Goal: Information Seeking & Learning: Learn about a topic

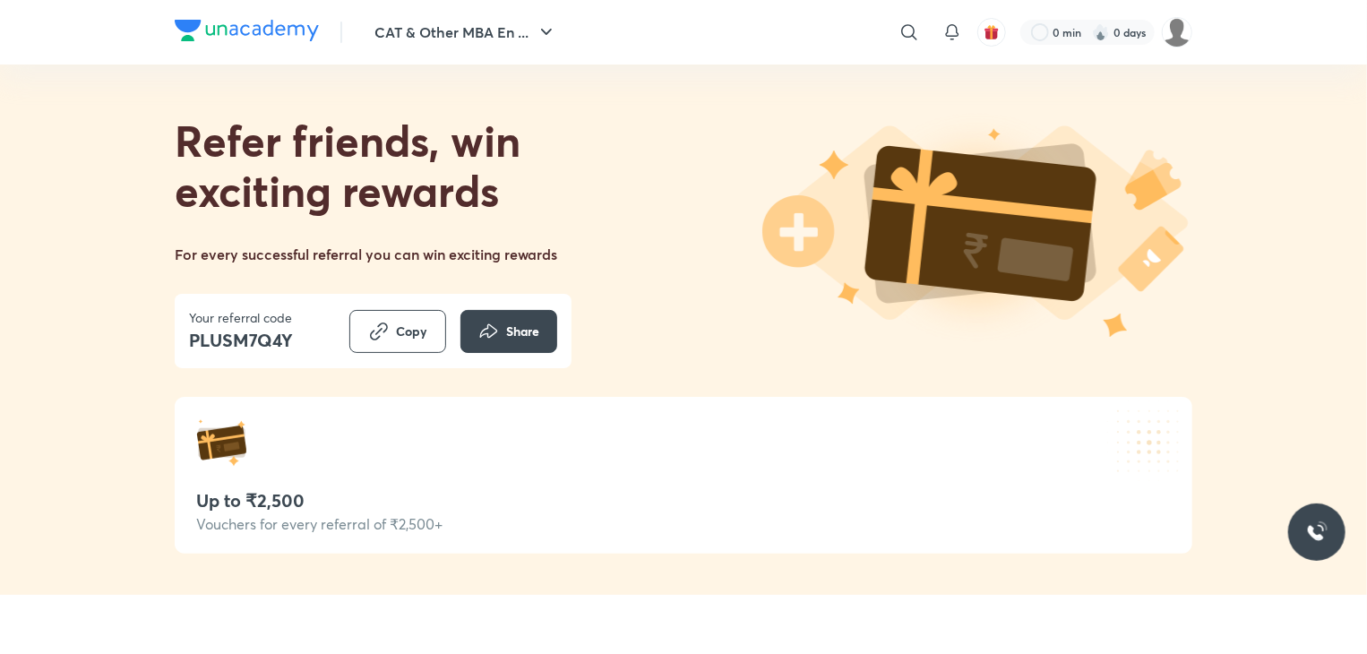
click at [1048, 323] on img at bounding box center [977, 231] width 430 height 237
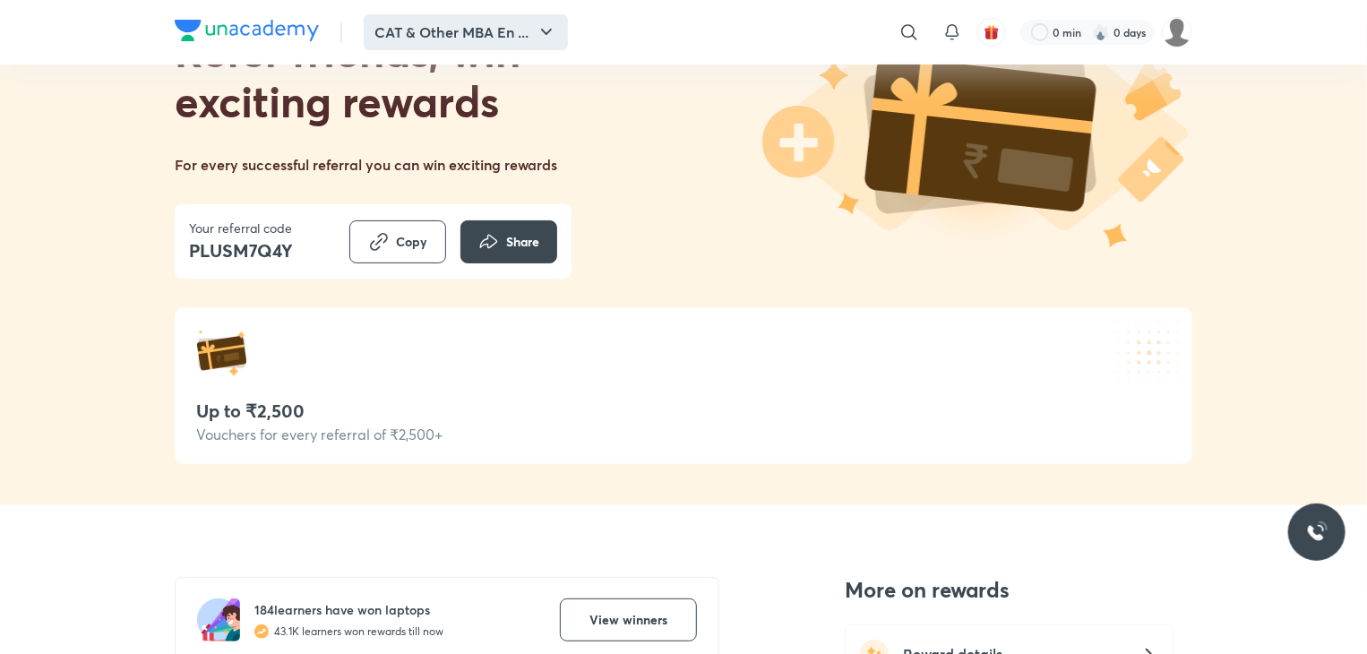
click at [512, 32] on button "CAT & Other MBA En ..." at bounding box center [466, 32] width 204 height 36
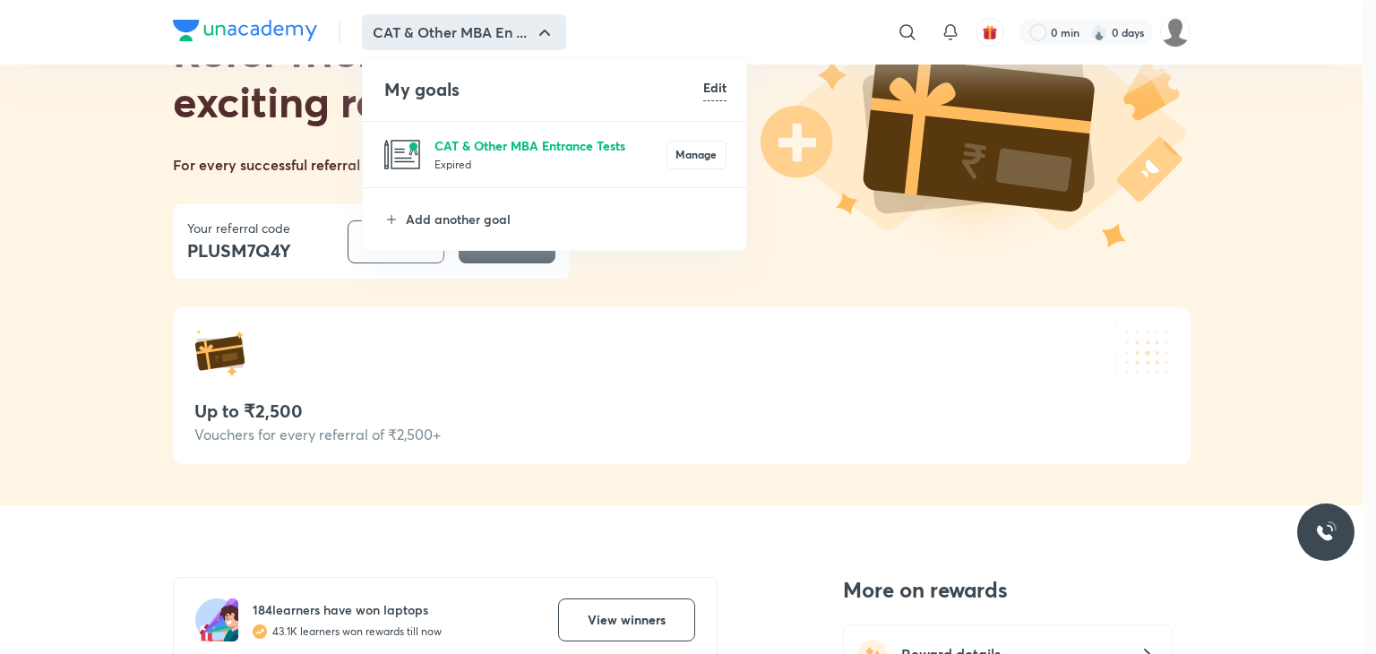
click at [522, 144] on p "CAT & Other MBA Entrance Tests" at bounding box center [551, 145] width 232 height 19
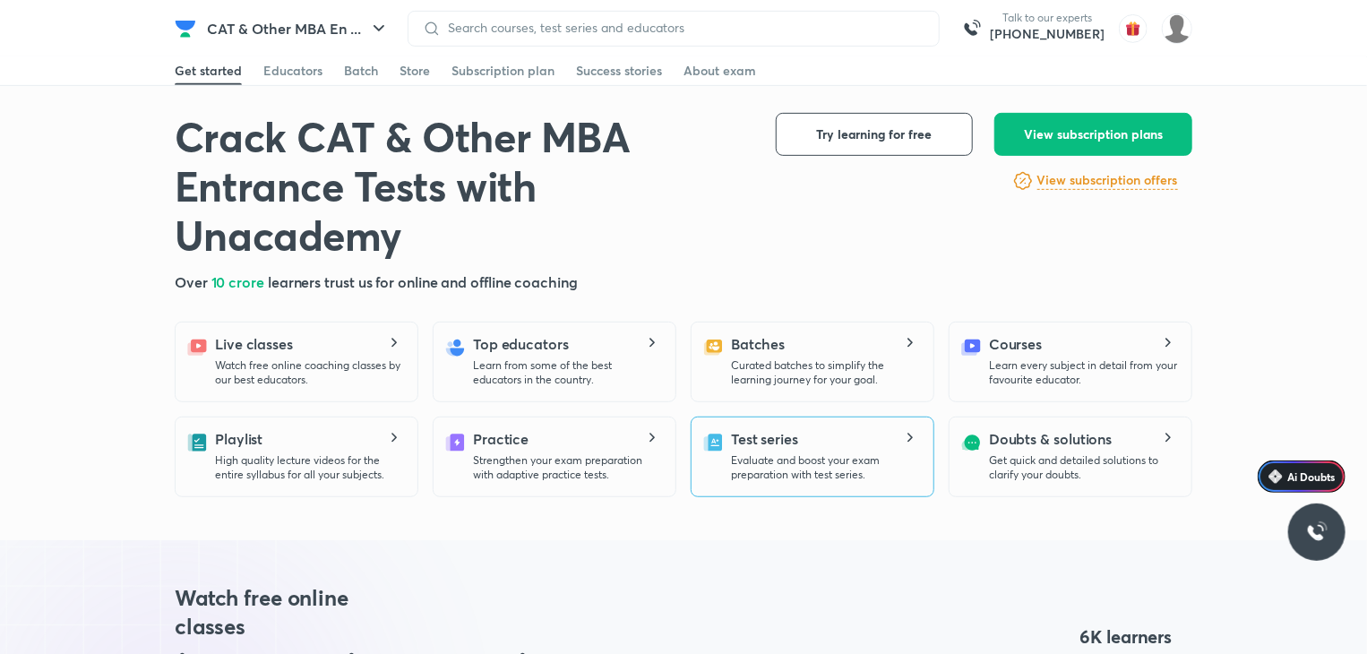
scroll to position [448, 0]
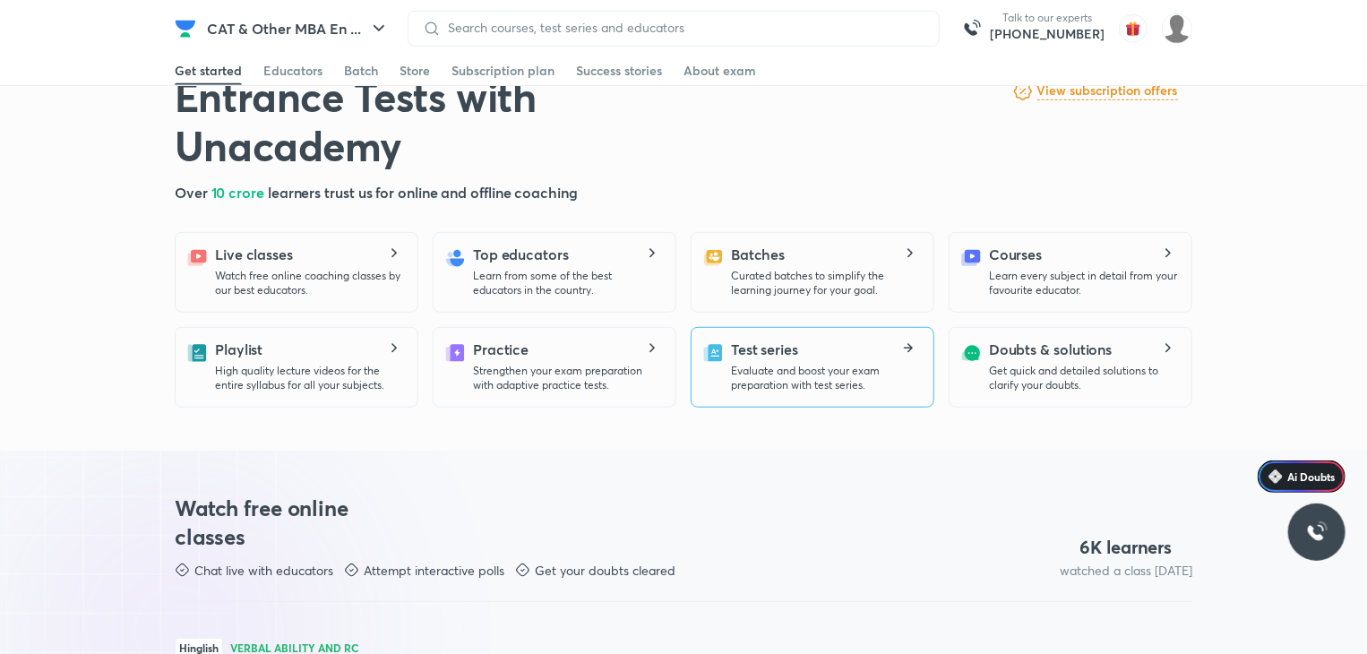
click at [788, 388] on p "Evaluate and boost your exam preparation with test series." at bounding box center [825, 378] width 188 height 29
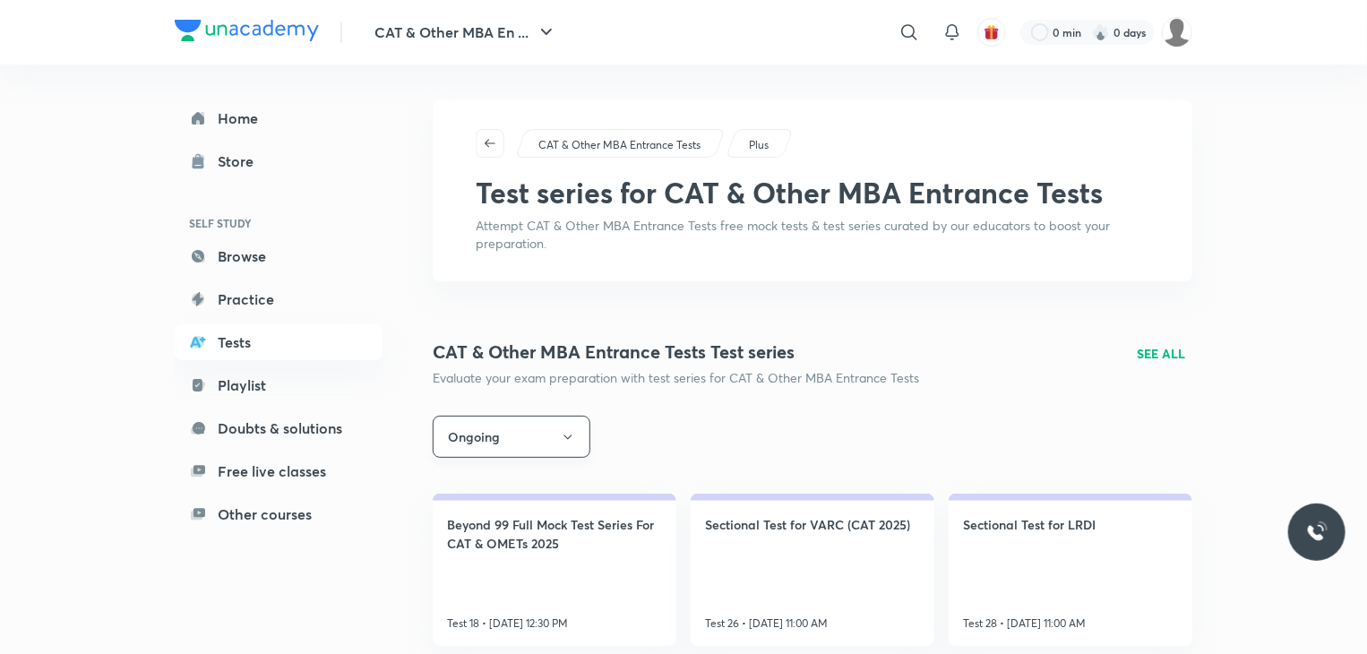
click at [566, 437] on icon "button" at bounding box center [568, 437] width 14 height 14
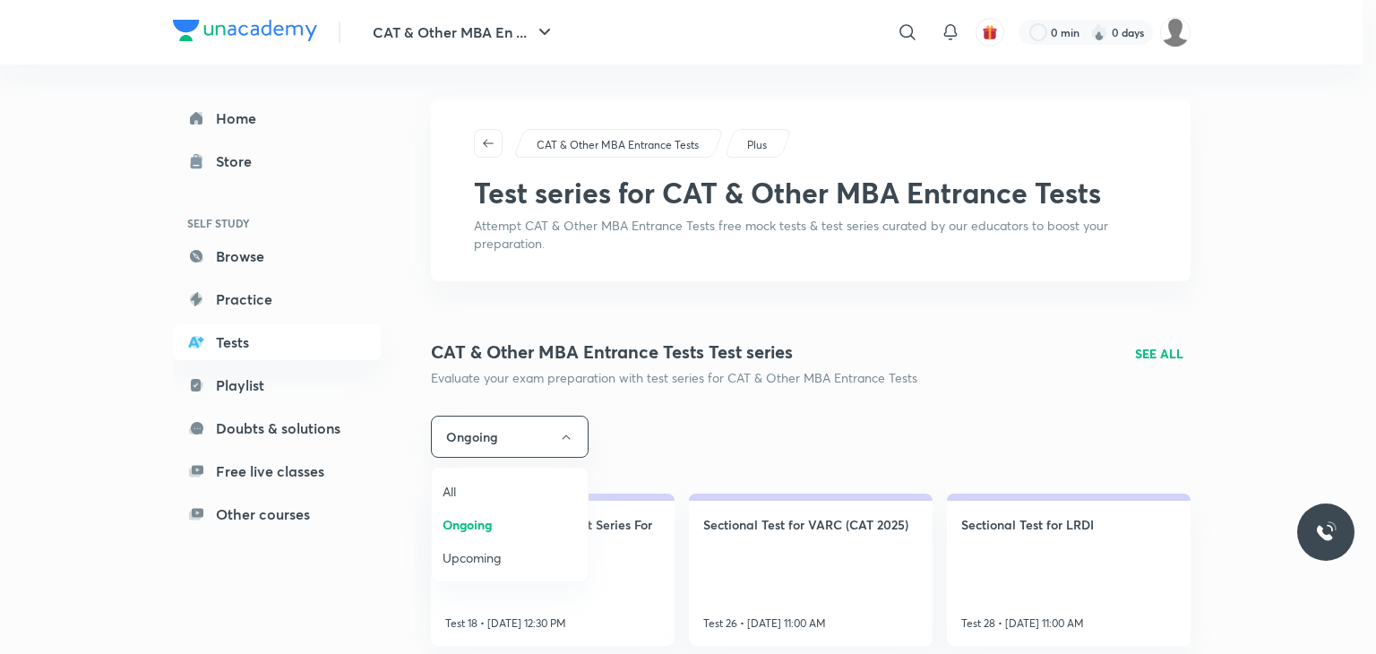
click at [471, 491] on span "All" at bounding box center [510, 491] width 134 height 19
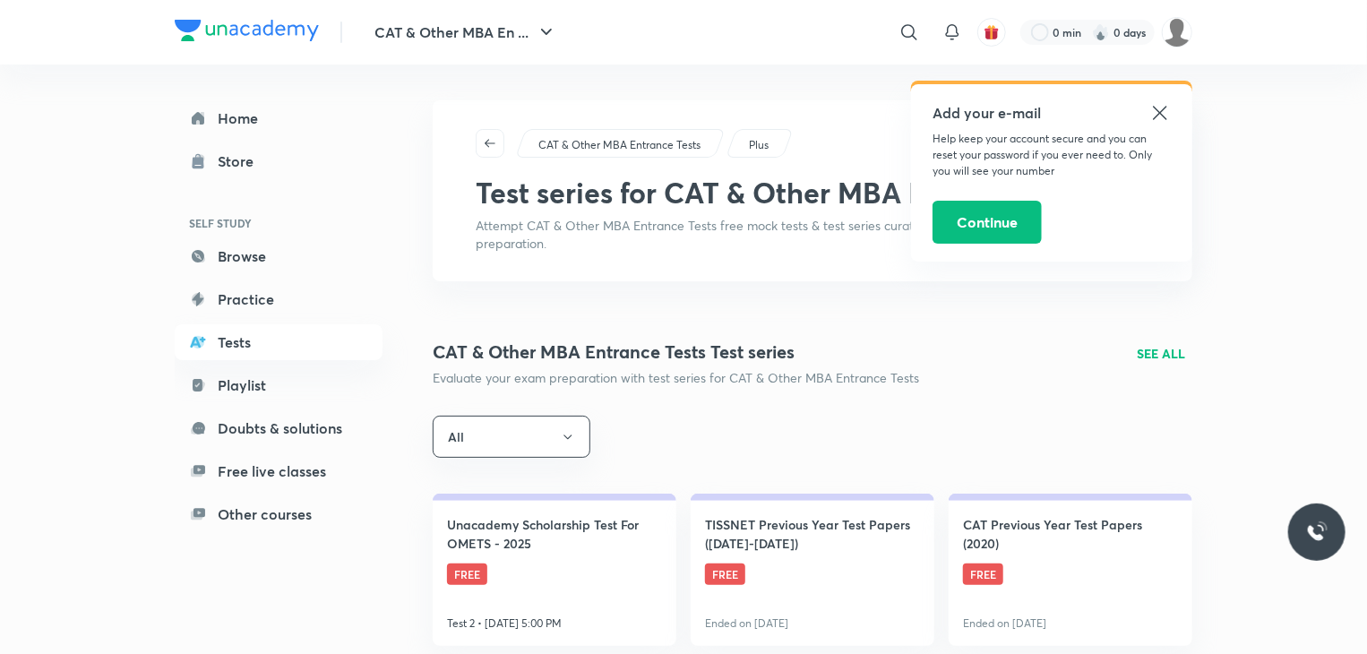
click at [1150, 349] on p "SEE ALL" at bounding box center [1161, 353] width 48 height 19
click at [1164, 115] on icon at bounding box center [1161, 113] width 22 height 22
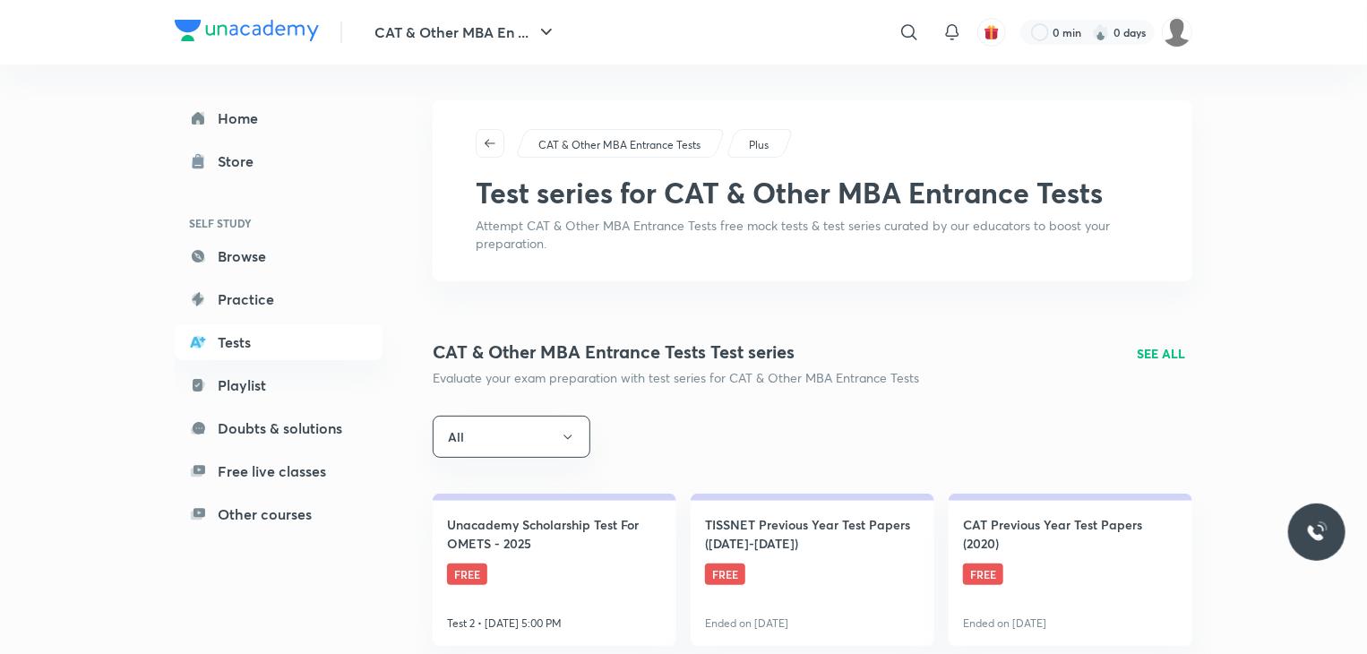
click at [1158, 339] on div "CAT & Other MBA Entrance Tests Test series Evaluate your exam preparation with …" at bounding box center [813, 363] width 760 height 48
click at [1154, 354] on p "SEE ALL" at bounding box center [1161, 353] width 48 height 19
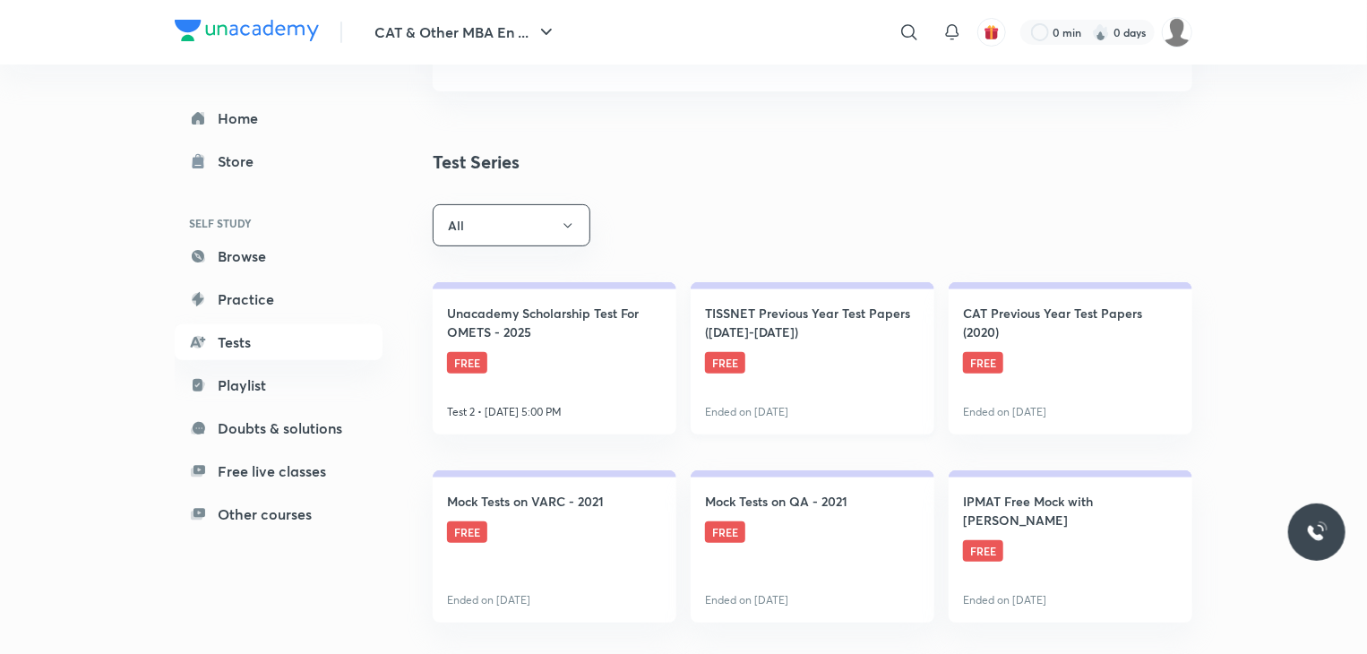
scroll to position [269, 0]
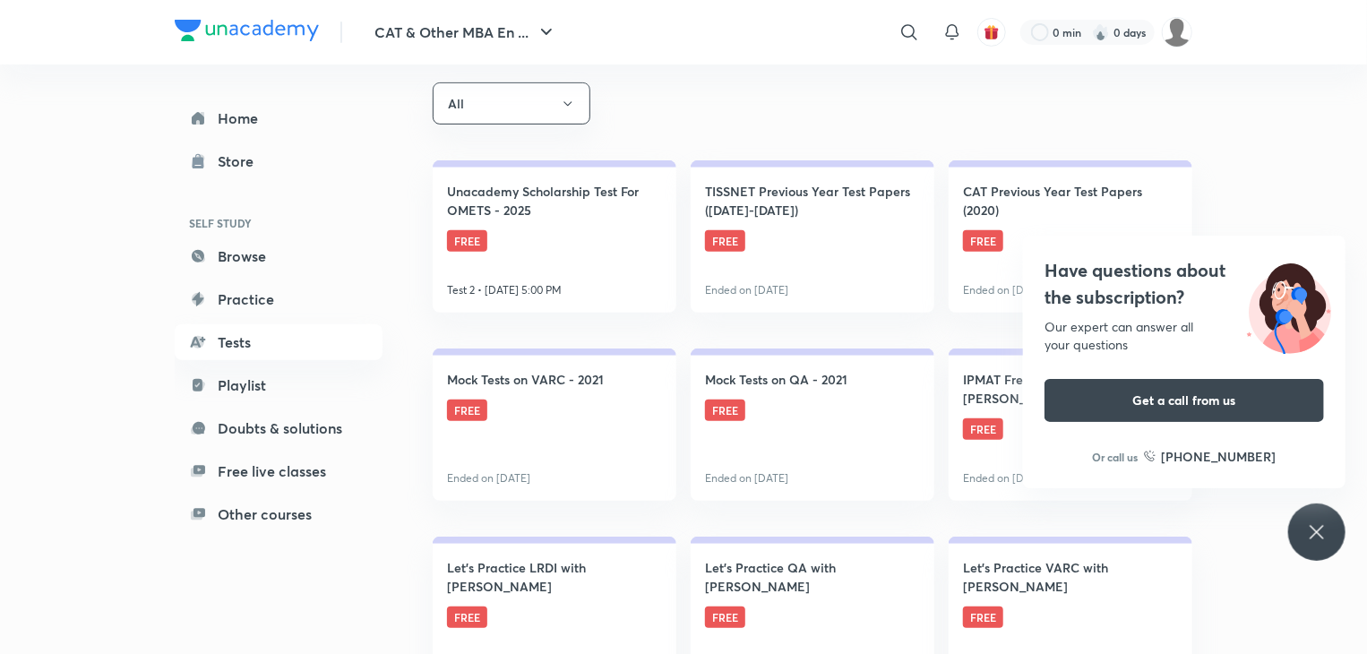
click at [1315, 538] on icon at bounding box center [1317, 532] width 22 height 22
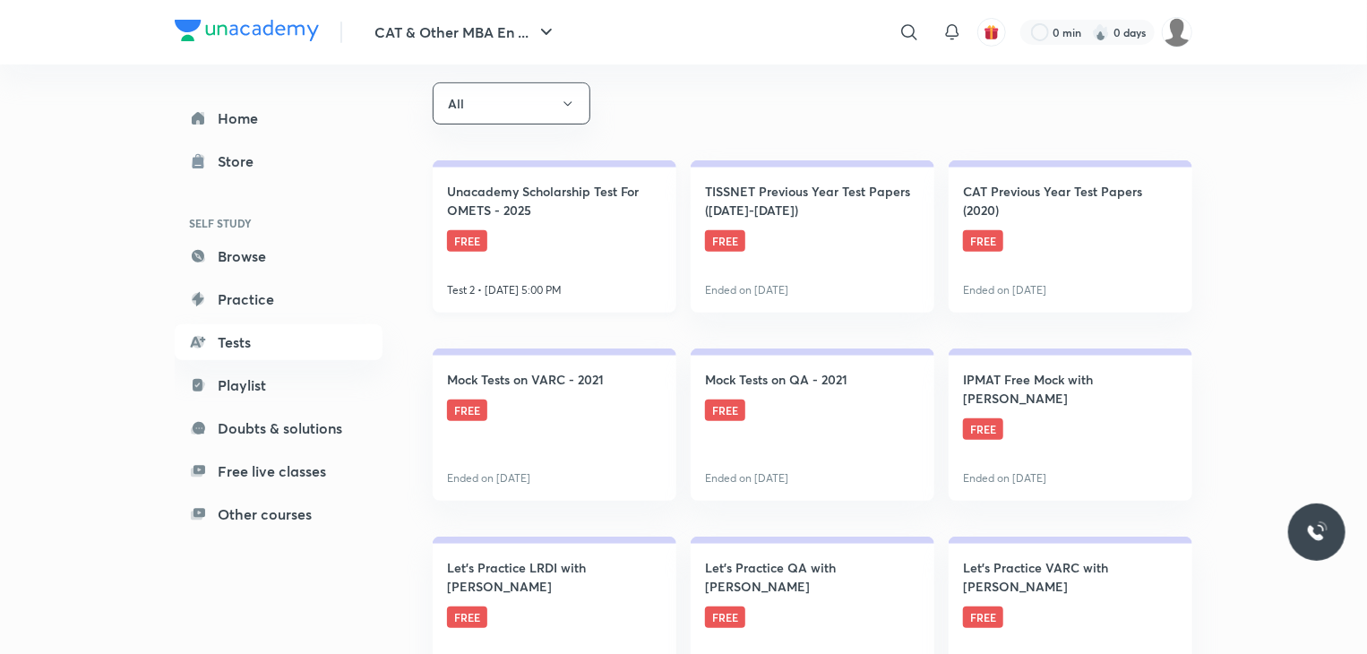
click at [619, 280] on link "Unacademy Scholarship Test For OMETS - 2025 FREE Test 2 • [DATE] 5:00 PM" at bounding box center [555, 236] width 244 height 152
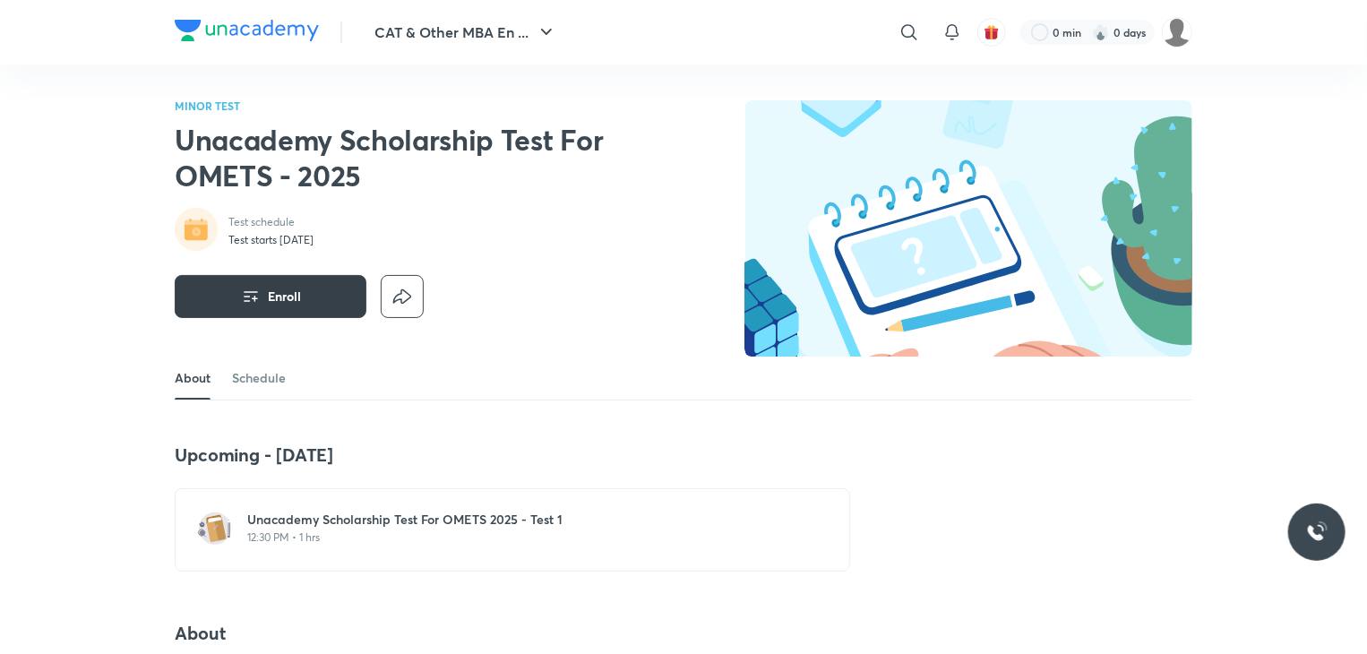
click at [291, 302] on span "Enroll" at bounding box center [284, 297] width 33 height 18
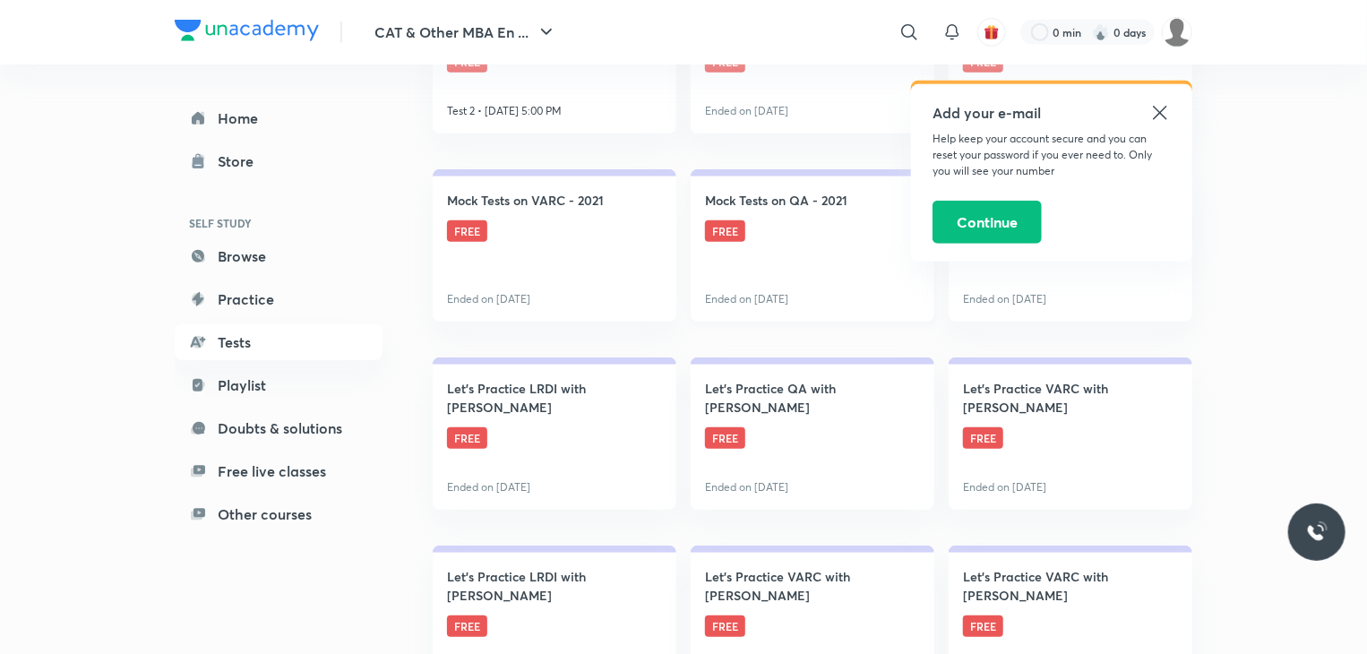
scroll to position [358, 0]
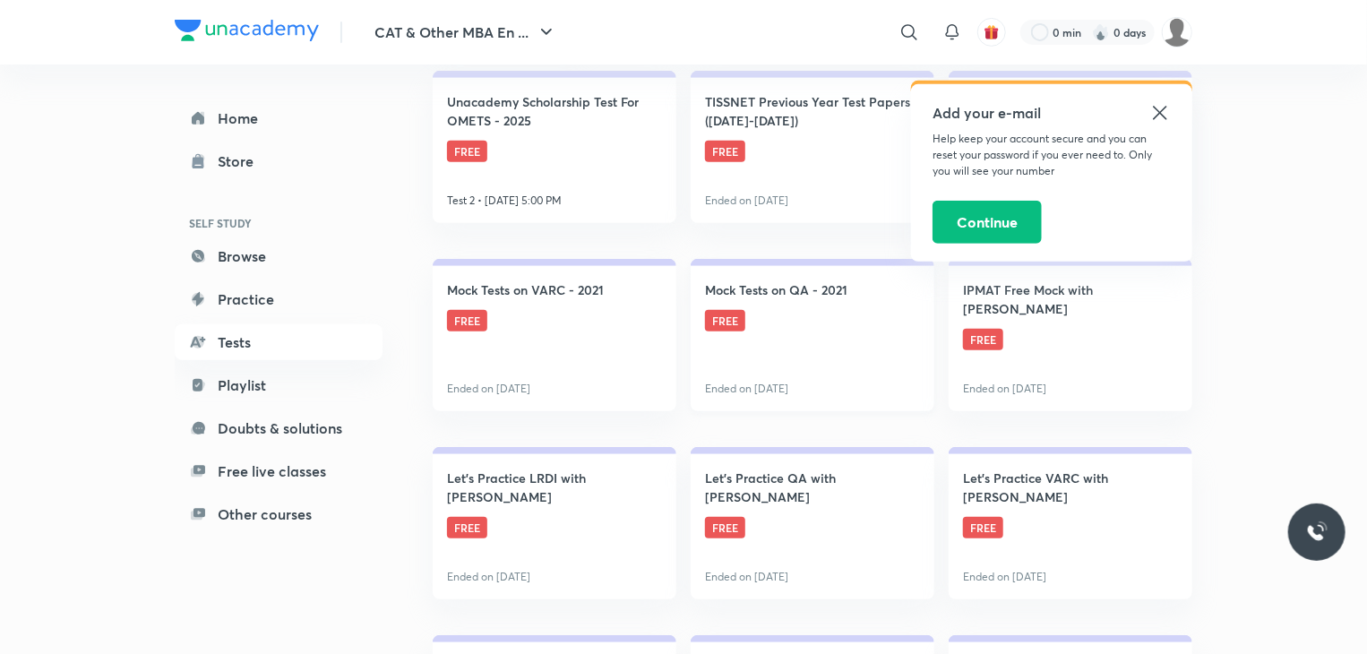
click at [804, 306] on link "Mock Tests on QA - 2021 FREE Ended on [DATE]" at bounding box center [813, 335] width 244 height 152
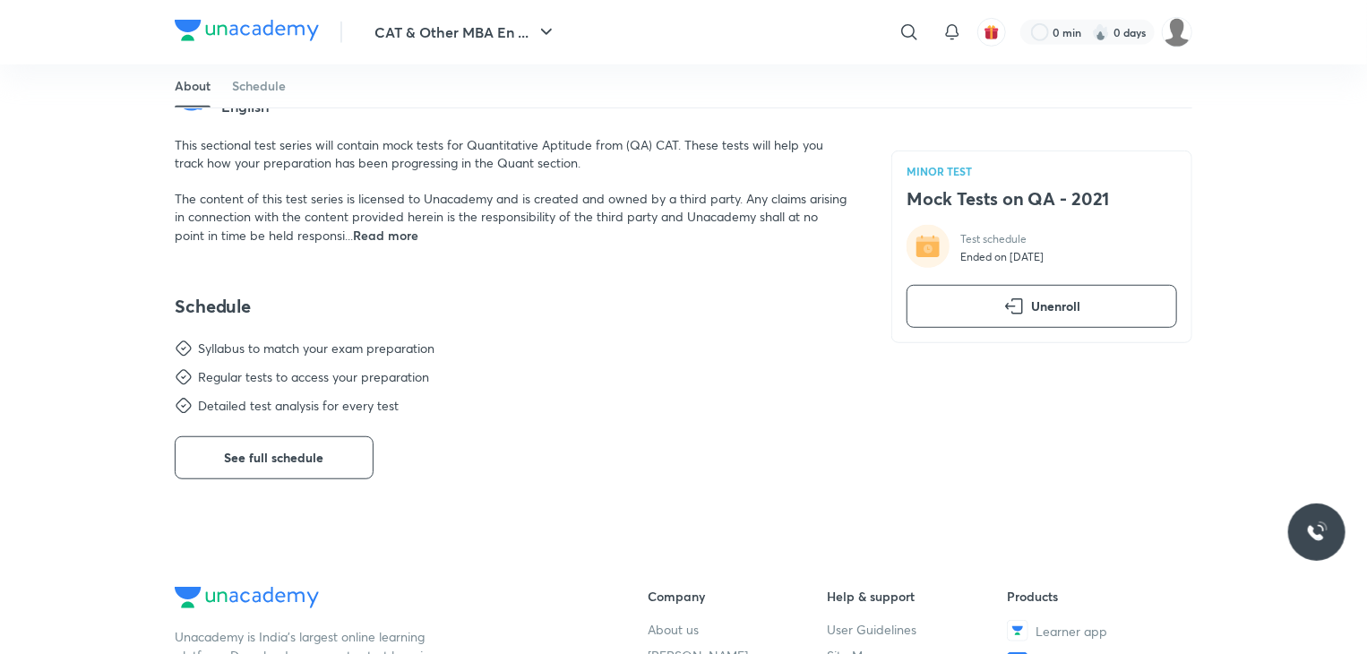
scroll to position [538, 0]
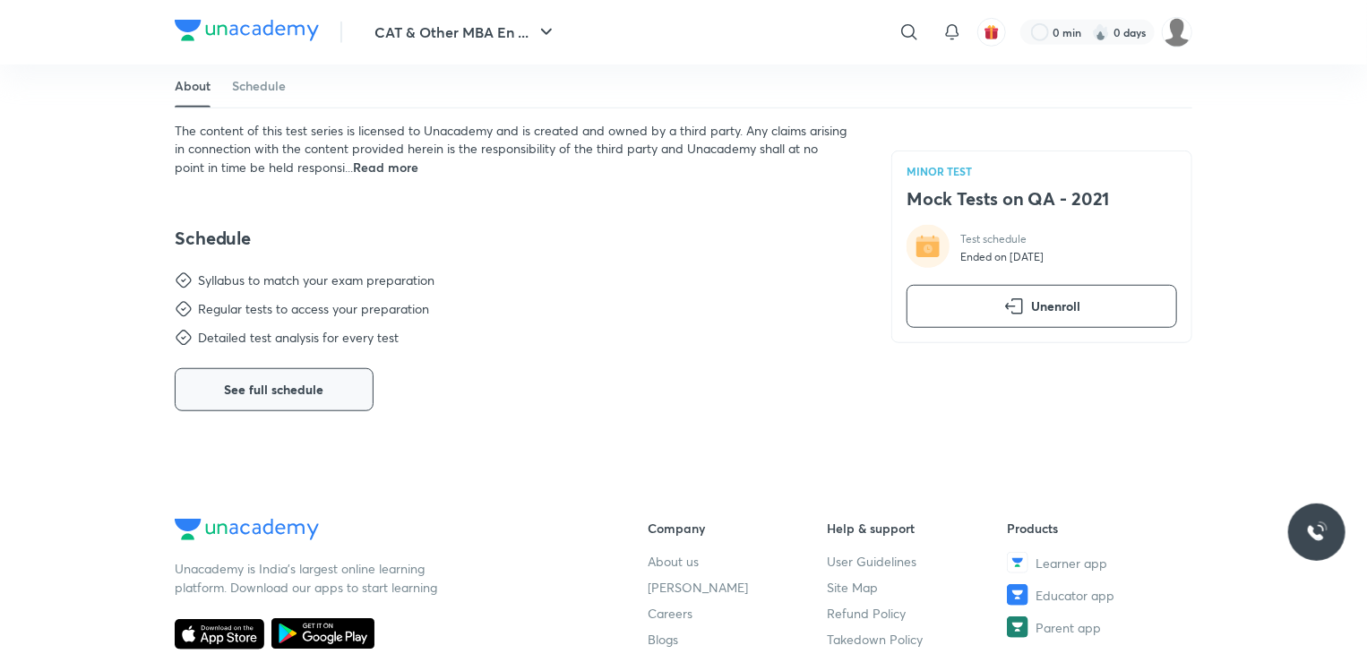
click at [306, 388] on span "See full schedule" at bounding box center [274, 390] width 99 height 18
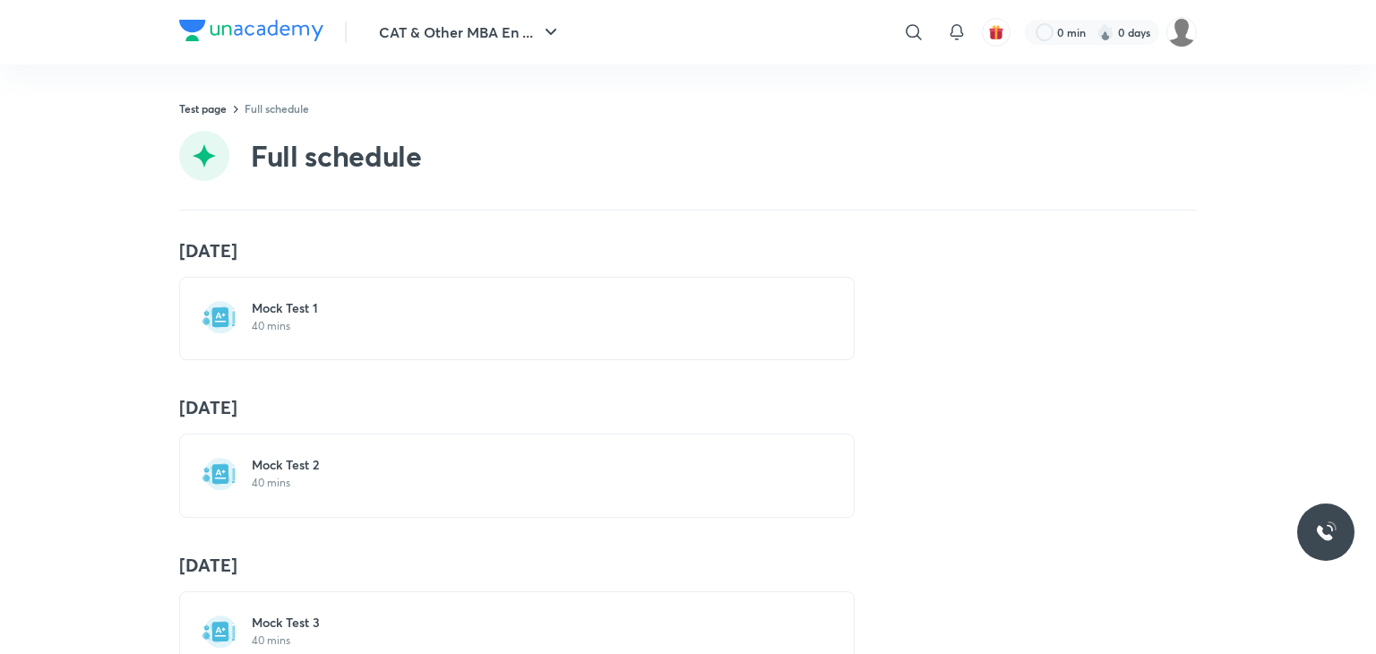
click at [357, 331] on p "40 mins" at bounding box center [528, 326] width 552 height 14
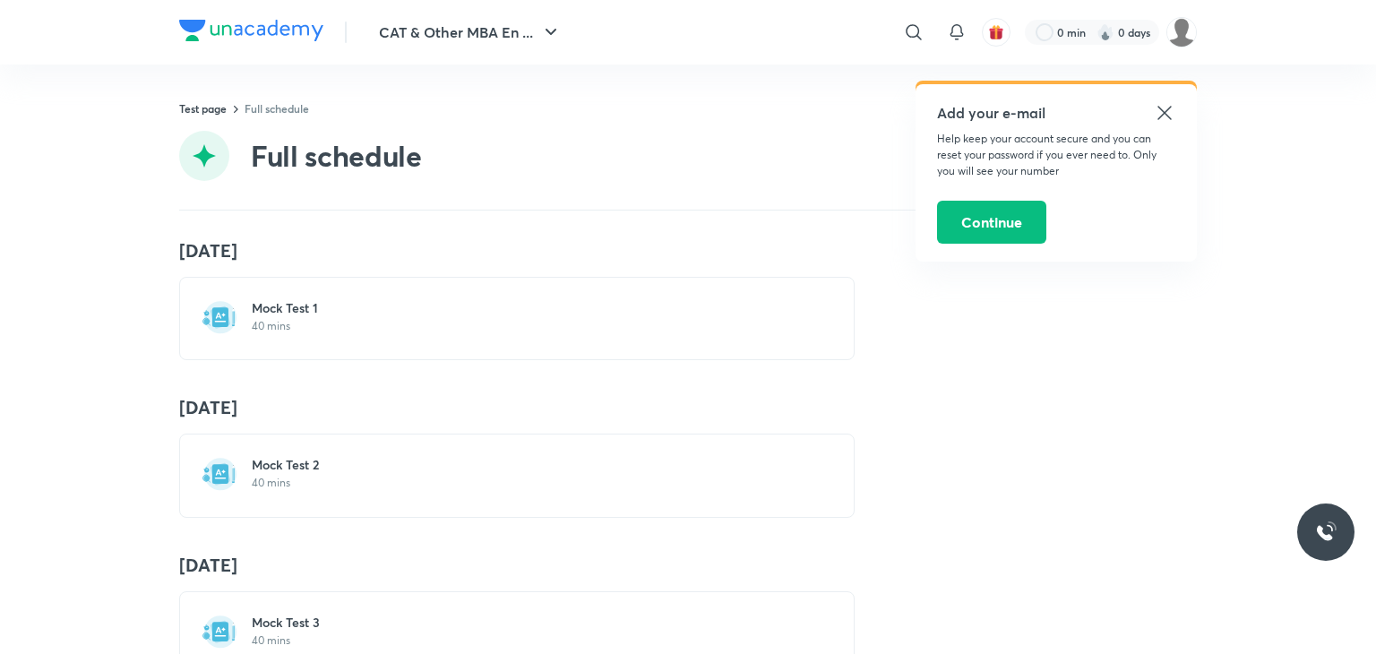
click at [1163, 112] on icon at bounding box center [1165, 113] width 22 height 22
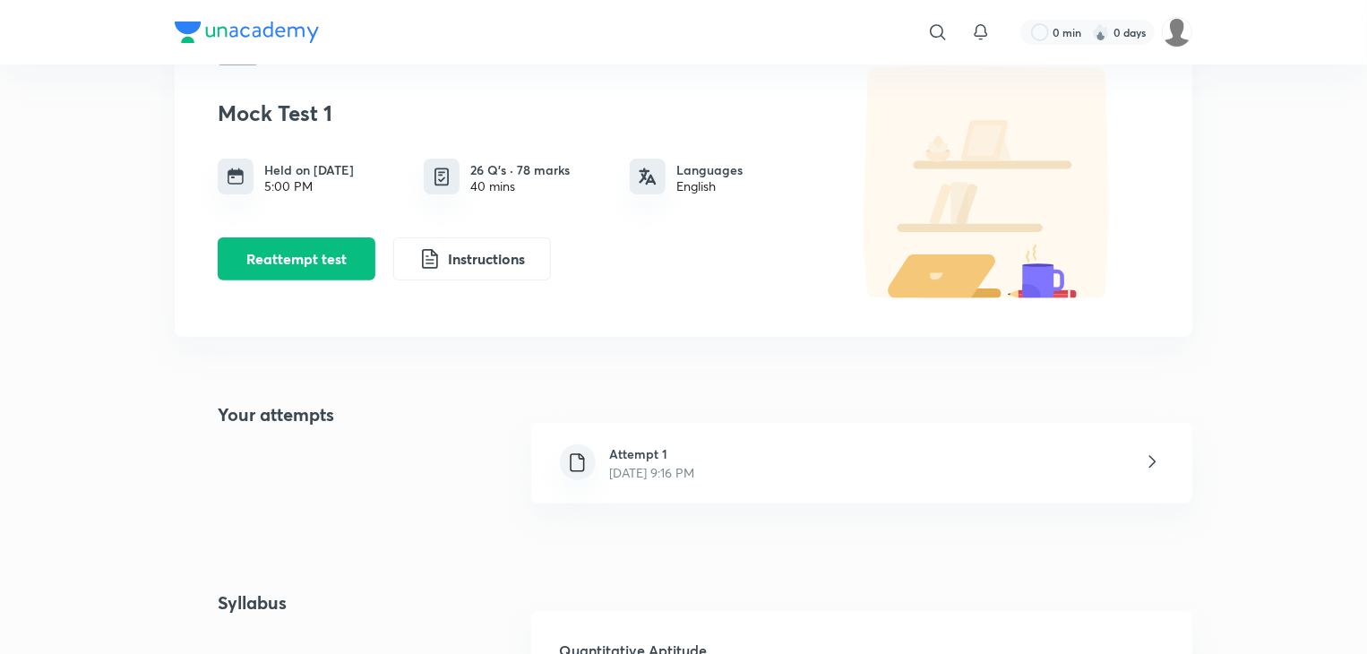
scroll to position [269, 0]
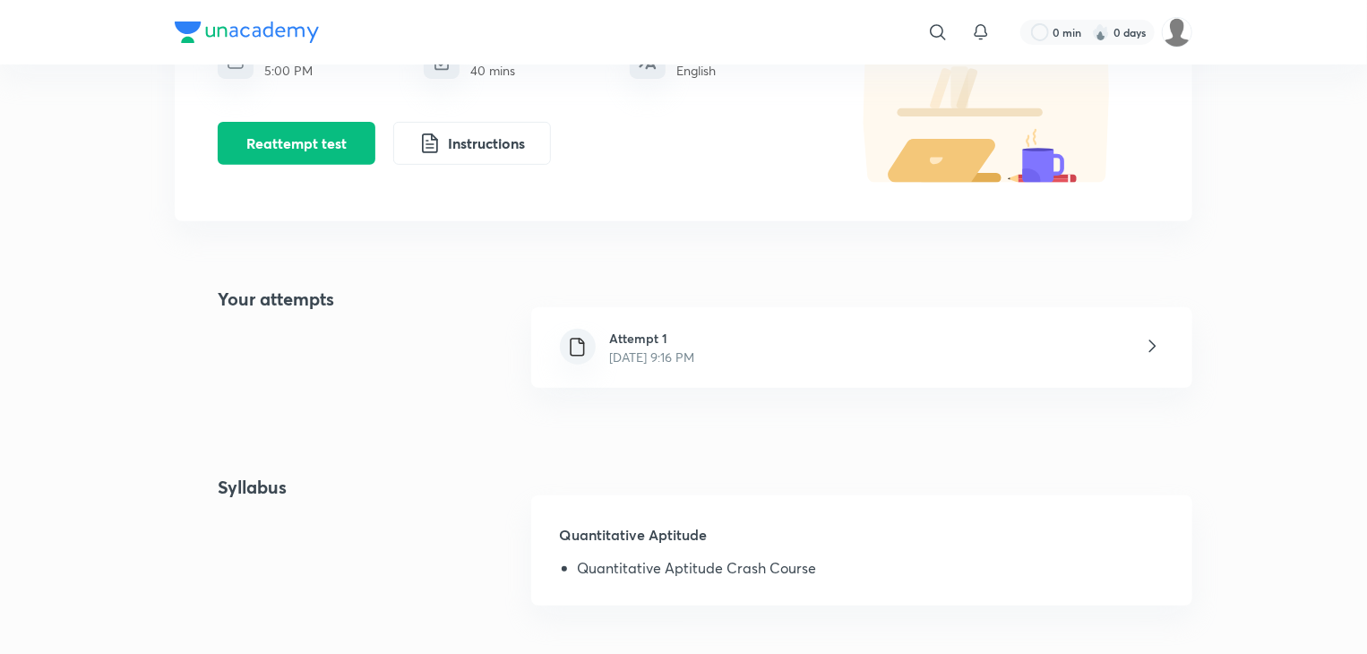
click at [783, 330] on div "Attempt 1 [DATE] 9:16 PM" at bounding box center [861, 347] width 661 height 81
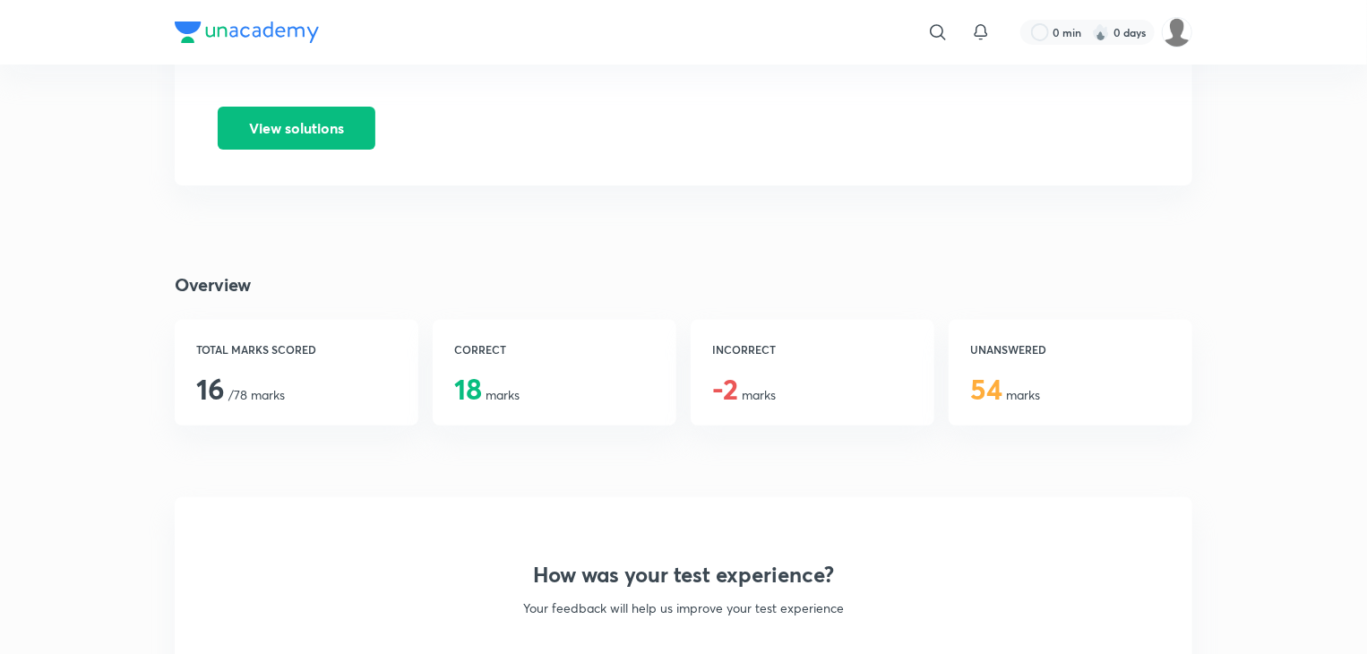
scroll to position [90, 0]
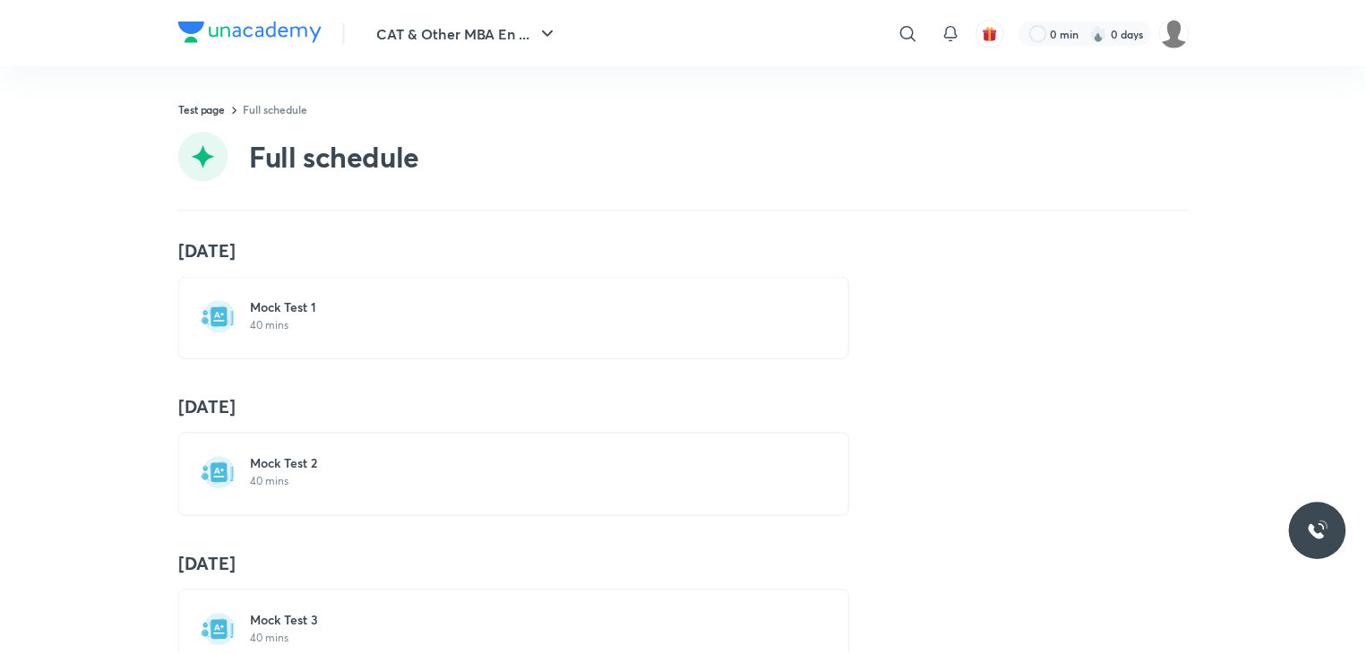
scroll to position [68, 0]
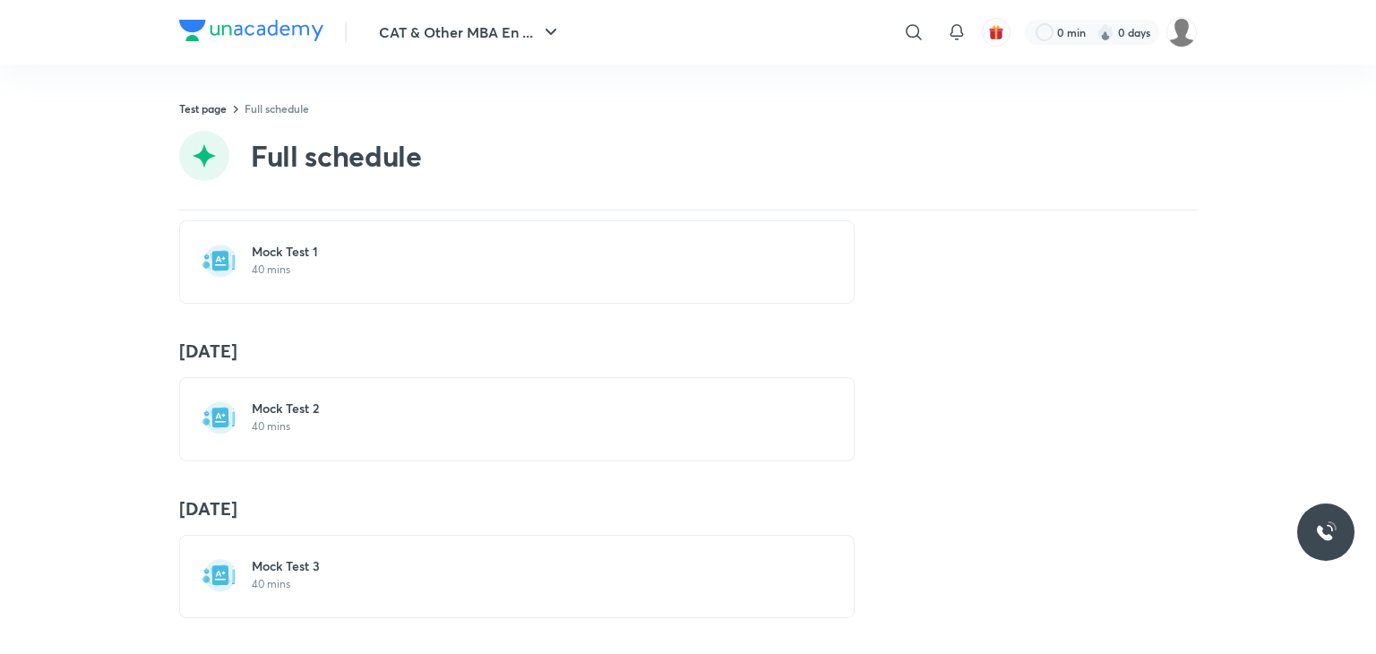
drag, startPoint x: 357, startPoint y: 406, endPoint x: 366, endPoint y: 376, distance: 30.9
click at [356, 419] on p "40 mins" at bounding box center [528, 426] width 552 height 14
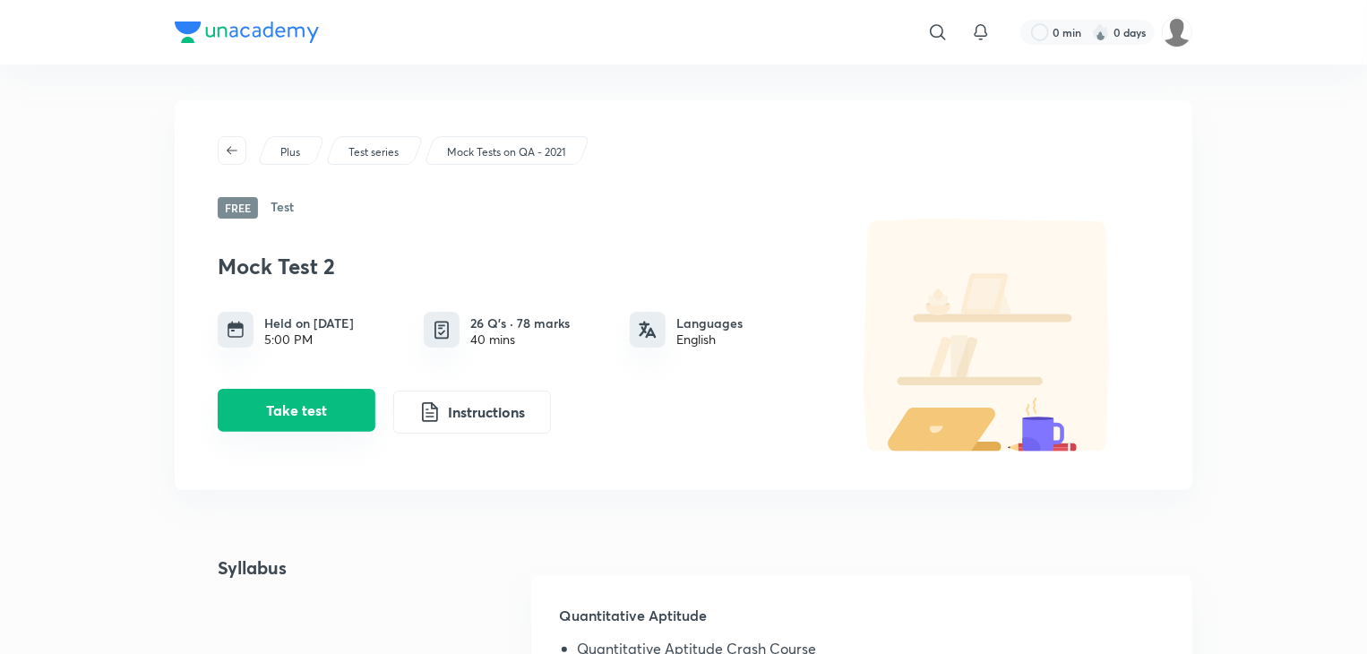
click at [335, 405] on button "Take test" at bounding box center [297, 410] width 158 height 43
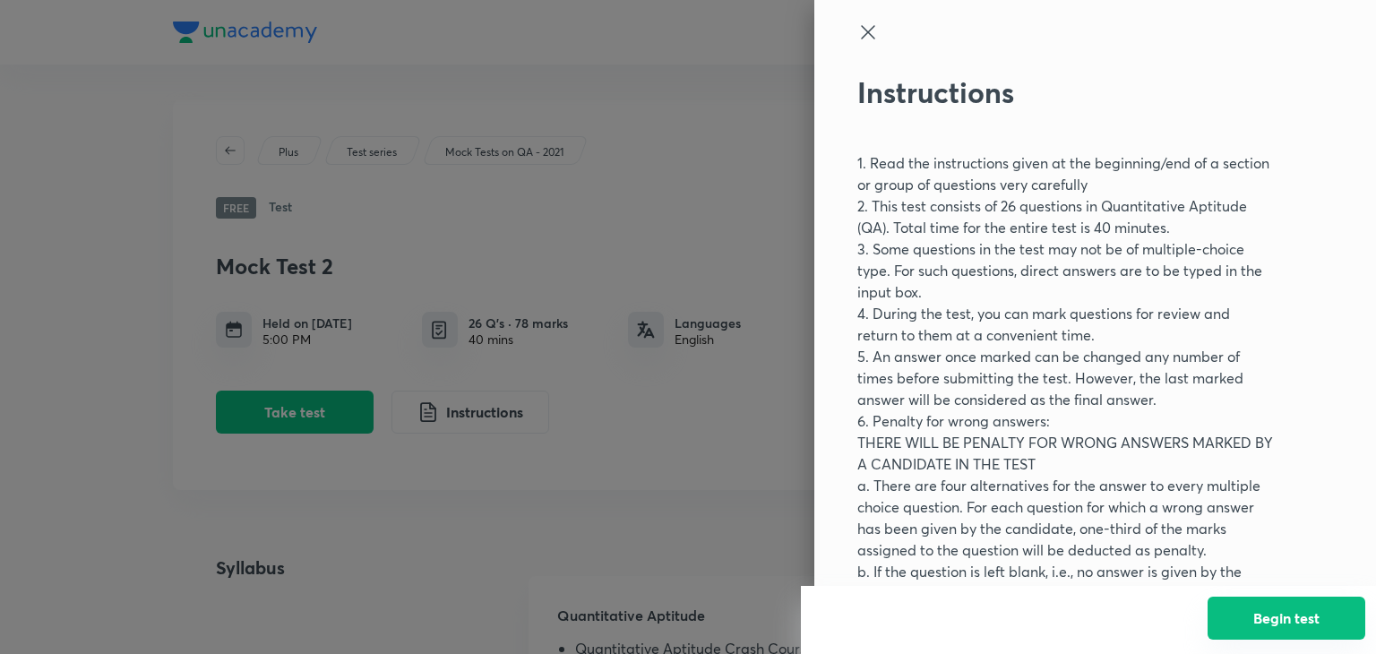
click at [1306, 614] on button "Begin test" at bounding box center [1287, 618] width 158 height 43
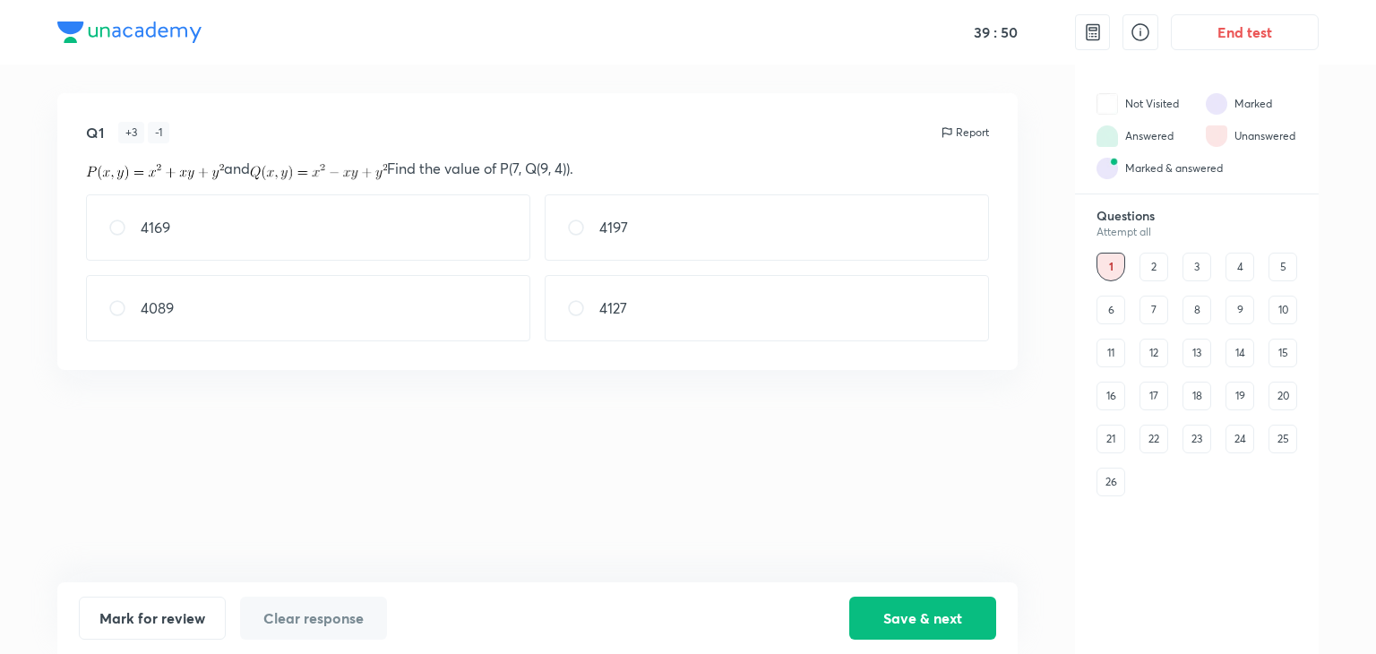
click at [1154, 266] on div "2" at bounding box center [1154, 267] width 29 height 29
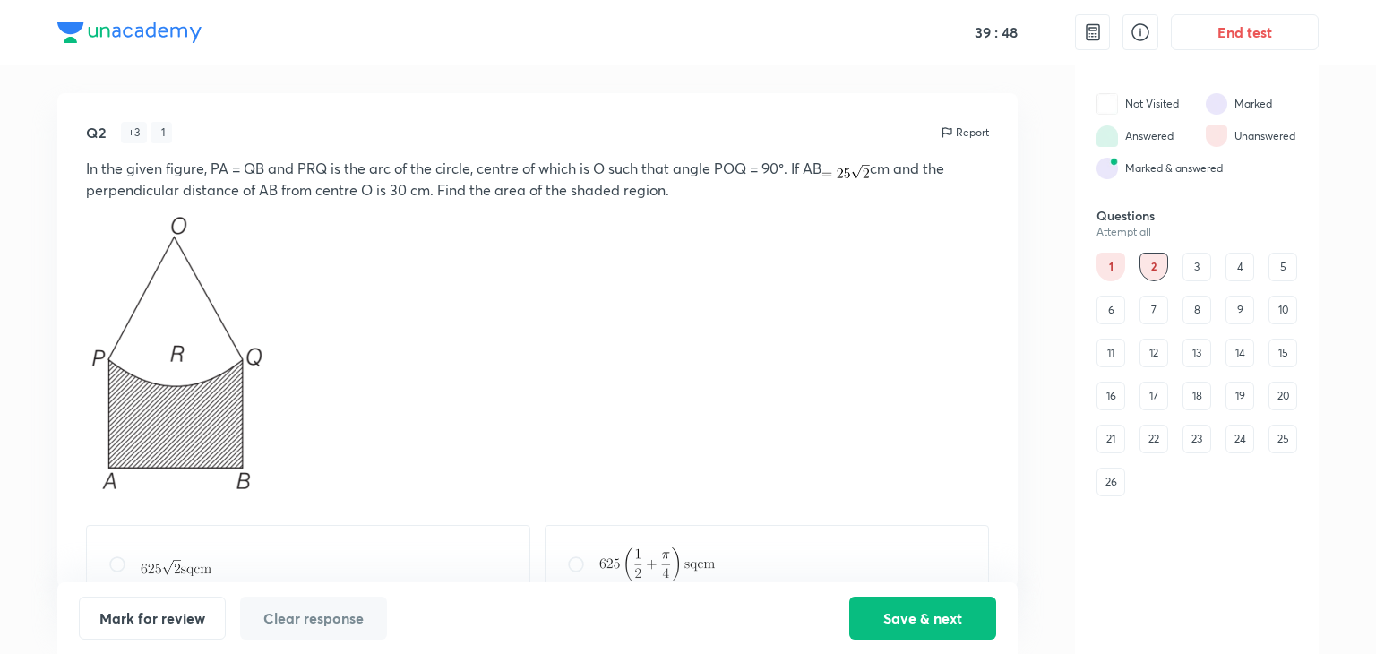
click at [1208, 258] on div "3" at bounding box center [1197, 267] width 29 height 29
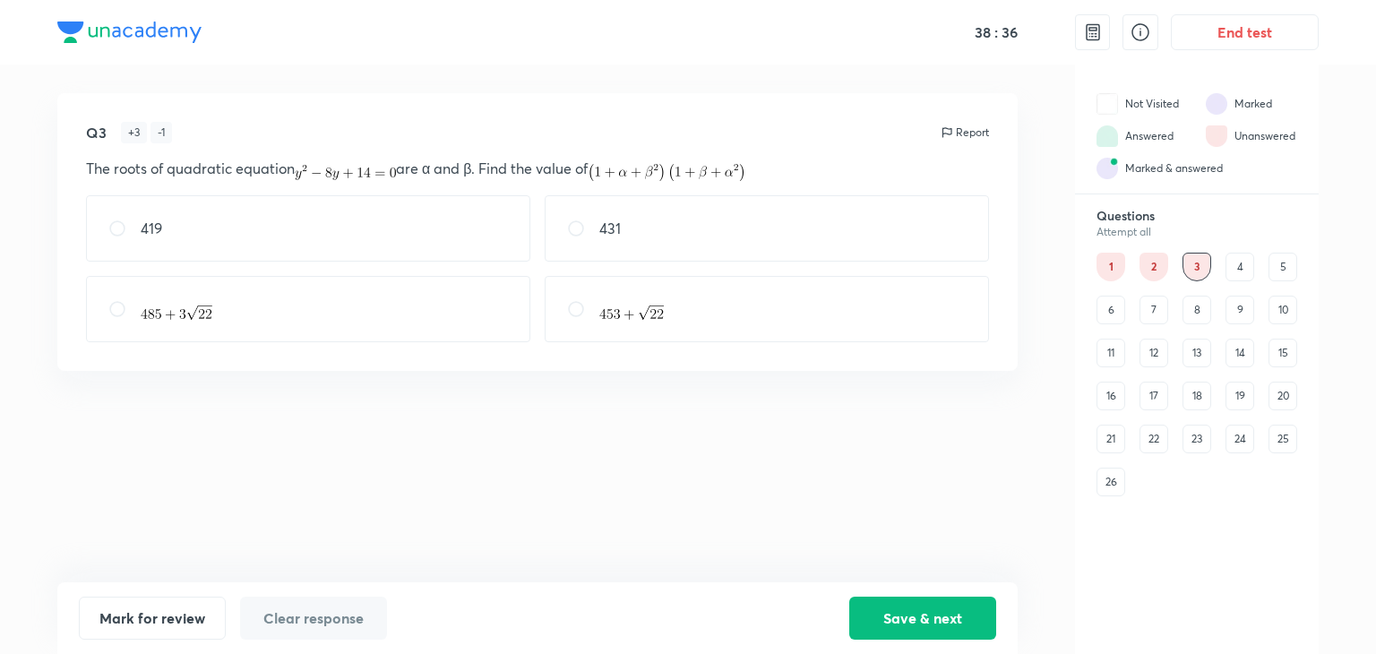
click at [1242, 255] on div "4" at bounding box center [1240, 267] width 29 height 29
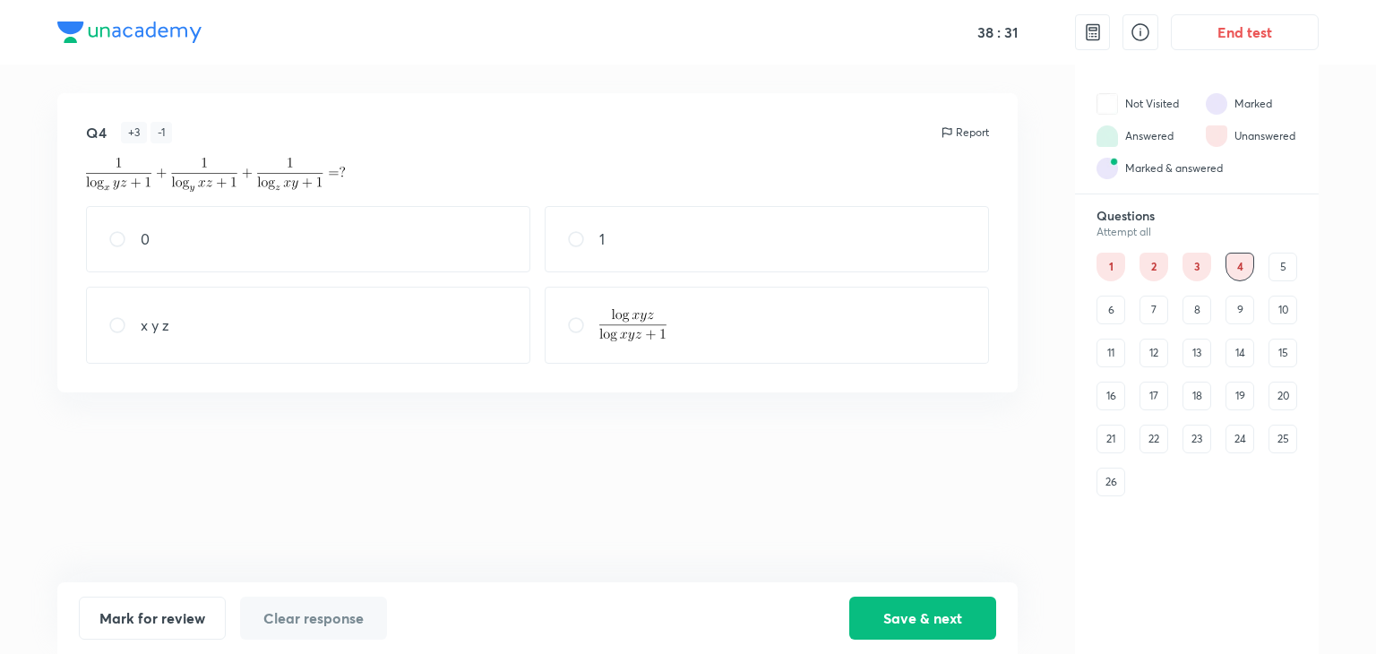
click at [1283, 263] on div "5" at bounding box center [1283, 267] width 29 height 29
click at [1115, 313] on div "6" at bounding box center [1111, 310] width 29 height 29
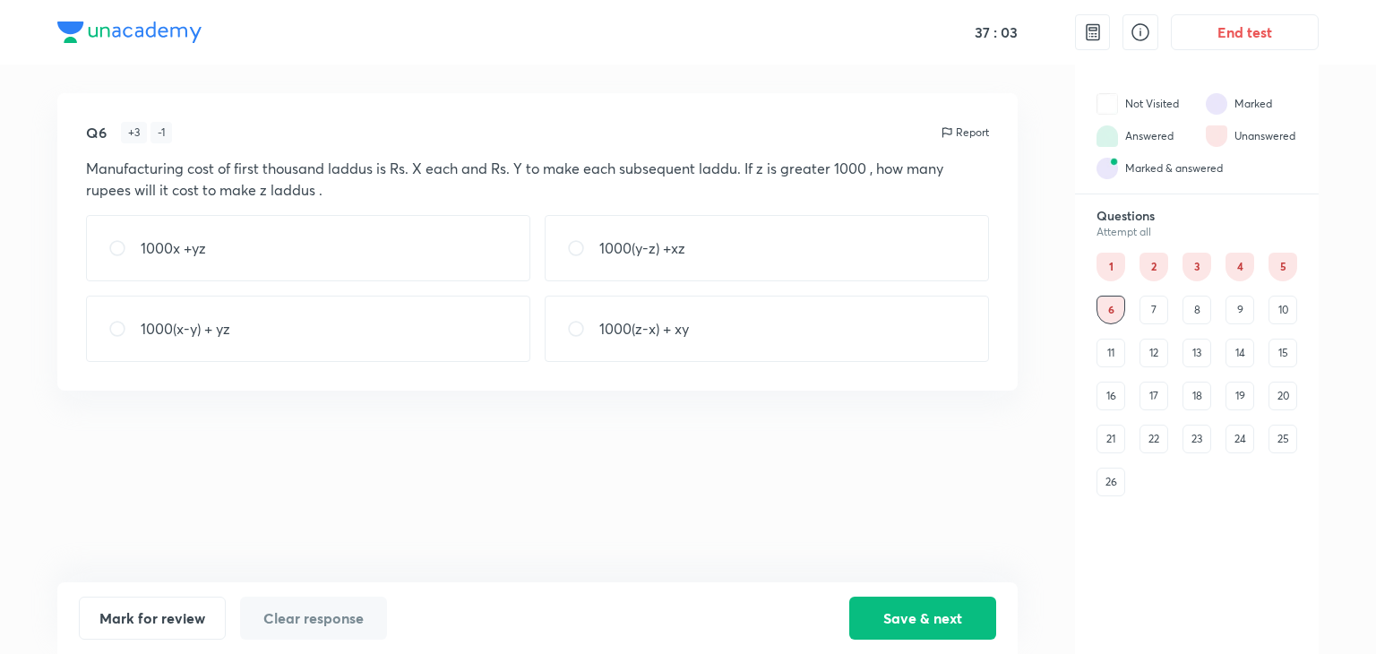
click at [639, 322] on p "1000(z-x) + xy" at bounding box center [644, 329] width 90 height 22
radio input "true"
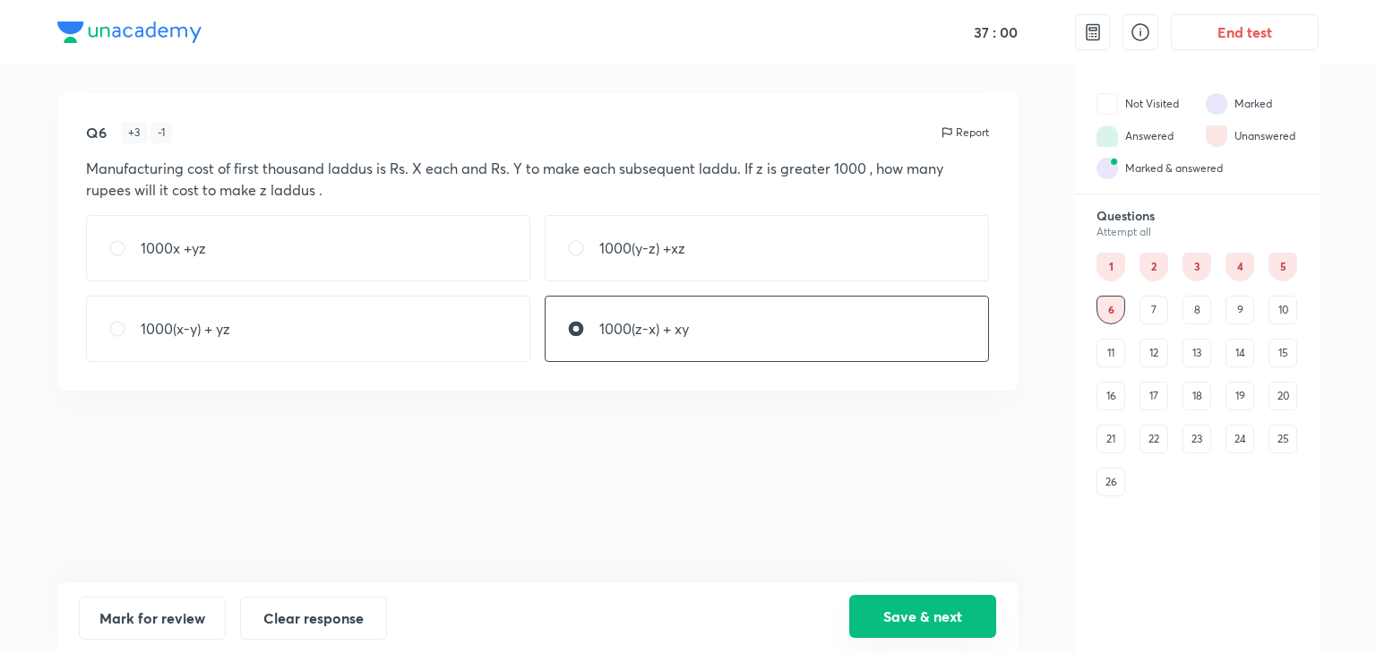
click at [934, 627] on button "Save & next" at bounding box center [922, 616] width 147 height 43
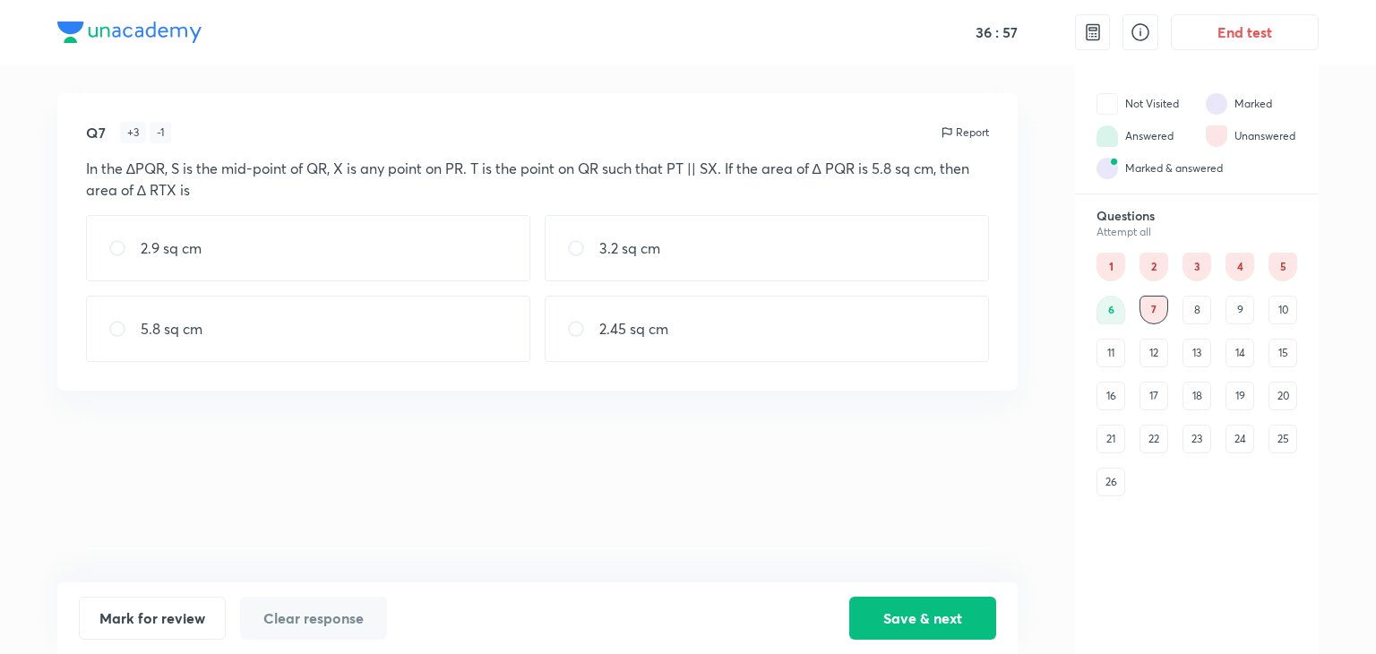
click at [1204, 303] on div "8" at bounding box center [1197, 310] width 29 height 29
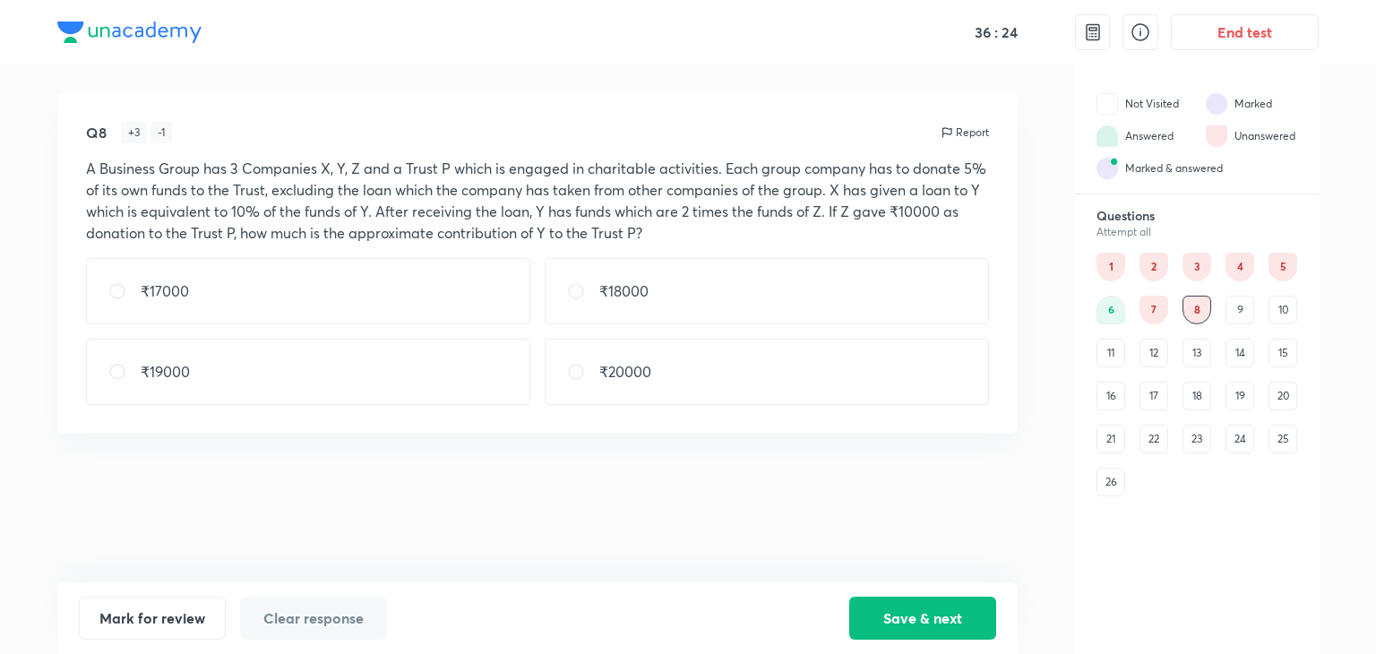
click at [1226, 308] on div "9" at bounding box center [1240, 310] width 29 height 29
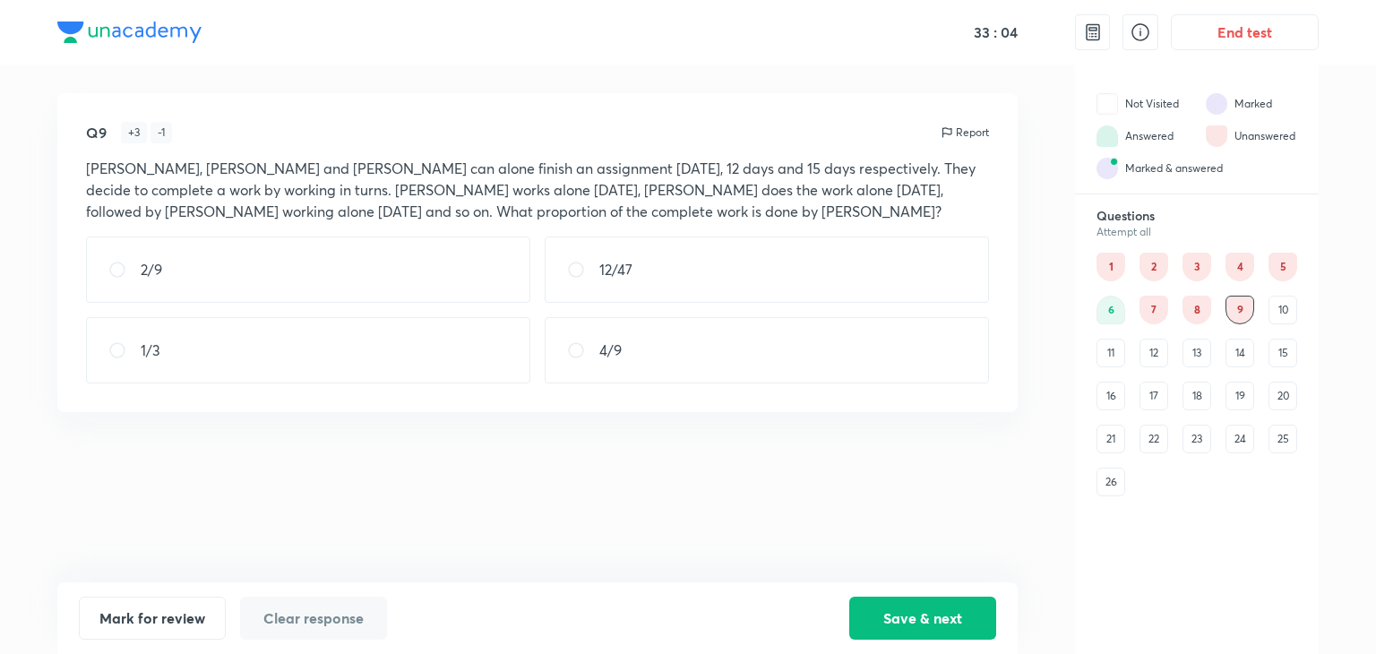
click at [85, 211] on div "Q9 + 3 - 1 Report [PERSON_NAME], [PERSON_NAME] and [PERSON_NAME] can alone fini…" at bounding box center [537, 252] width 960 height 319
click at [196, 265] on div "2/9" at bounding box center [308, 270] width 444 height 66
radio input "true"
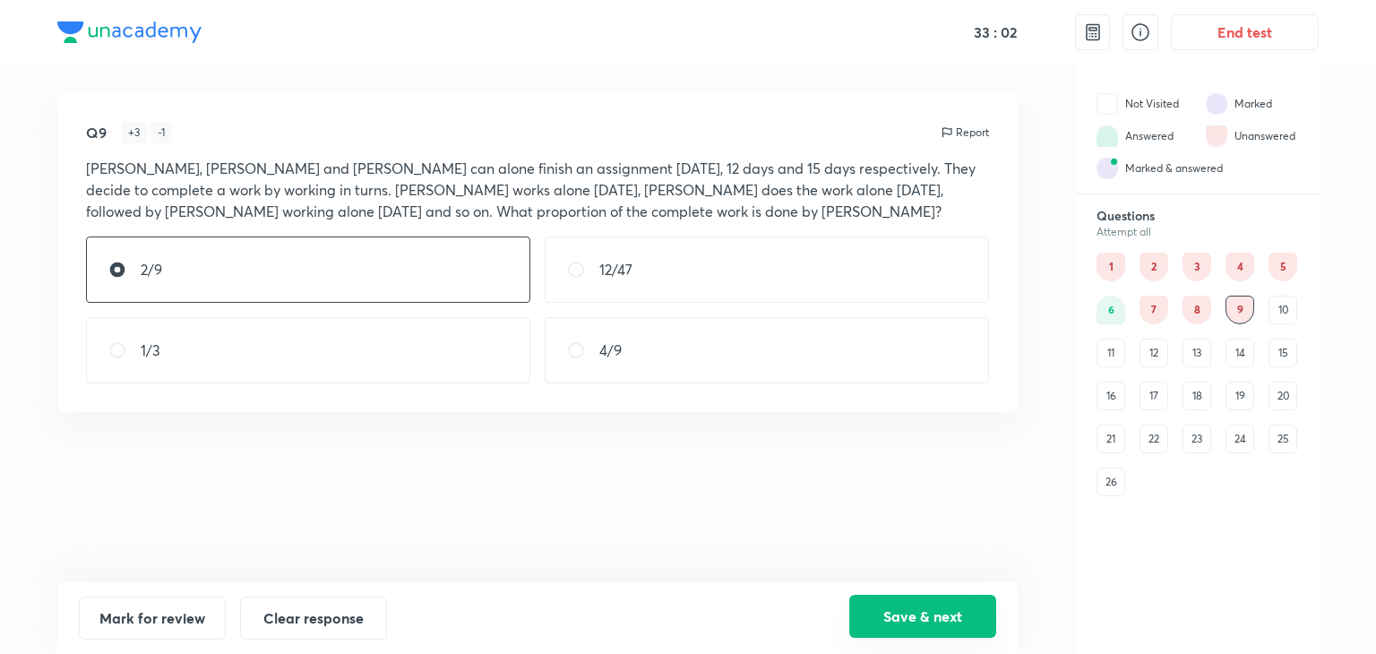
click at [895, 629] on button "Save & next" at bounding box center [922, 616] width 147 height 43
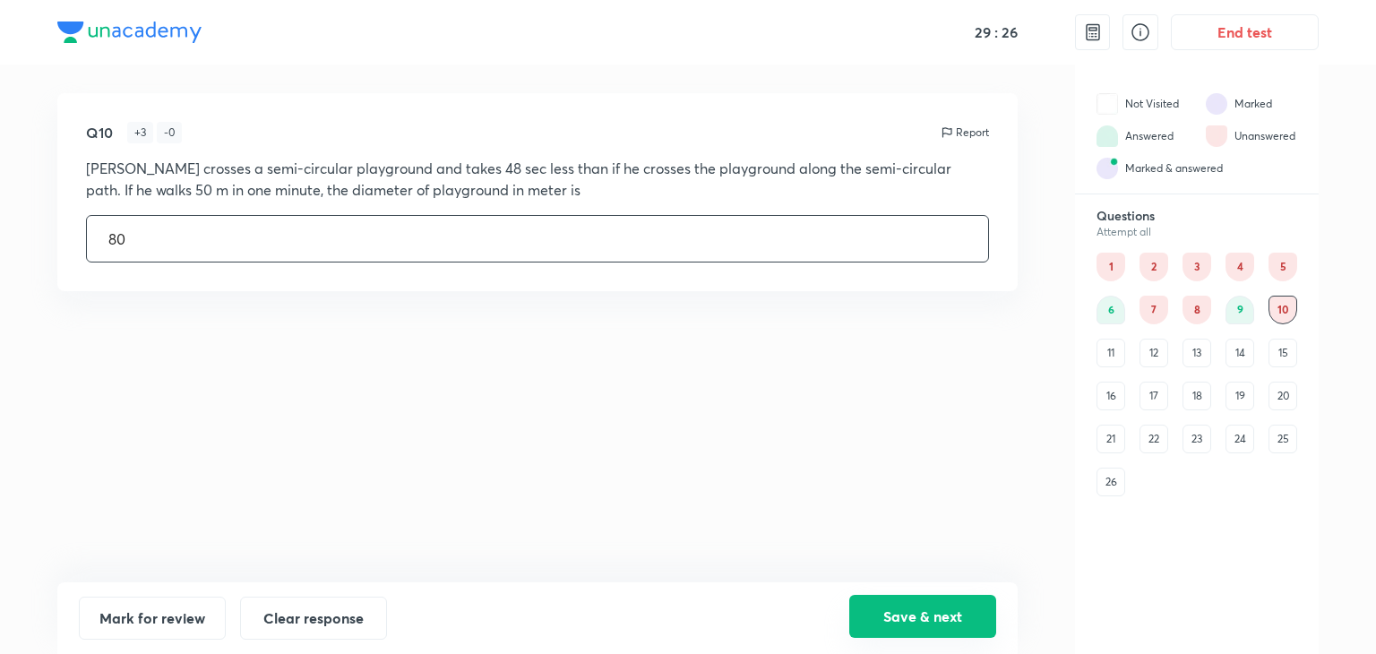
type input "80"
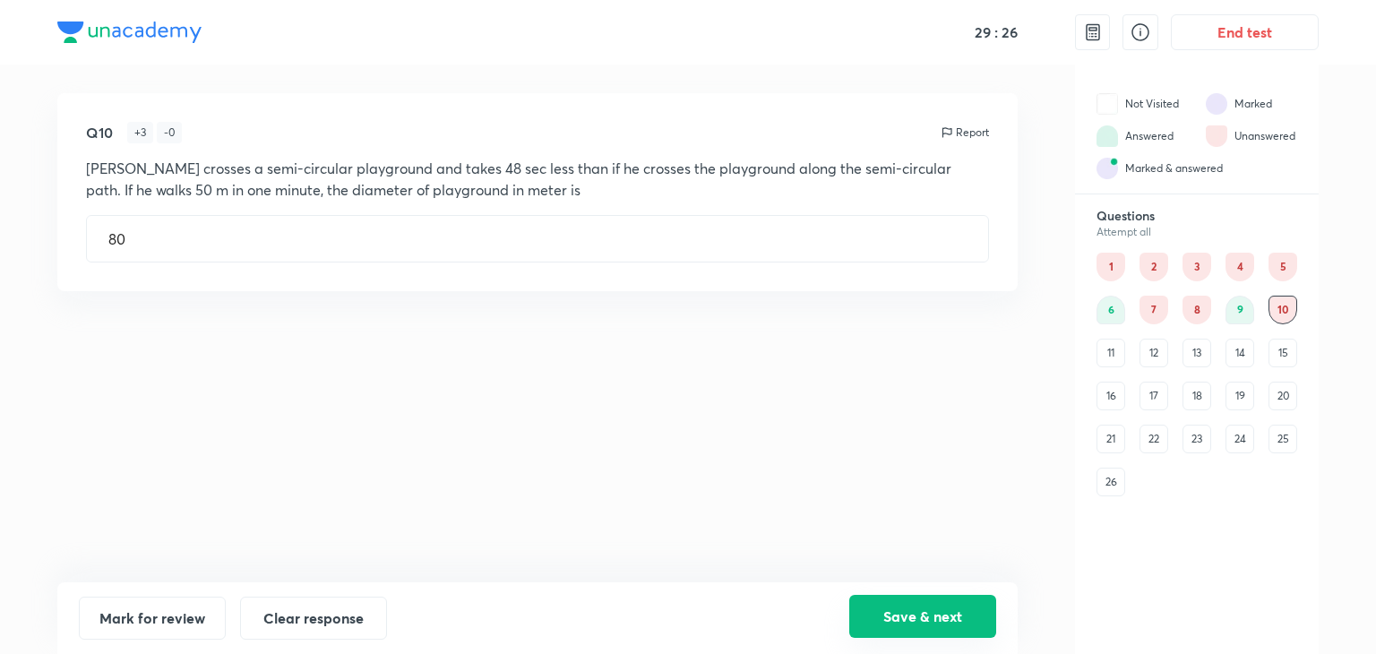
click at [980, 607] on button "Save & next" at bounding box center [922, 616] width 147 height 43
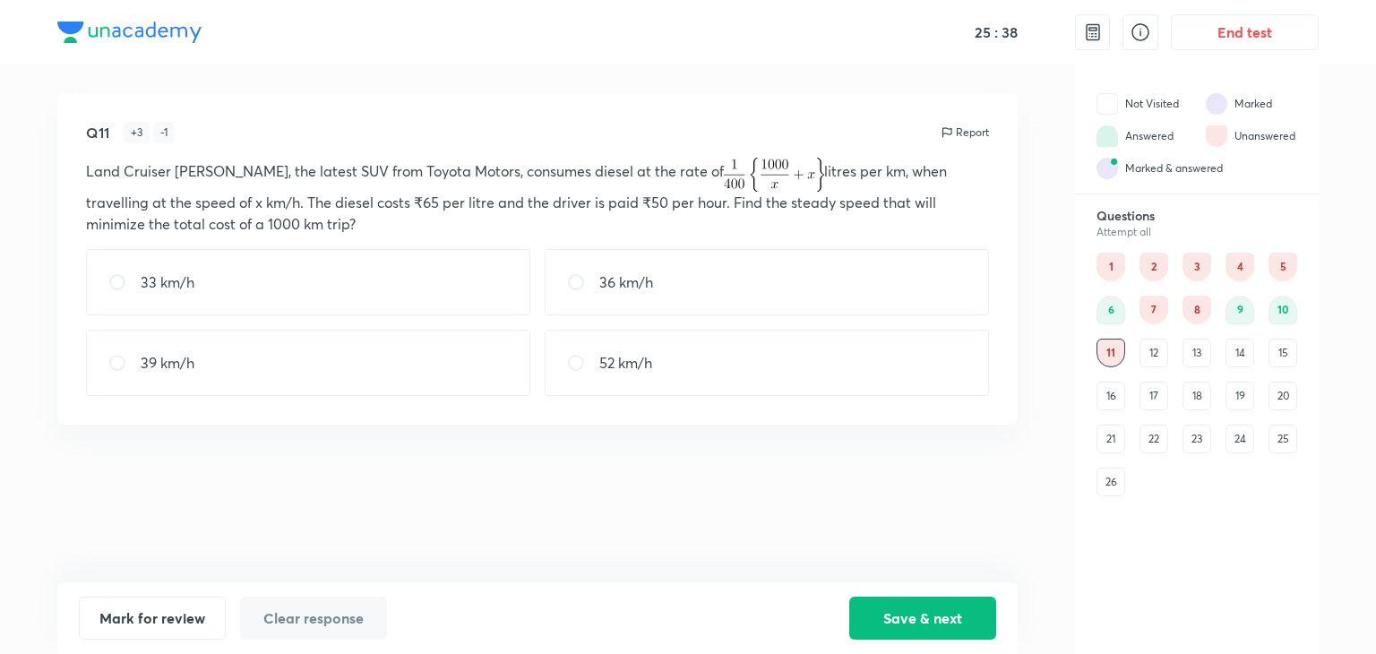
click at [1147, 349] on div "12" at bounding box center [1154, 353] width 29 height 29
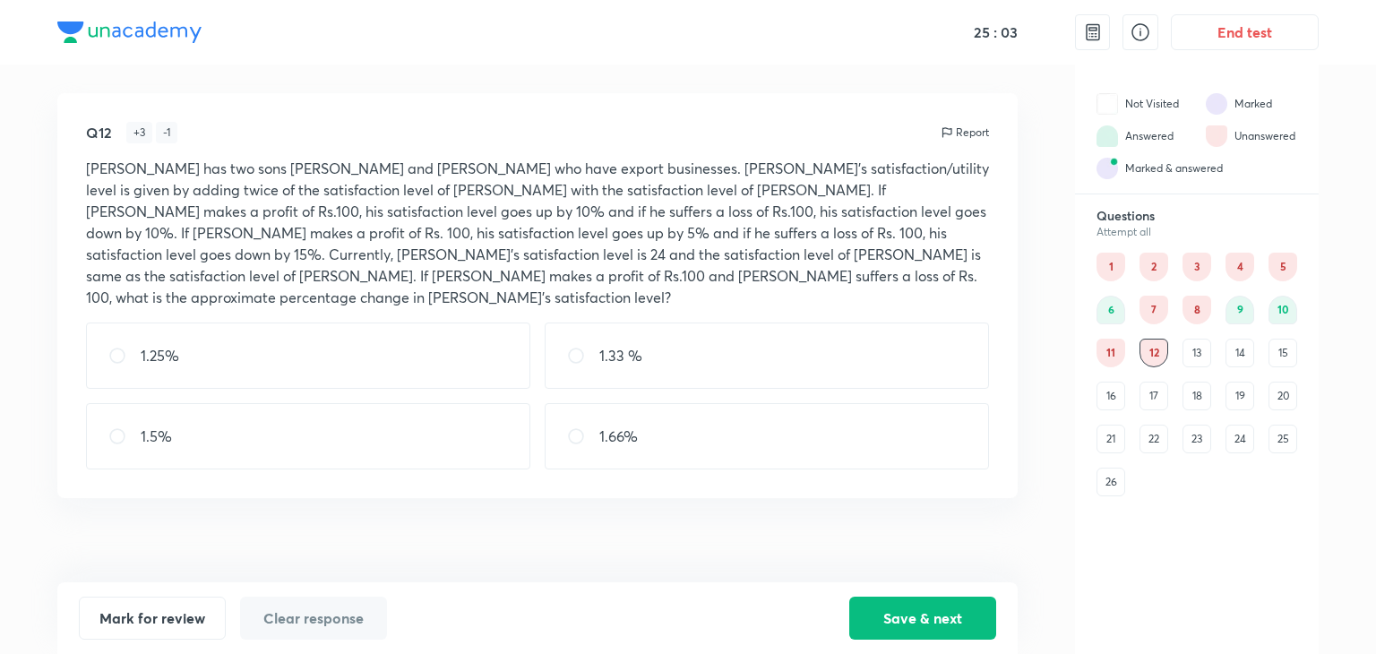
click at [1180, 340] on div "1 2 3 4 5 6 7 8 9 10 11 12 13 14 15 16 17 18 19 20 21 22 23 24 25 26" at bounding box center [1197, 375] width 201 height 244
click at [1195, 352] on div "13" at bounding box center [1197, 353] width 29 height 29
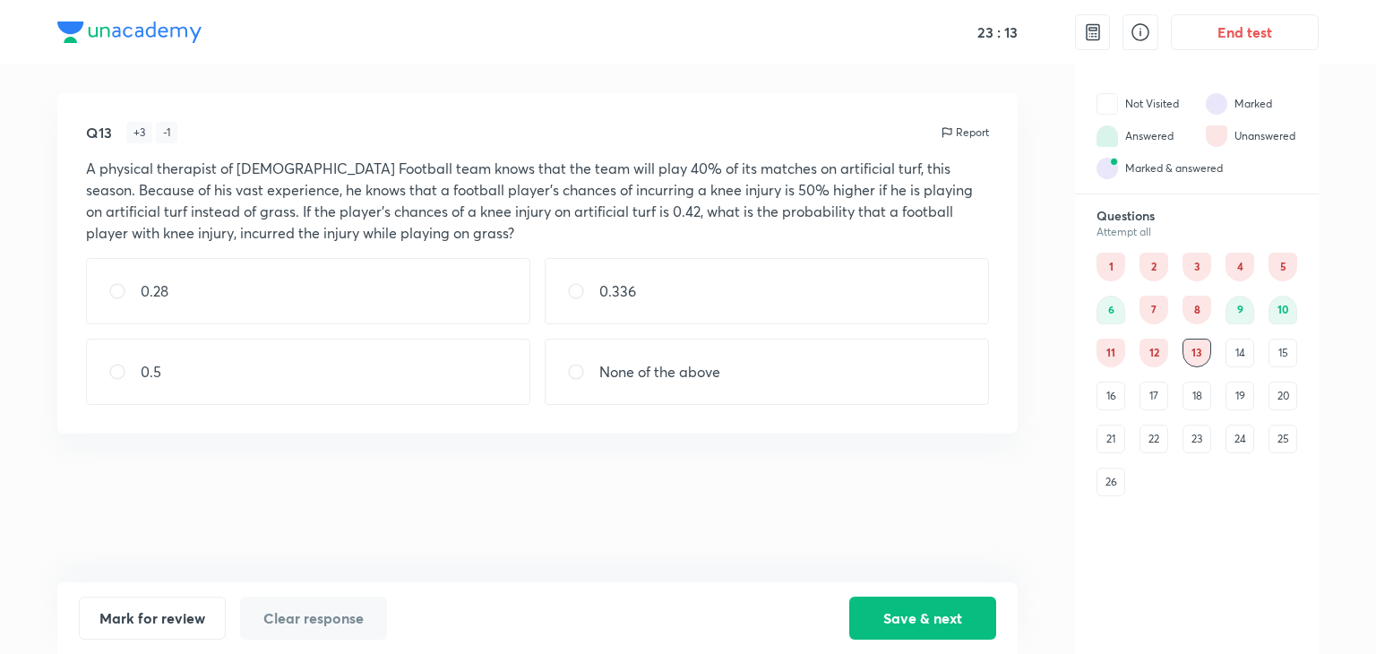
click at [214, 298] on div "0.28" at bounding box center [308, 291] width 444 height 66
radio input "true"
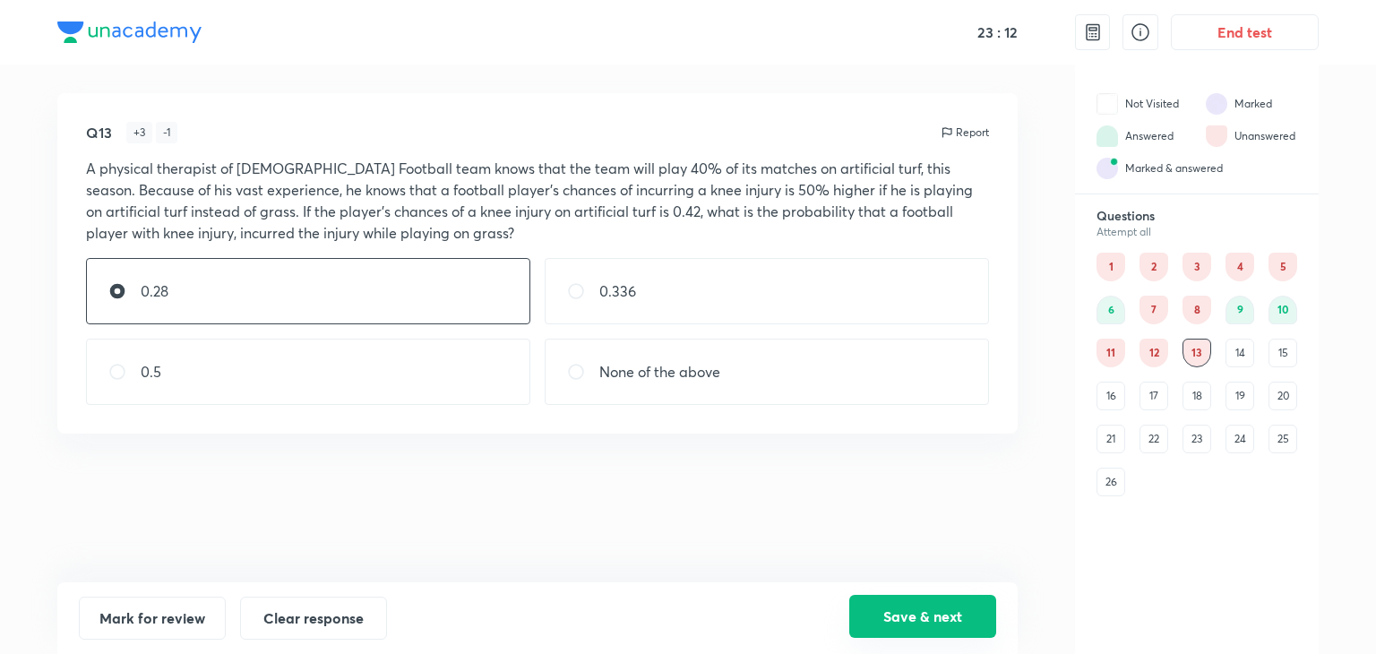
click at [944, 617] on button "Save & next" at bounding box center [922, 616] width 147 height 43
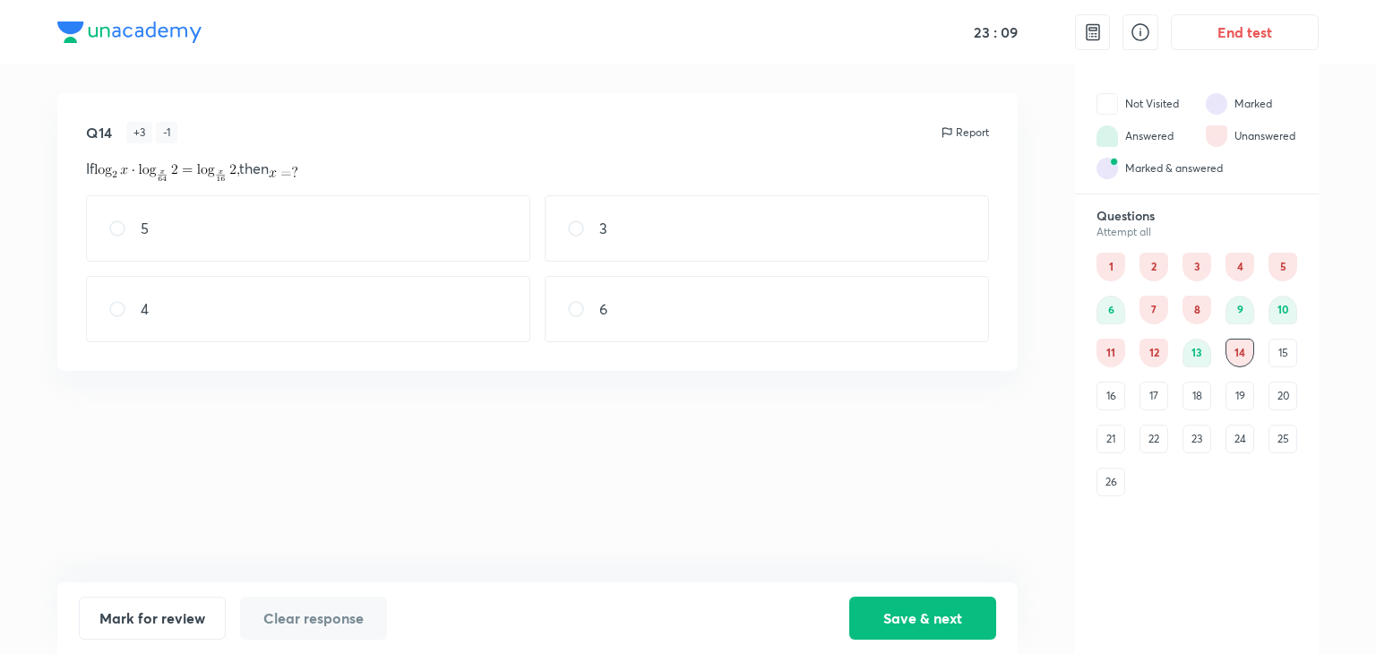
click at [1279, 341] on div "15" at bounding box center [1283, 353] width 29 height 29
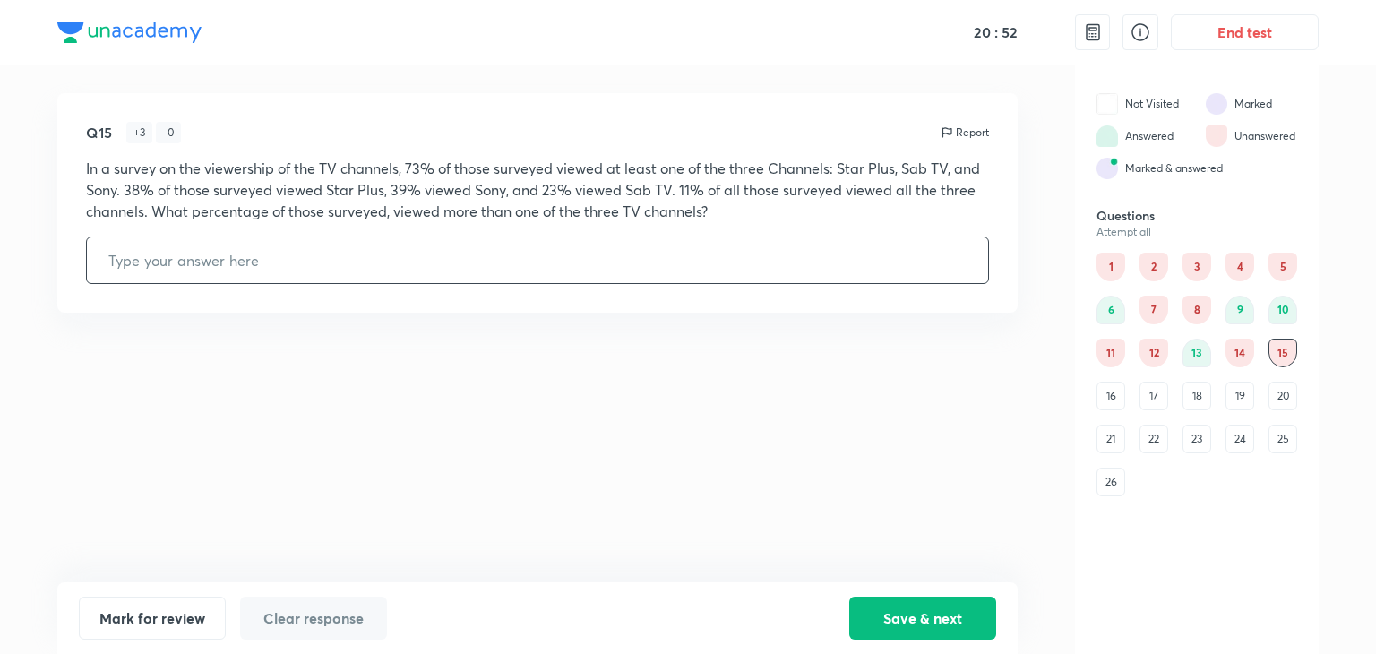
click at [216, 264] on input "text" at bounding box center [537, 260] width 901 height 46
type input "6"
click at [967, 623] on button "Save & next" at bounding box center [922, 616] width 147 height 43
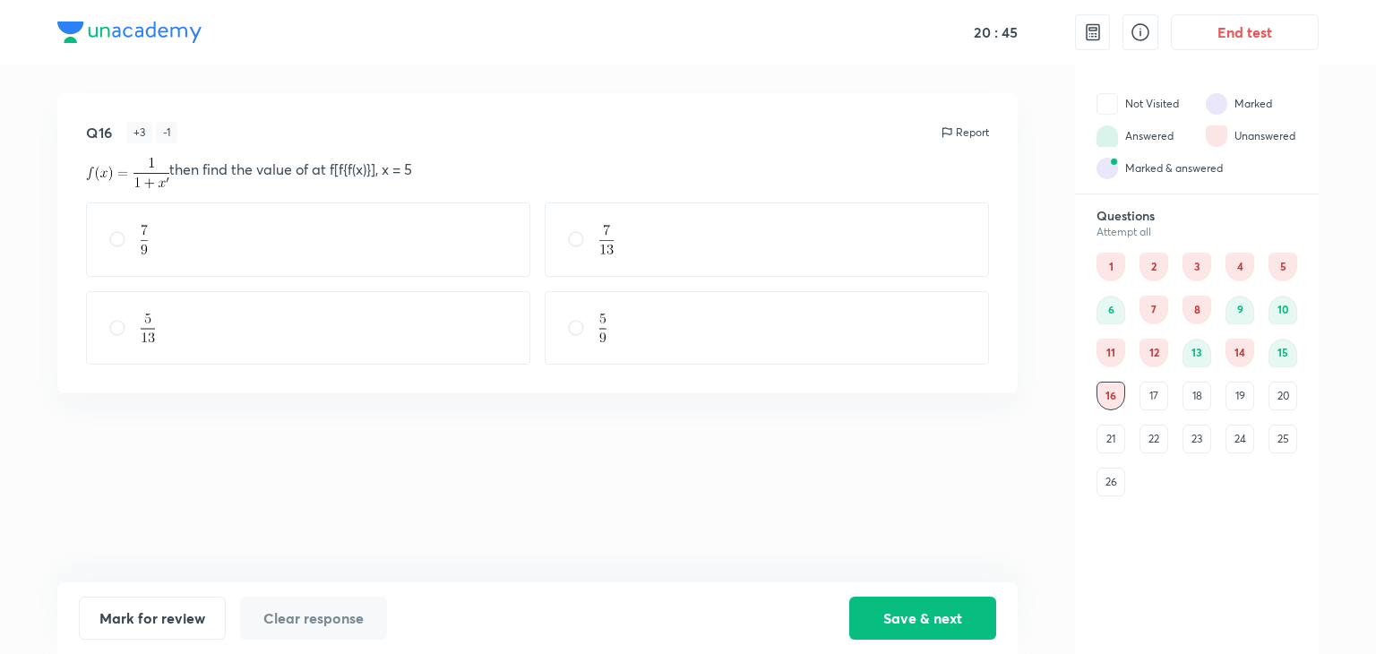
click at [1158, 395] on div "17" at bounding box center [1154, 396] width 29 height 29
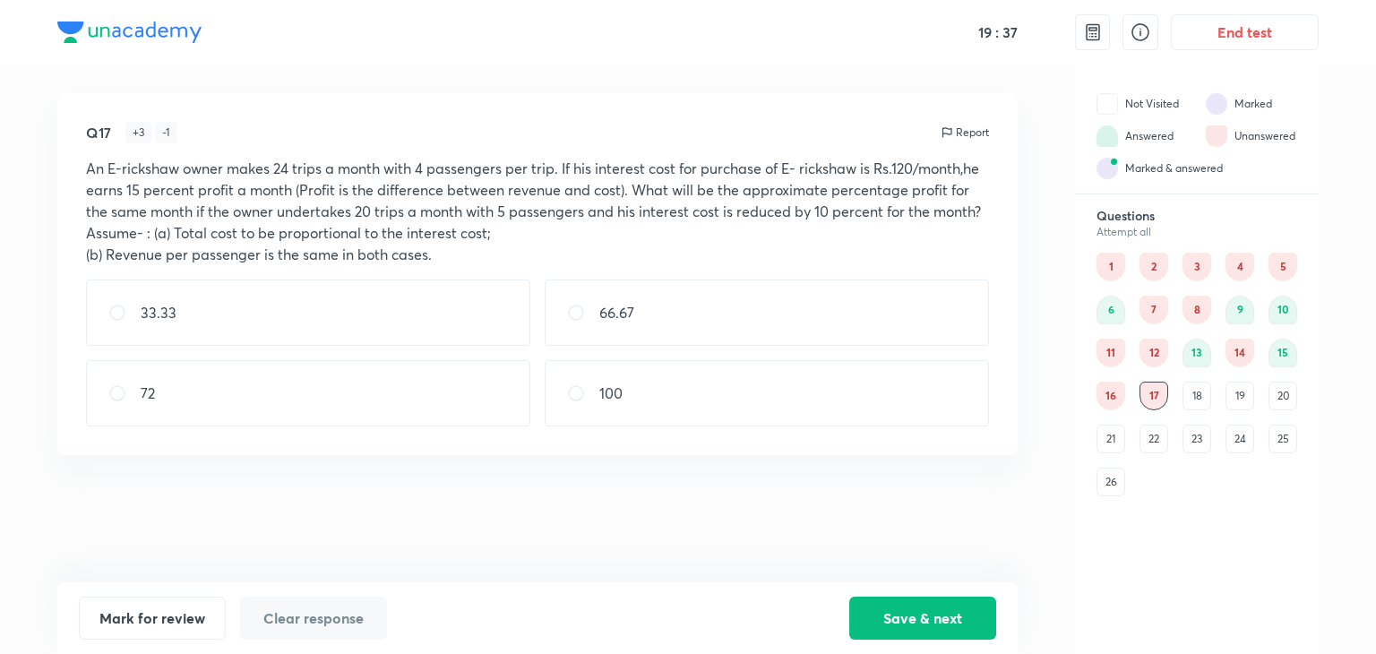
click at [1171, 377] on div "1 2 3 4 5 6 7 8 9 10 11 12 13 14 15 16 17 18 19 20 21 22 23 24 25 26" at bounding box center [1197, 375] width 201 height 244
click at [1190, 388] on div "18" at bounding box center [1197, 396] width 29 height 29
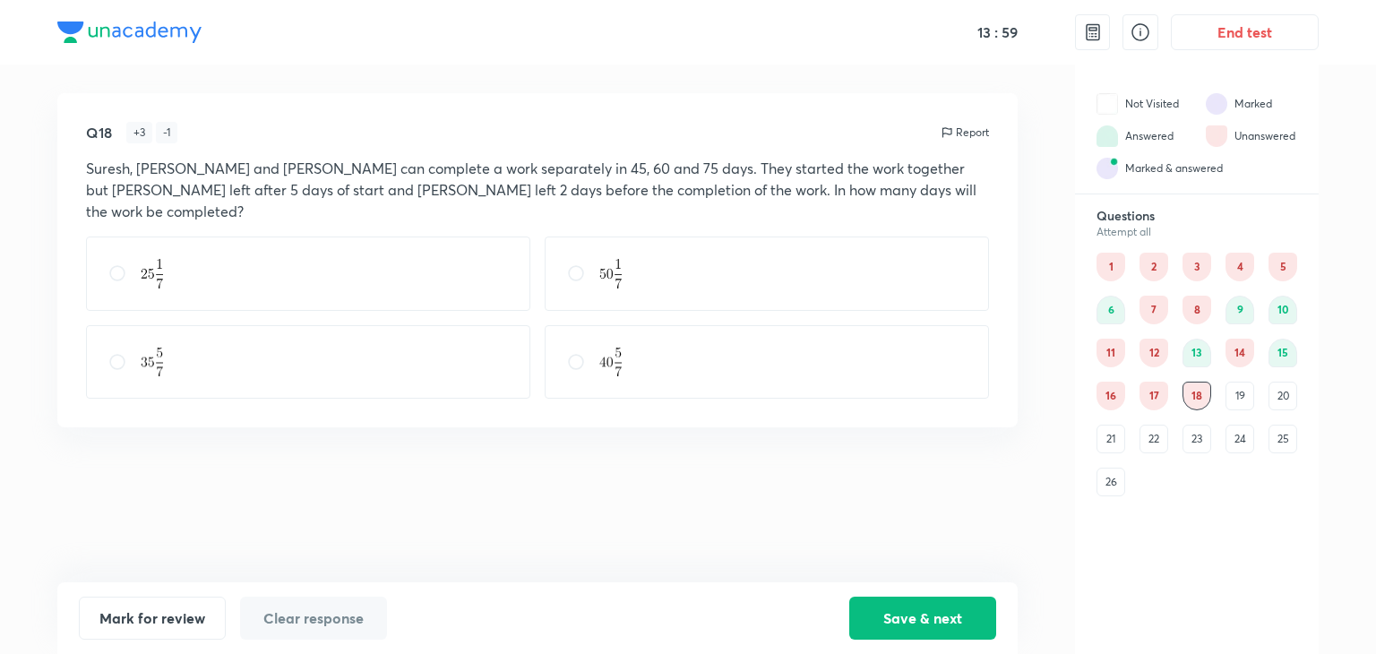
click at [786, 237] on div at bounding box center [767, 274] width 444 height 74
drag, startPoint x: 222, startPoint y: 314, endPoint x: 270, endPoint y: 328, distance: 49.4
click at [229, 325] on div at bounding box center [308, 362] width 444 height 74
radio input "false"
radio input "true"
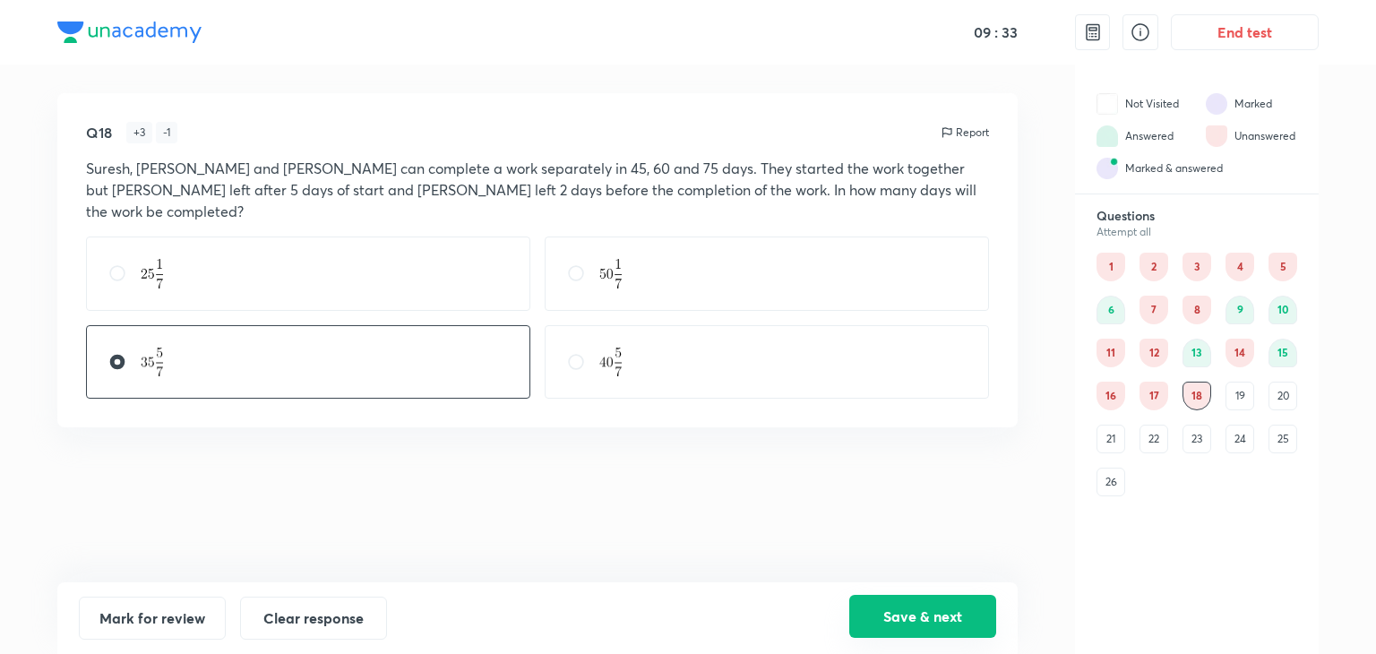
click at [896, 610] on button "Save & next" at bounding box center [922, 616] width 147 height 43
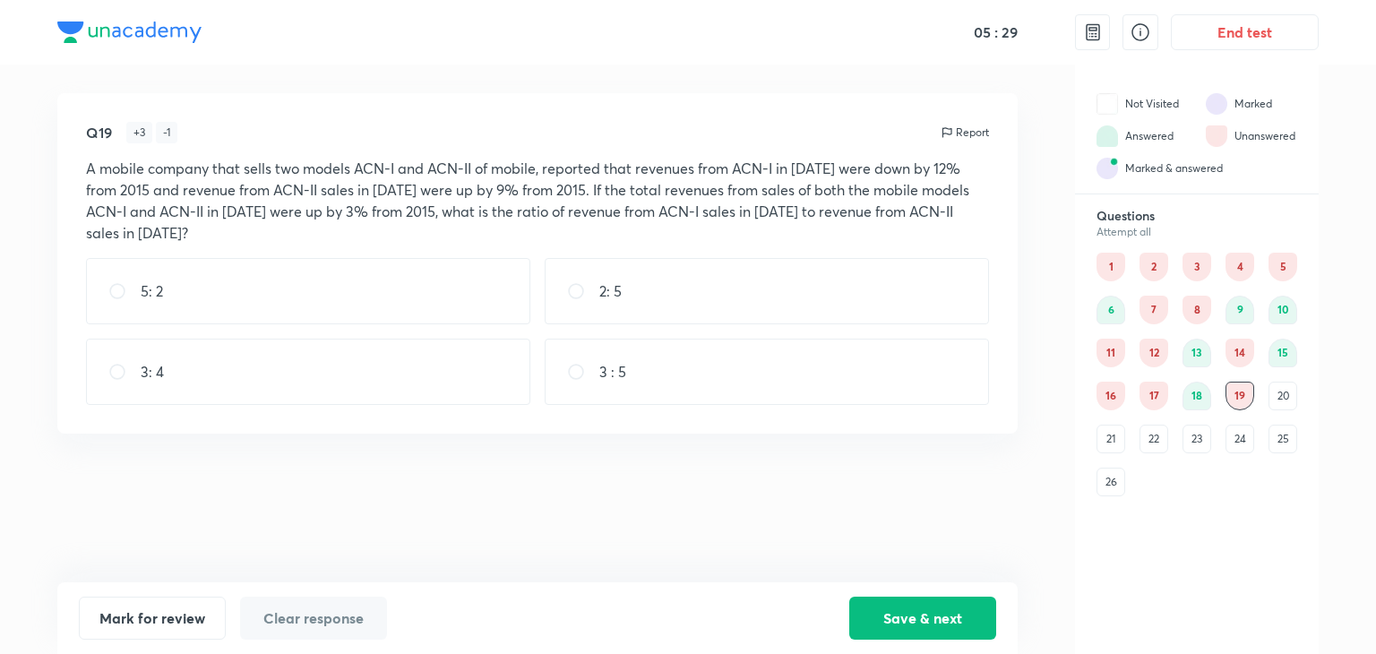
click at [305, 368] on div "3: 4" at bounding box center [308, 372] width 444 height 66
radio input "true"
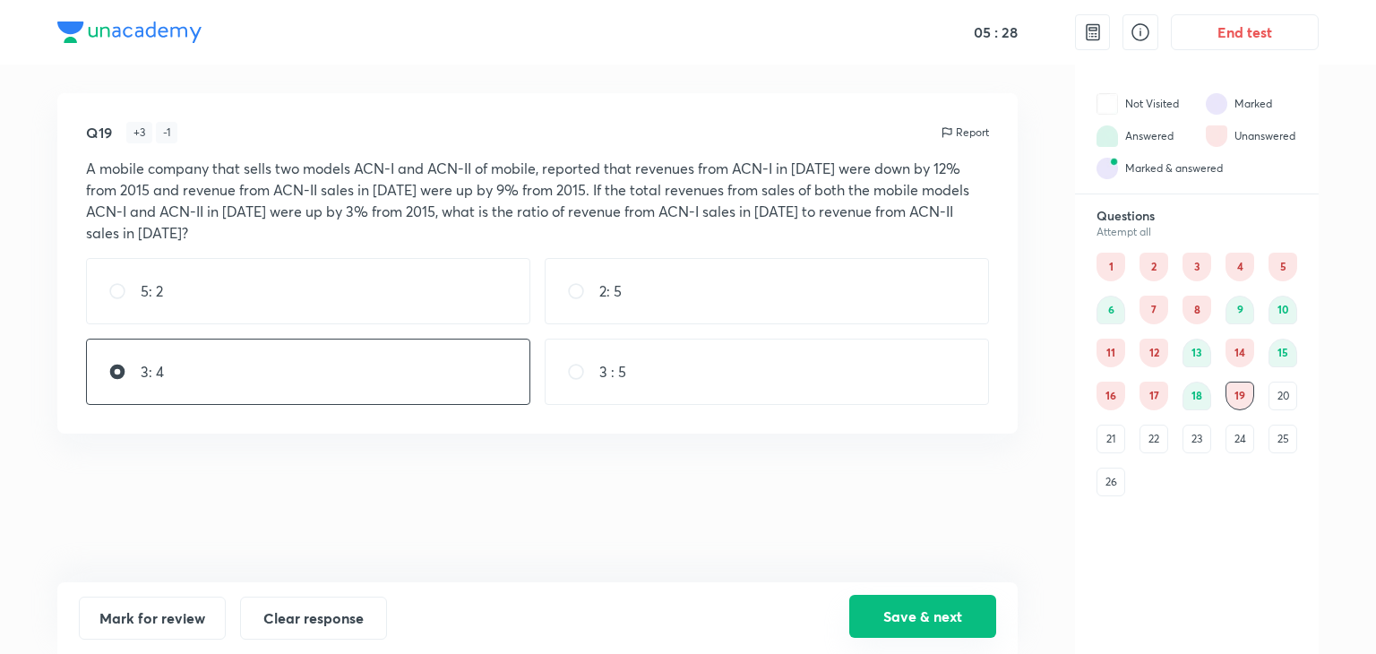
click at [884, 609] on button "Save & next" at bounding box center [922, 616] width 147 height 43
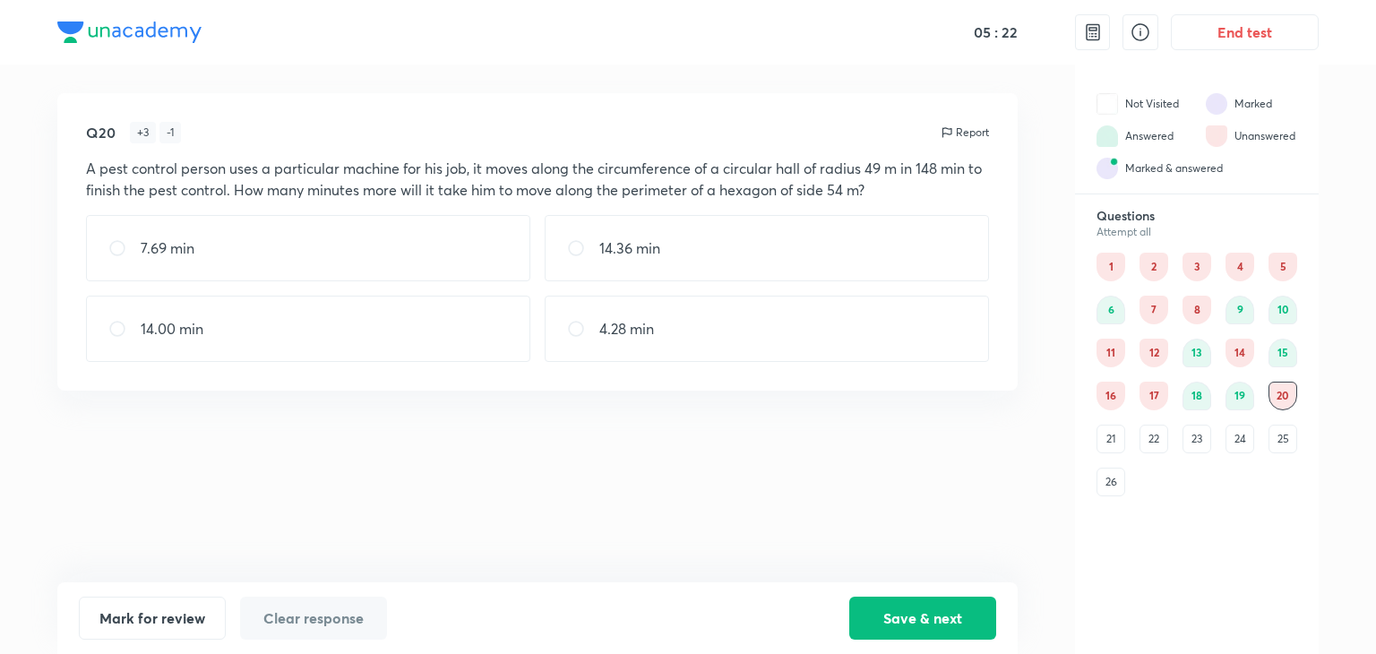
drag, startPoint x: 1105, startPoint y: 435, endPoint x: 1095, endPoint y: 417, distance: 20.5
click at [1106, 435] on div "21" at bounding box center [1111, 439] width 29 height 29
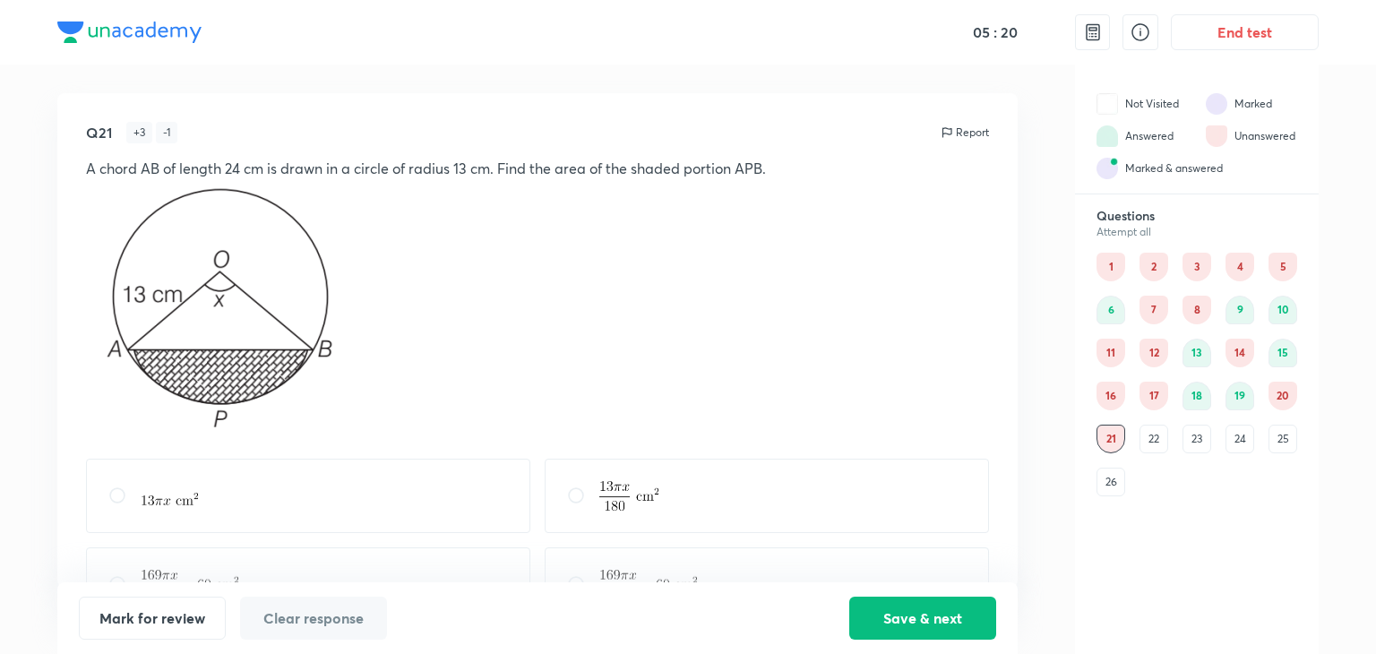
click at [1145, 440] on div "22" at bounding box center [1154, 439] width 29 height 29
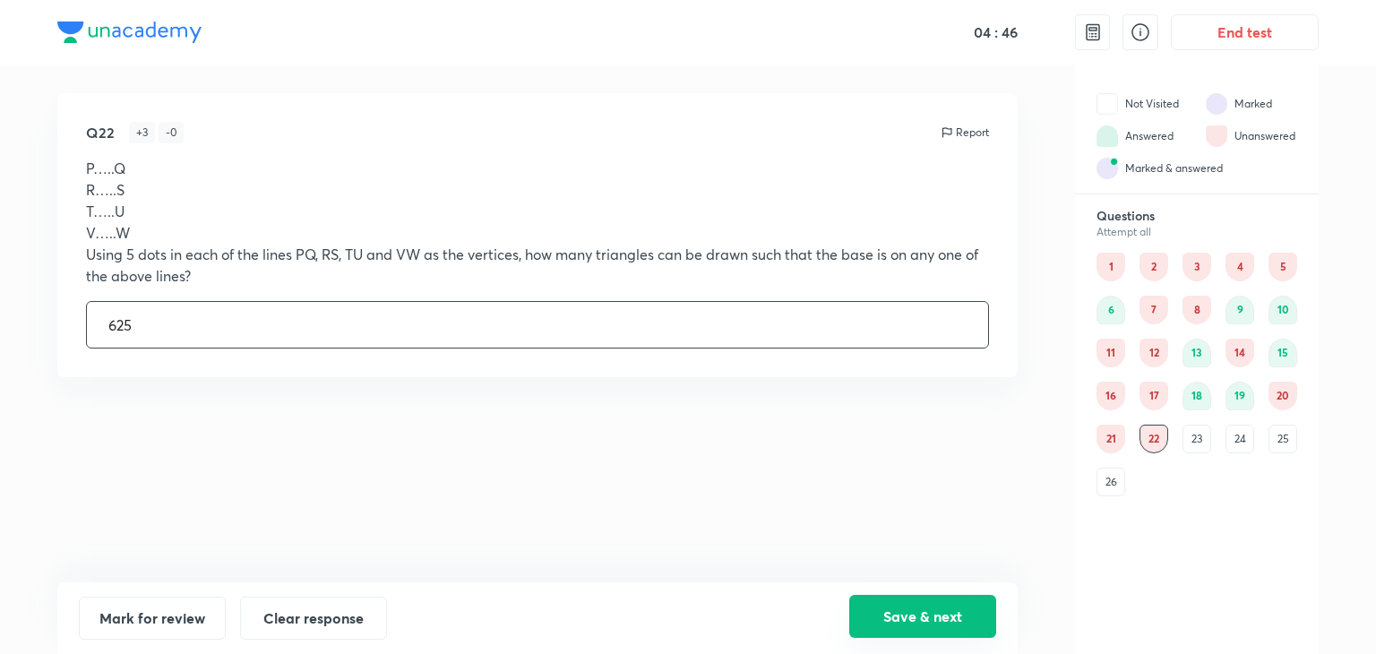
type input "625"
click at [940, 607] on button "Save & next" at bounding box center [922, 616] width 147 height 43
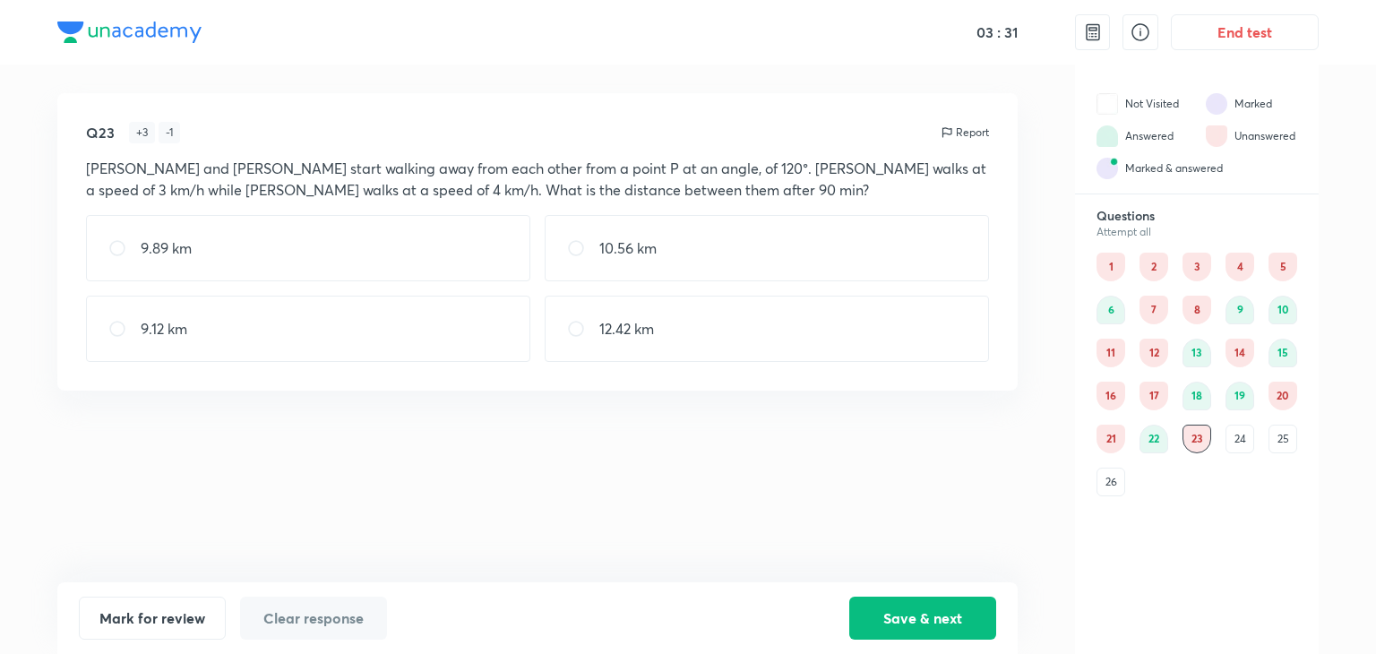
click at [613, 247] on p "10.56 km" at bounding box center [627, 248] width 57 height 22
radio input "true"
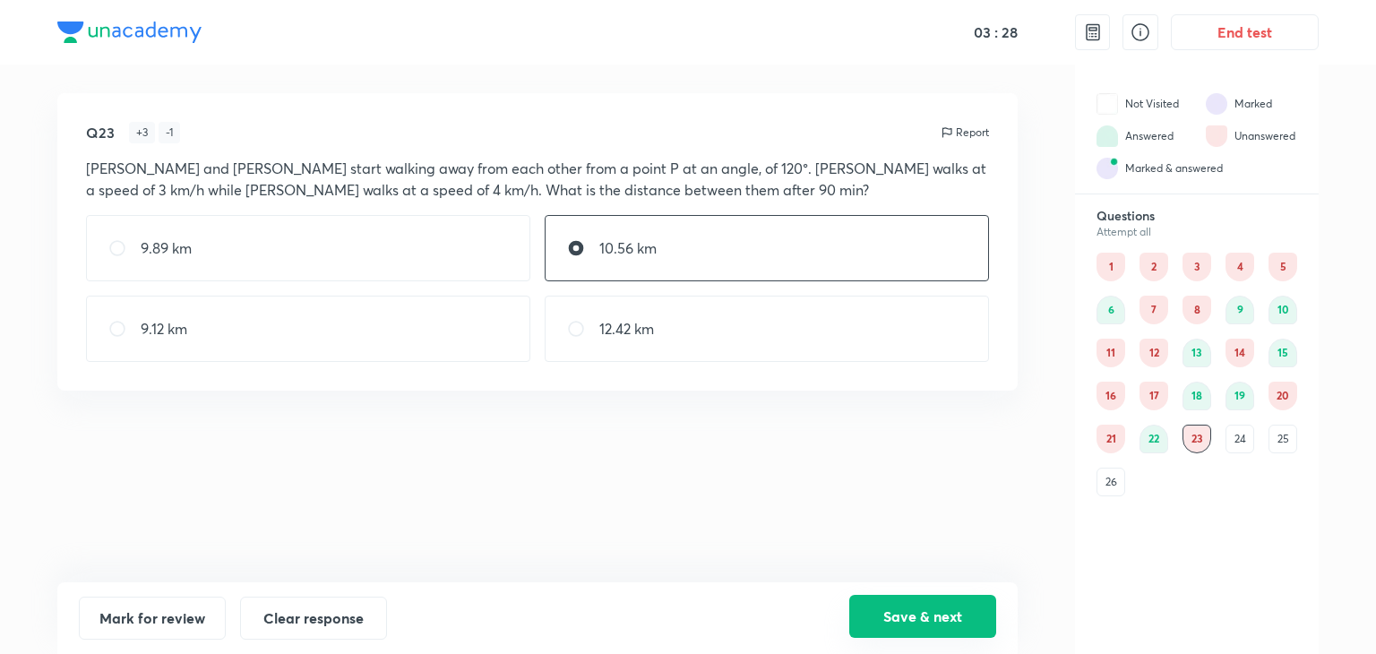
click at [933, 628] on button "Save & next" at bounding box center [922, 616] width 147 height 43
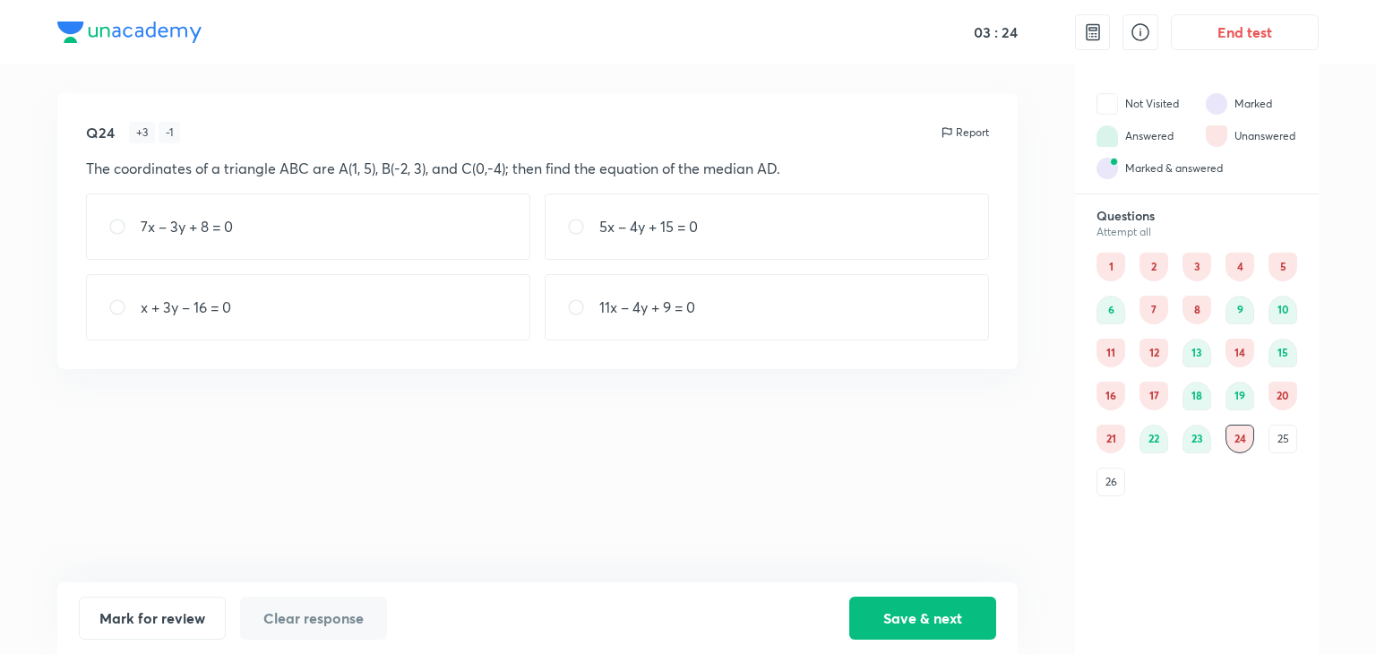
click at [1279, 438] on div "25" at bounding box center [1283, 439] width 29 height 29
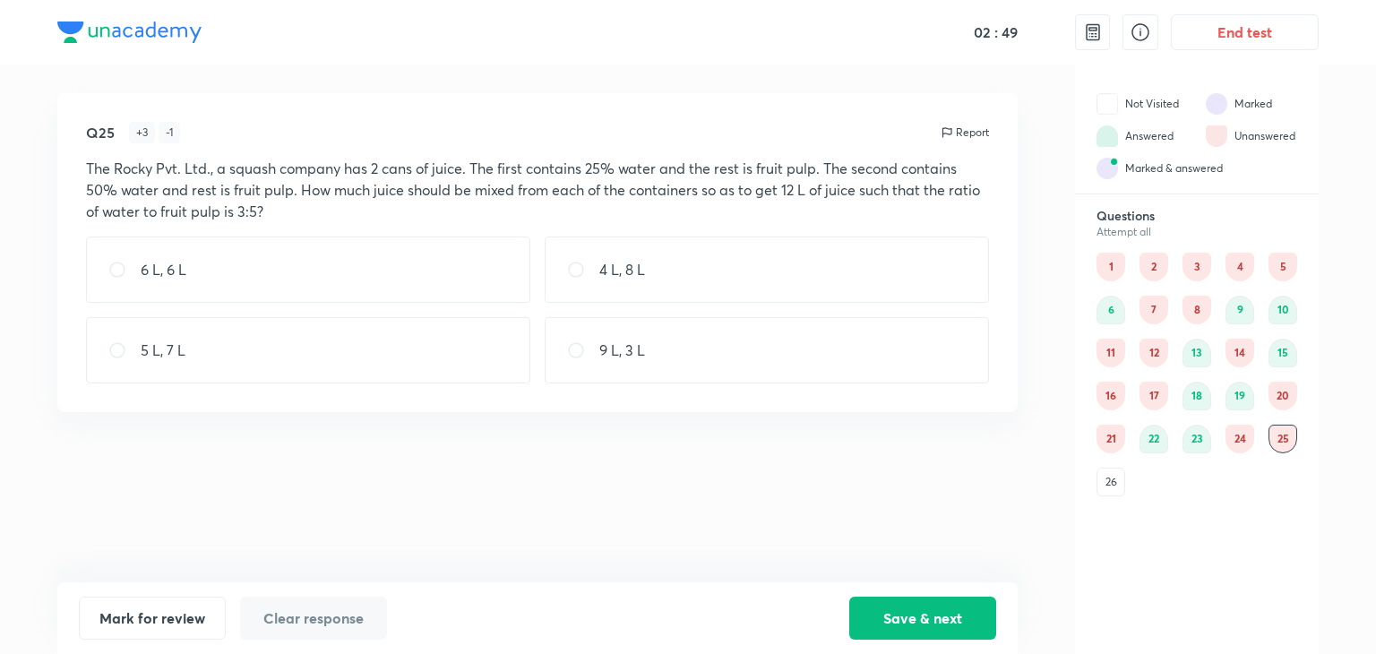
click at [1113, 478] on div "26" at bounding box center [1111, 482] width 29 height 29
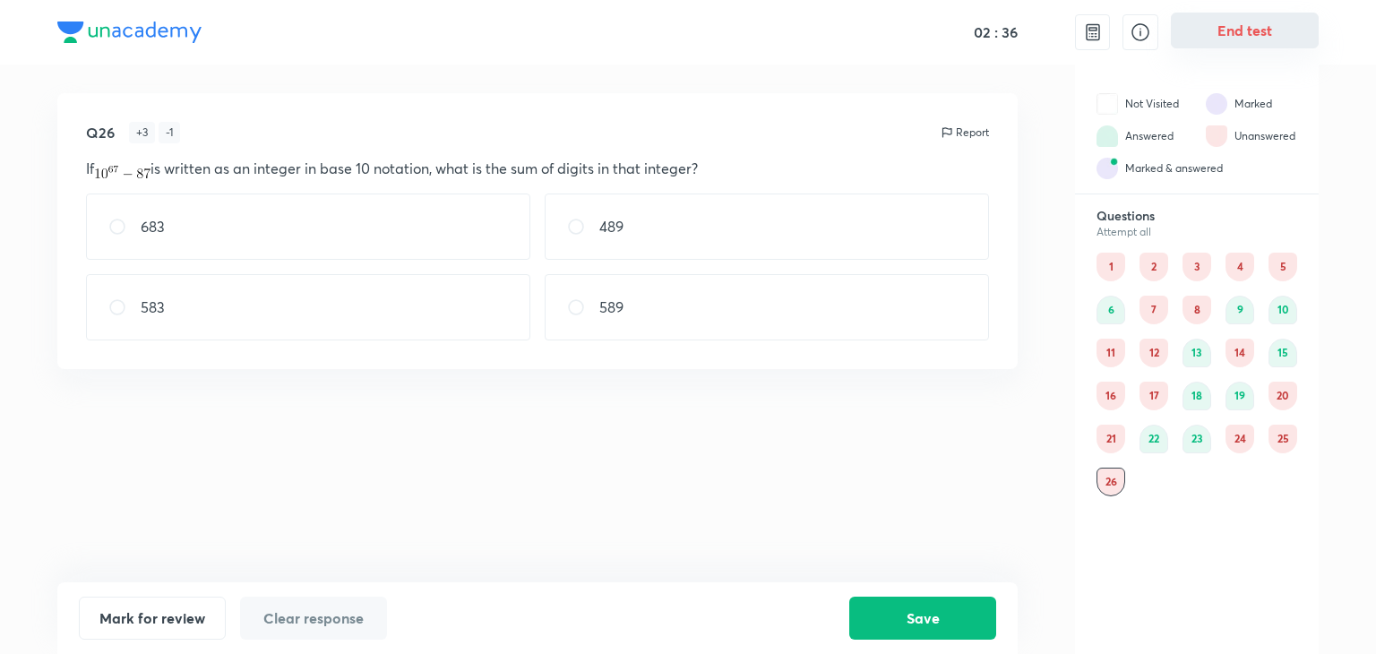
click at [1252, 38] on button "End test" at bounding box center [1245, 31] width 148 height 36
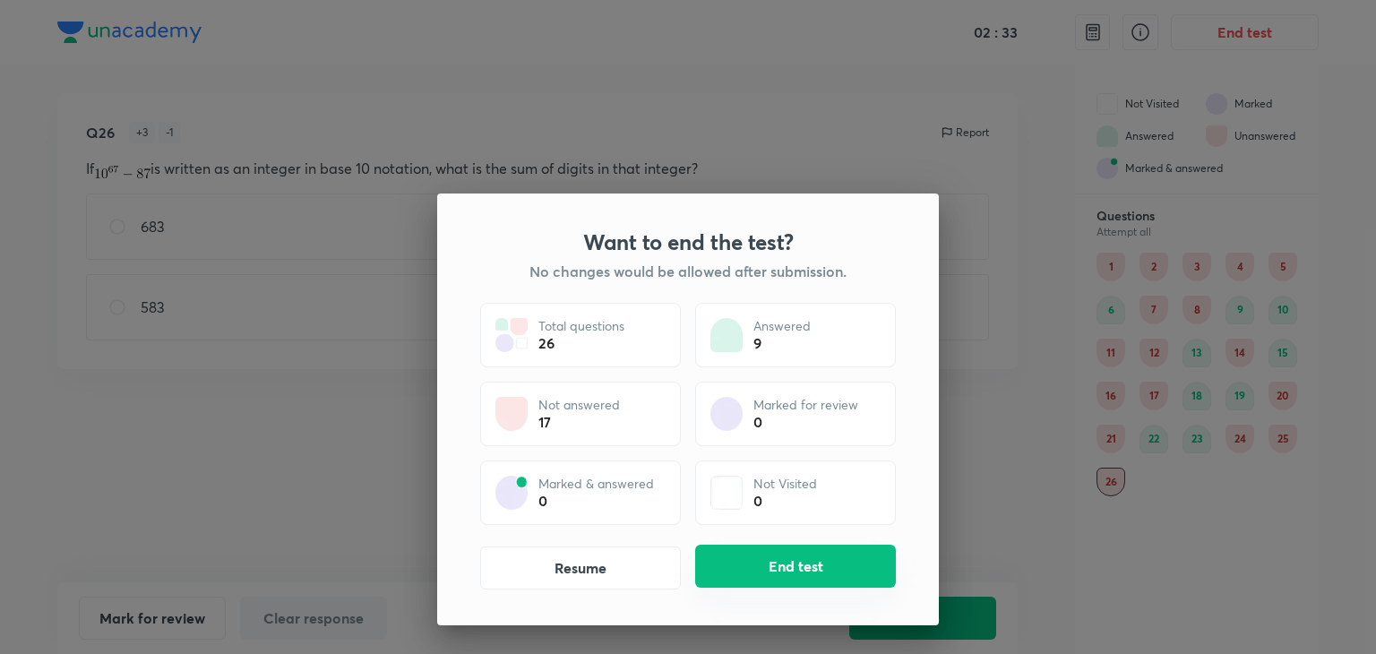
click at [781, 546] on button "End test" at bounding box center [795, 566] width 201 height 43
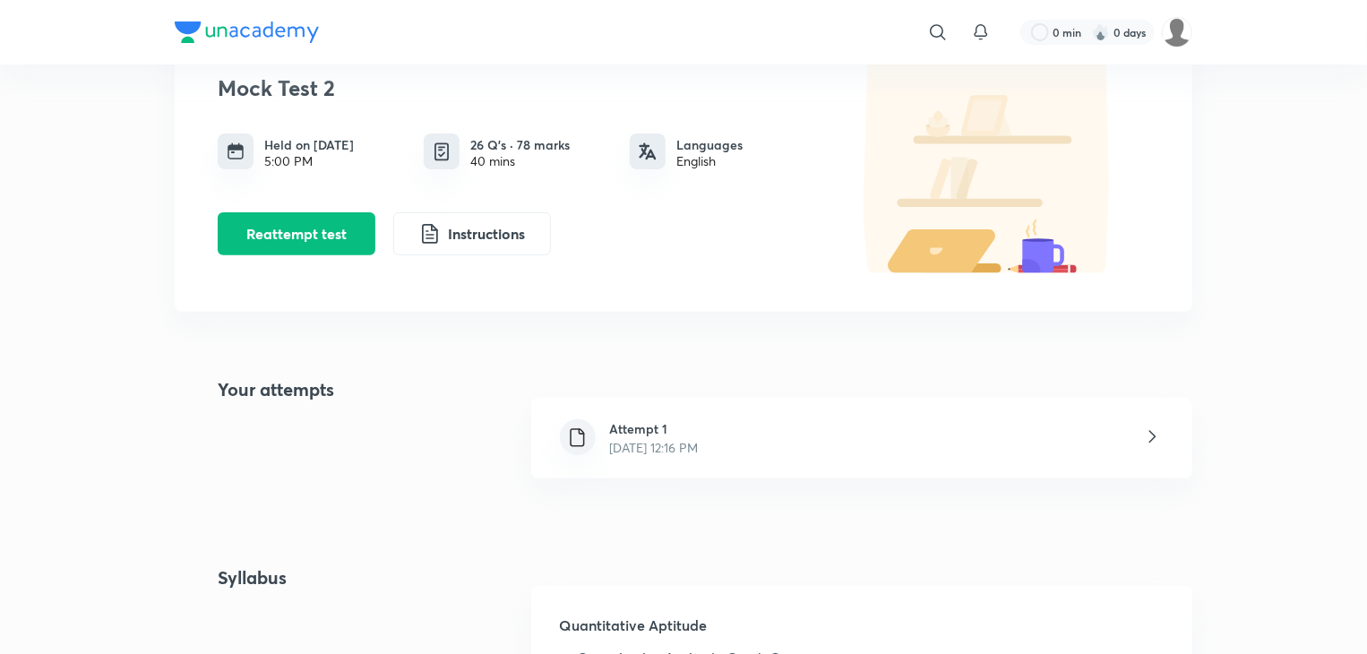
scroll to position [179, 0]
drag, startPoint x: 692, startPoint y: 467, endPoint x: 692, endPoint y: 456, distance: 10.8
click at [692, 461] on div "Attempt 1 [DATE] 12:16 PM" at bounding box center [861, 437] width 661 height 81
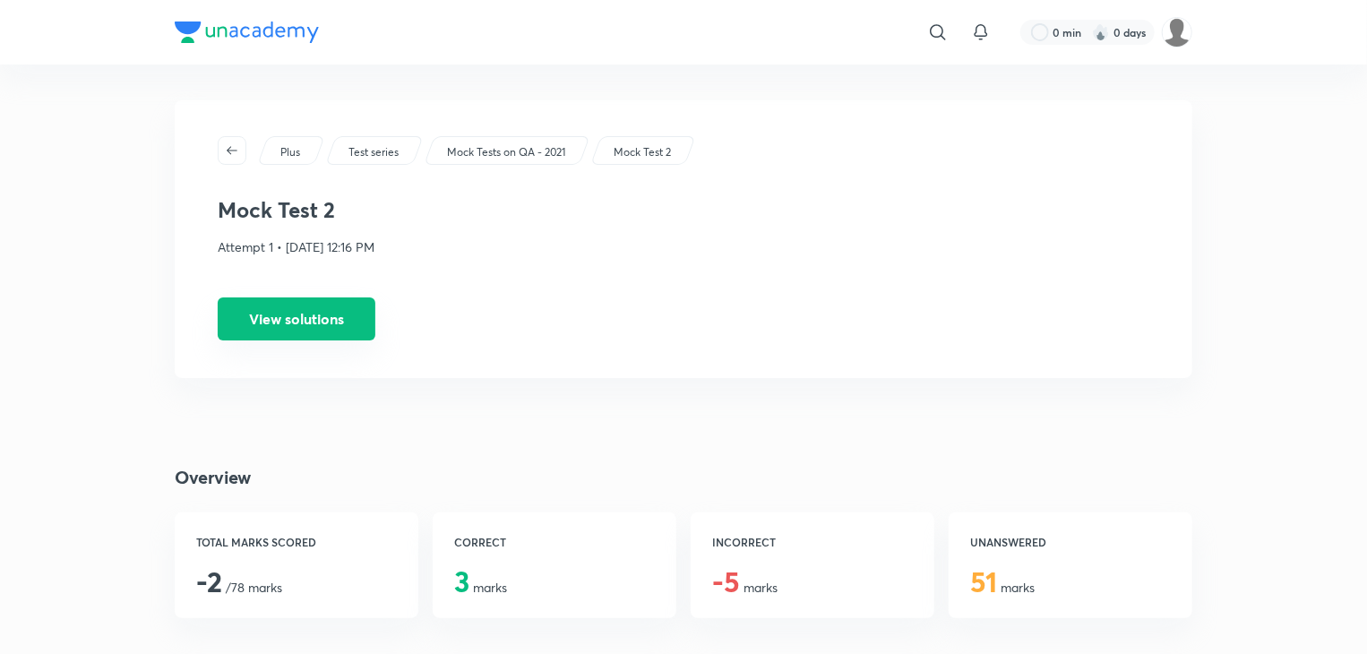
click at [312, 310] on button "View solutions" at bounding box center [297, 318] width 158 height 43
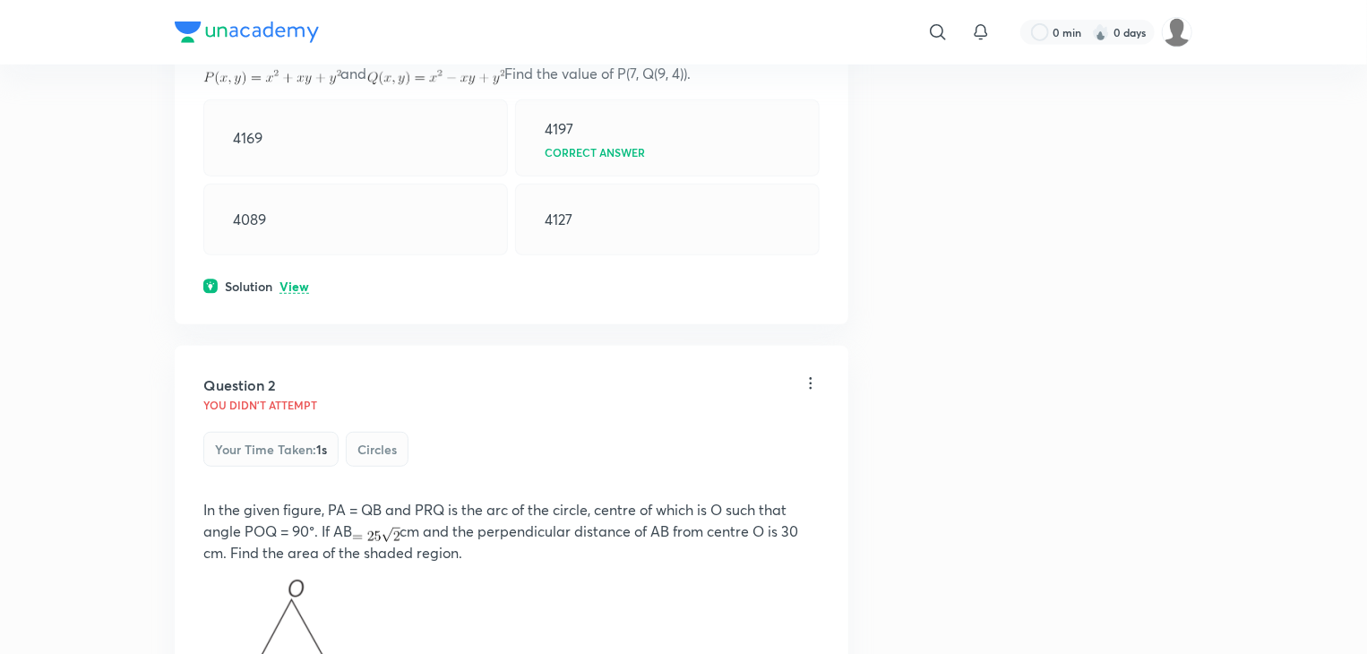
scroll to position [269, 0]
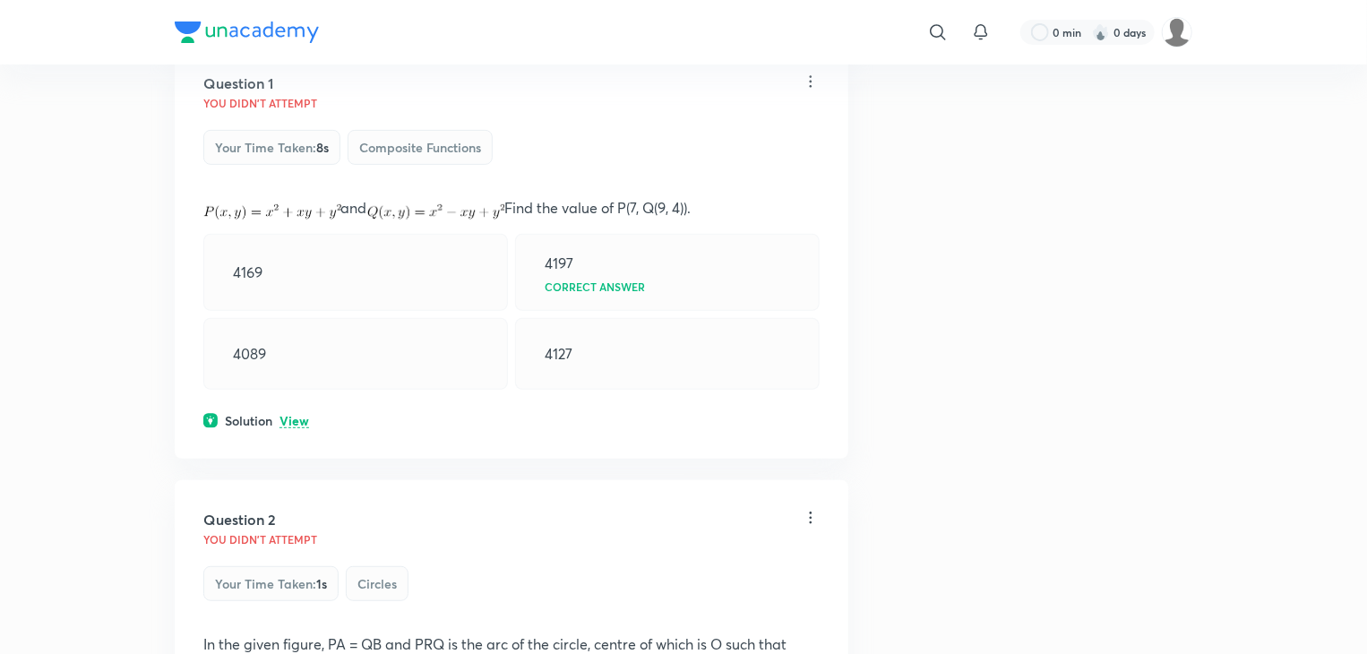
click at [291, 418] on p "View" at bounding box center [295, 421] width 30 height 13
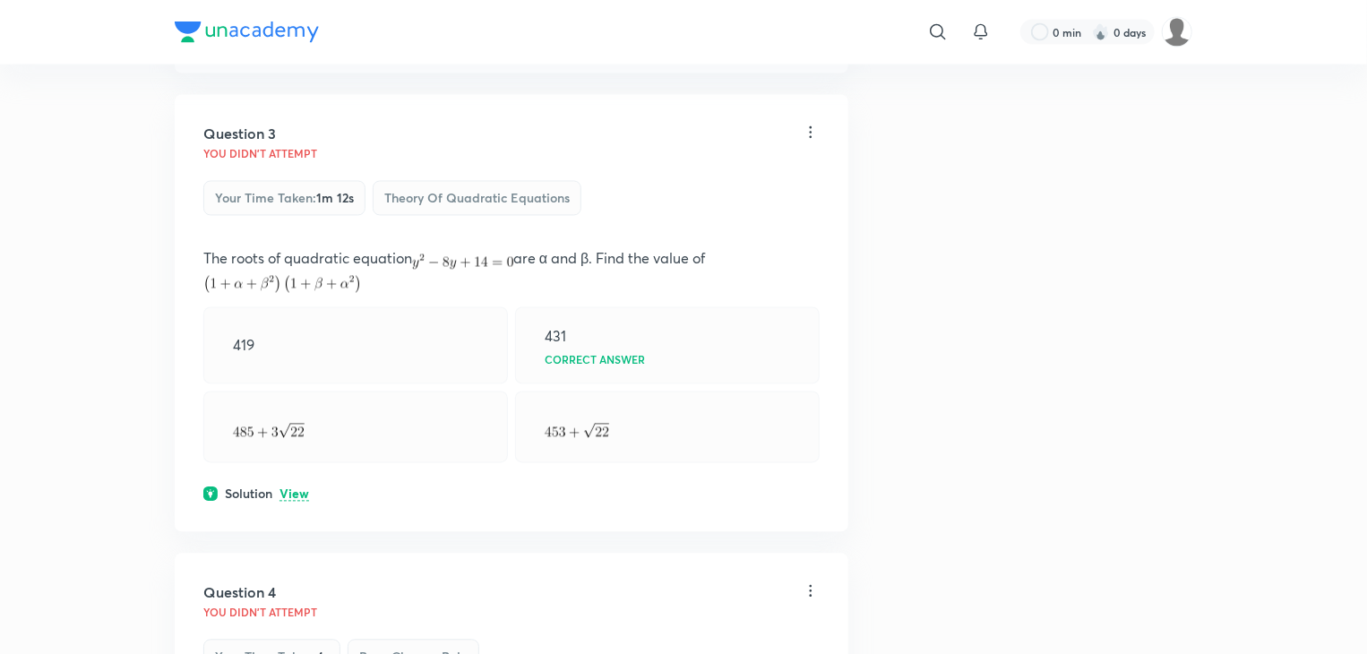
scroll to position [1702, 0]
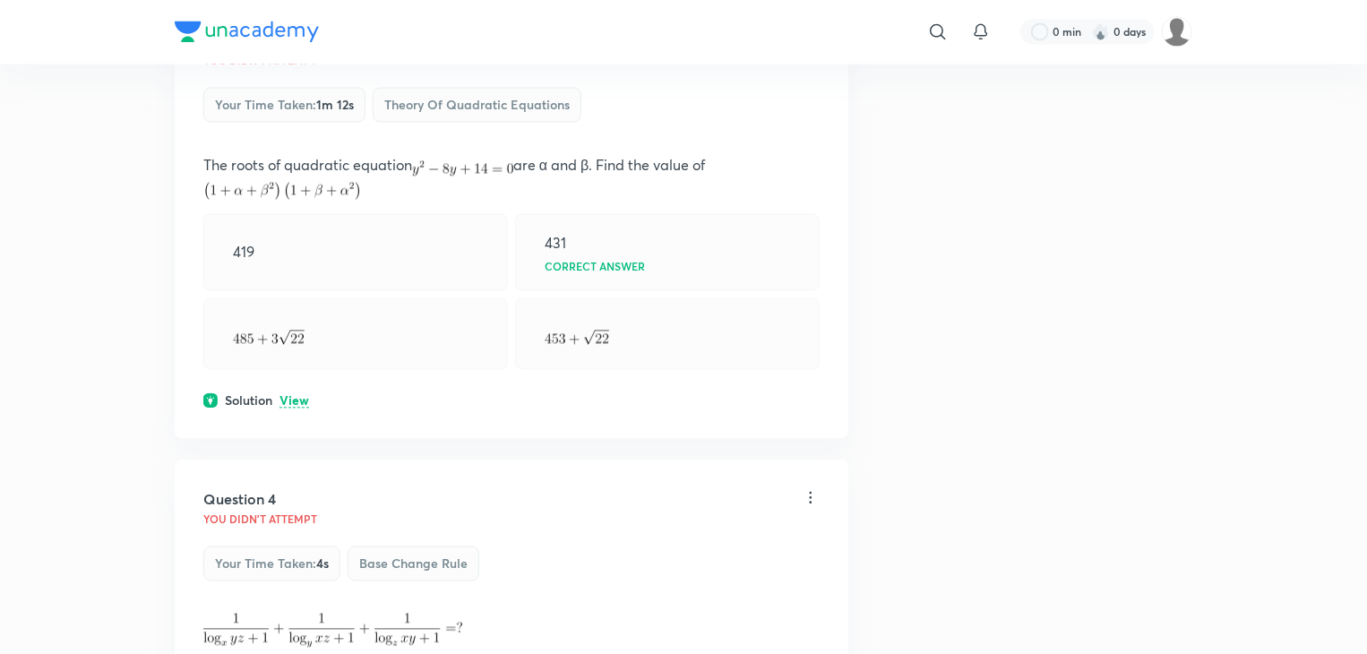
click at [306, 395] on p "View" at bounding box center [295, 401] width 30 height 13
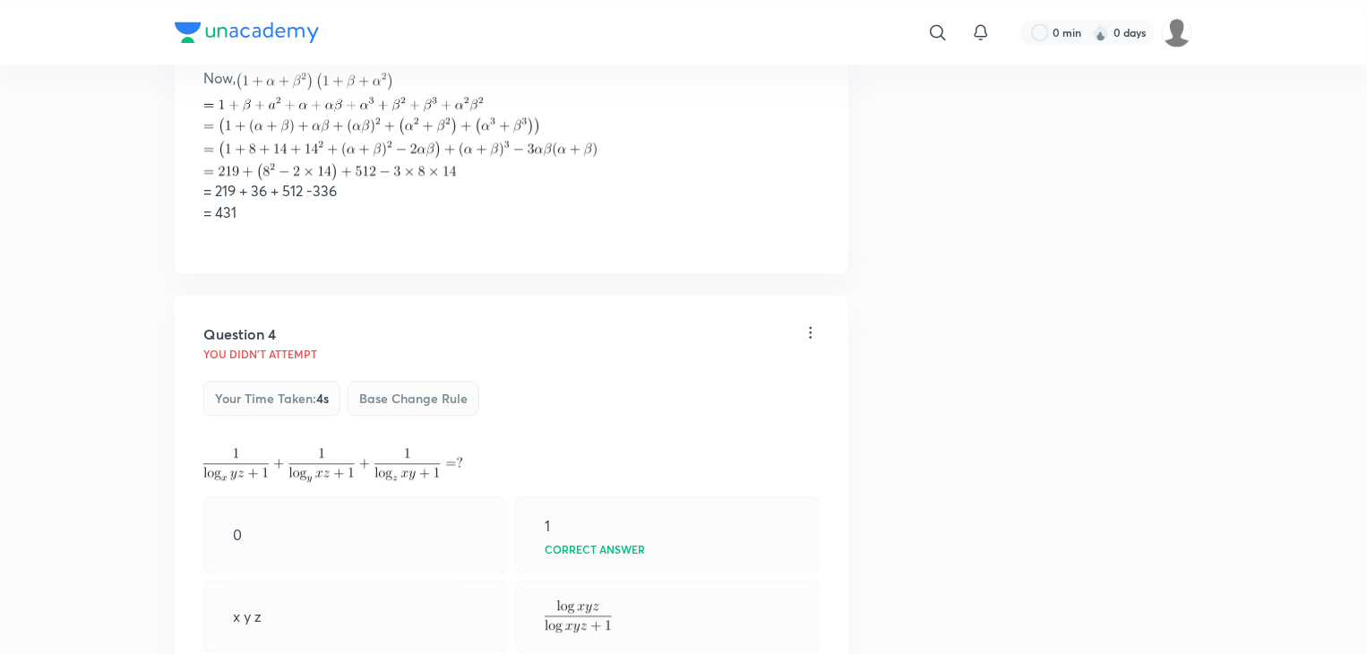
scroll to position [2240, 0]
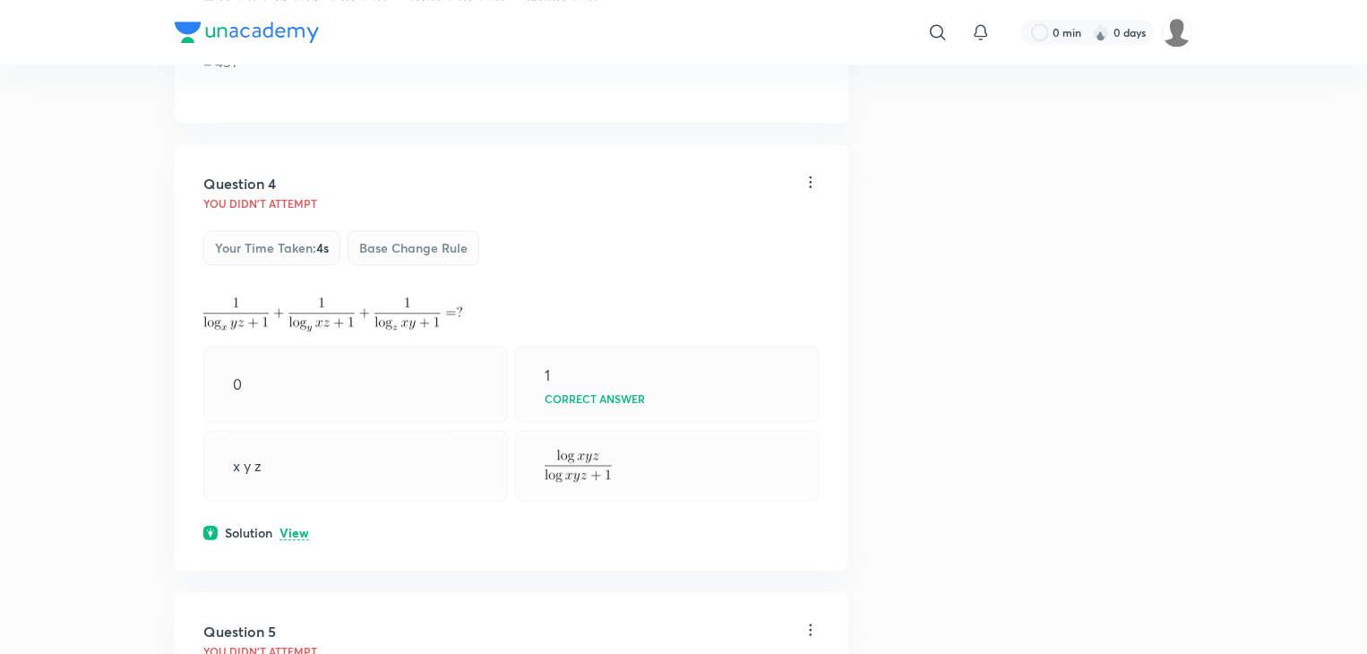
click at [296, 530] on p "View" at bounding box center [295, 533] width 30 height 13
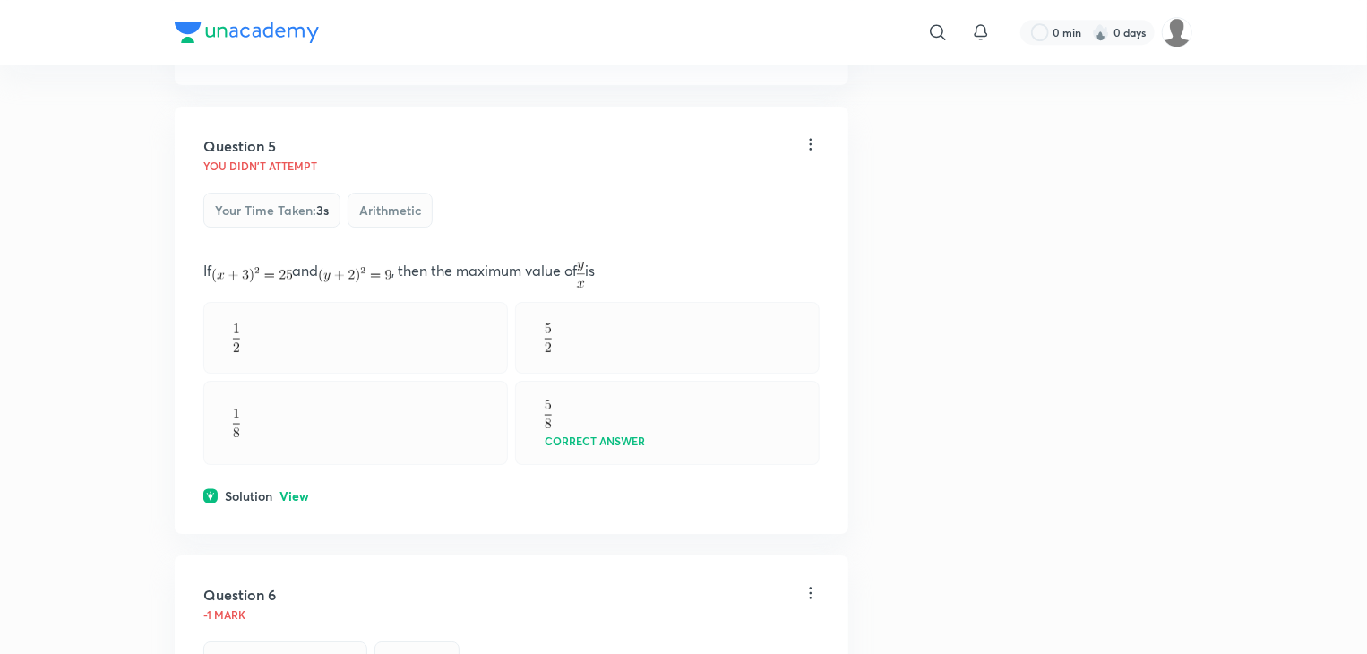
scroll to position [3046, 0]
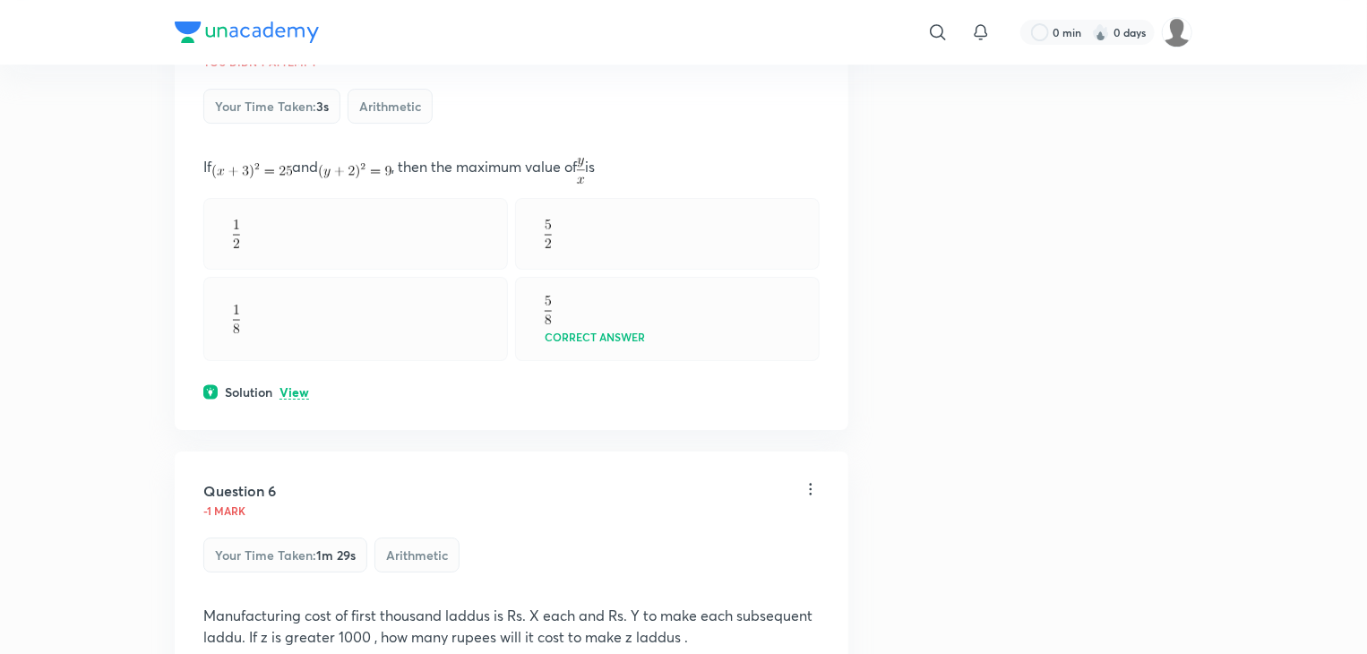
click at [290, 387] on p "View" at bounding box center [295, 392] width 30 height 13
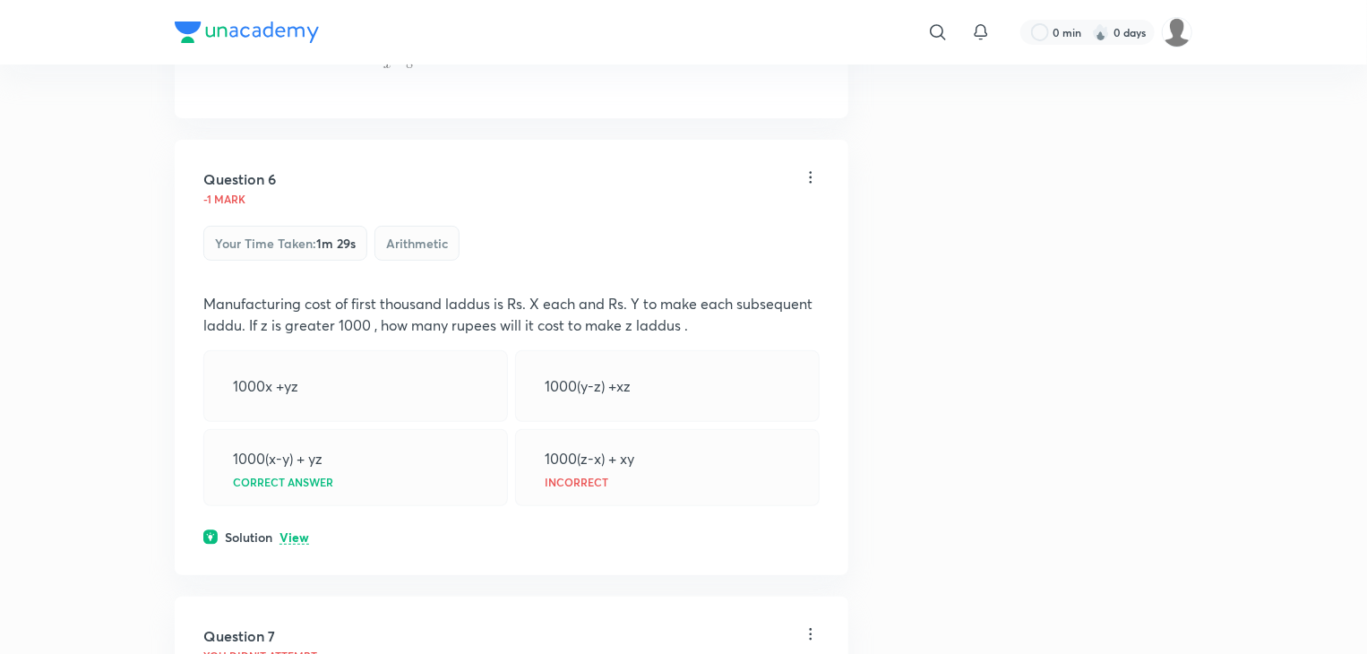
scroll to position [3673, 0]
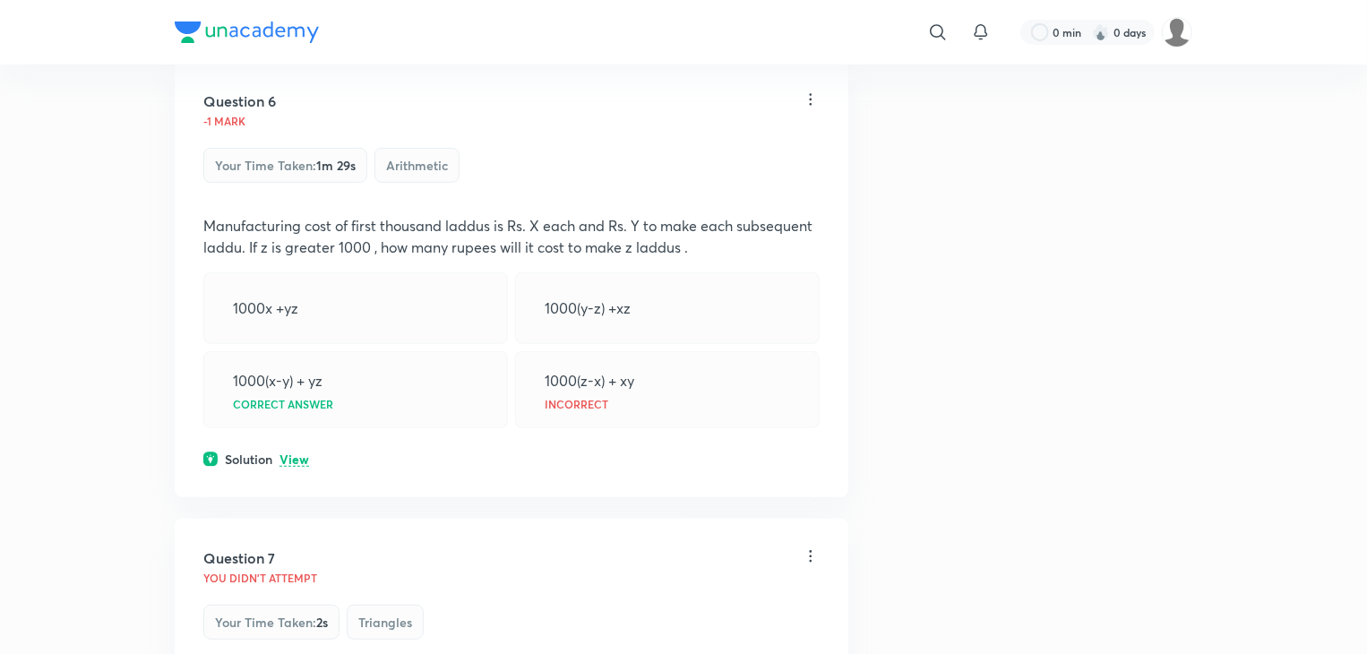
click at [297, 456] on p "View" at bounding box center [295, 459] width 30 height 13
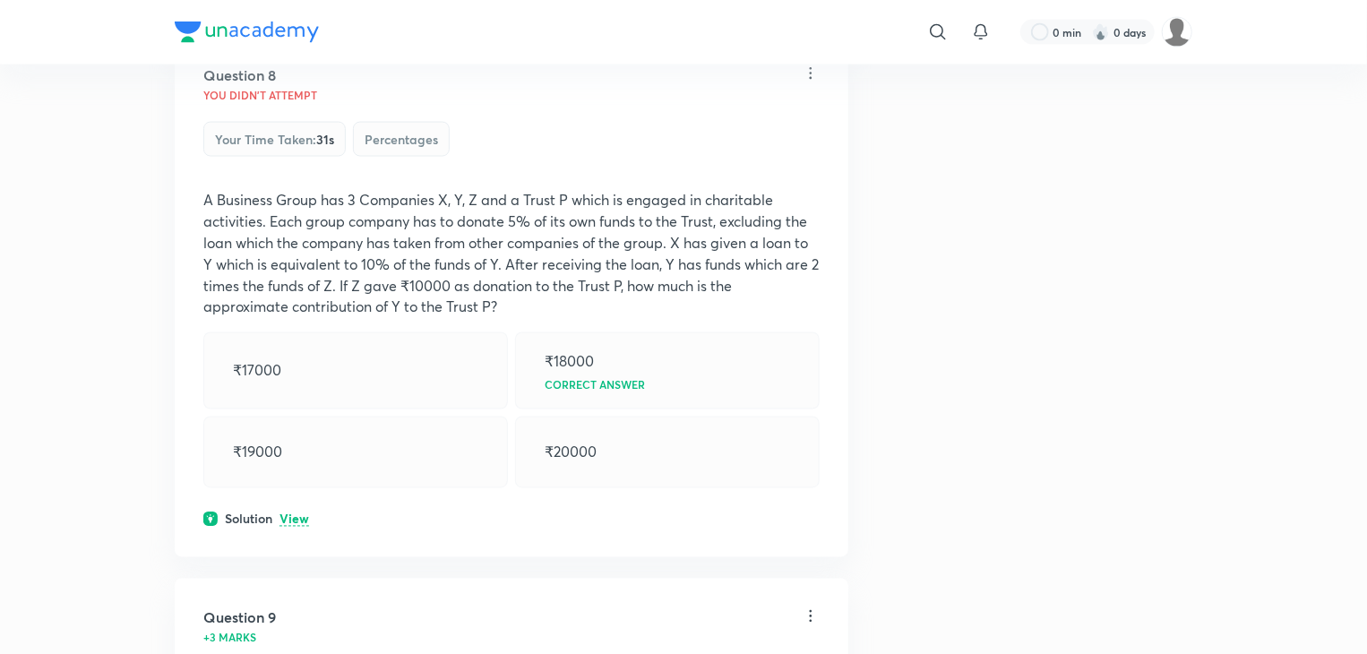
scroll to position [4838, 0]
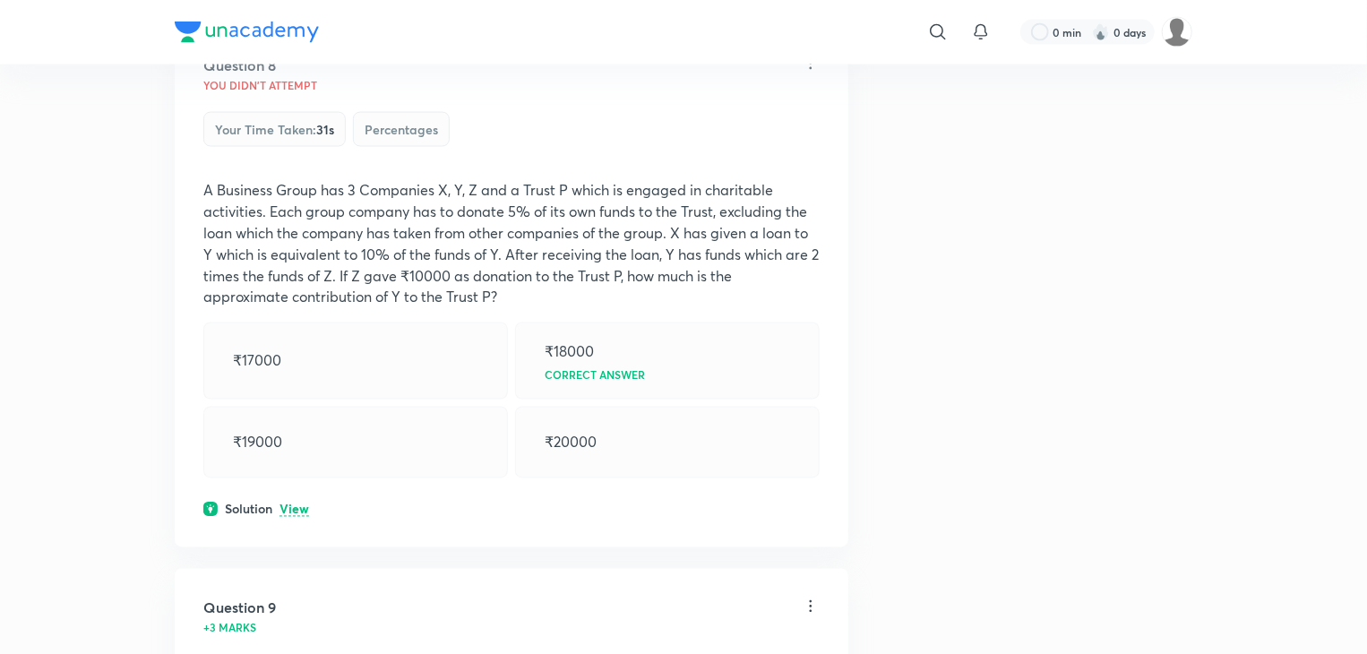
click at [301, 504] on p "View" at bounding box center [295, 510] width 30 height 13
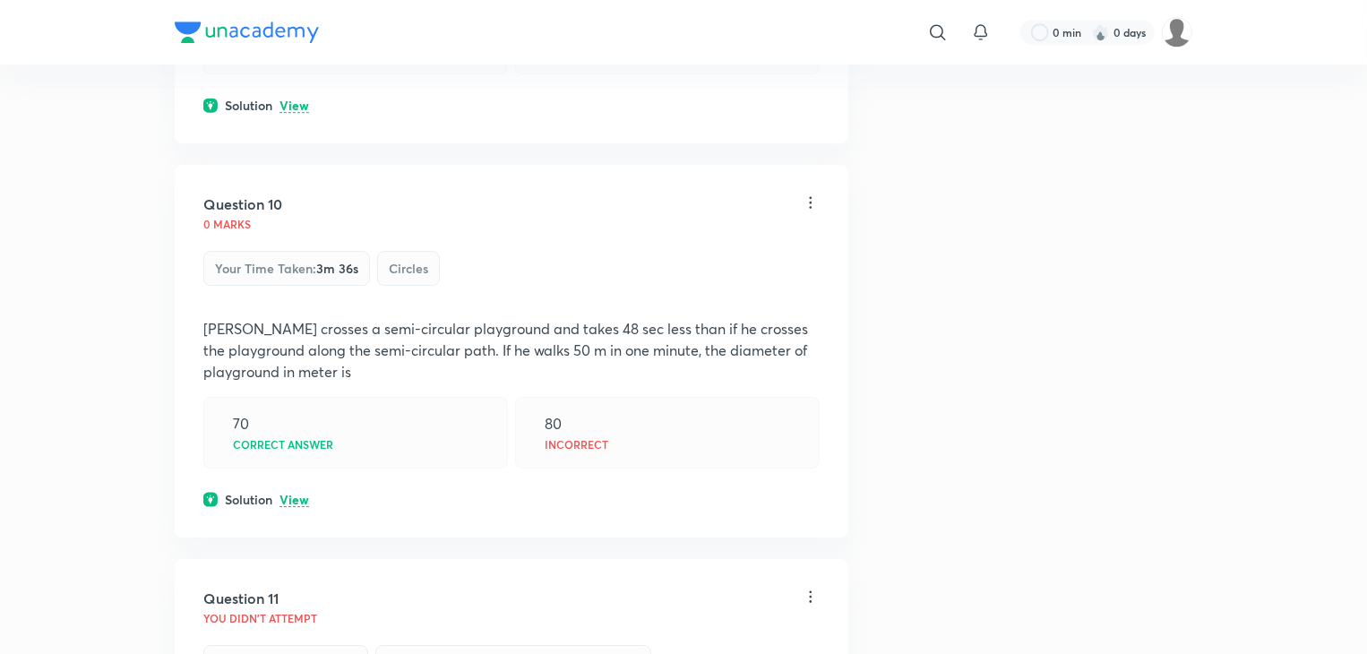
scroll to position [6092, 0]
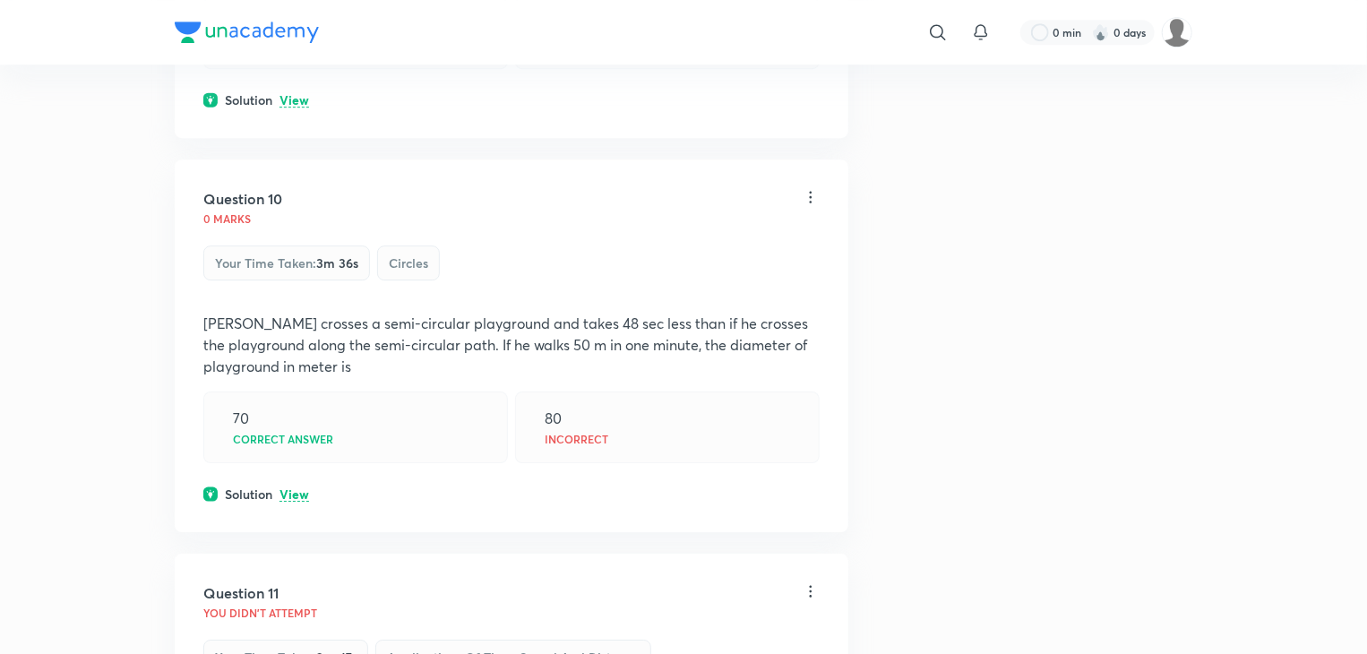
click at [287, 488] on p "View" at bounding box center [295, 494] width 30 height 13
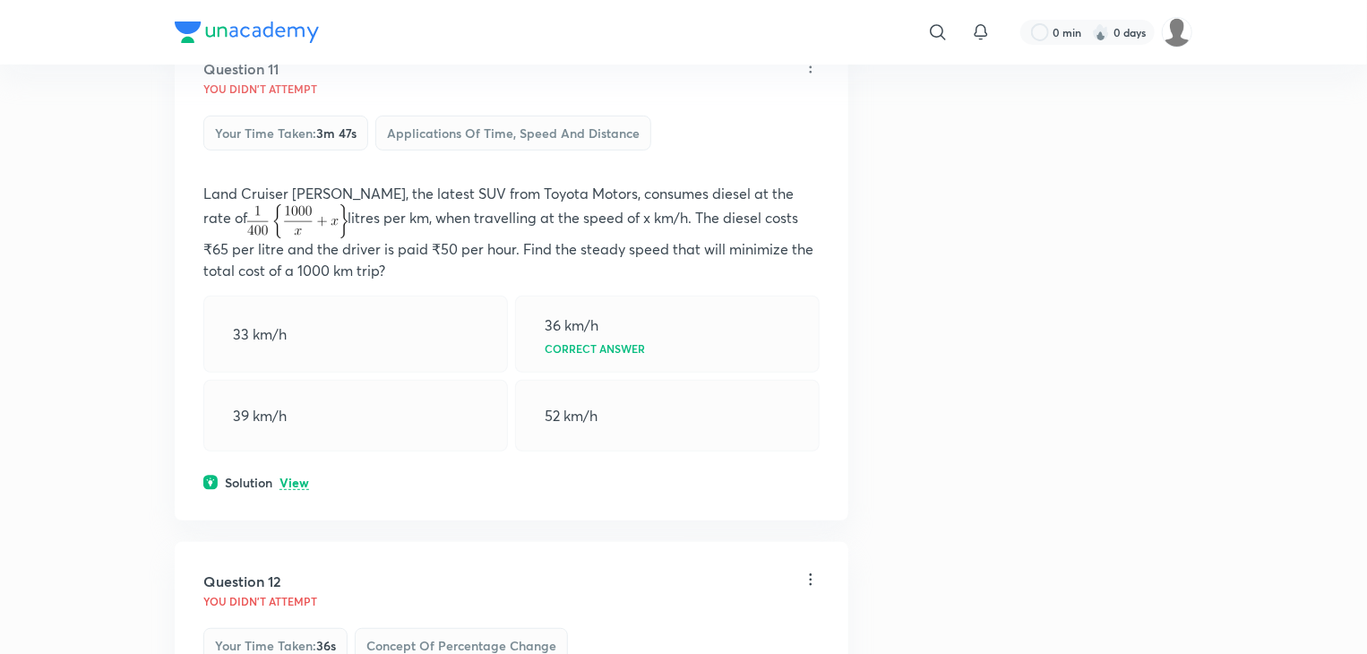
scroll to position [7078, 0]
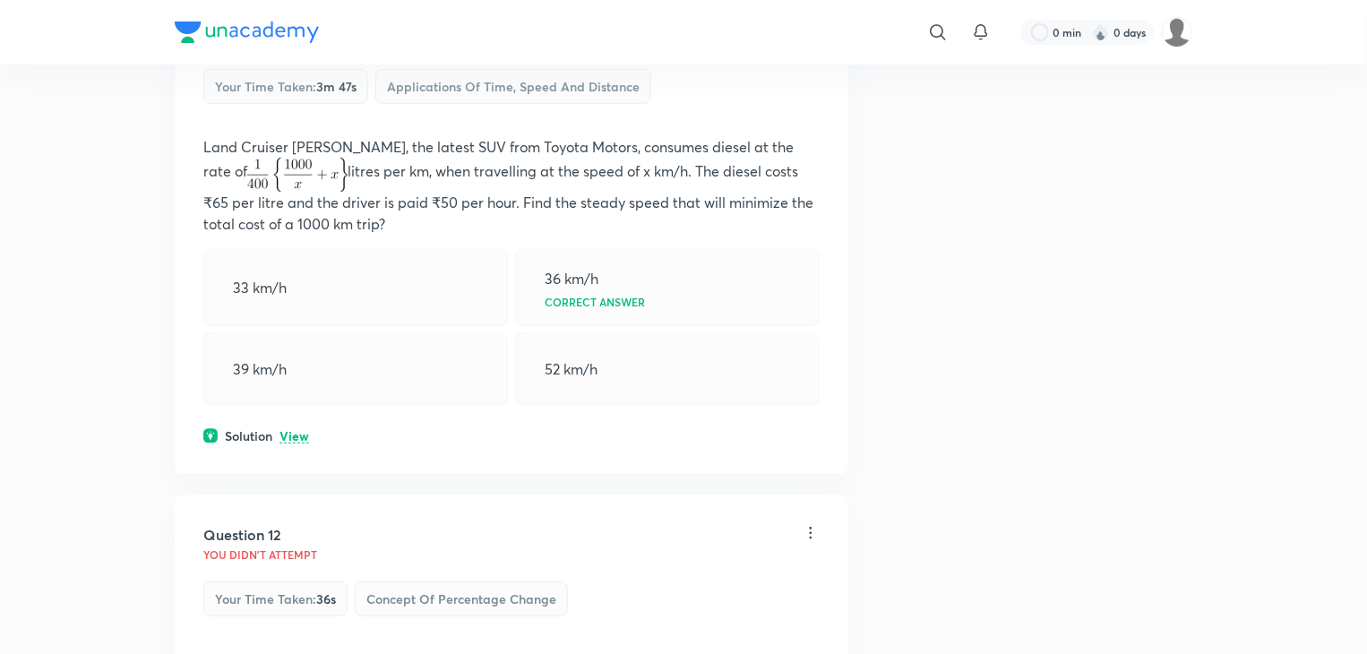
click at [282, 430] on p "View" at bounding box center [295, 436] width 30 height 13
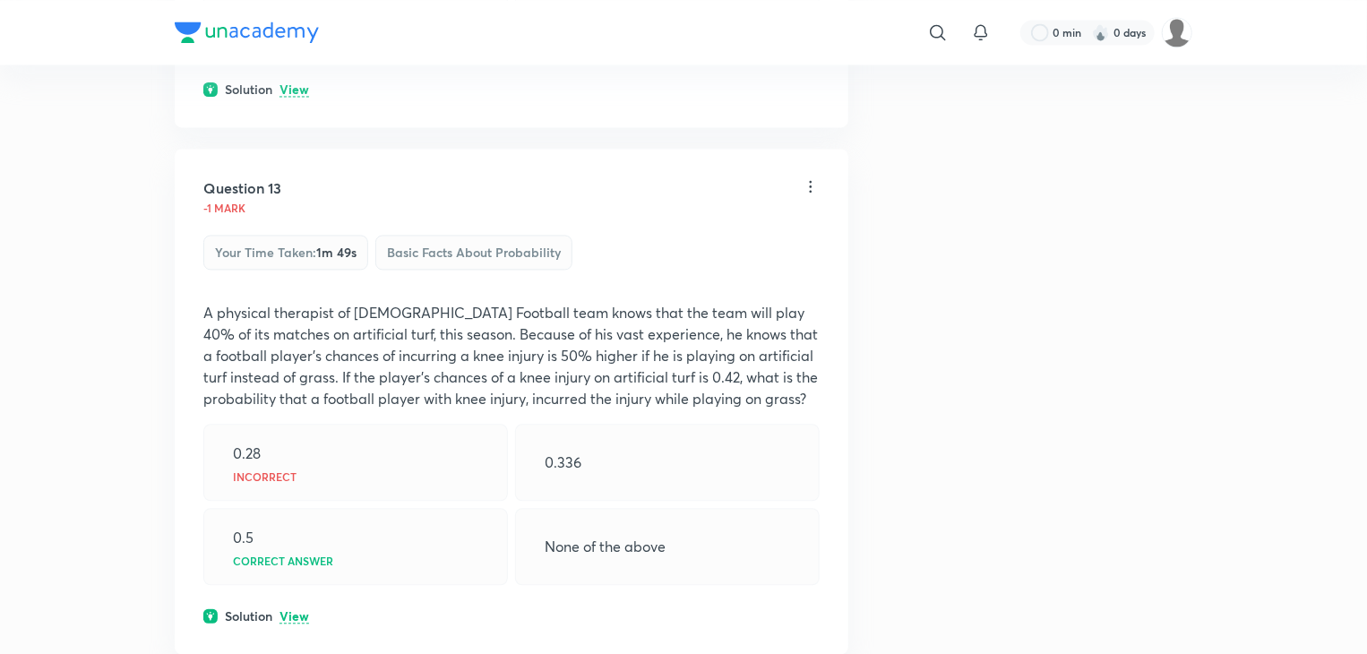
scroll to position [8601, 0]
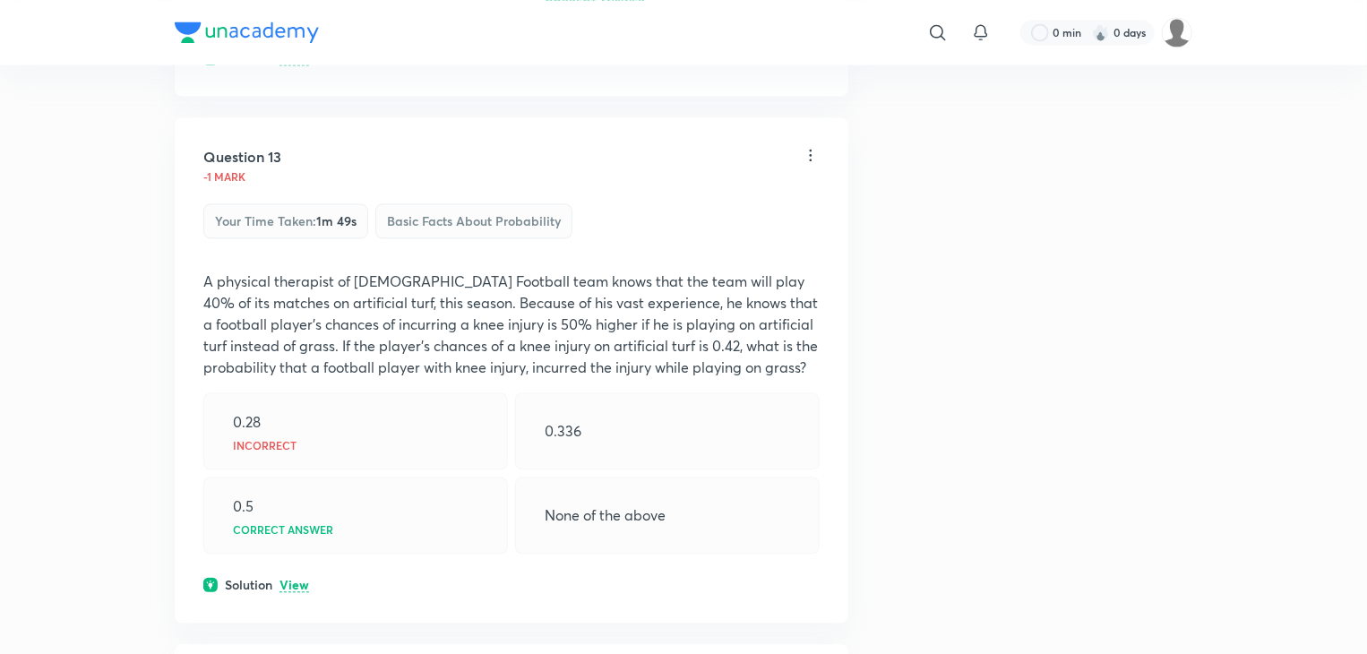
click at [293, 579] on p "View" at bounding box center [295, 585] width 30 height 13
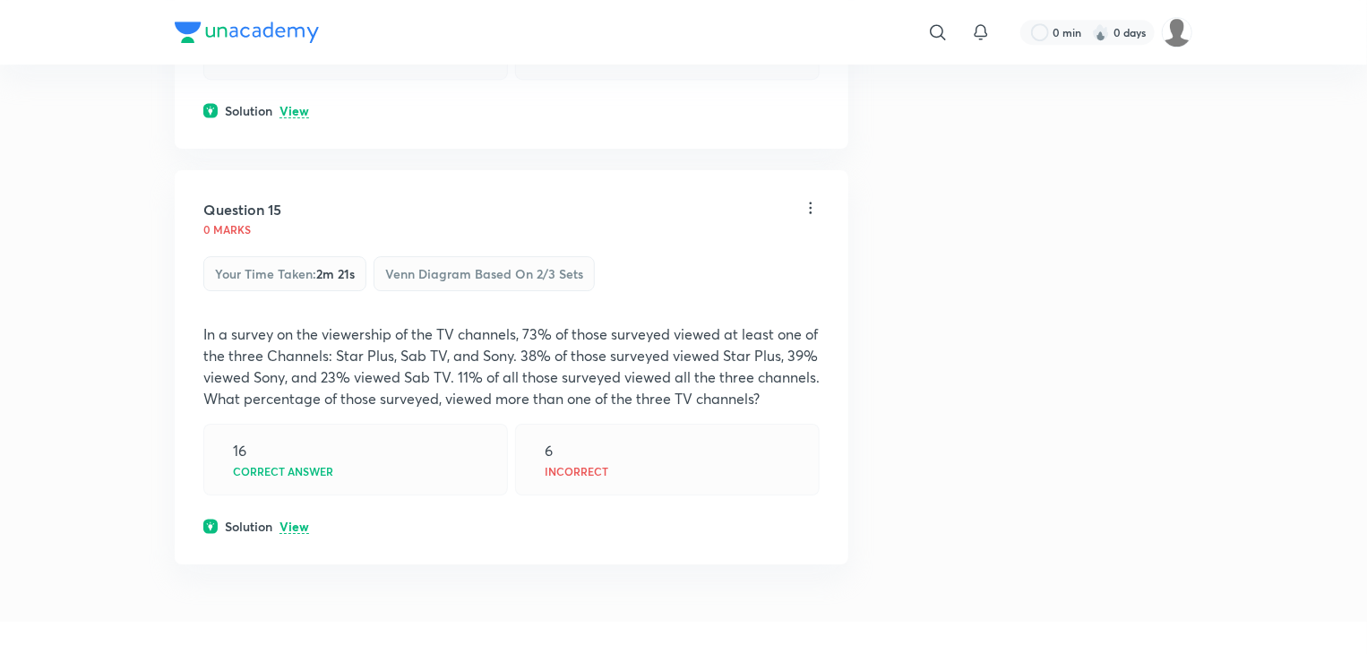
scroll to position [9766, 0]
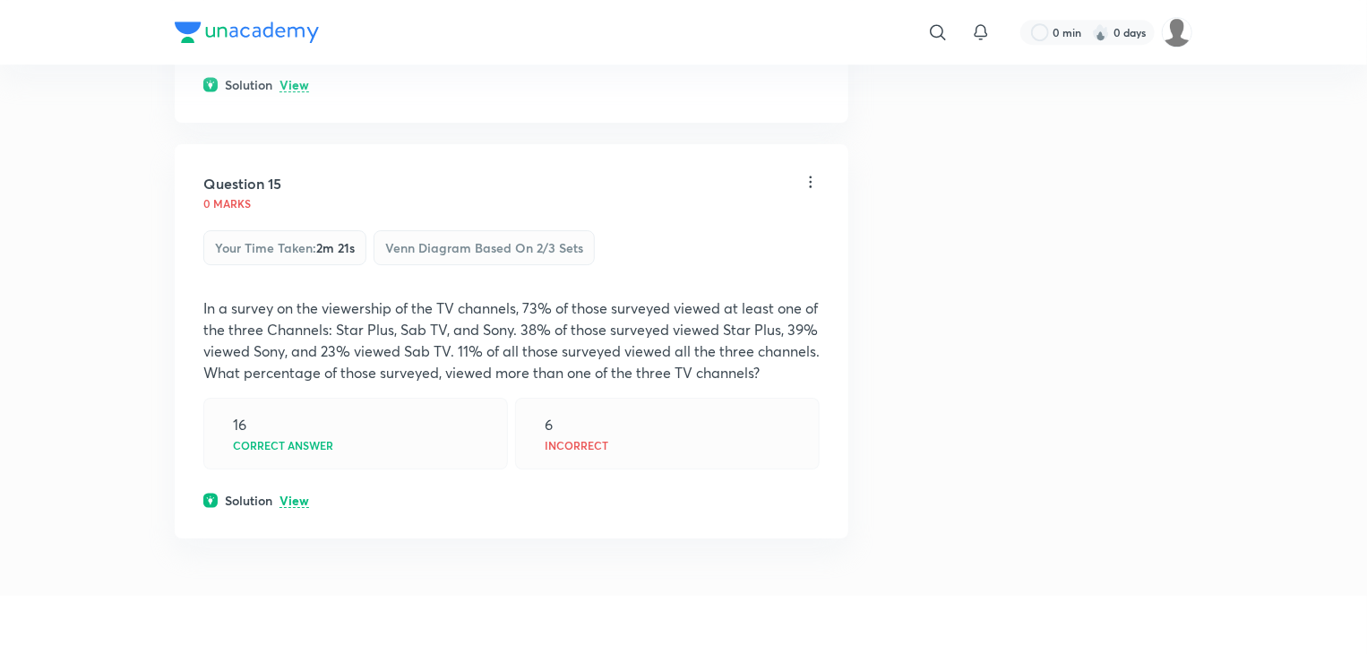
click at [298, 495] on p "View" at bounding box center [295, 501] width 30 height 13
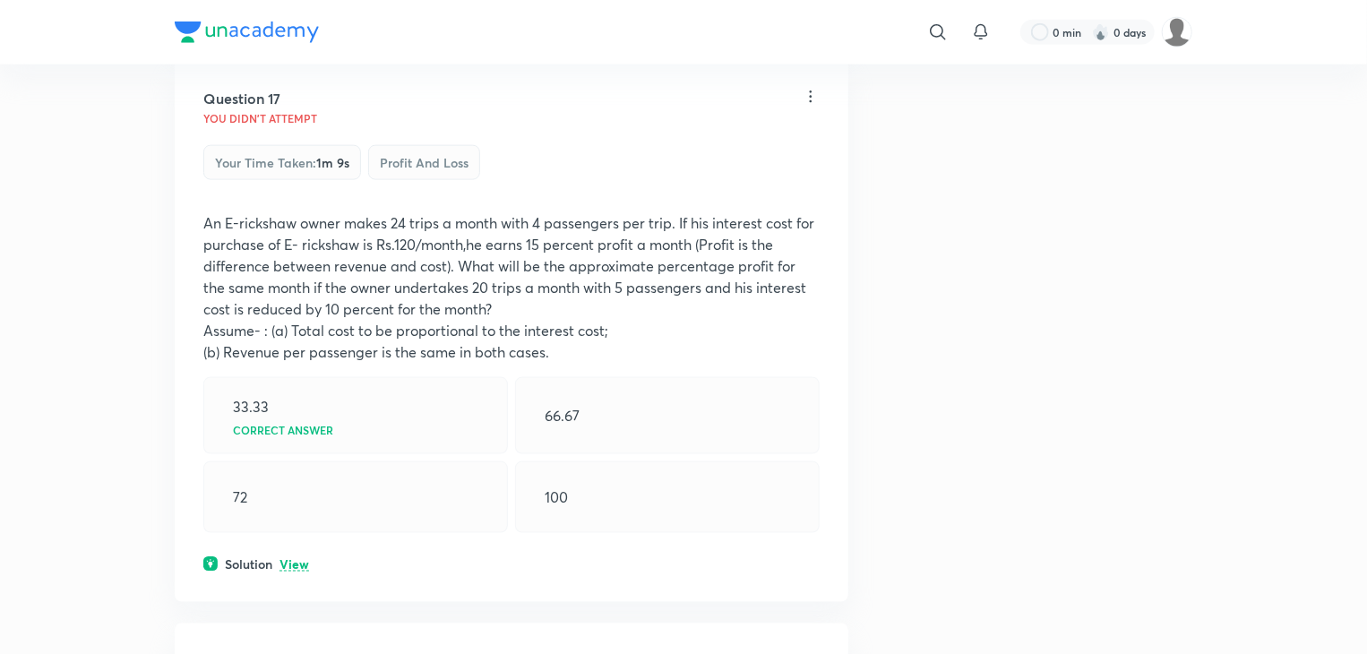
scroll to position [11379, 0]
click at [308, 557] on p "View" at bounding box center [295, 563] width 30 height 13
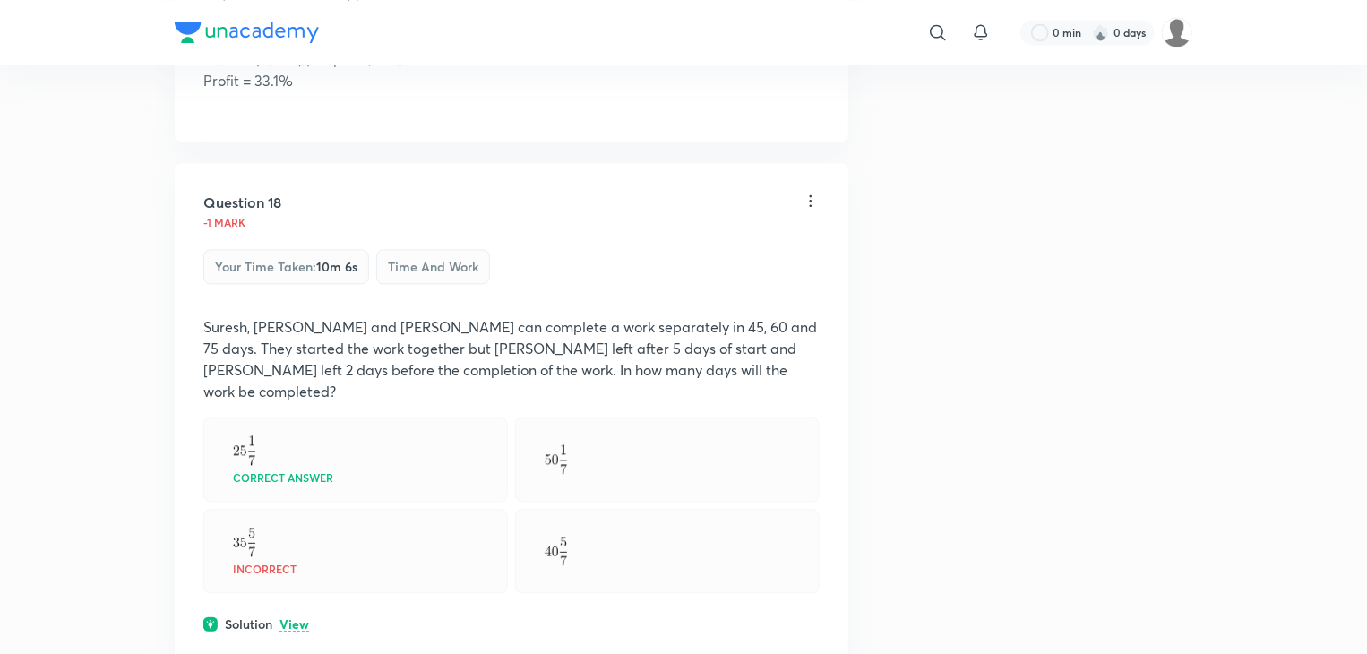
scroll to position [12185, 0]
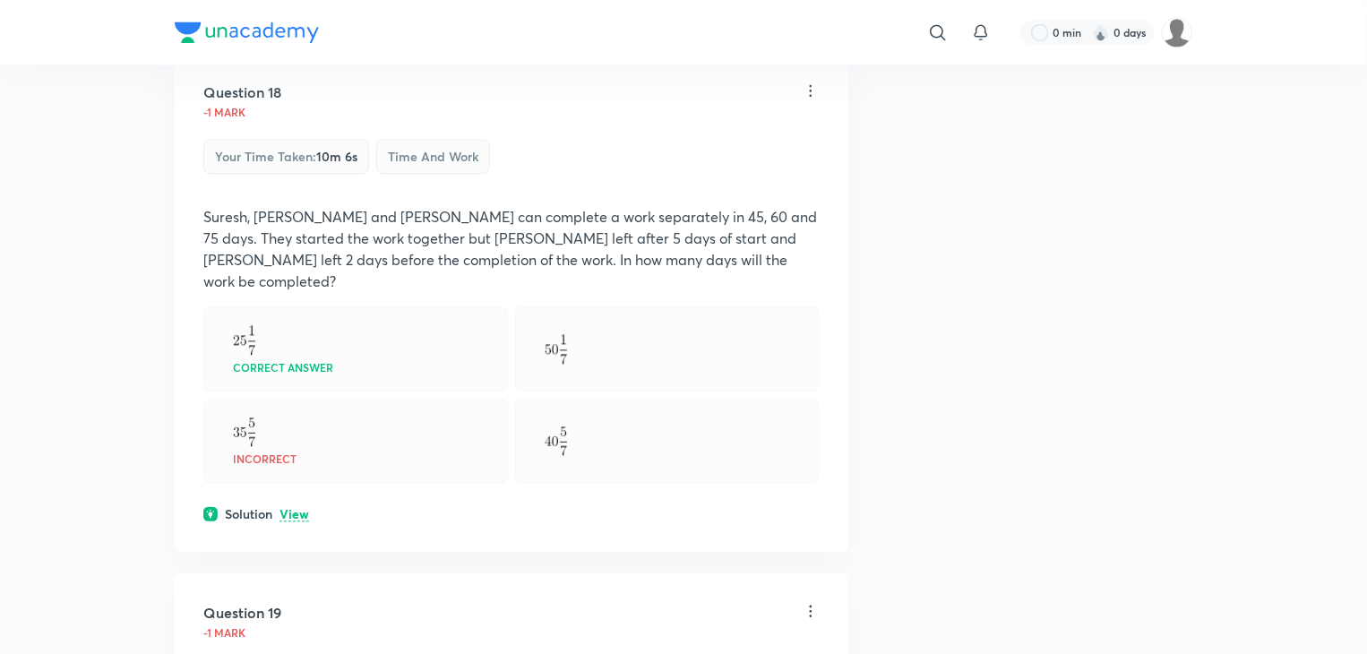
click at [301, 508] on p "View" at bounding box center [295, 514] width 30 height 13
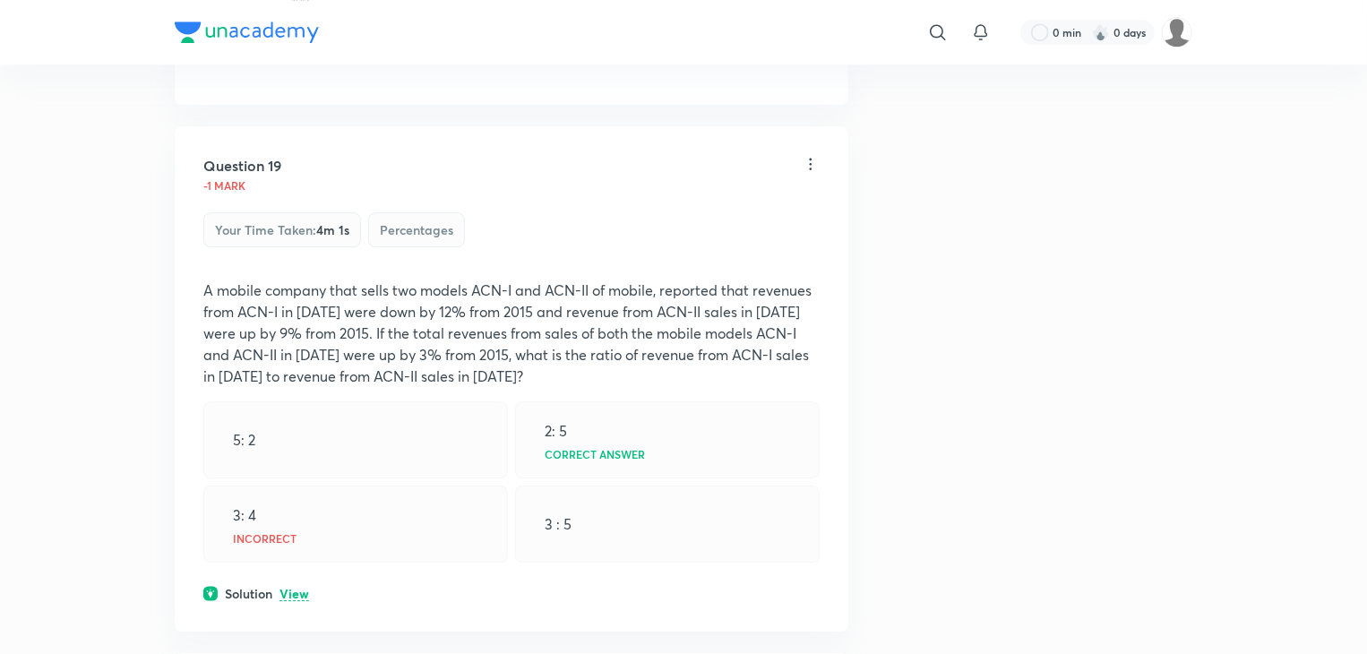
scroll to position [12812, 0]
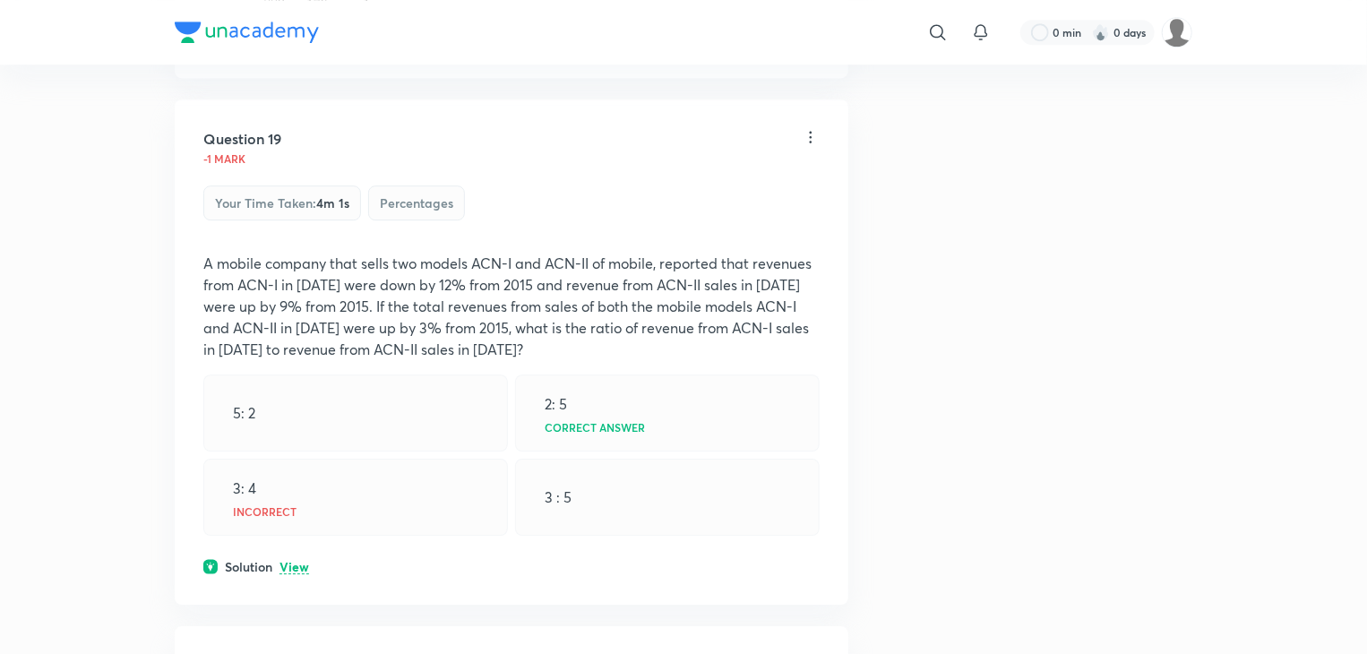
click at [305, 561] on p "View" at bounding box center [295, 567] width 30 height 13
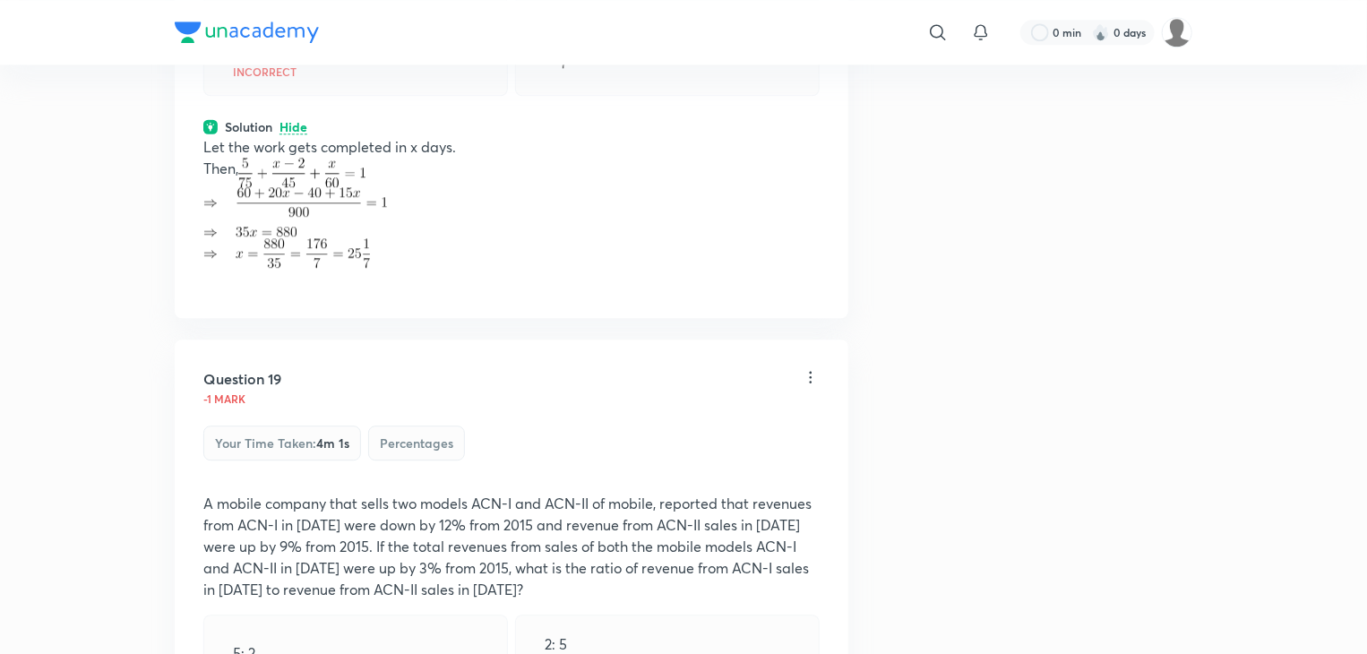
scroll to position [12454, 0]
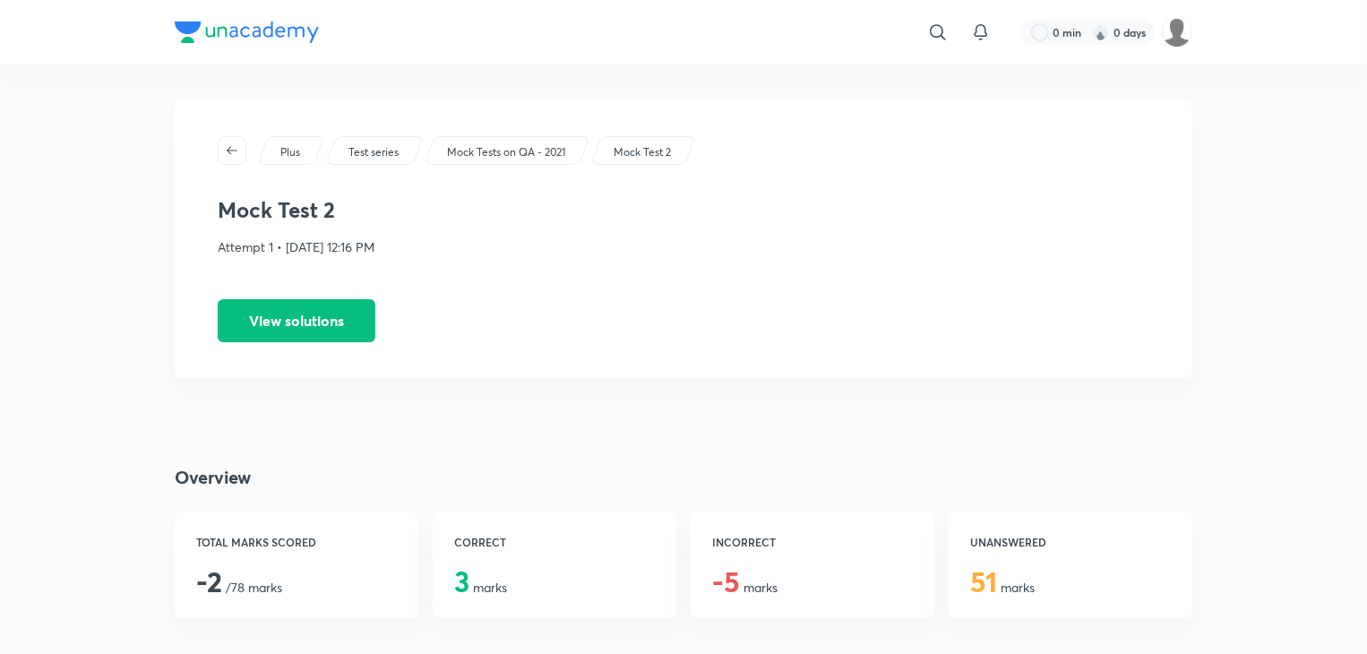
scroll to position [179, 0]
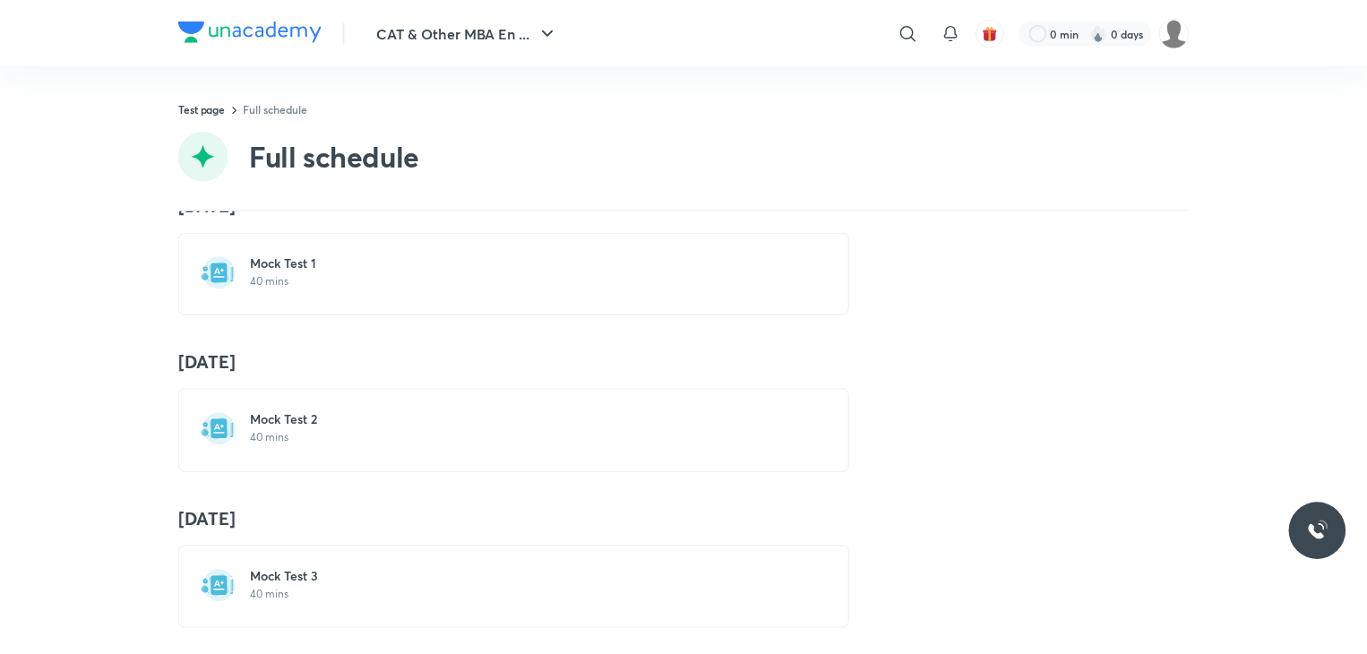
scroll to position [68, 0]
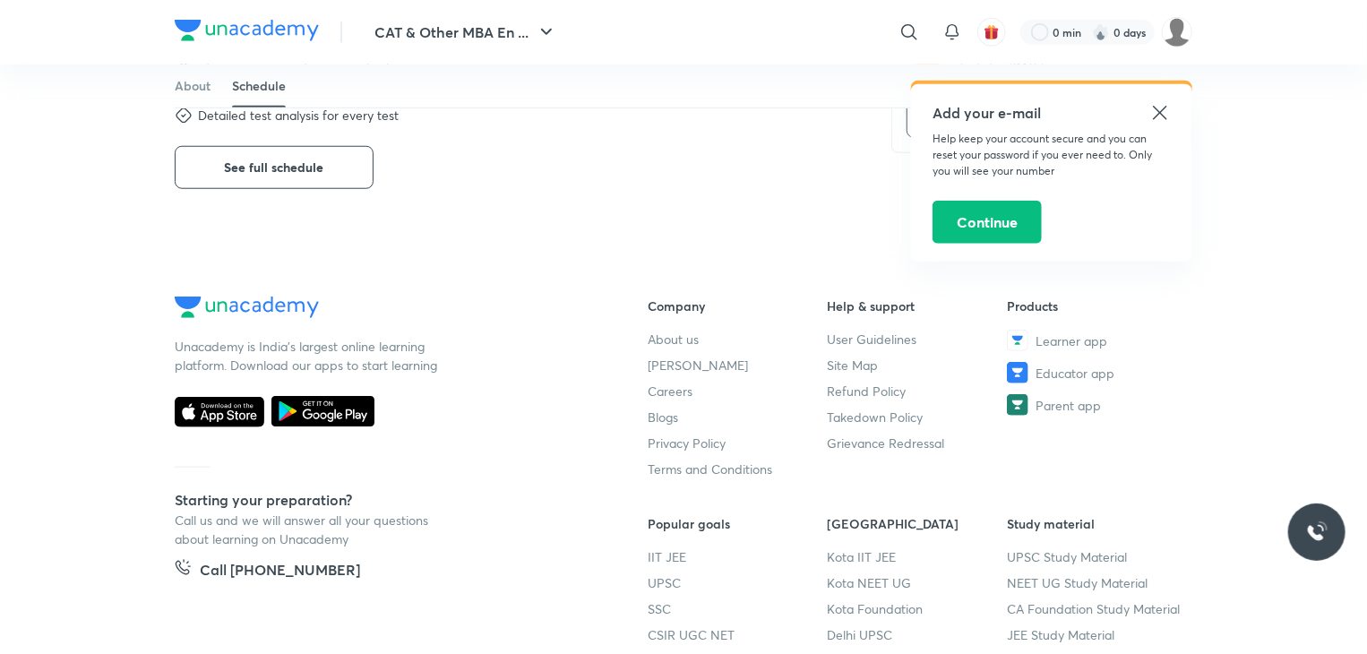
scroll to position [627, 0]
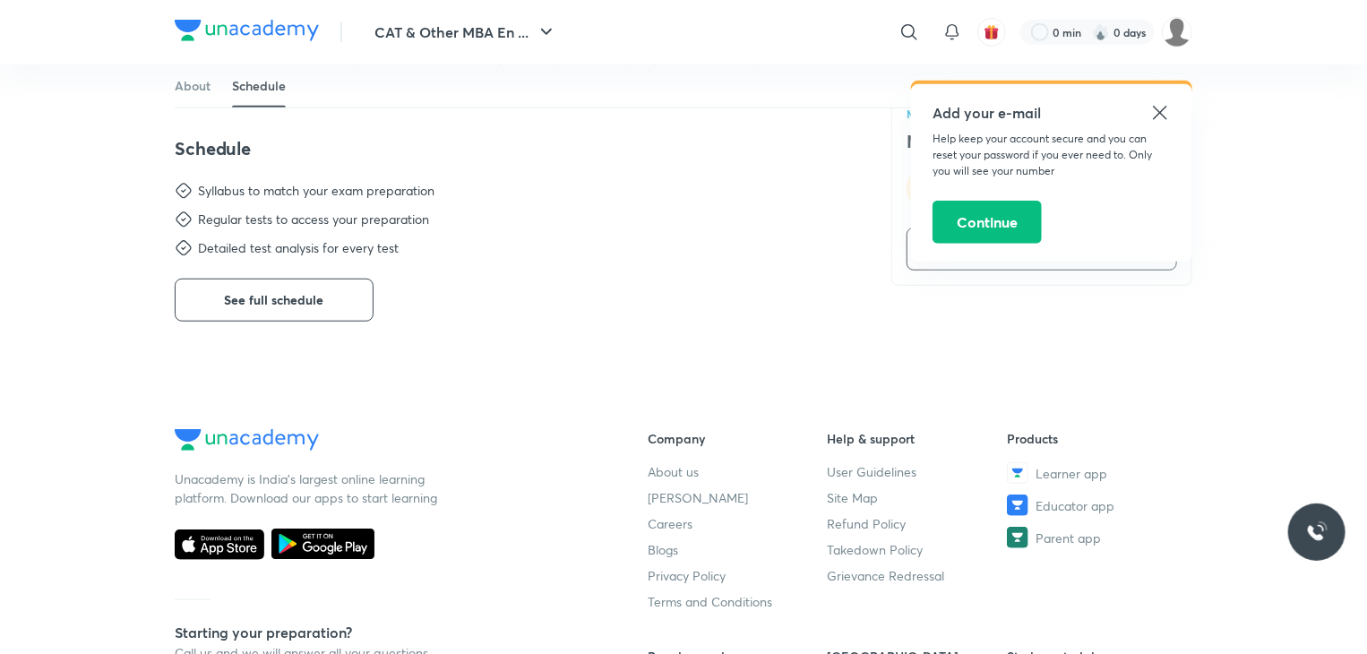
click at [1158, 120] on icon at bounding box center [1161, 113] width 22 height 22
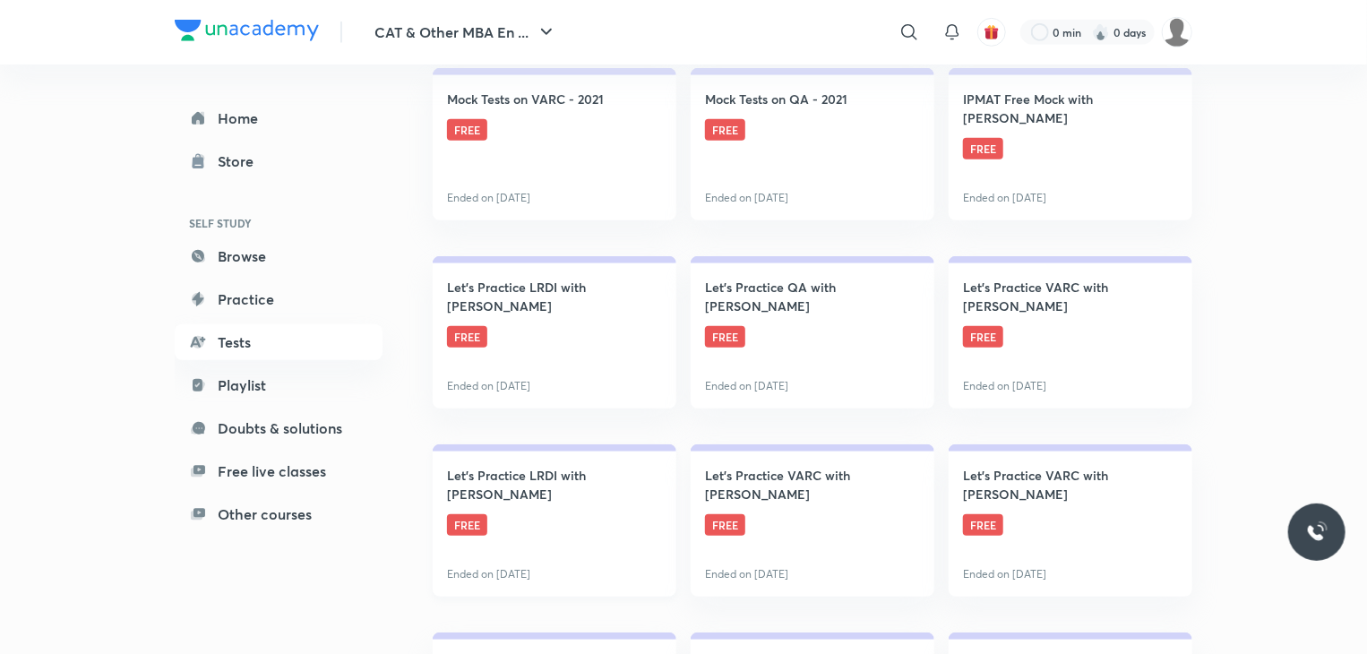
scroll to position [627, 0]
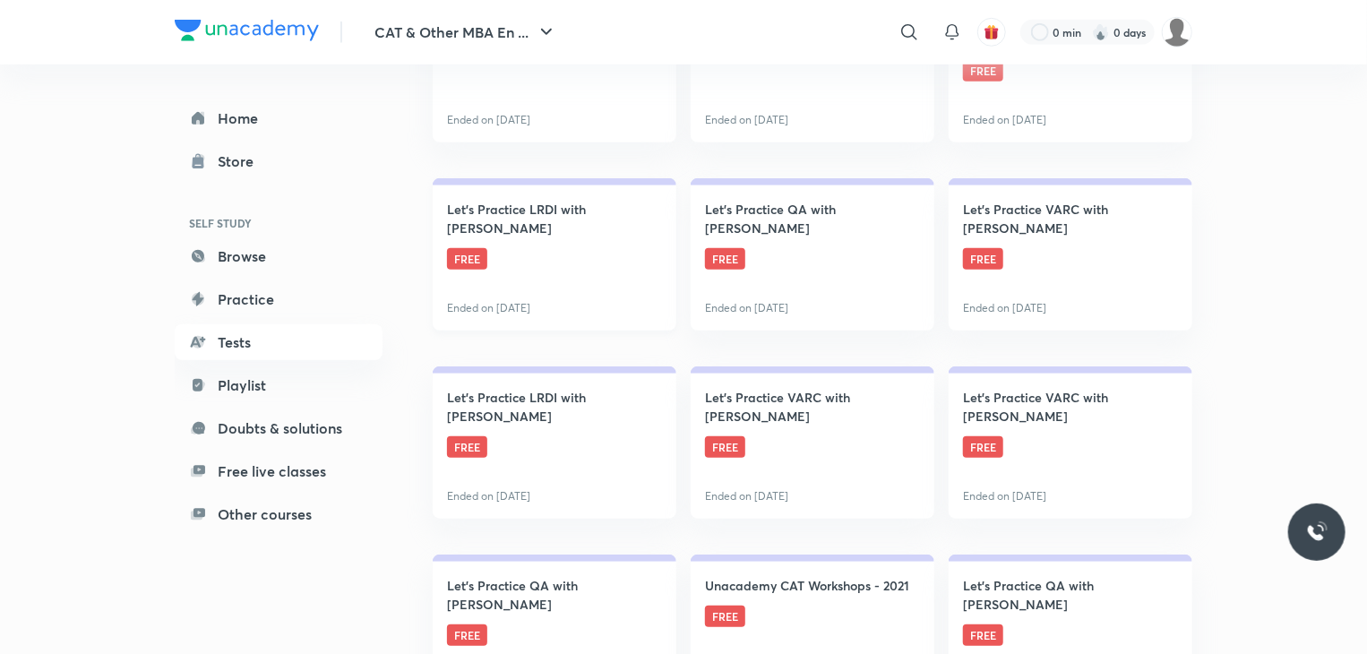
click at [585, 280] on link "Let's Practice LRDI with [PERSON_NAME] FREE Ended on [DATE]" at bounding box center [555, 254] width 244 height 152
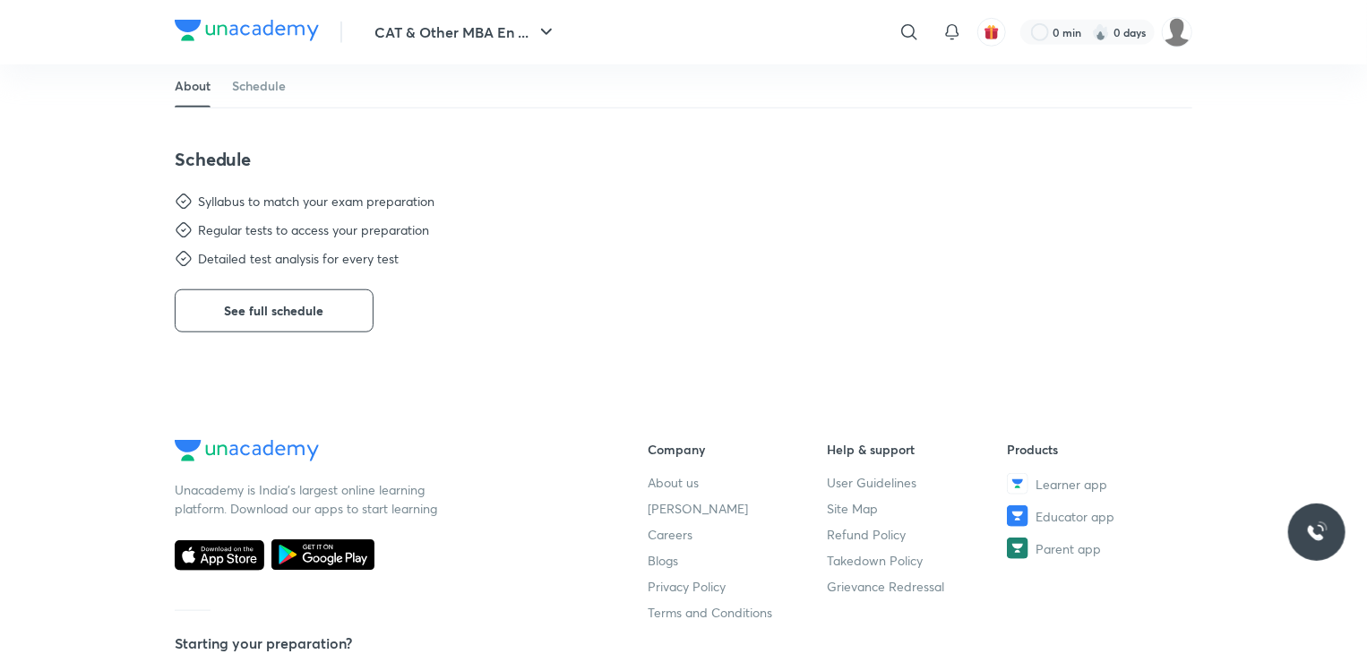
scroll to position [717, 0]
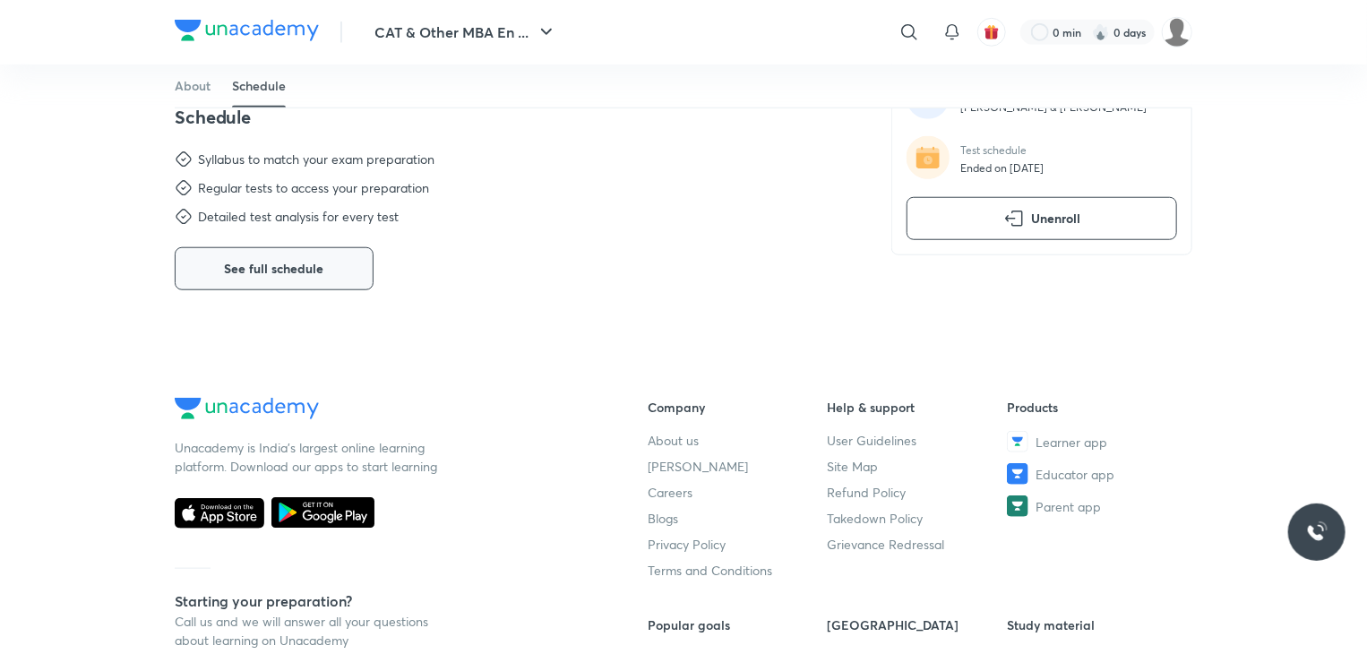
click at [262, 258] on button "See full schedule" at bounding box center [274, 268] width 199 height 43
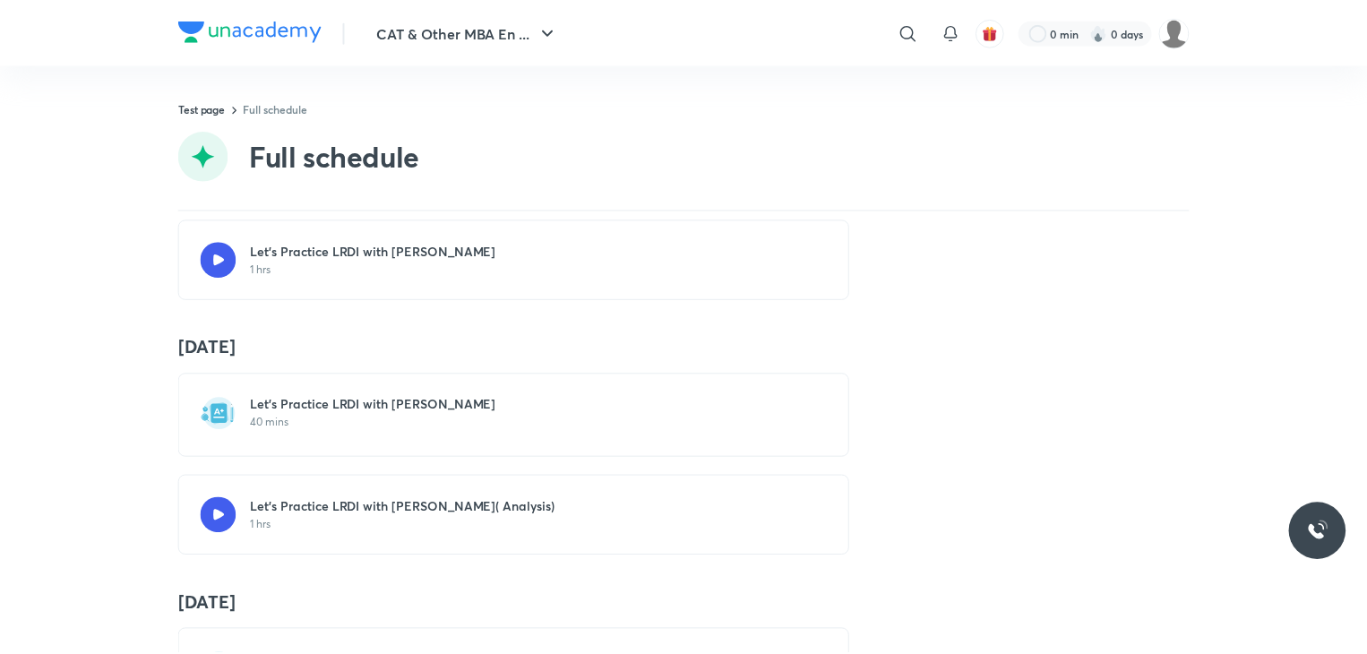
scroll to position [1043, 0]
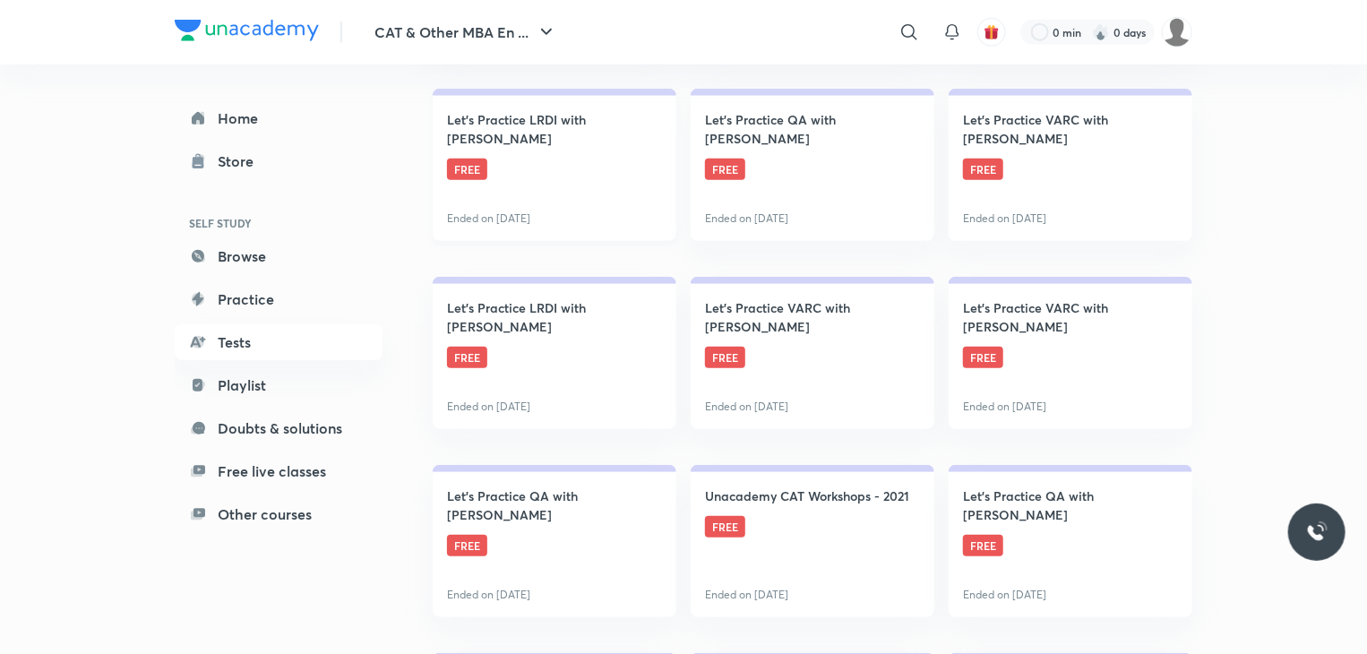
scroll to position [627, 0]
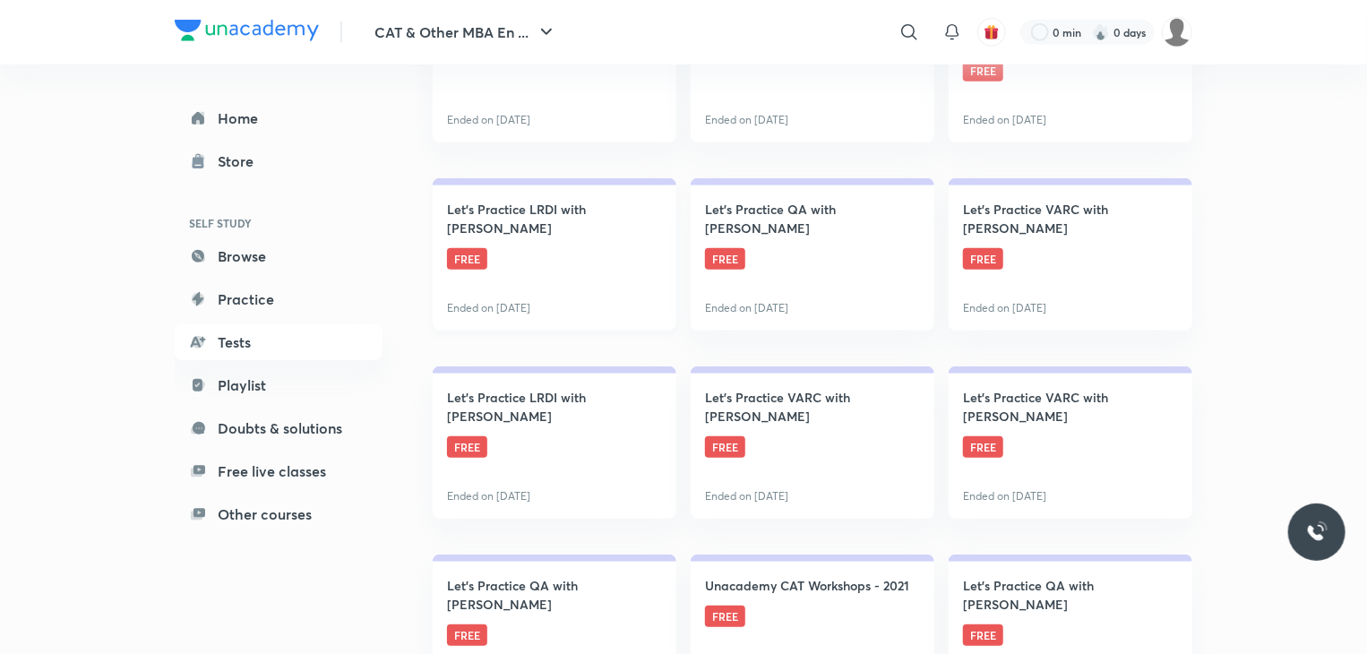
click at [662, 283] on link "Let's Practice LRDI with [PERSON_NAME] FREE Ended on [DATE]" at bounding box center [555, 254] width 244 height 152
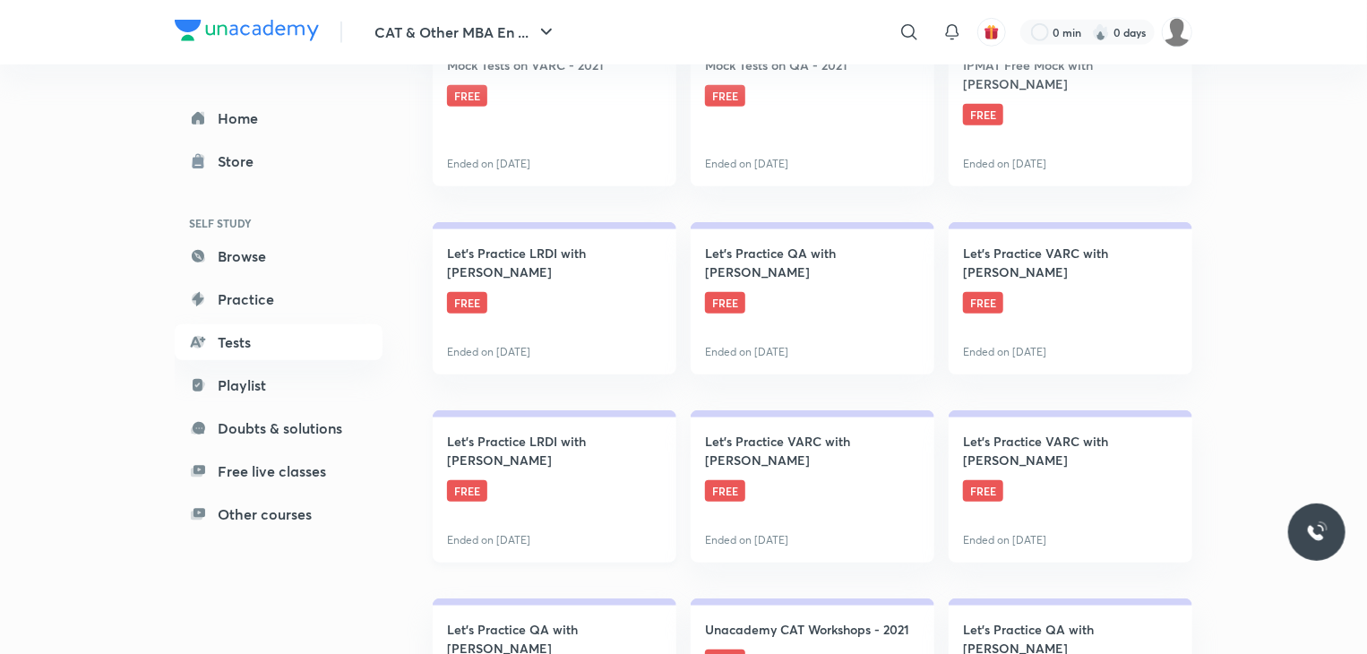
scroll to position [627, 0]
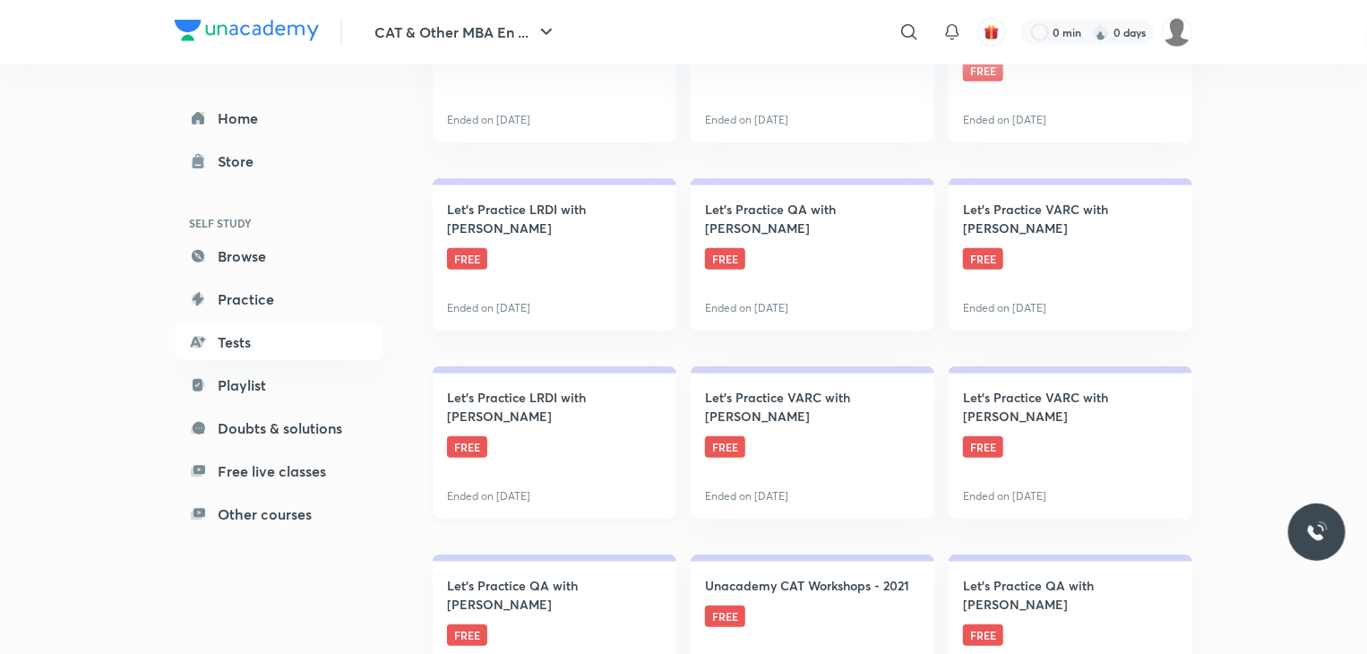
click at [537, 447] on link "Let's Practice LRDI with [PERSON_NAME] FREE Ended on [DATE]" at bounding box center [555, 442] width 244 height 152
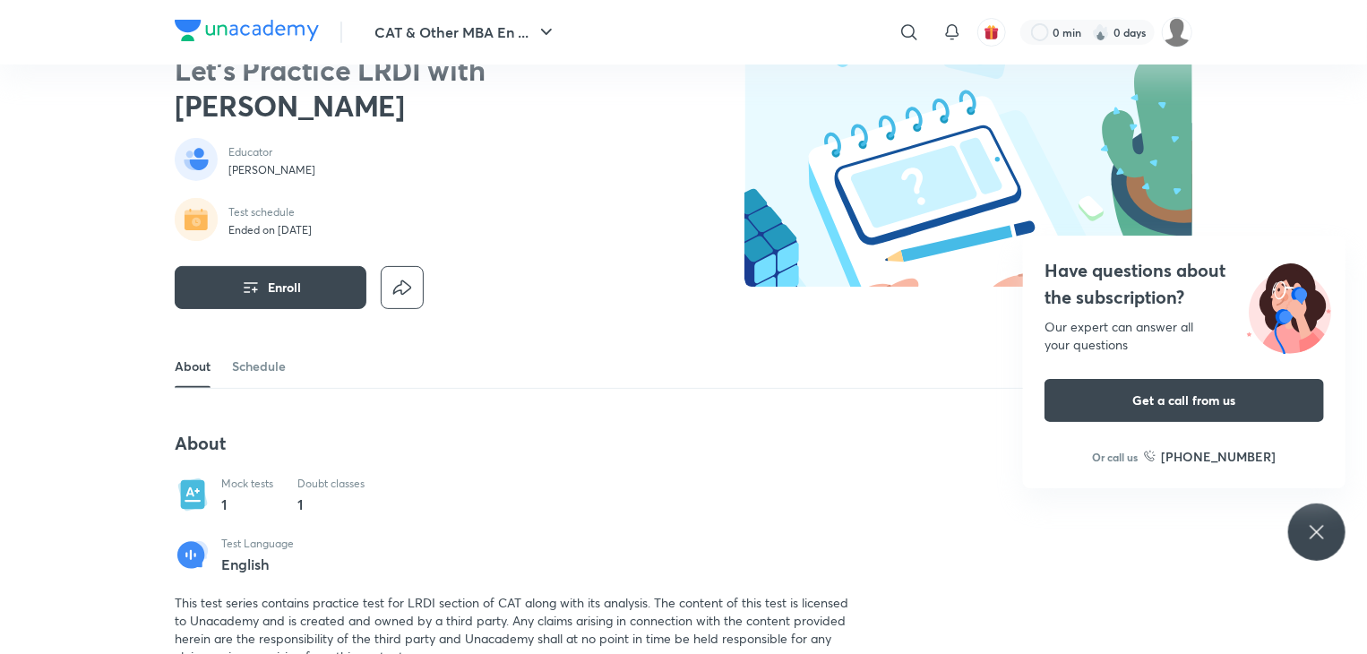
scroll to position [90, 0]
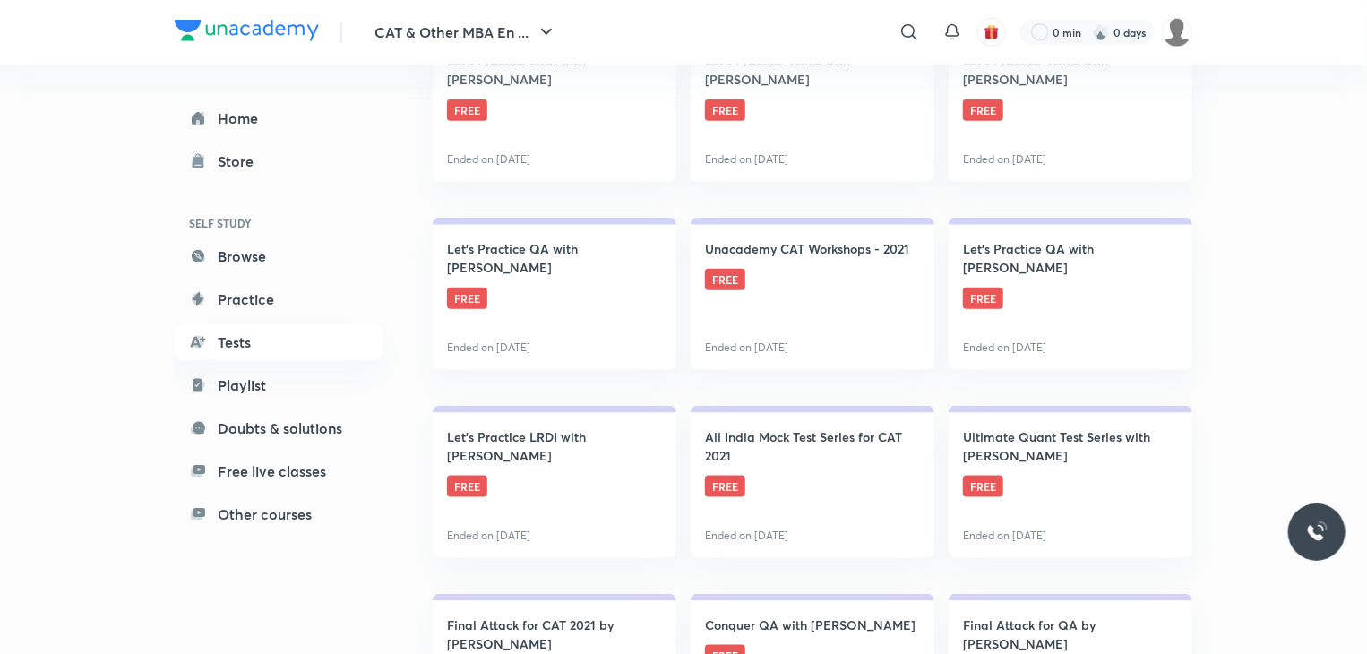
scroll to position [986, 0]
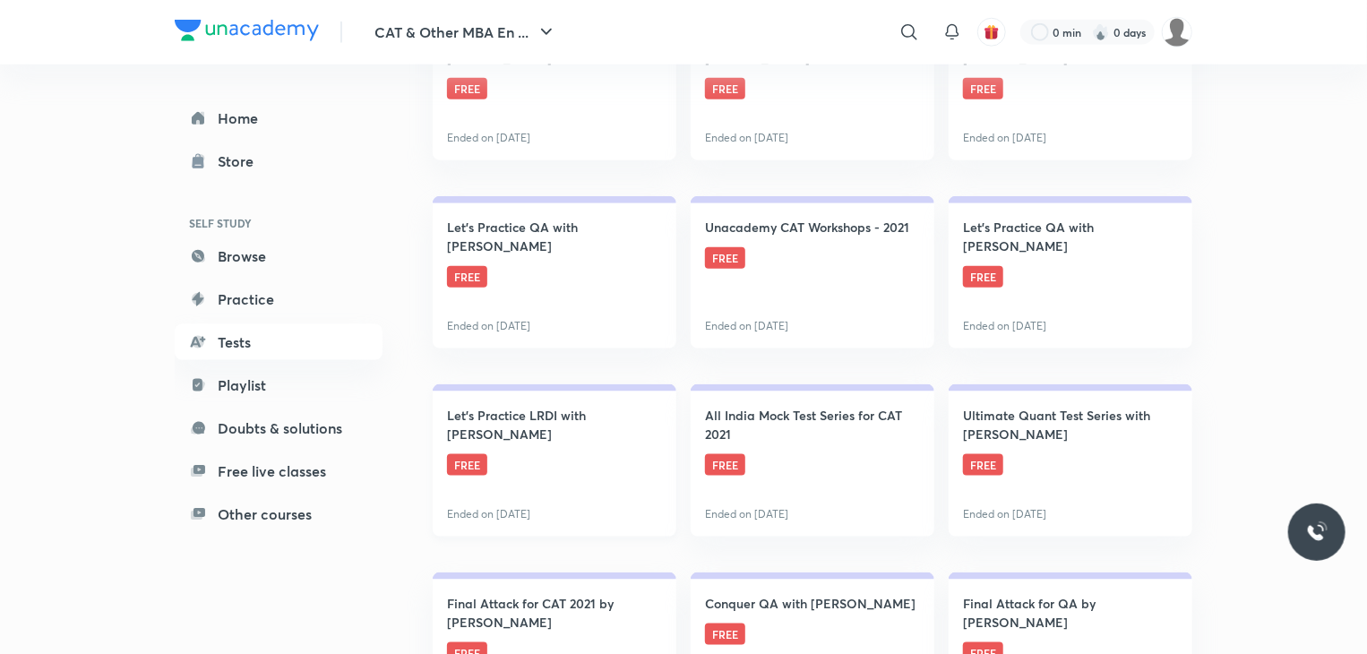
click at [566, 429] on h4 "Let's Practice LRDI with [PERSON_NAME]" at bounding box center [554, 425] width 215 height 38
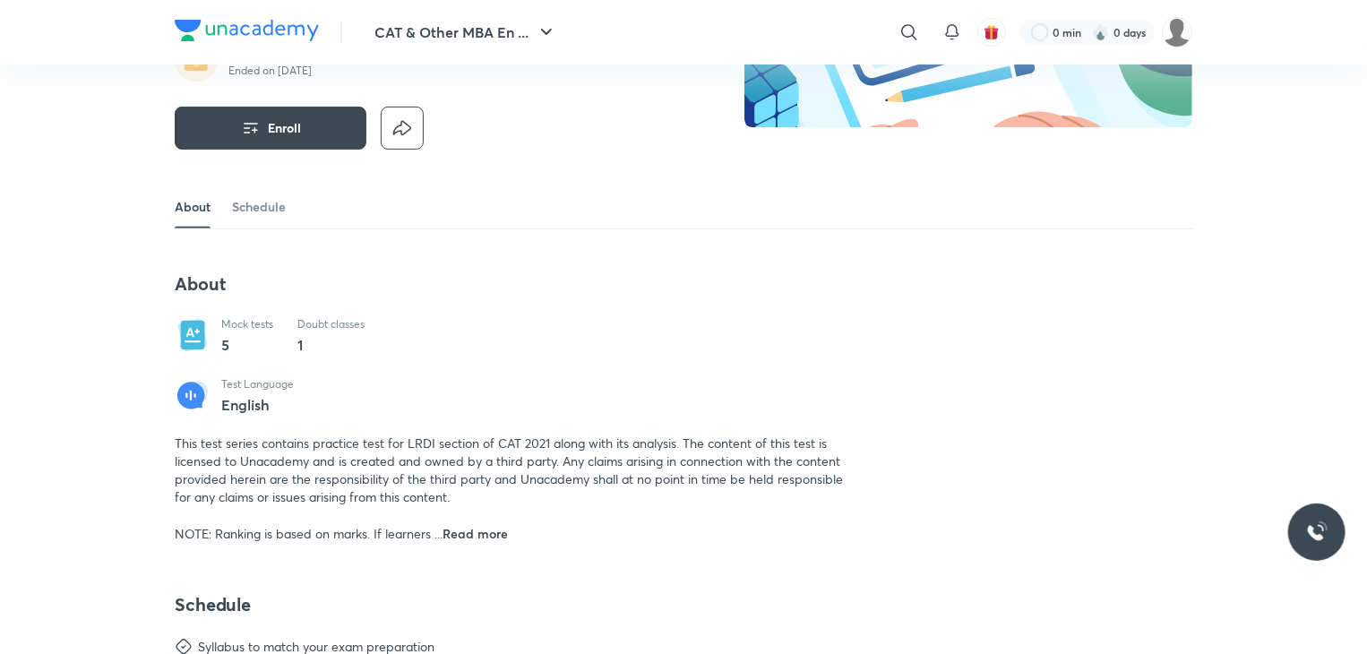
scroll to position [269, 0]
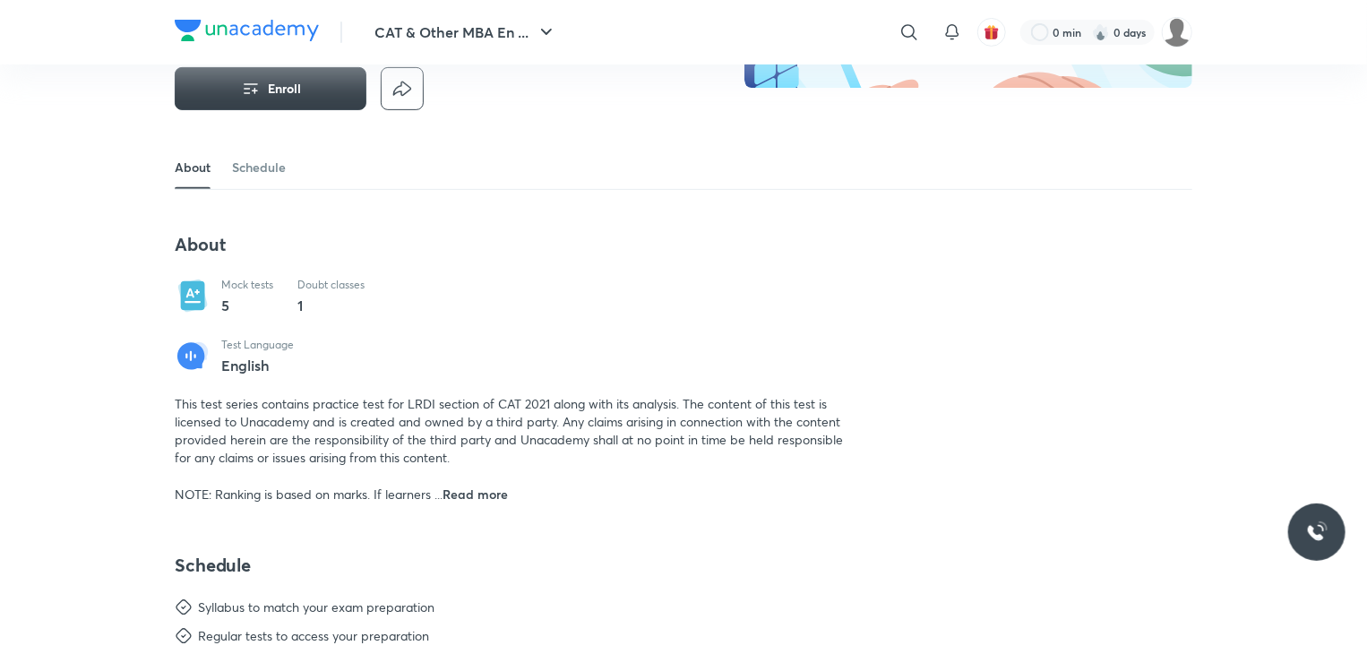
click at [230, 97] on button "Enroll" at bounding box center [271, 88] width 192 height 43
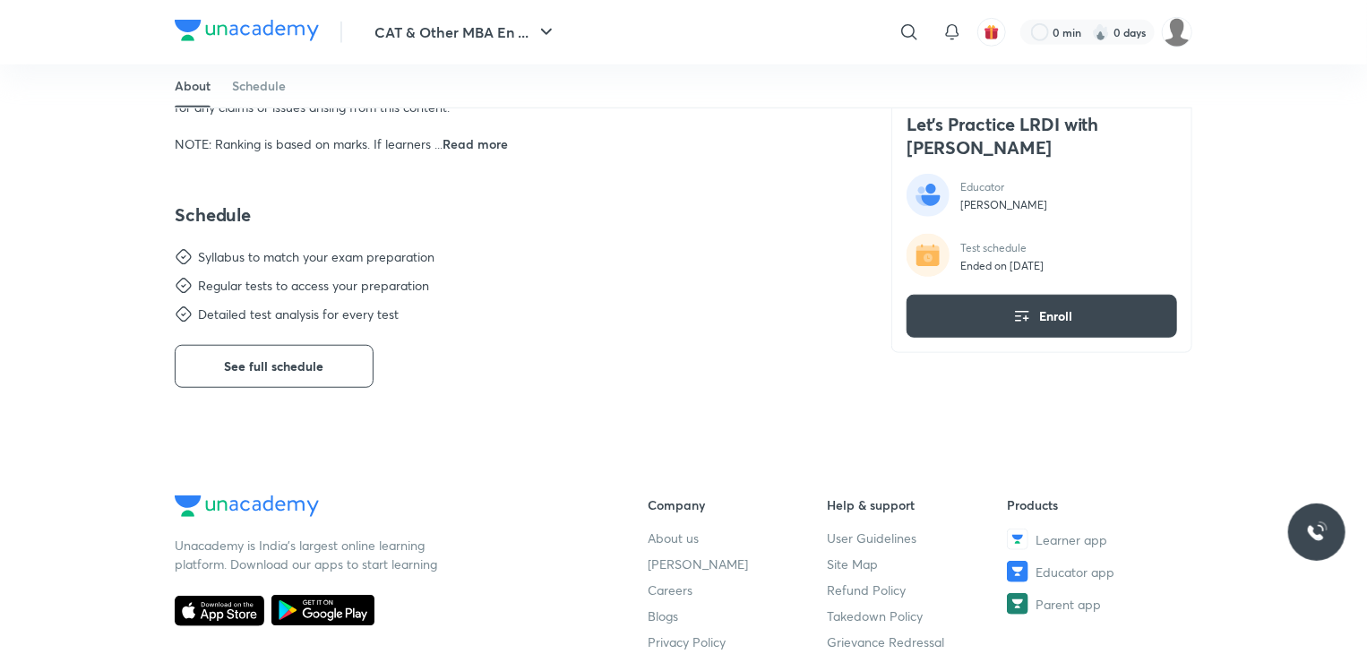
scroll to position [627, 0]
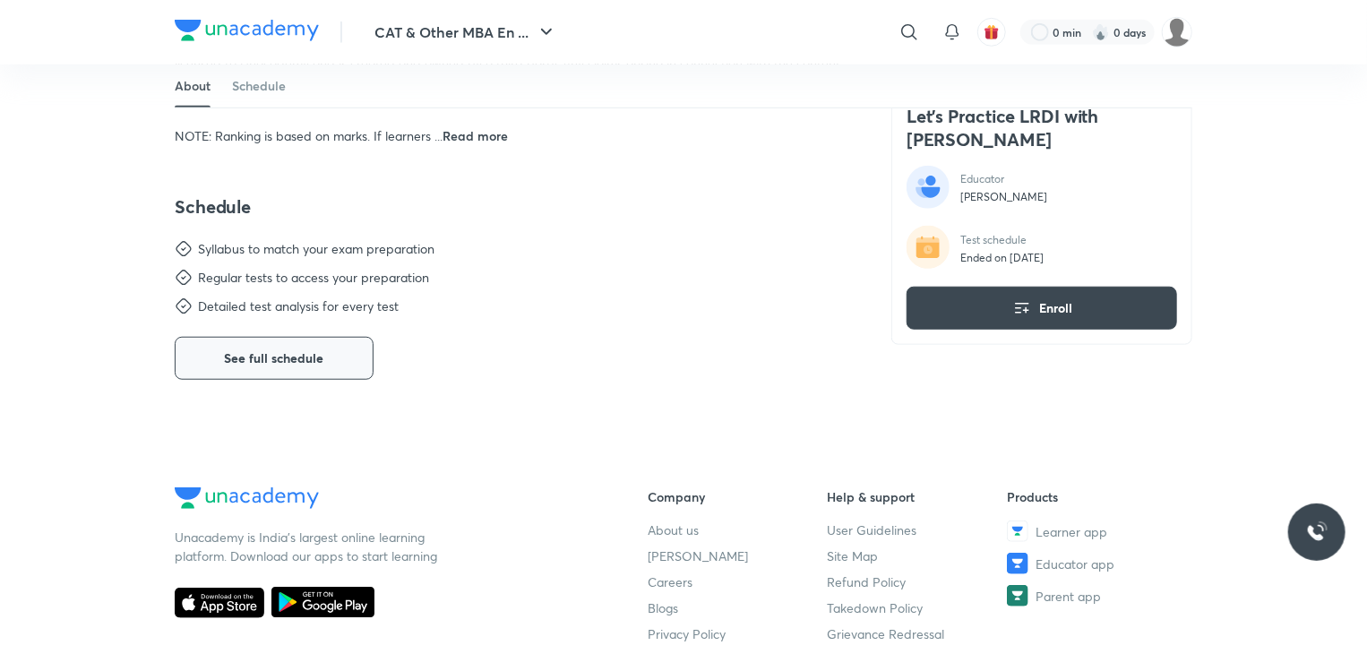
click at [290, 364] on span "See full schedule" at bounding box center [274, 358] width 99 height 18
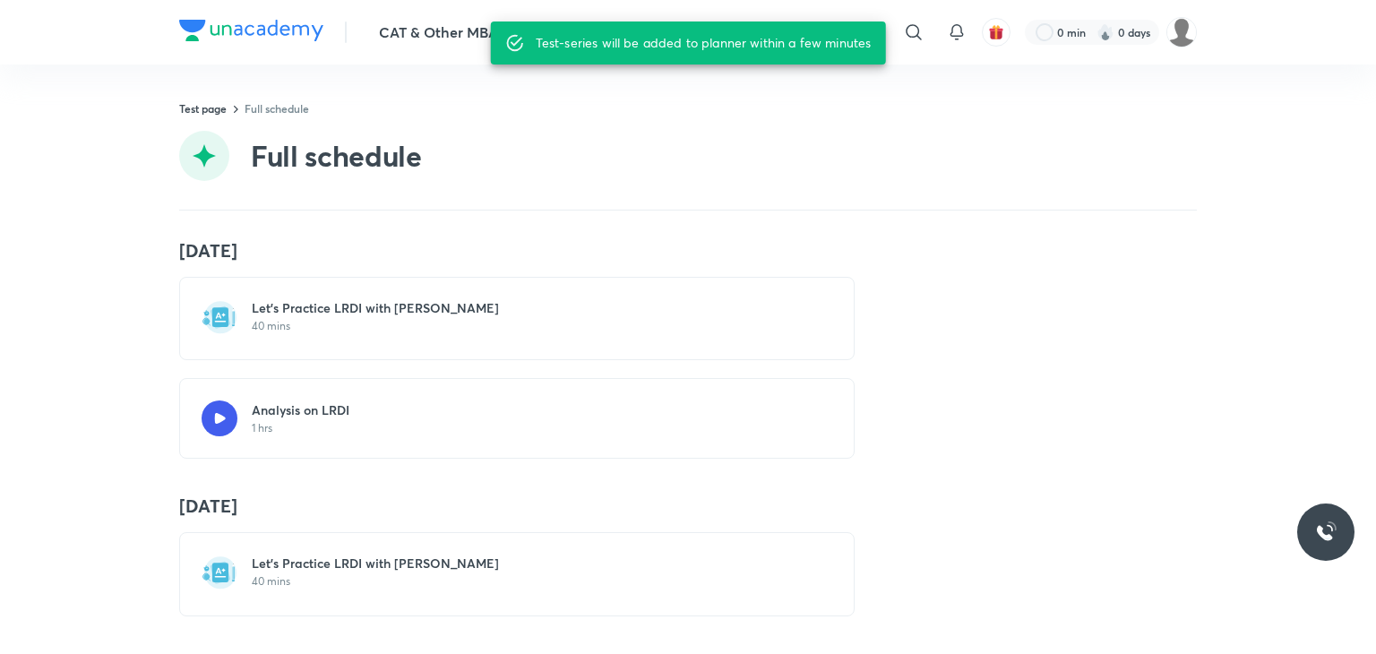
click at [439, 317] on div "Let's Practice LRDI with [PERSON_NAME] 40 mins" at bounding box center [528, 316] width 552 height 34
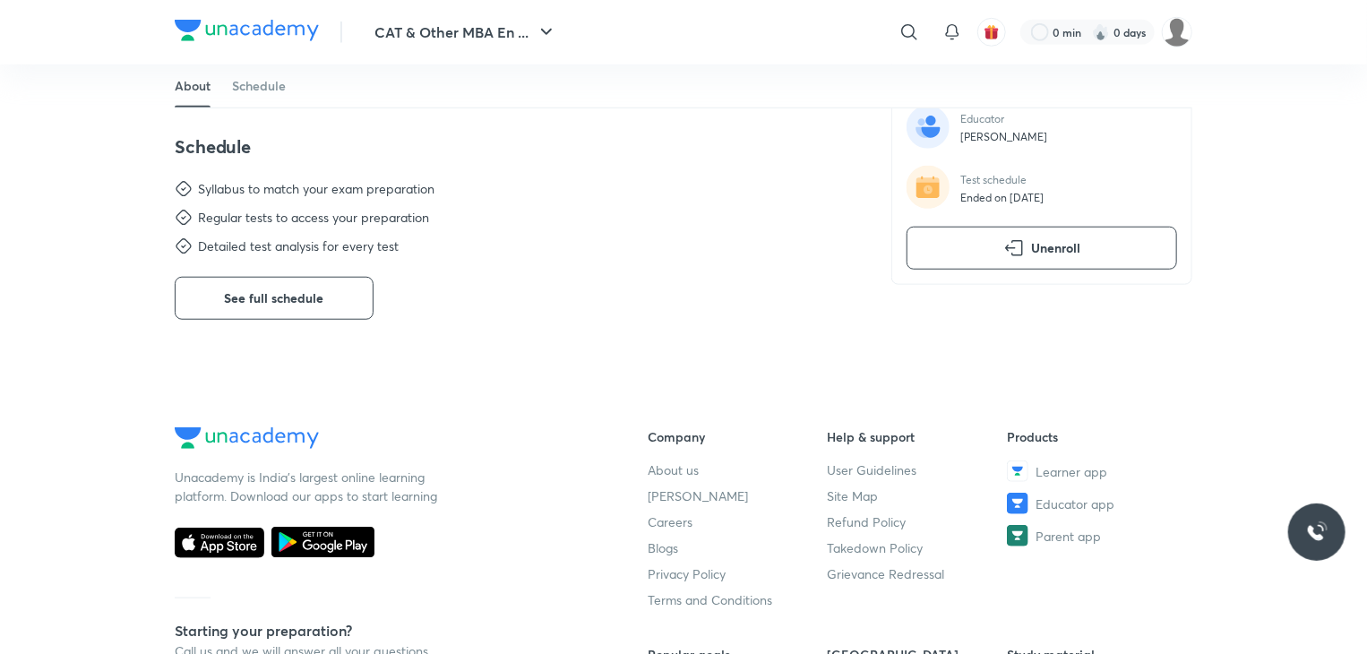
scroll to position [806, 0]
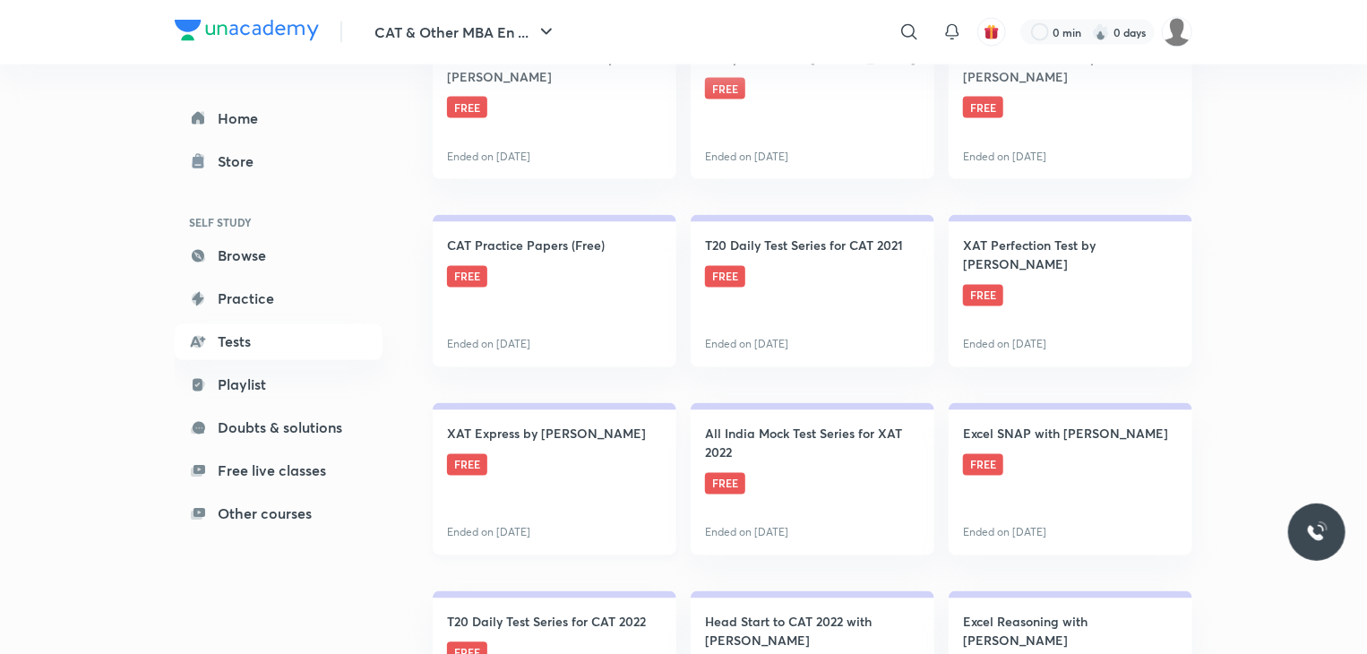
scroll to position [1523, 0]
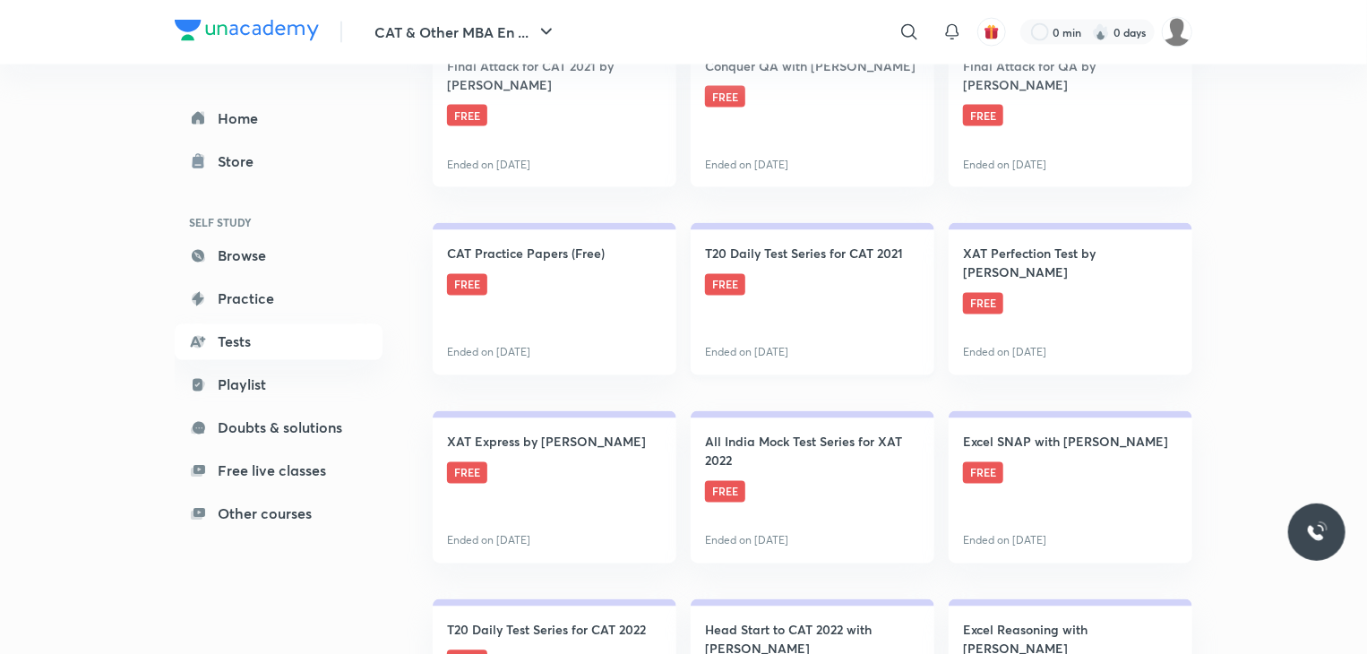
click at [908, 317] on link "T20 Daily Test Series for CAT 2021 FREE Ended on [DATE]" at bounding box center [813, 299] width 244 height 152
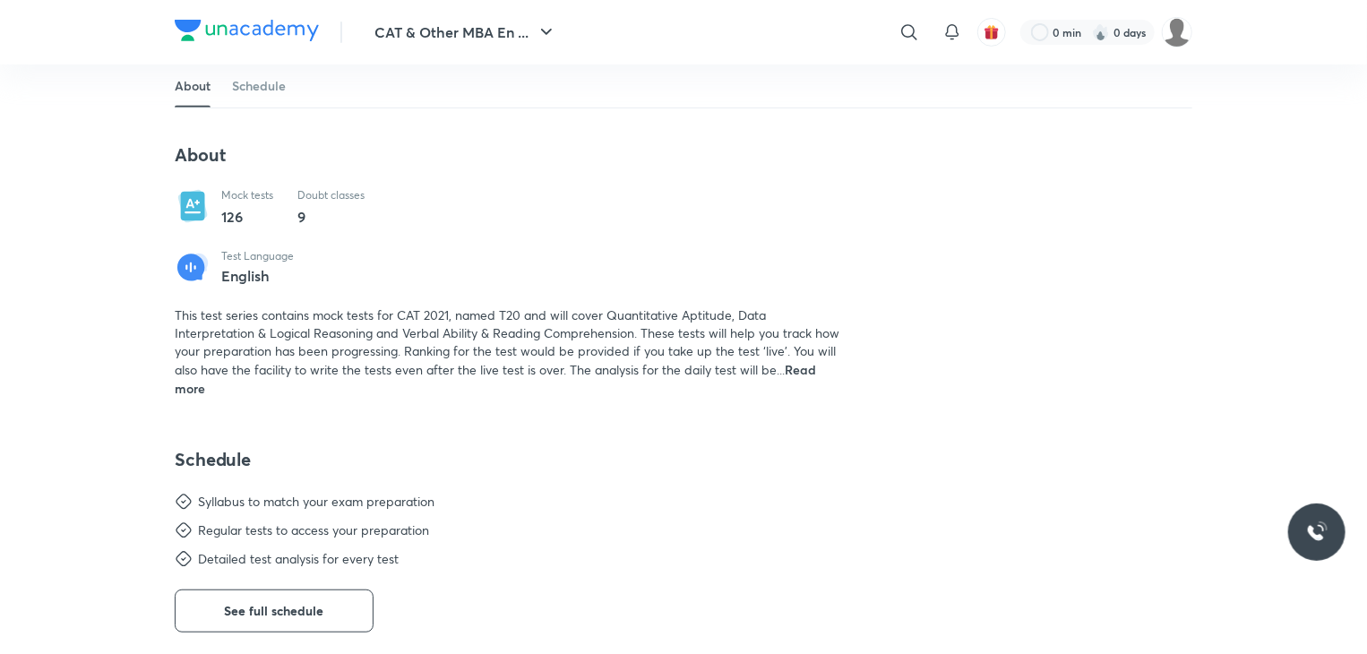
scroll to position [358, 0]
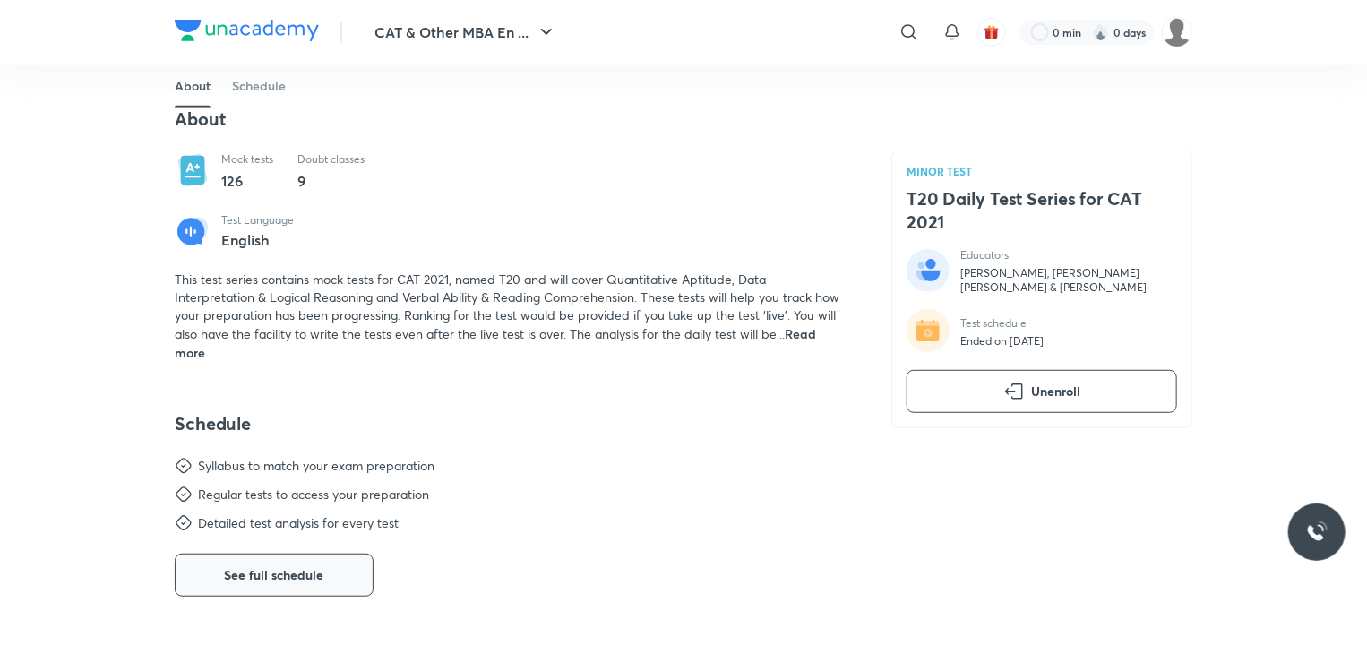
click at [291, 571] on span "See full schedule" at bounding box center [274, 575] width 99 height 18
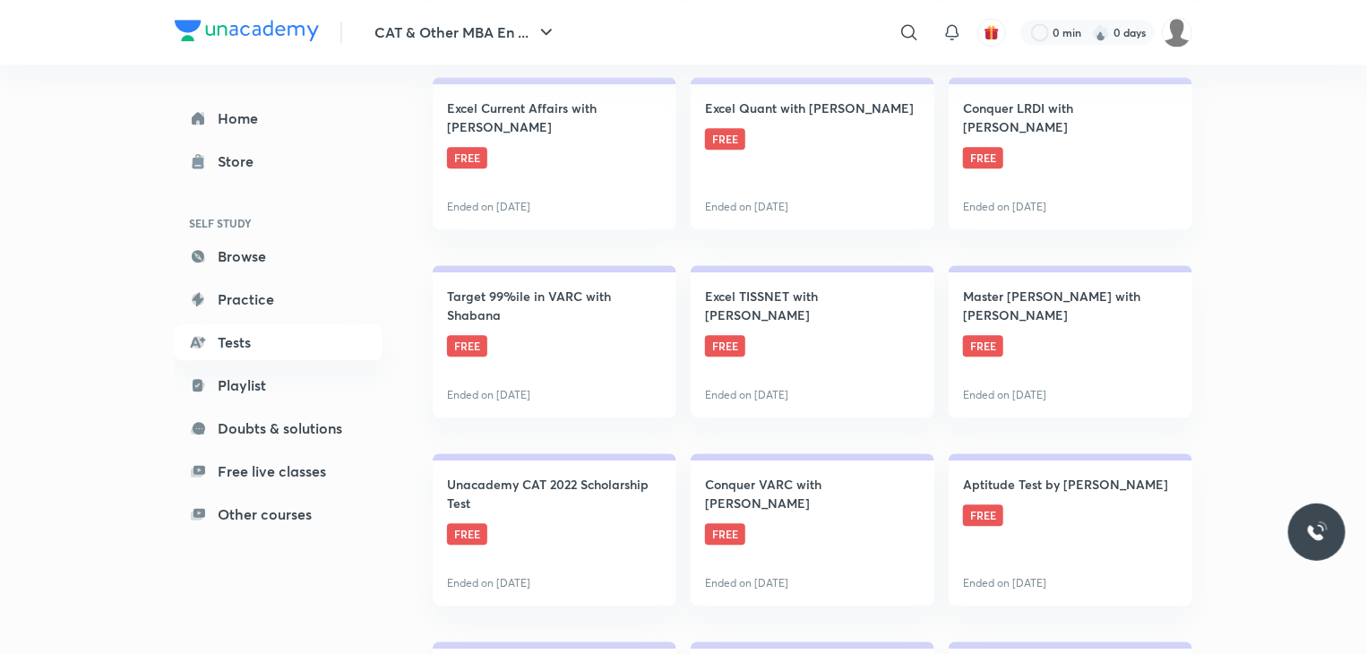
scroll to position [2144, 0]
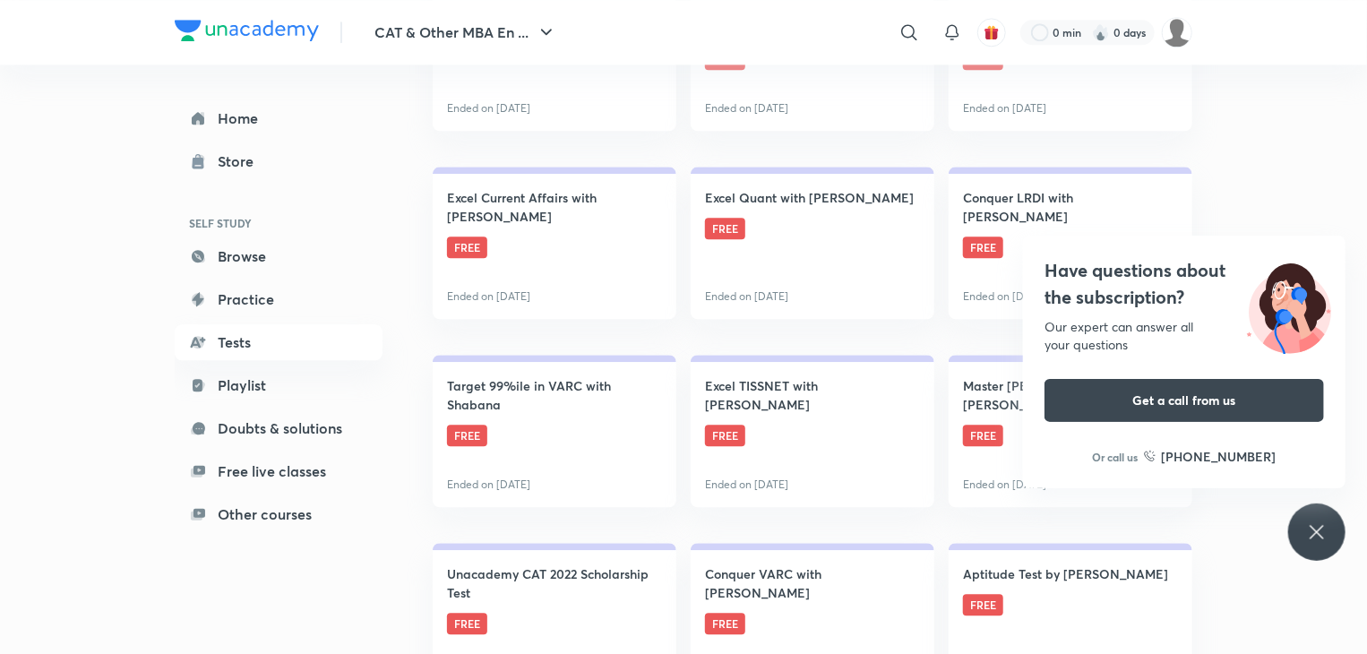
click at [1322, 535] on icon at bounding box center [1316, 531] width 13 height 13
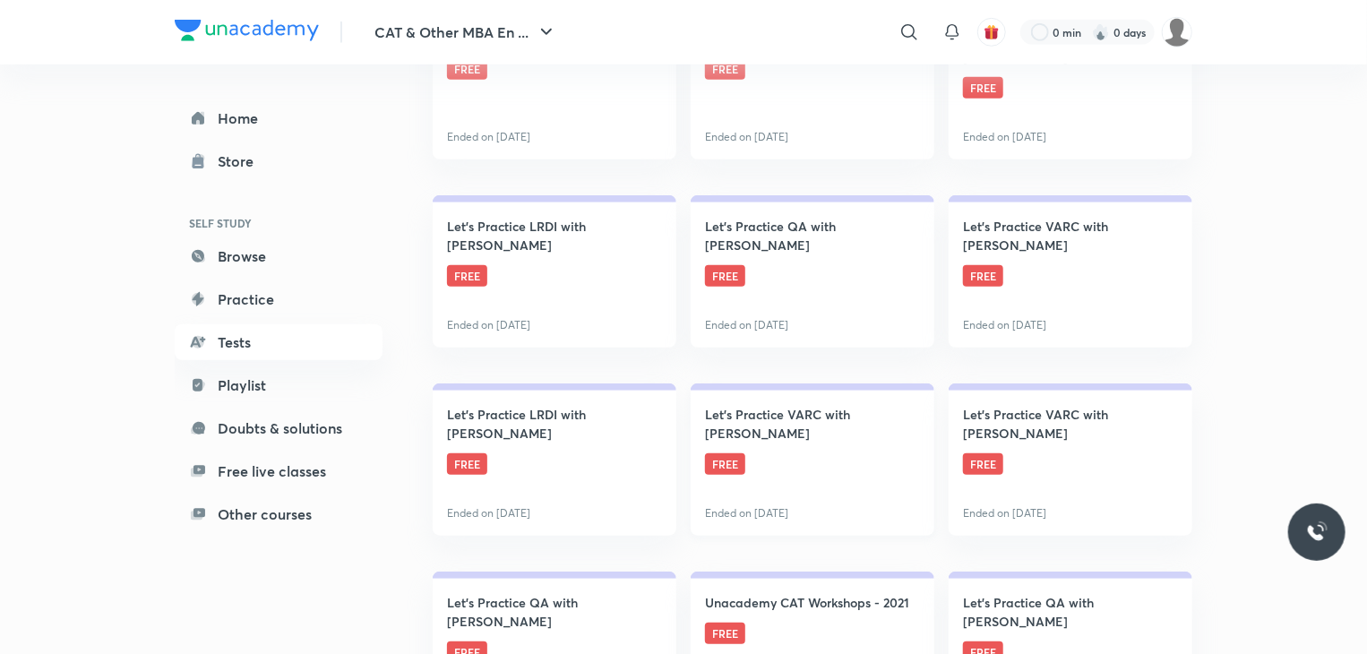
scroll to position [621, 0]
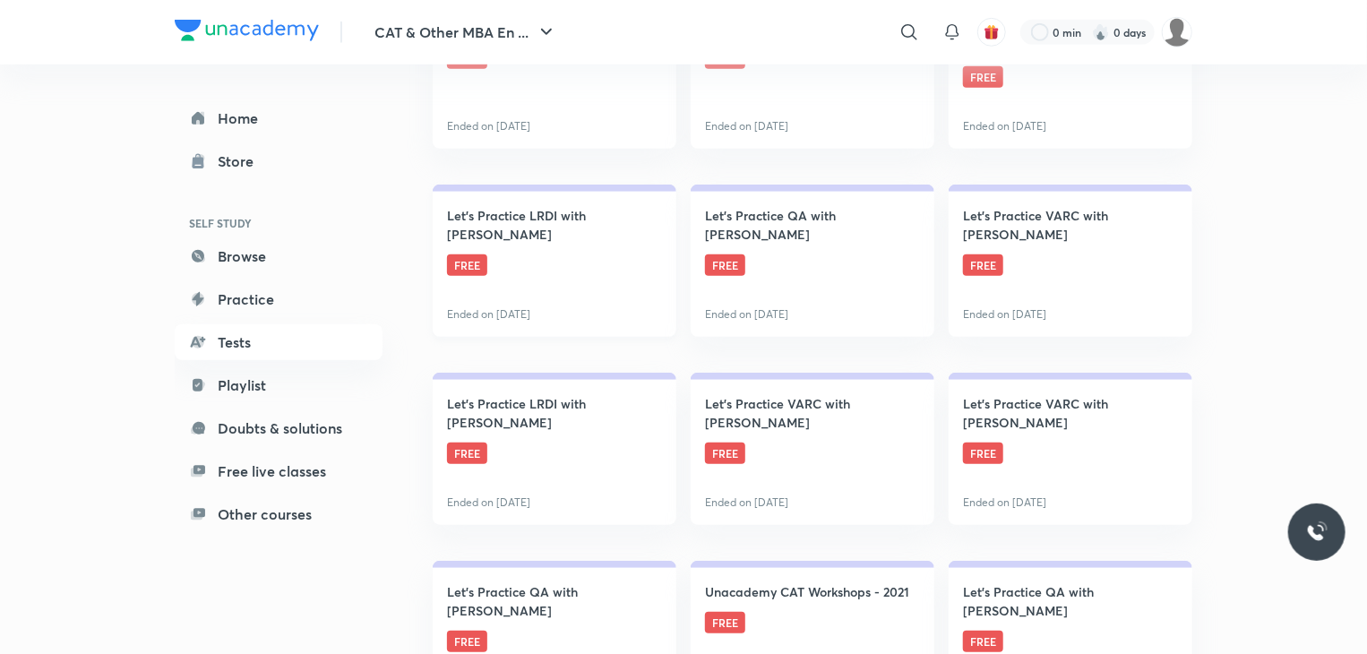
click at [547, 294] on link "Let's Practice LRDI with [PERSON_NAME] FREE Ended on [DATE]" at bounding box center [555, 261] width 244 height 152
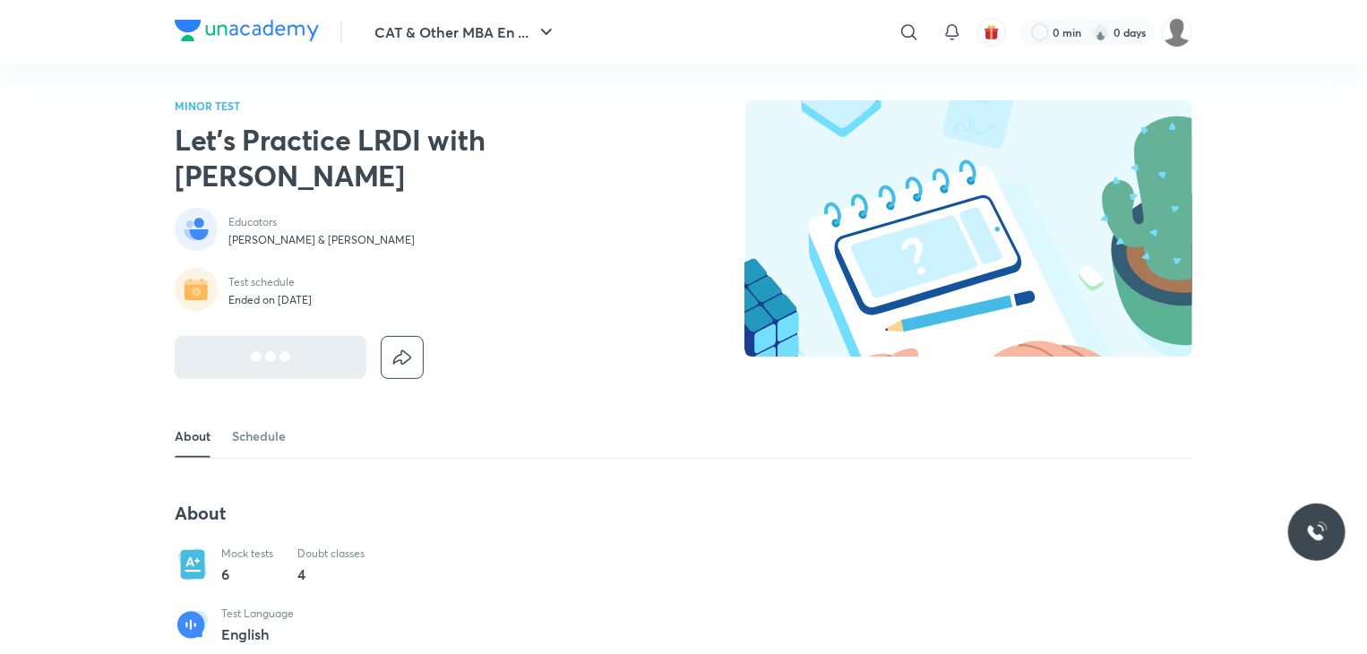
scroll to position [448, 0]
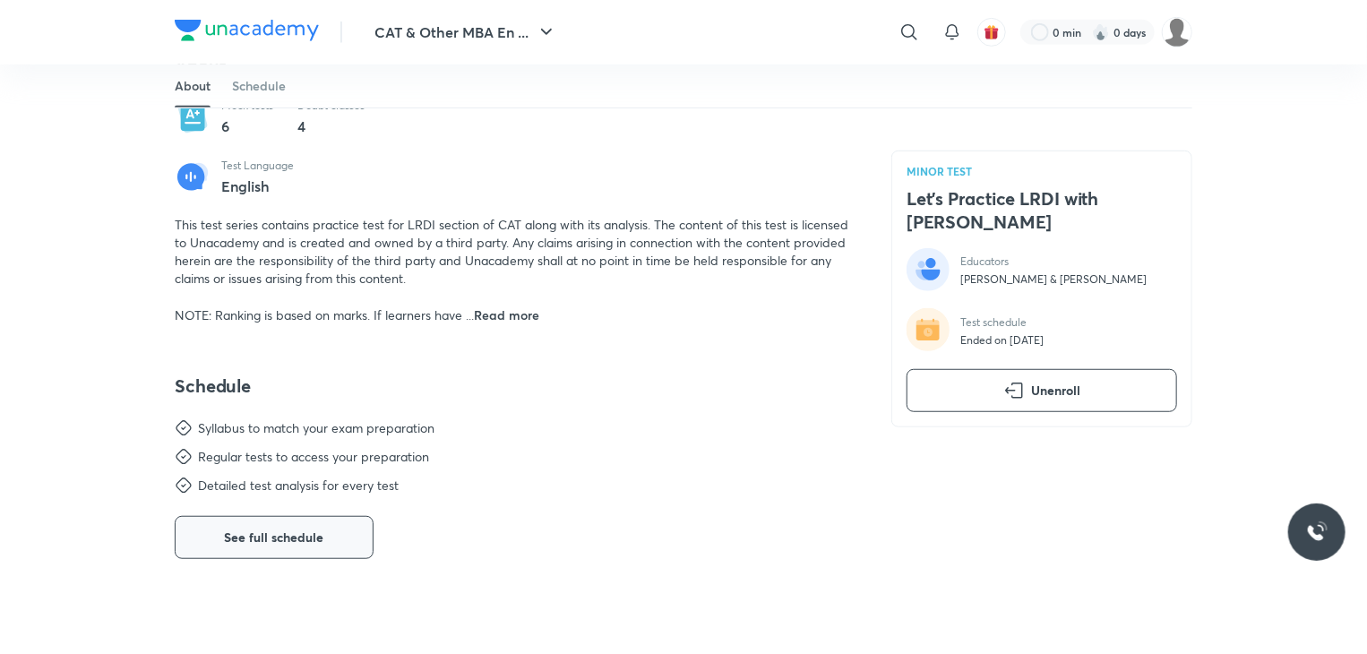
click at [302, 536] on span "See full schedule" at bounding box center [274, 538] width 99 height 18
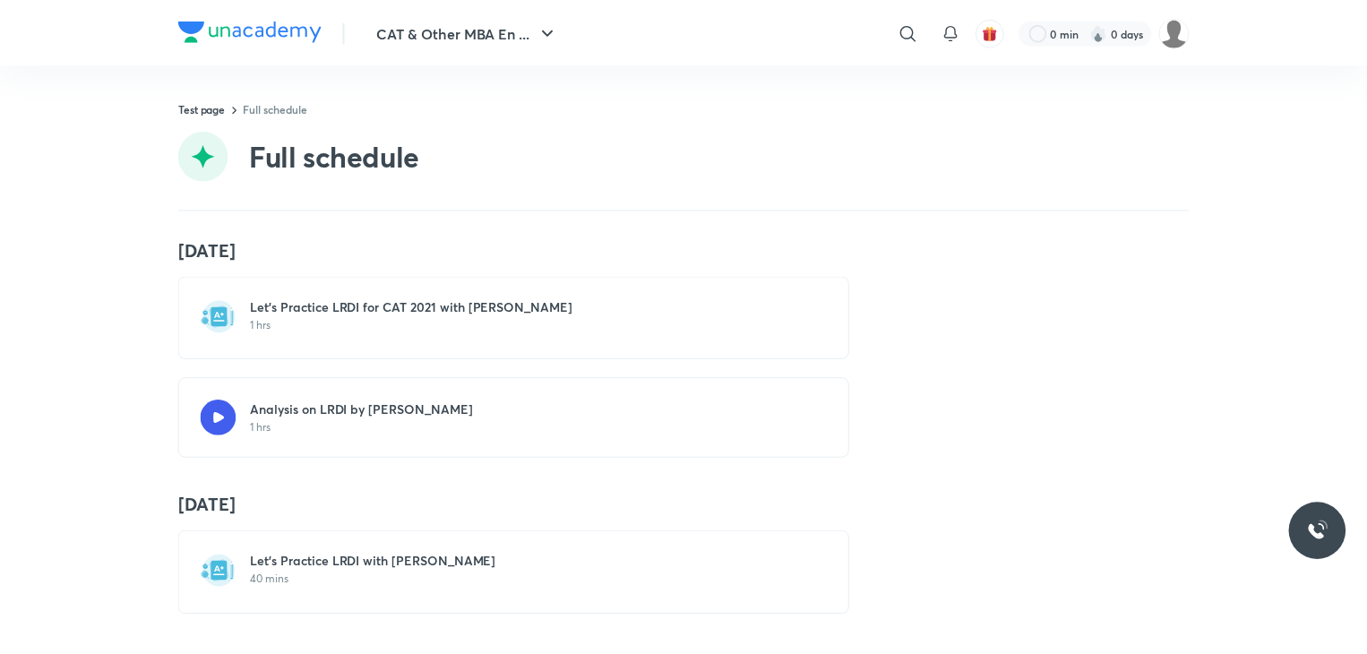
scroll to position [90, 0]
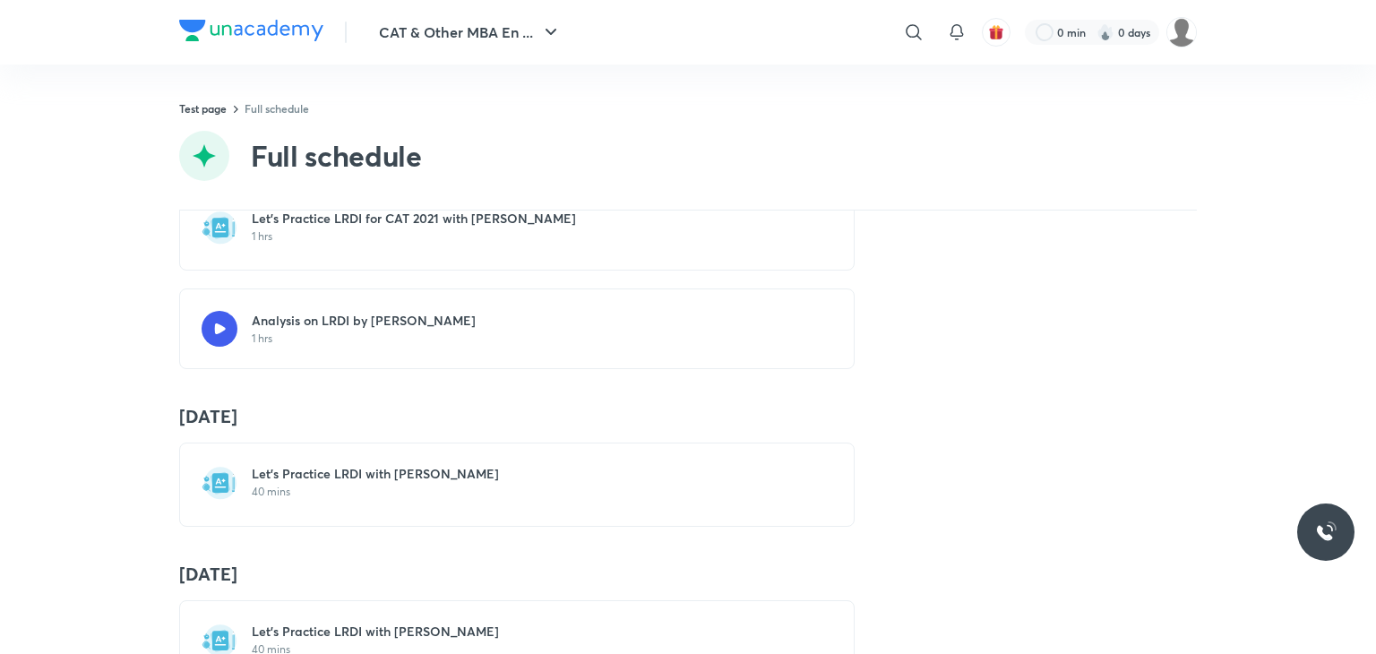
click at [373, 477] on h6 "Let's Practice LRDI with [PERSON_NAME]" at bounding box center [528, 474] width 552 height 18
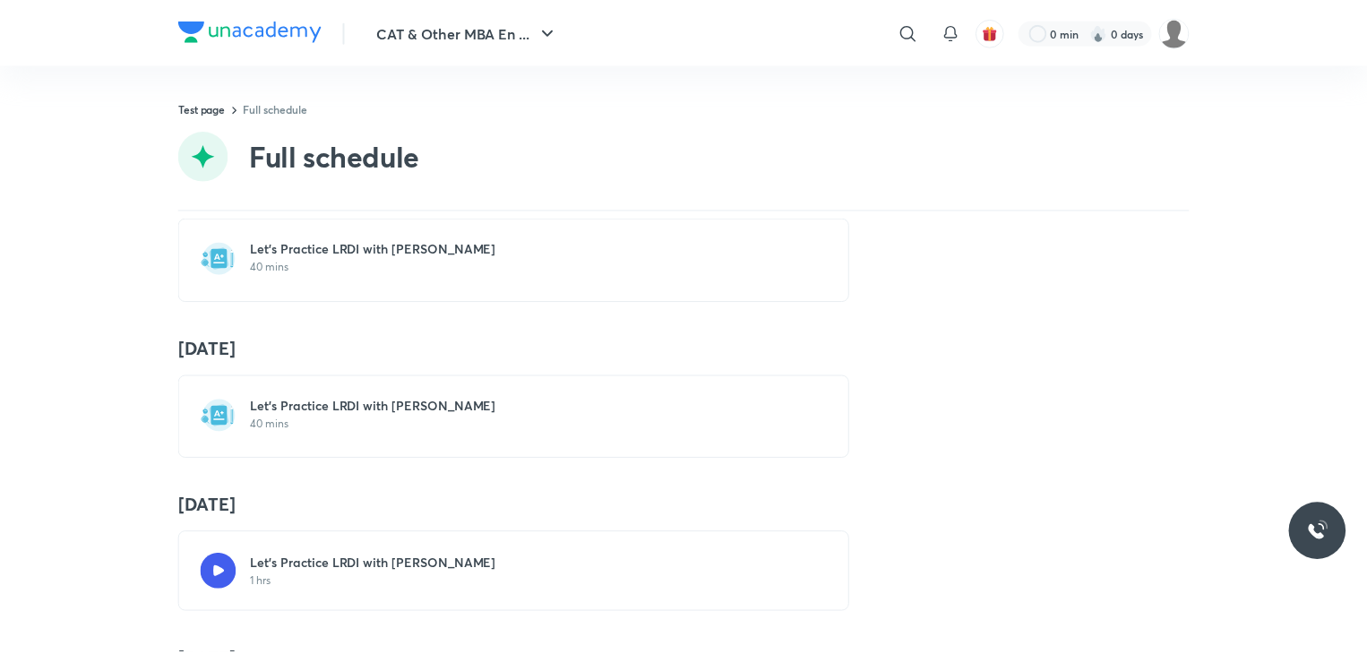
scroll to position [358, 0]
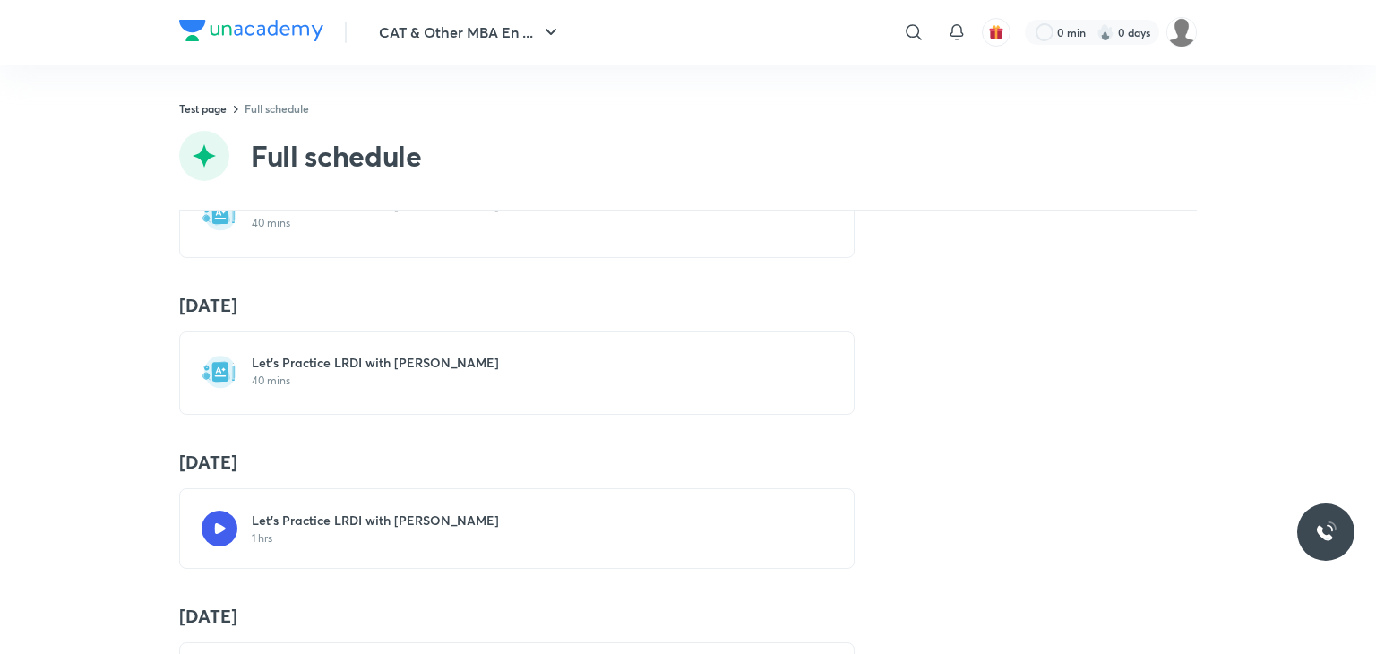
click at [471, 374] on p "40 mins" at bounding box center [528, 381] width 552 height 14
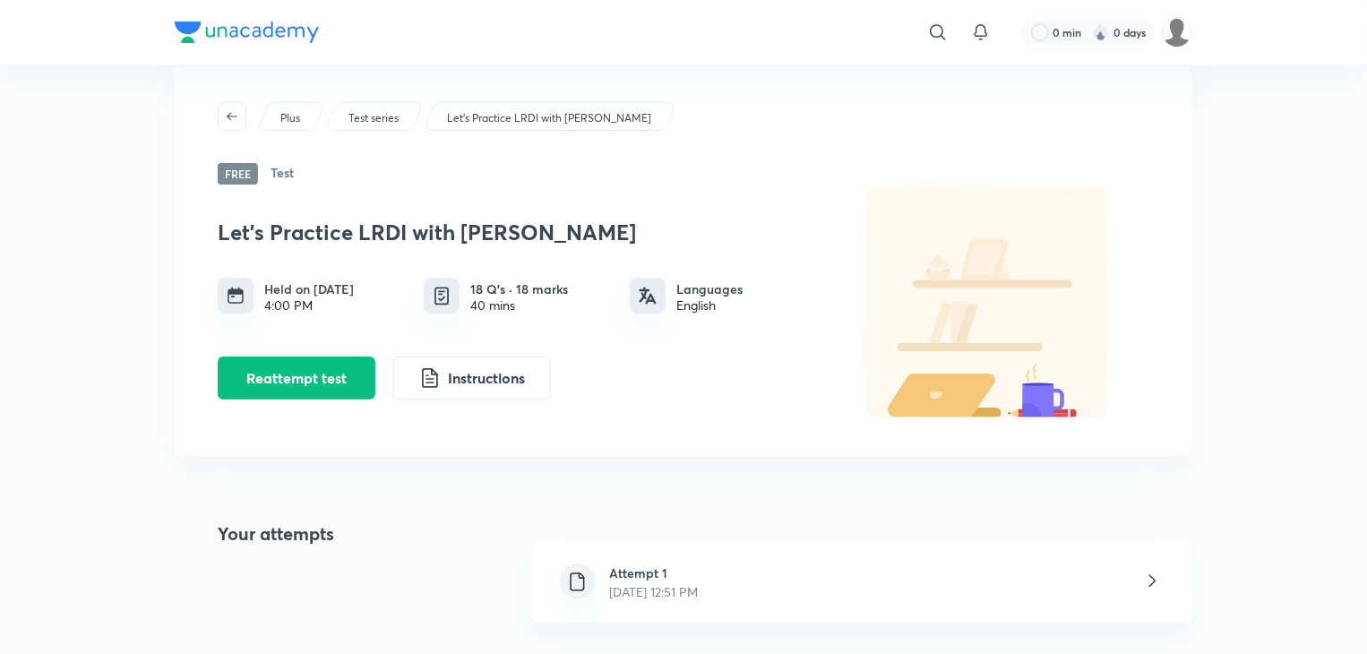
scroll to position [179, 0]
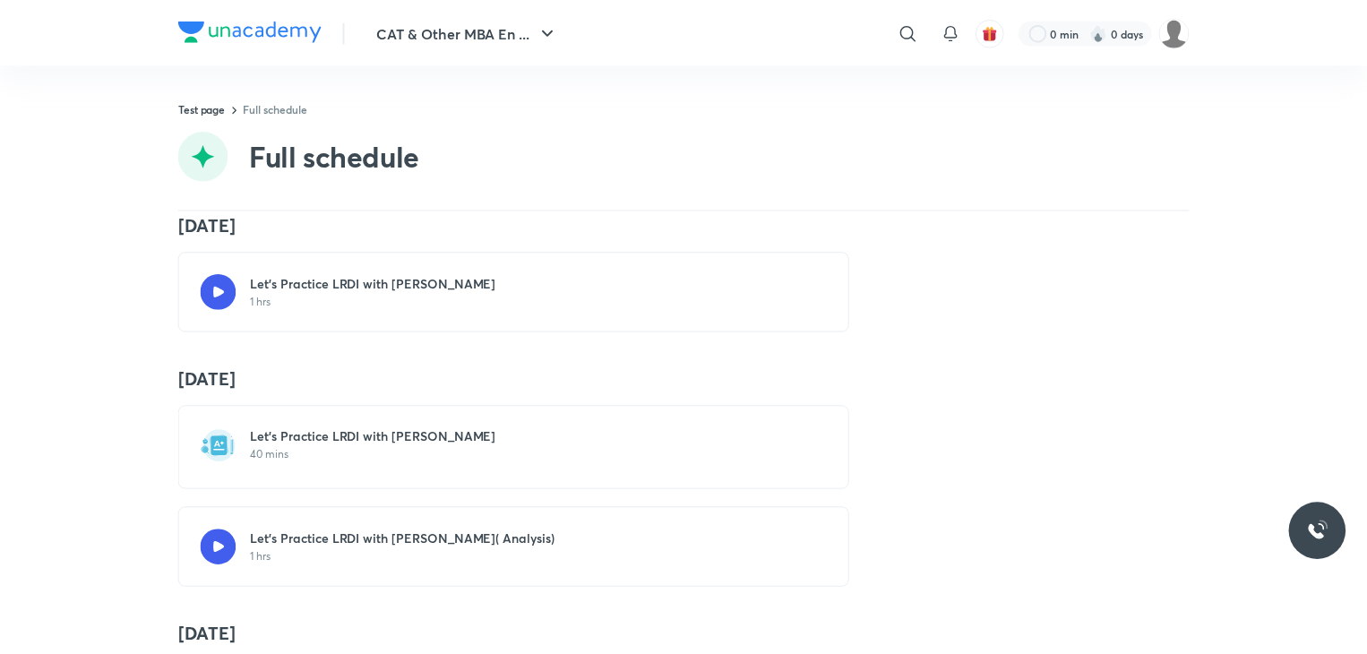
scroll to position [627, 0]
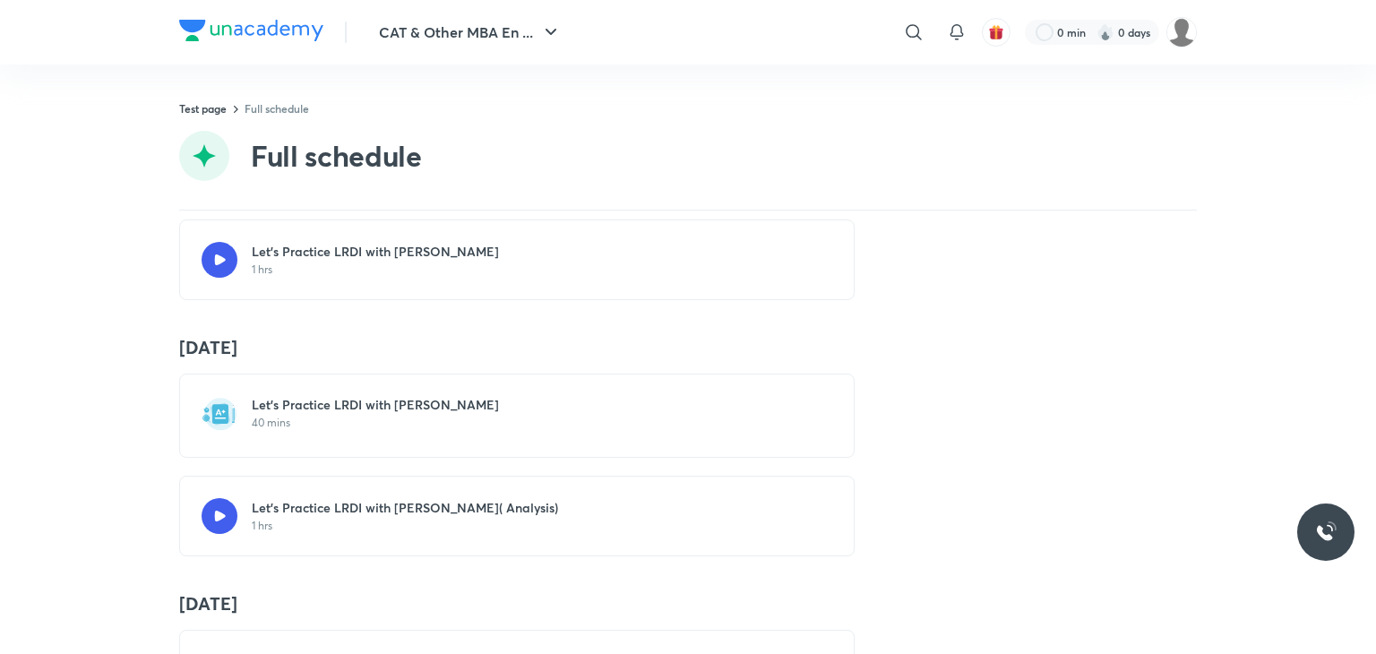
click at [469, 406] on h6 "Let's Practice LRDI with [PERSON_NAME]" at bounding box center [528, 405] width 552 height 18
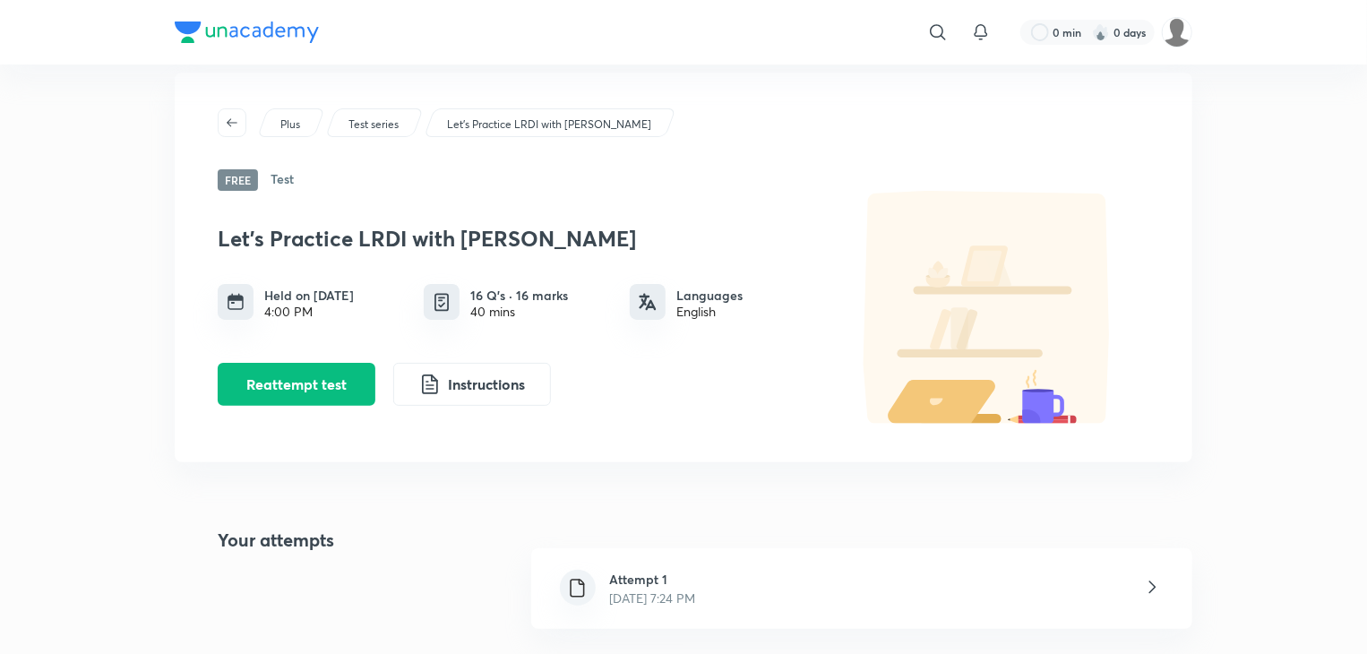
scroll to position [179, 0]
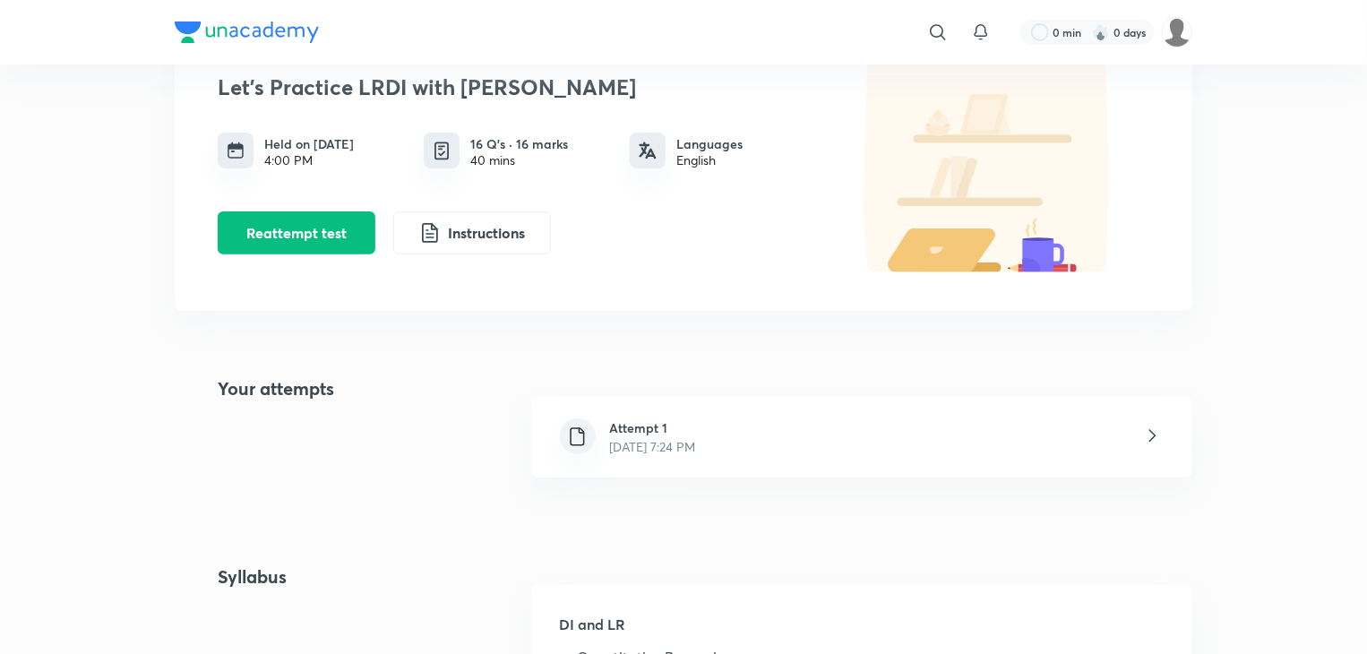
click at [696, 445] on p "[DATE] 7:24 PM" at bounding box center [653, 446] width 86 height 19
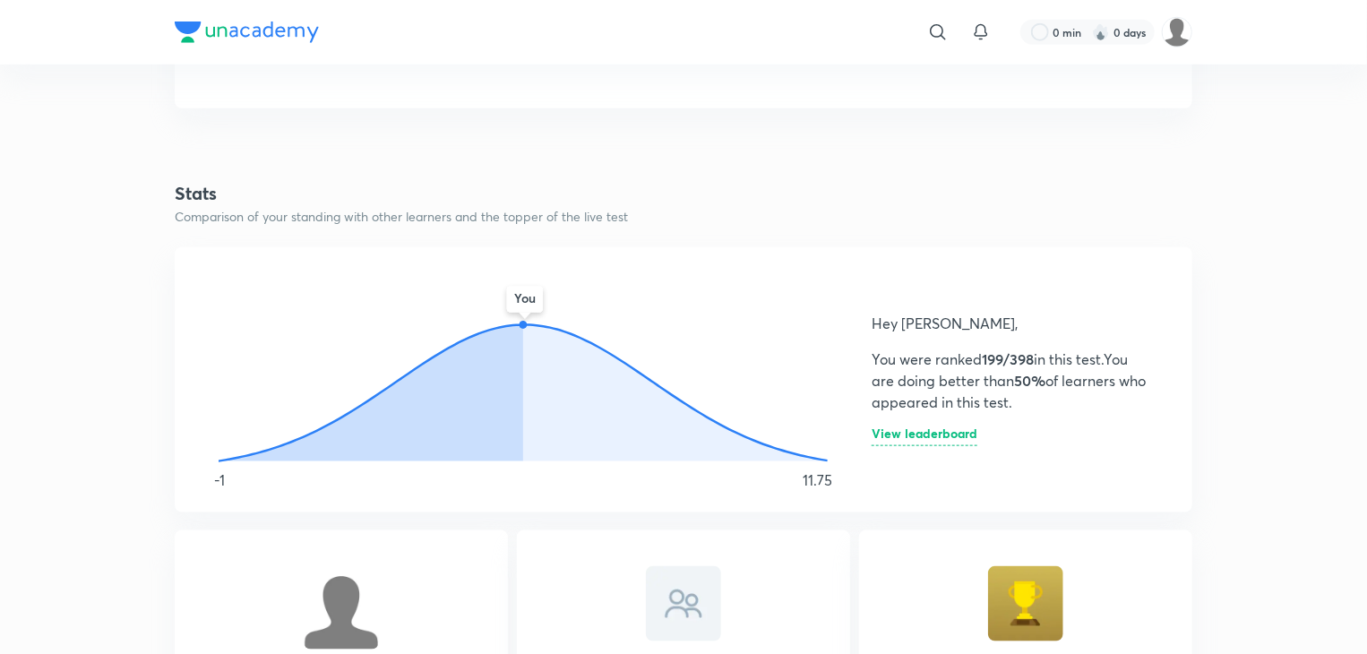
scroll to position [806, 0]
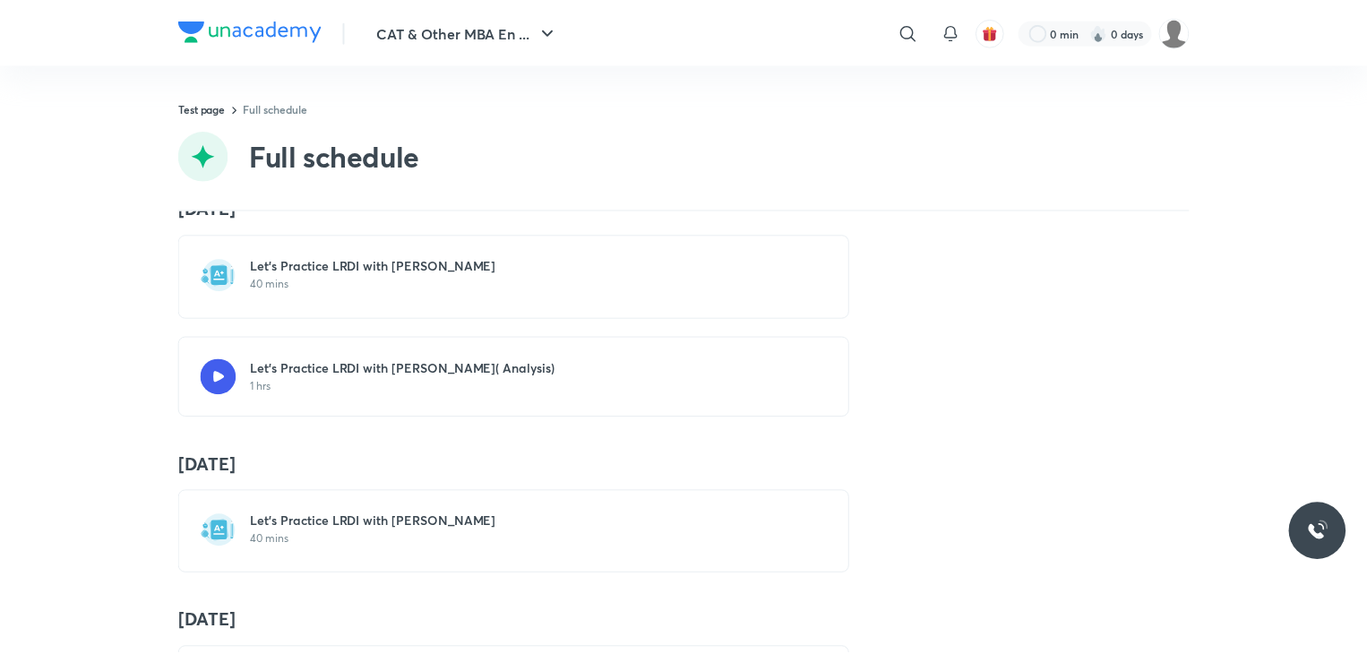
scroll to position [806, 0]
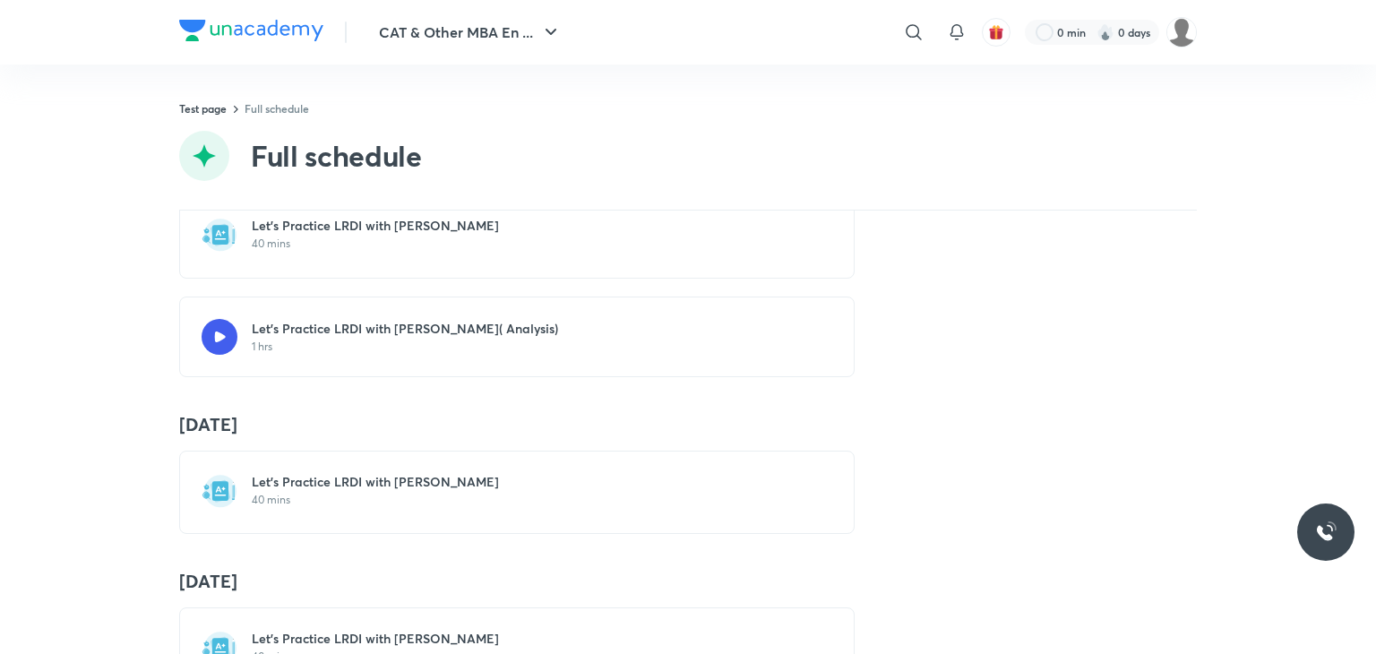
click at [398, 482] on h6 "Let's Practice LRDI with [PERSON_NAME]" at bounding box center [528, 482] width 552 height 18
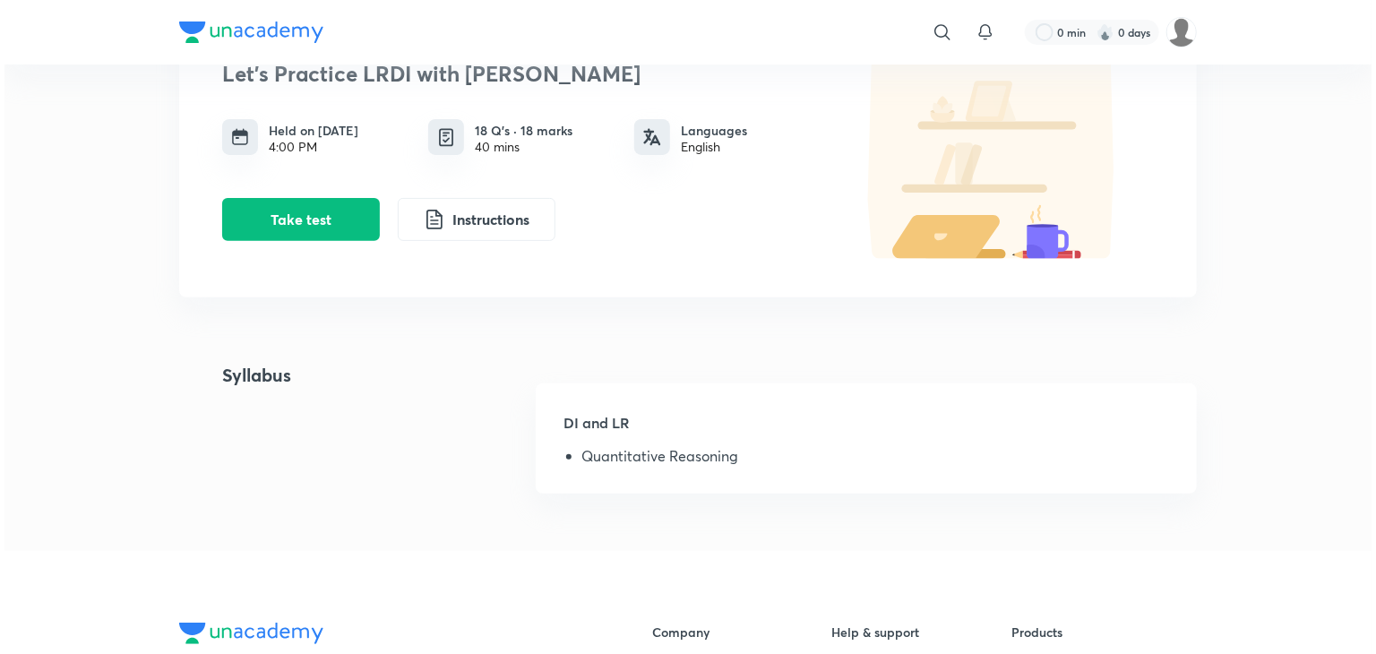
scroll to position [90, 0]
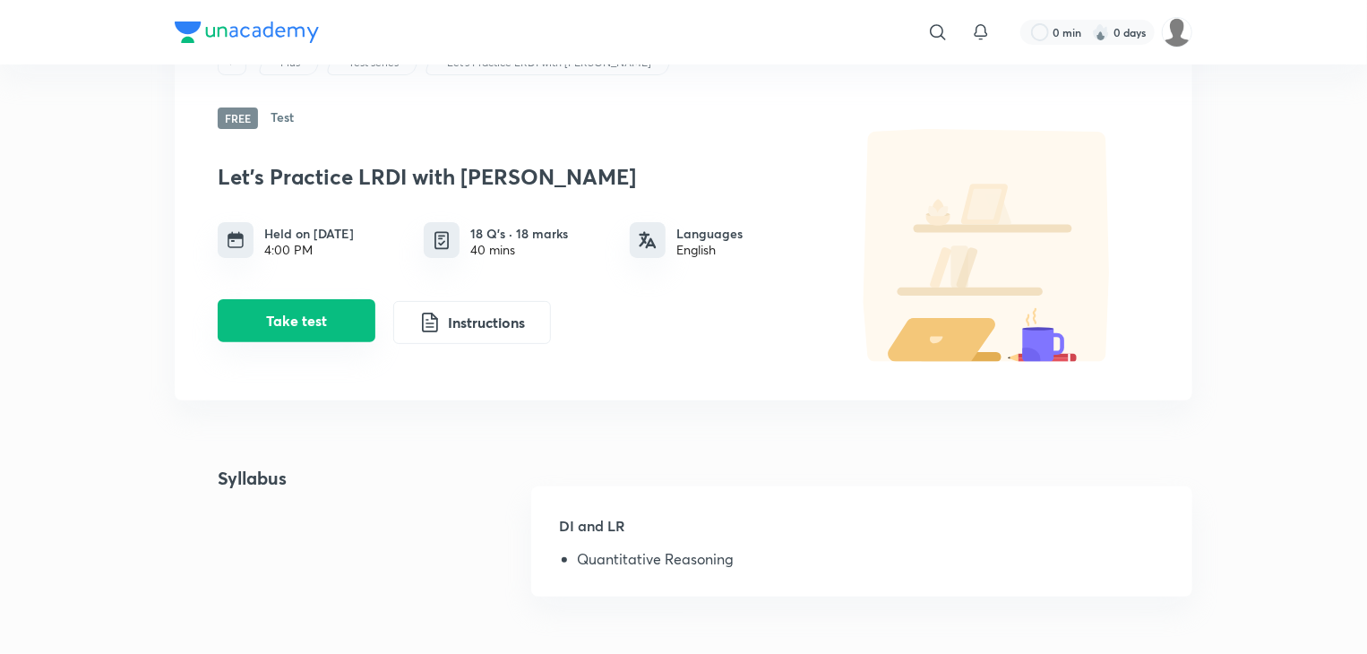
click at [294, 335] on button "Take test" at bounding box center [297, 320] width 158 height 43
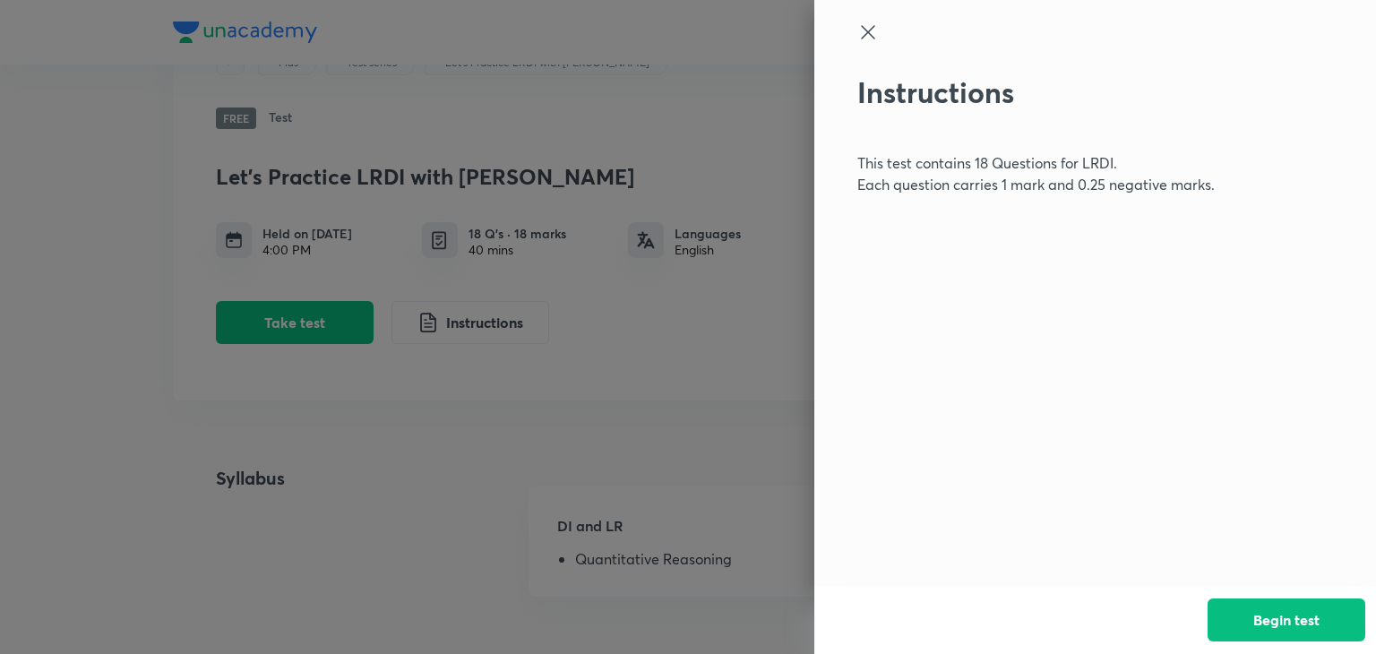
click at [1292, 598] on button "Begin test" at bounding box center [1287, 619] width 158 height 43
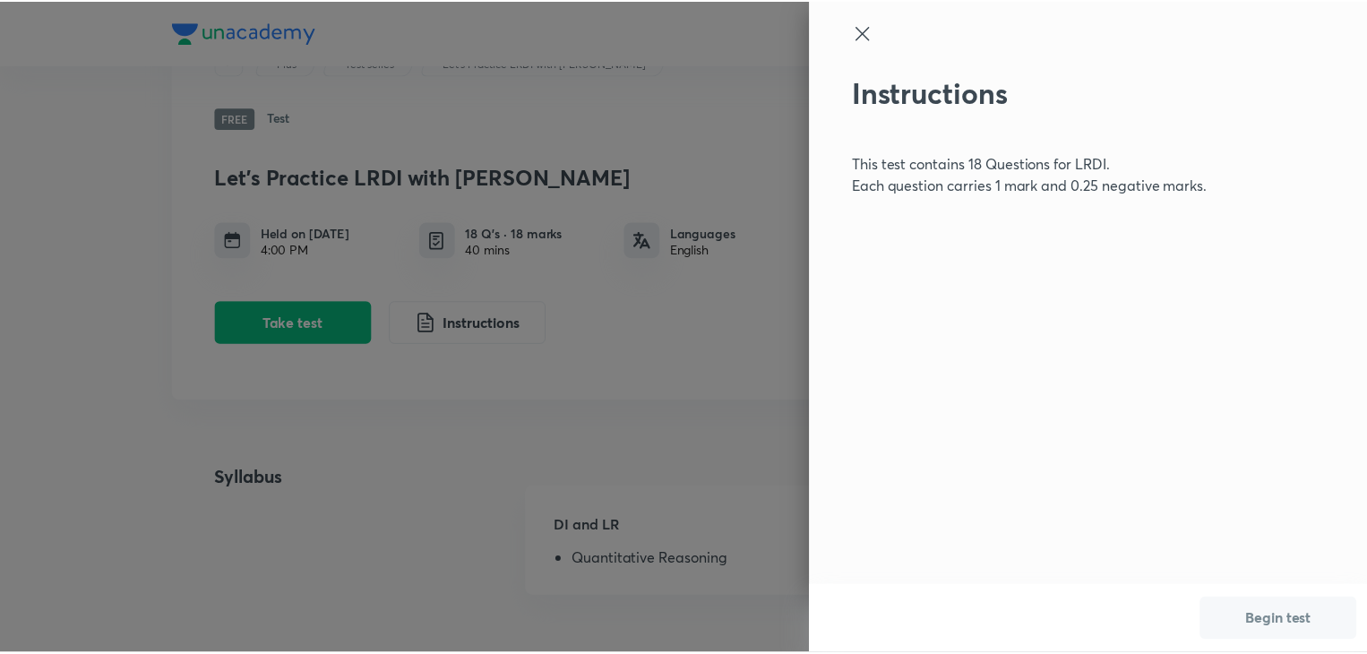
scroll to position [0, 0]
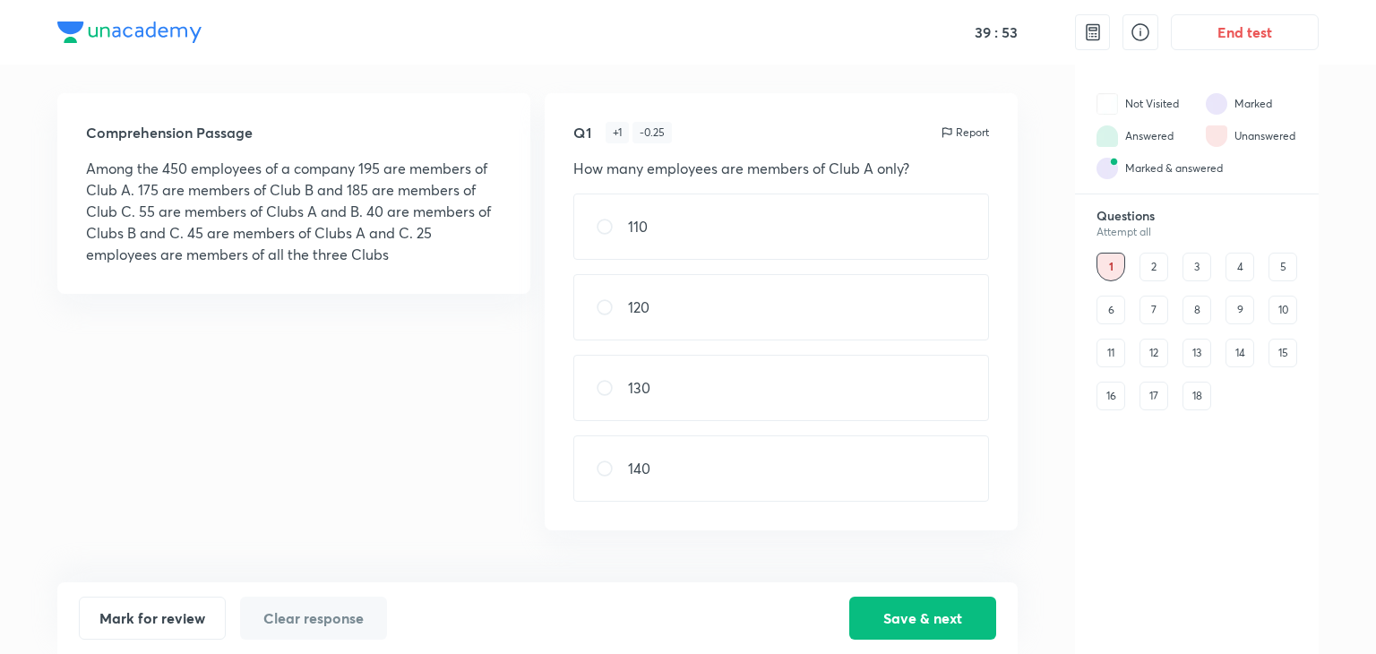
click at [1152, 277] on div "2" at bounding box center [1154, 267] width 29 height 29
click at [1196, 263] on div "3" at bounding box center [1197, 267] width 29 height 29
click at [1107, 260] on div "1" at bounding box center [1111, 267] width 29 height 29
click at [1107, 315] on div "6" at bounding box center [1111, 310] width 29 height 29
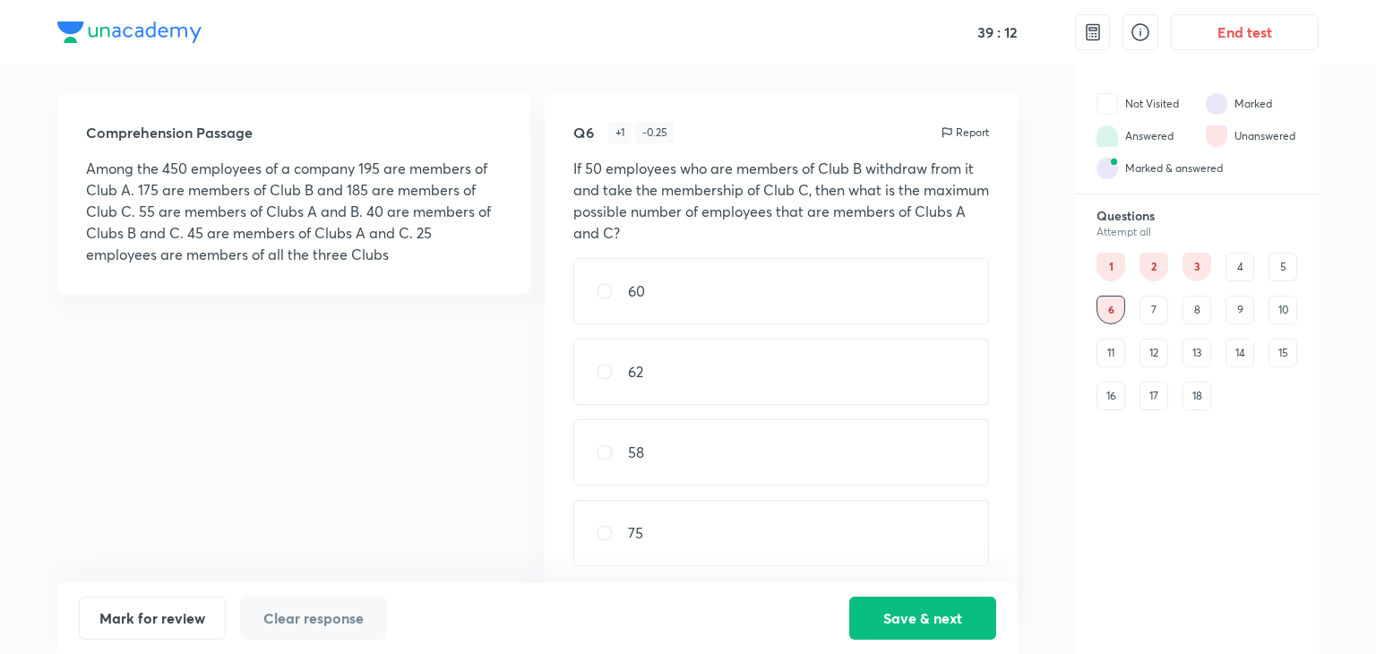
click at [1158, 306] on div "7" at bounding box center [1154, 310] width 29 height 29
click at [1206, 305] on div "8" at bounding box center [1197, 310] width 29 height 29
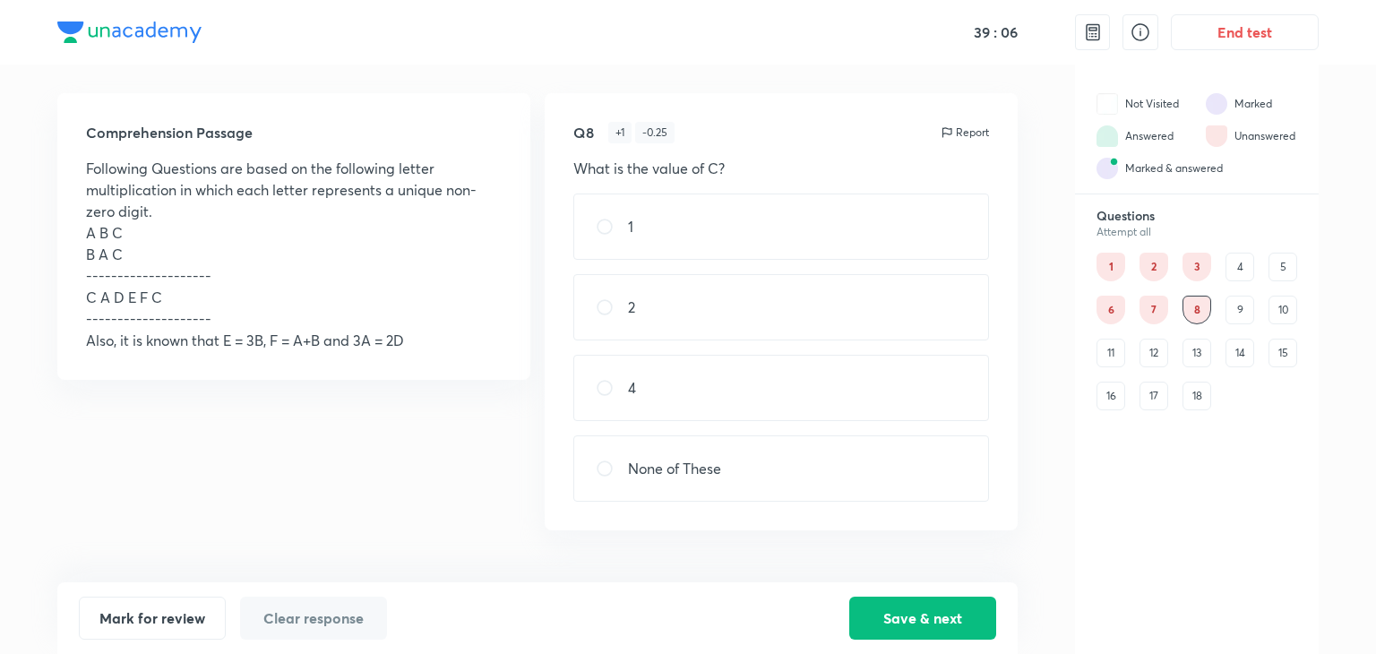
click at [1237, 314] on div "9" at bounding box center [1240, 310] width 29 height 29
click at [1270, 313] on div "10" at bounding box center [1283, 310] width 29 height 29
click at [1115, 341] on div "11" at bounding box center [1111, 353] width 29 height 29
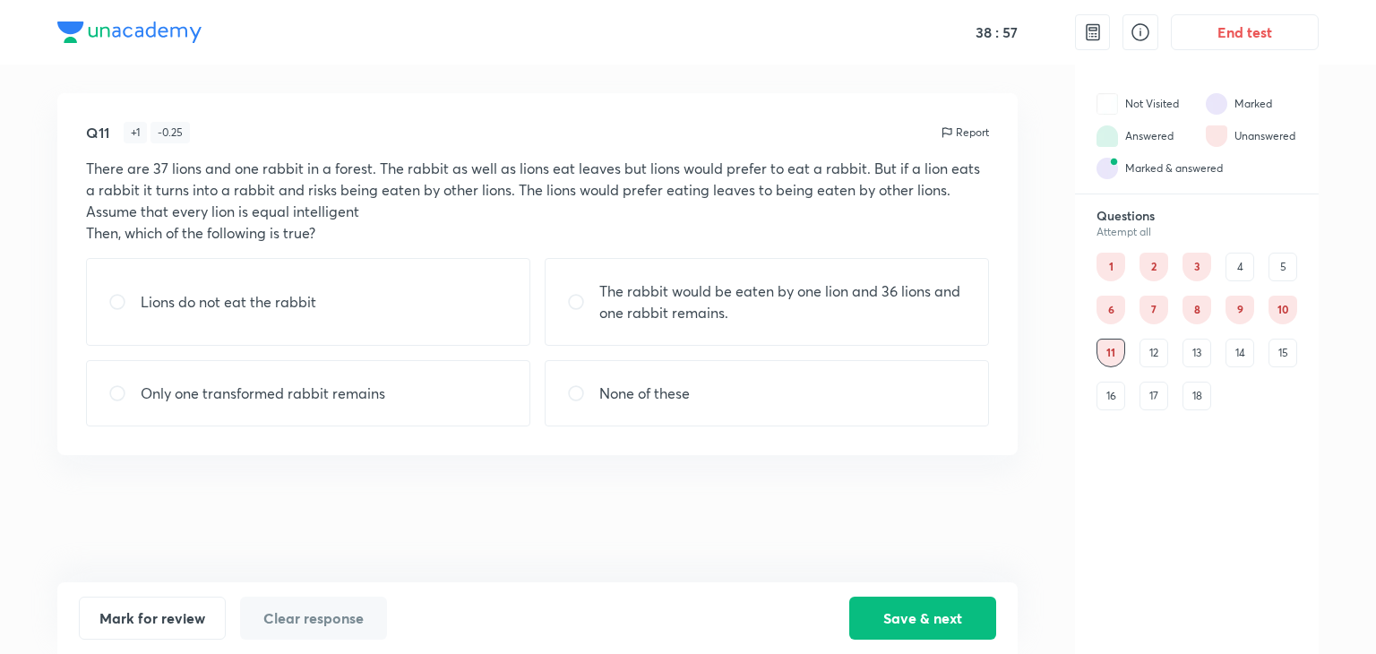
click at [719, 300] on p "The rabbit would be eaten by one lion and 36 lions and one rabbit remains." at bounding box center [782, 301] width 367 height 43
radio input "true"
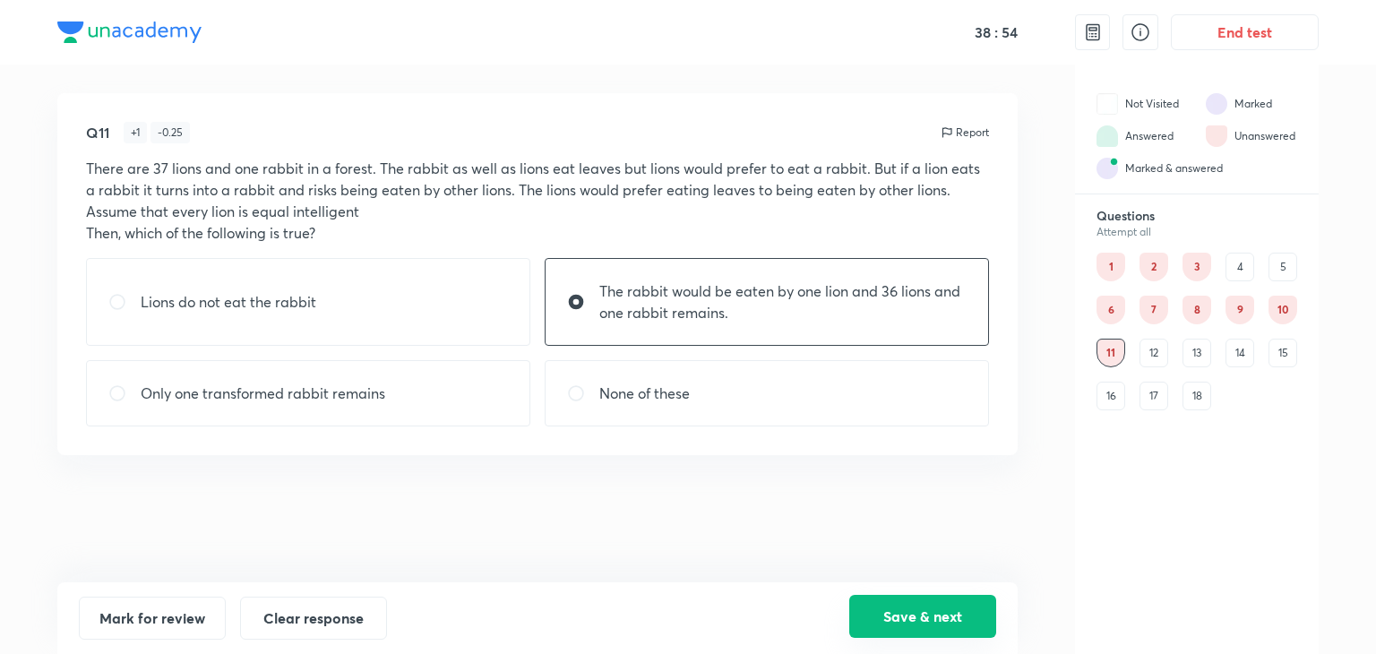
click at [912, 617] on button "Save & next" at bounding box center [922, 616] width 147 height 43
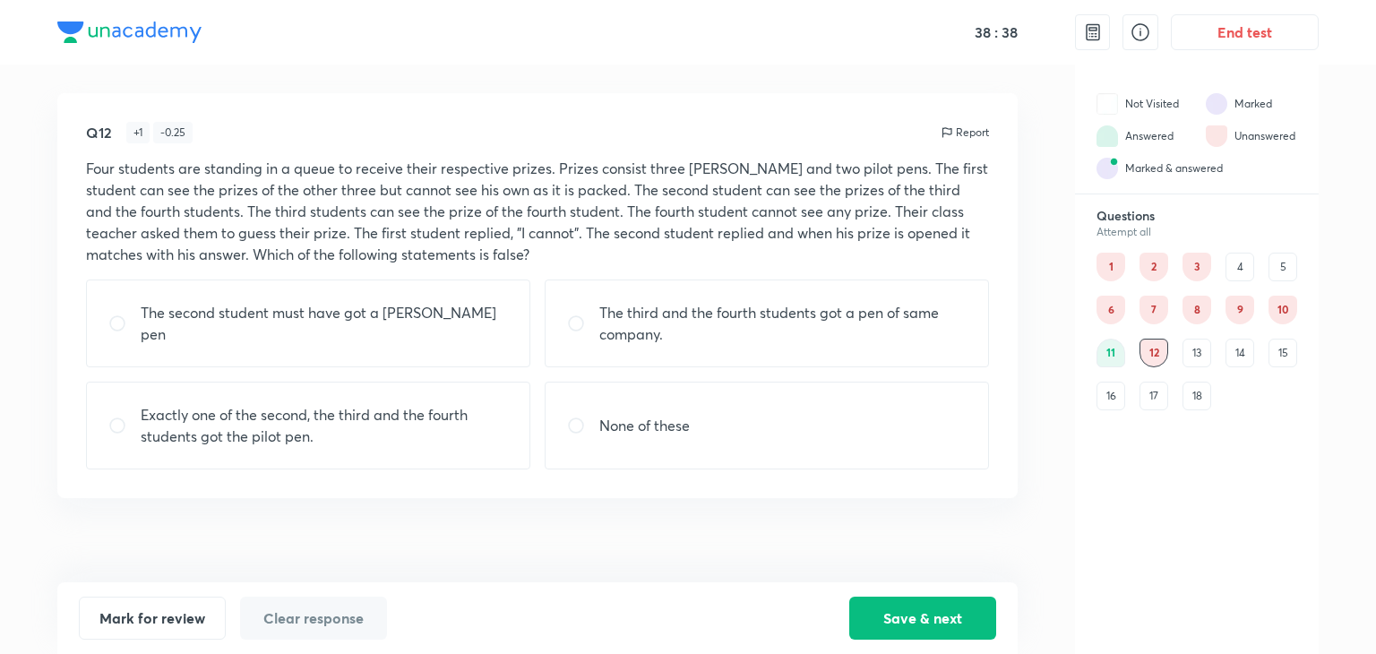
click at [779, 323] on p "The third and the fourth students got a pen of same company." at bounding box center [782, 323] width 367 height 43
radio input "true"
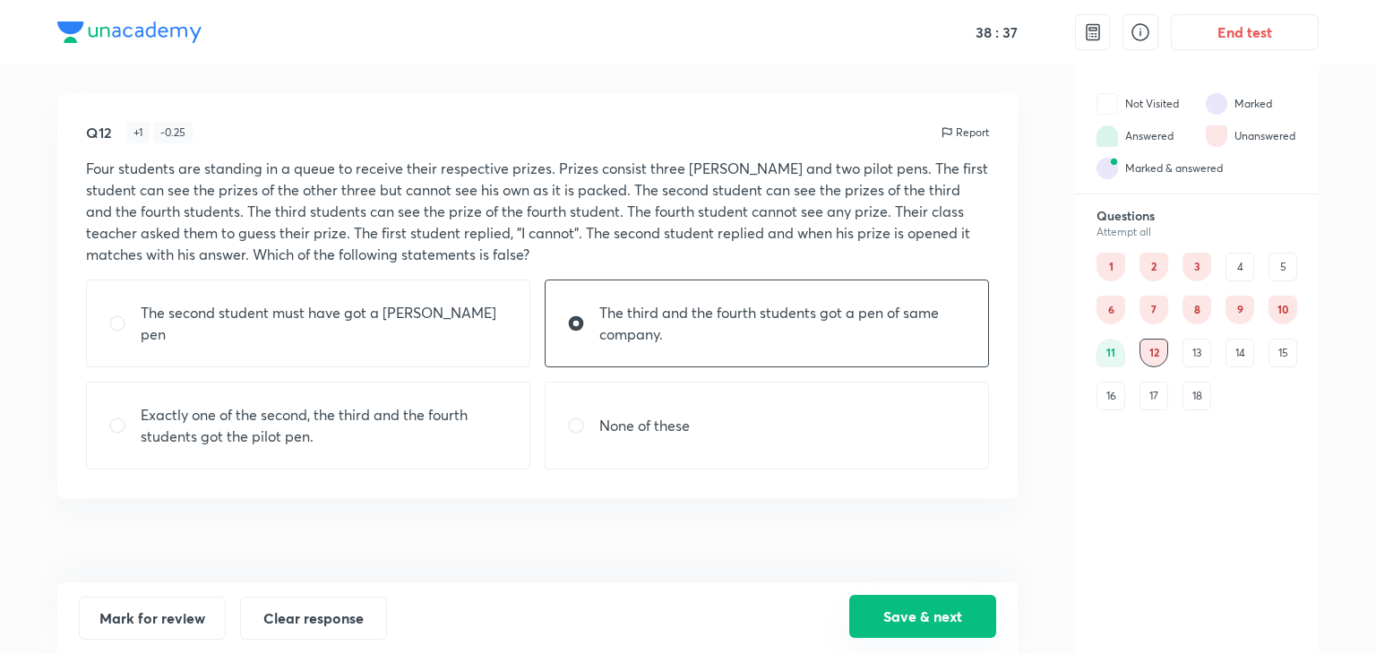
click at [893, 603] on button "Save & next" at bounding box center [922, 616] width 147 height 43
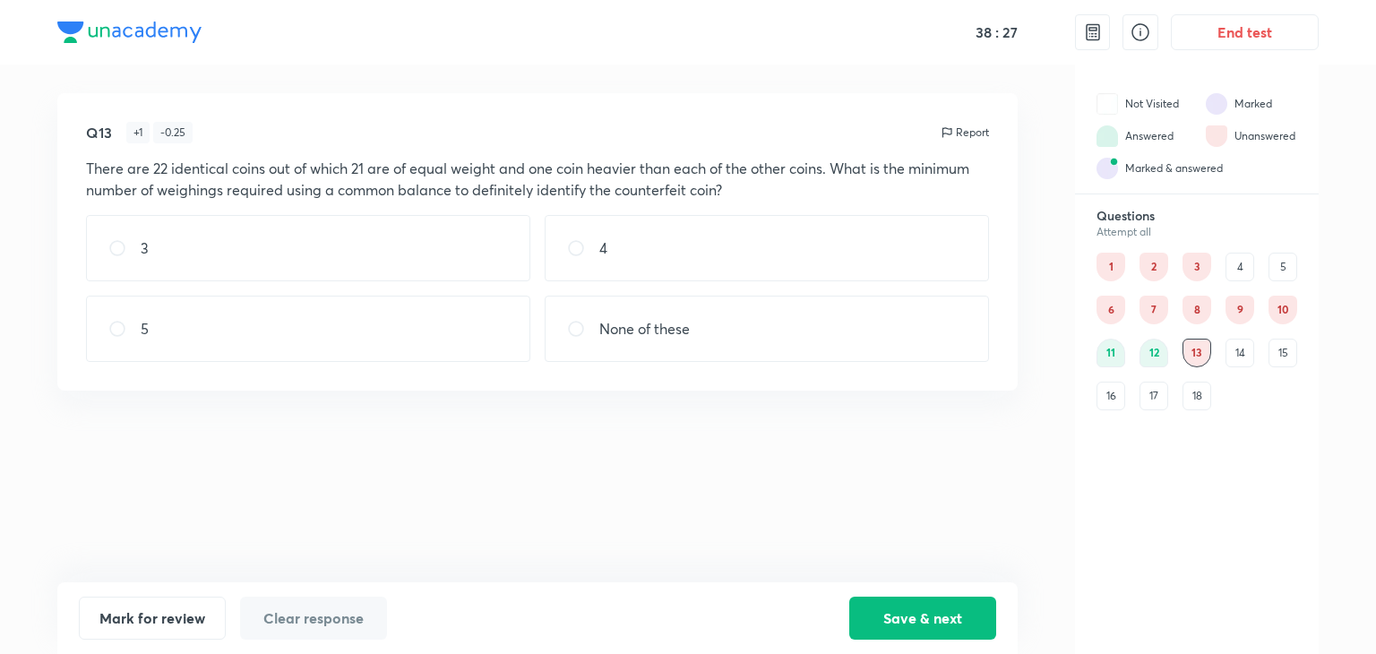
click at [190, 255] on div "3" at bounding box center [308, 248] width 444 height 66
radio input "true"
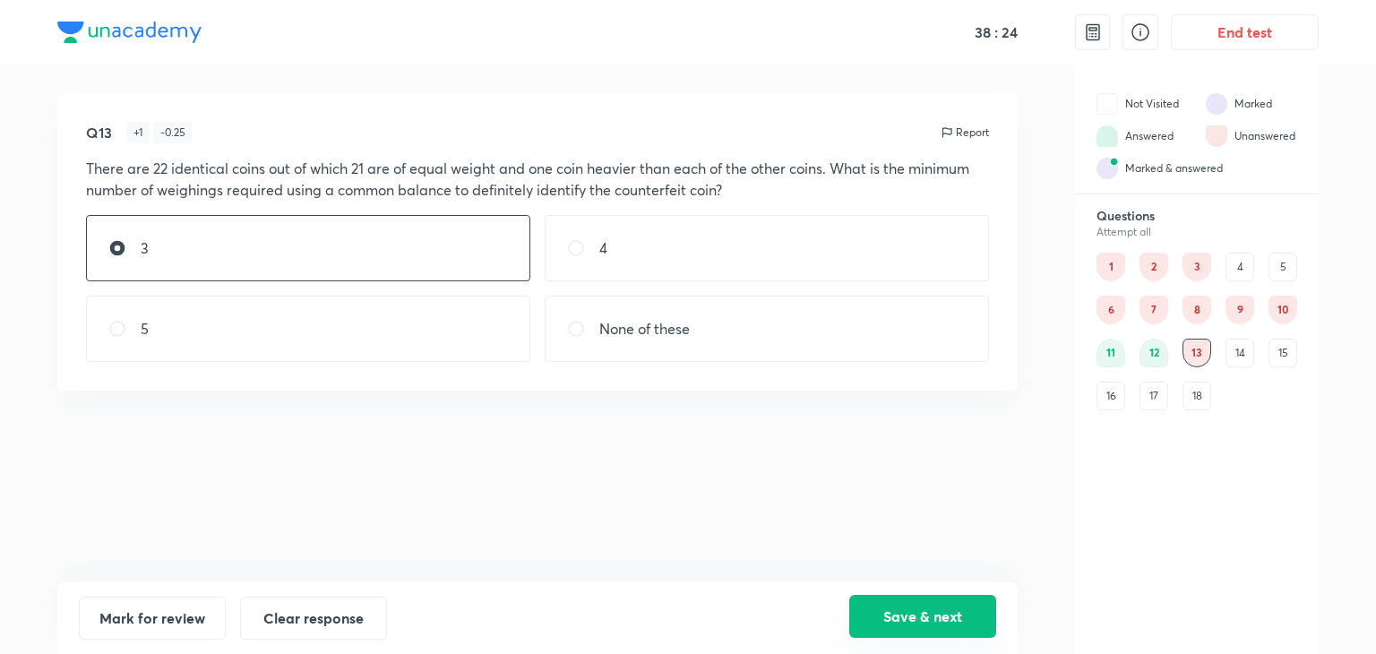
click at [891, 624] on button "Save & next" at bounding box center [922, 616] width 147 height 43
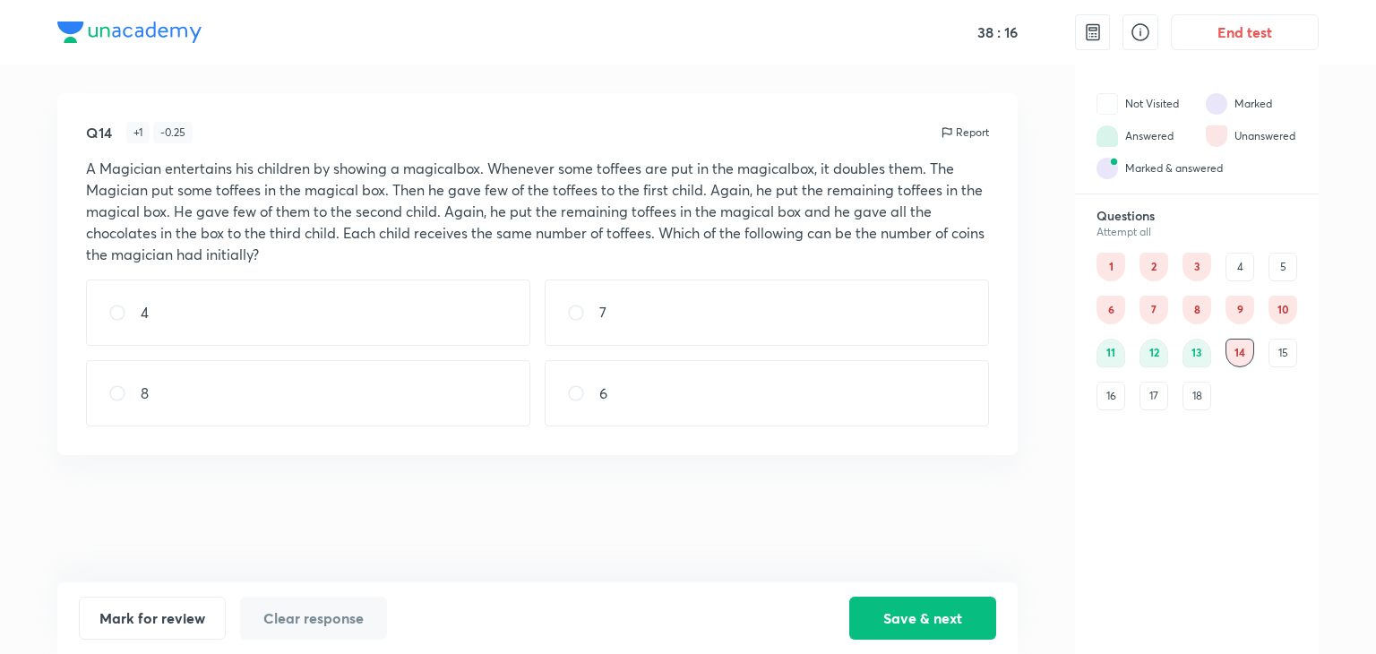
click at [1283, 349] on div "15" at bounding box center [1283, 353] width 29 height 29
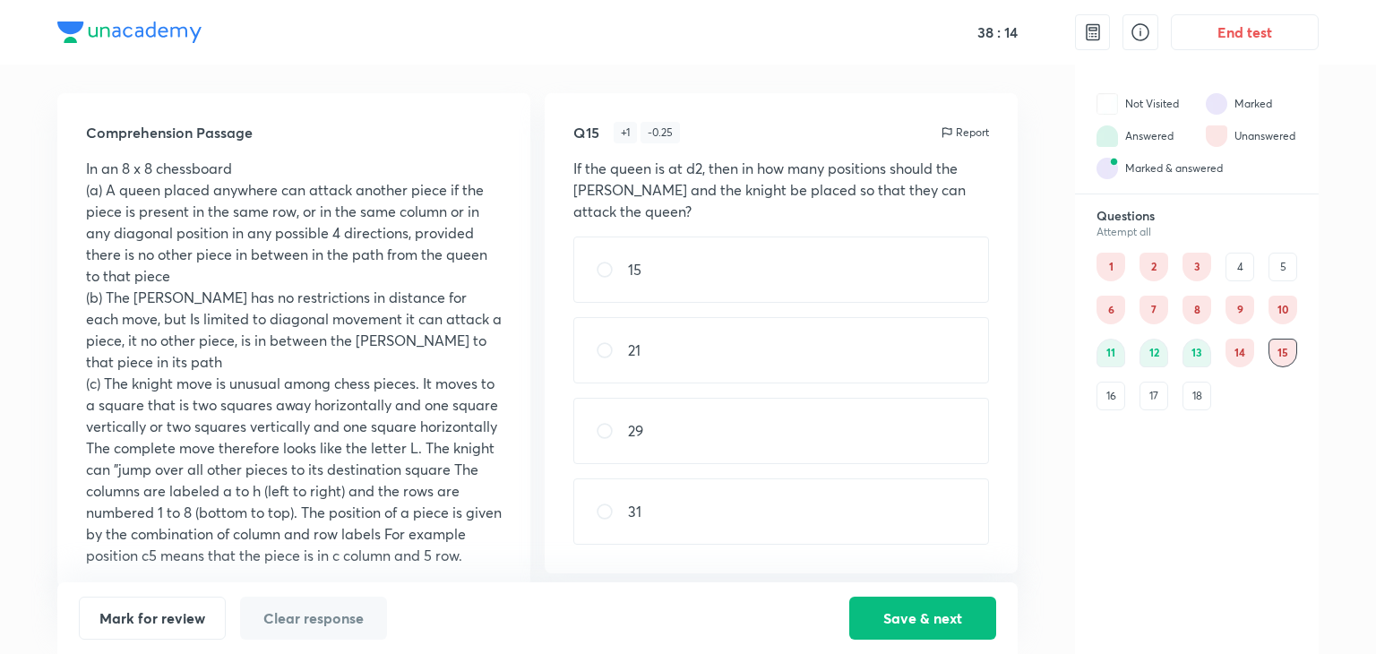
click at [1124, 400] on div "16" at bounding box center [1111, 396] width 29 height 29
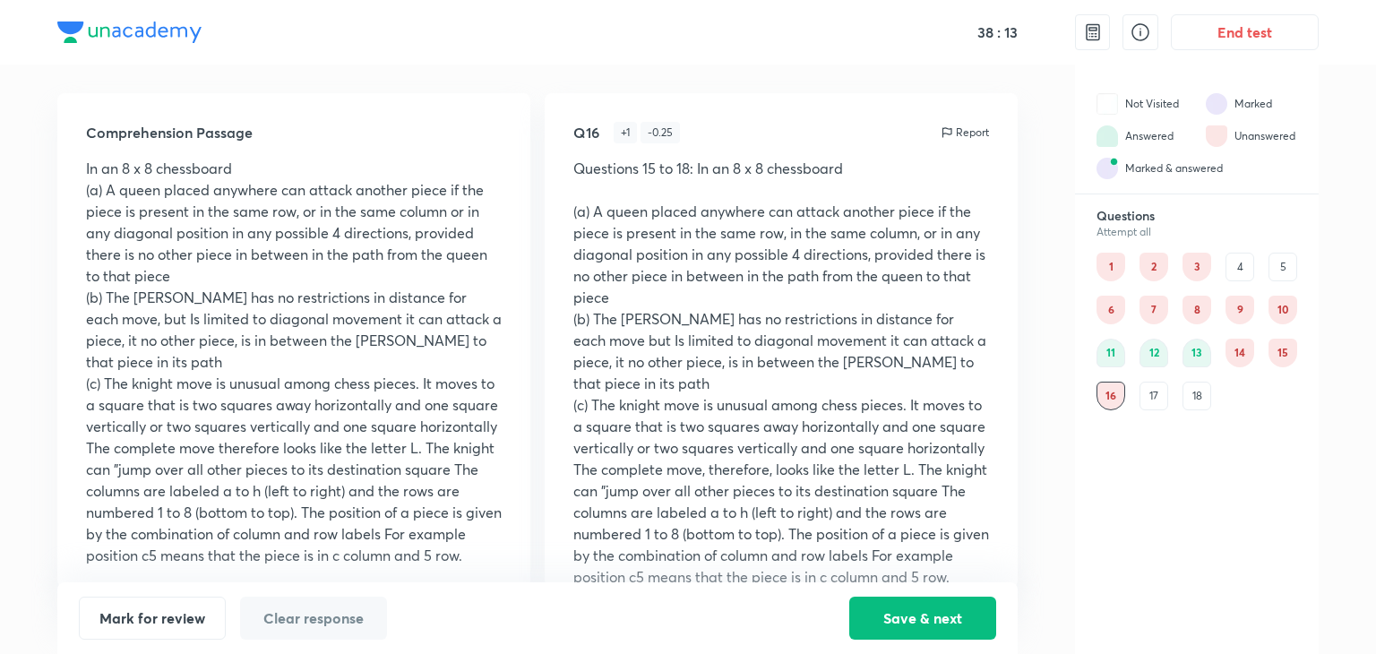
click at [1152, 399] on div "17" at bounding box center [1154, 396] width 29 height 29
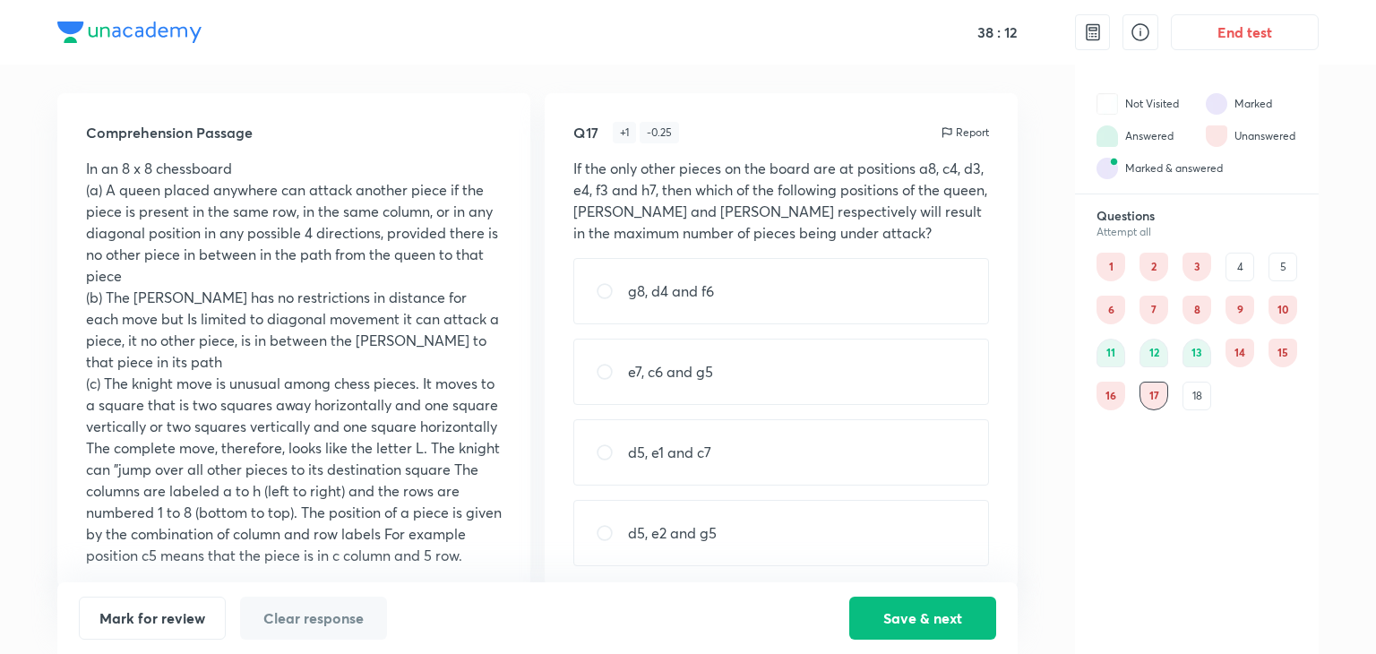
click at [1218, 396] on div "1 2 3 4 5 6 7 8 9 10 11 12 13 14 15 16 17 18" at bounding box center [1197, 332] width 201 height 158
click at [1201, 398] on div "18" at bounding box center [1197, 396] width 29 height 29
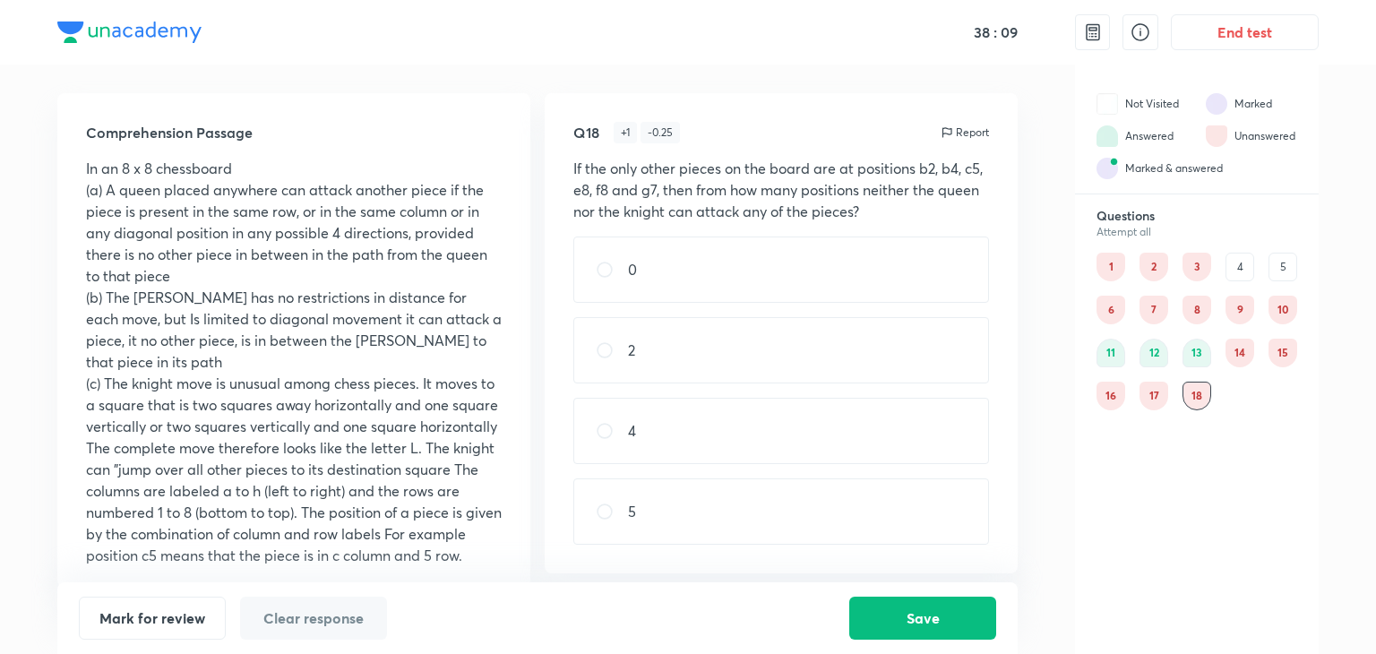
click at [1273, 302] on div "10" at bounding box center [1283, 310] width 29 height 29
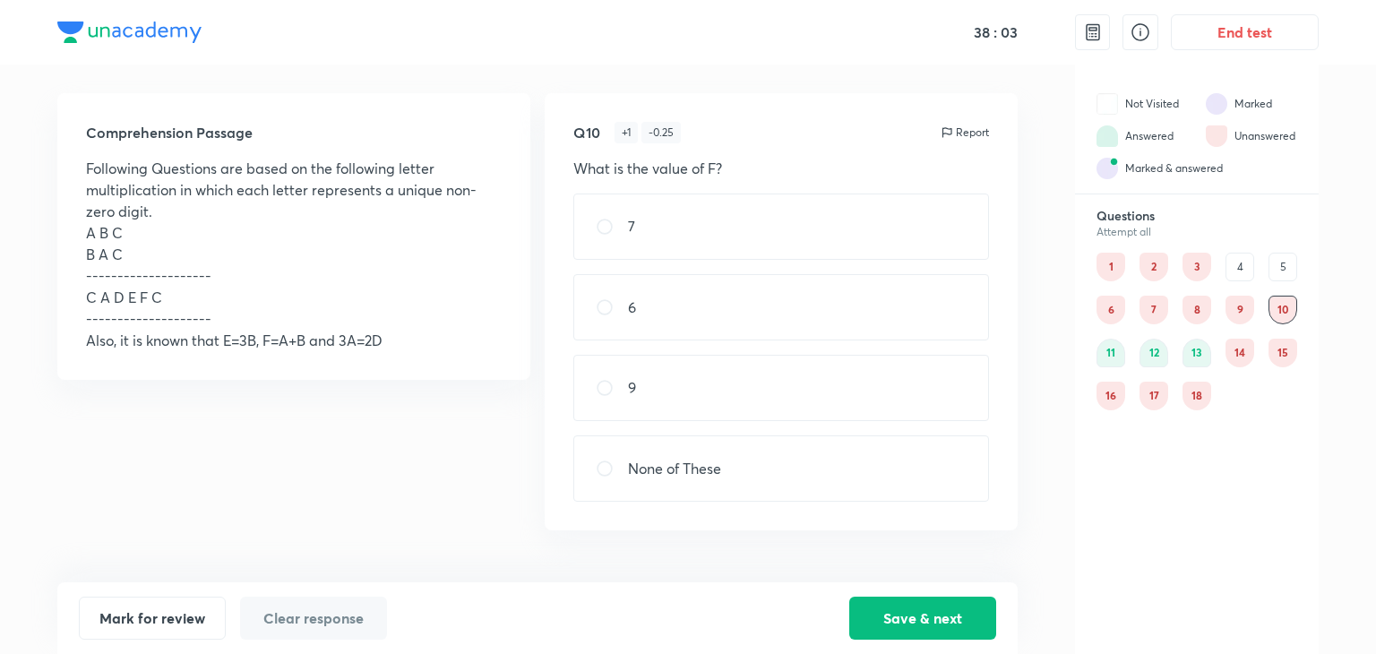
click at [1242, 305] on div "9" at bounding box center [1240, 310] width 29 height 29
click at [1200, 316] on div "8" at bounding box center [1197, 310] width 29 height 29
click at [1143, 308] on div "7" at bounding box center [1154, 310] width 29 height 29
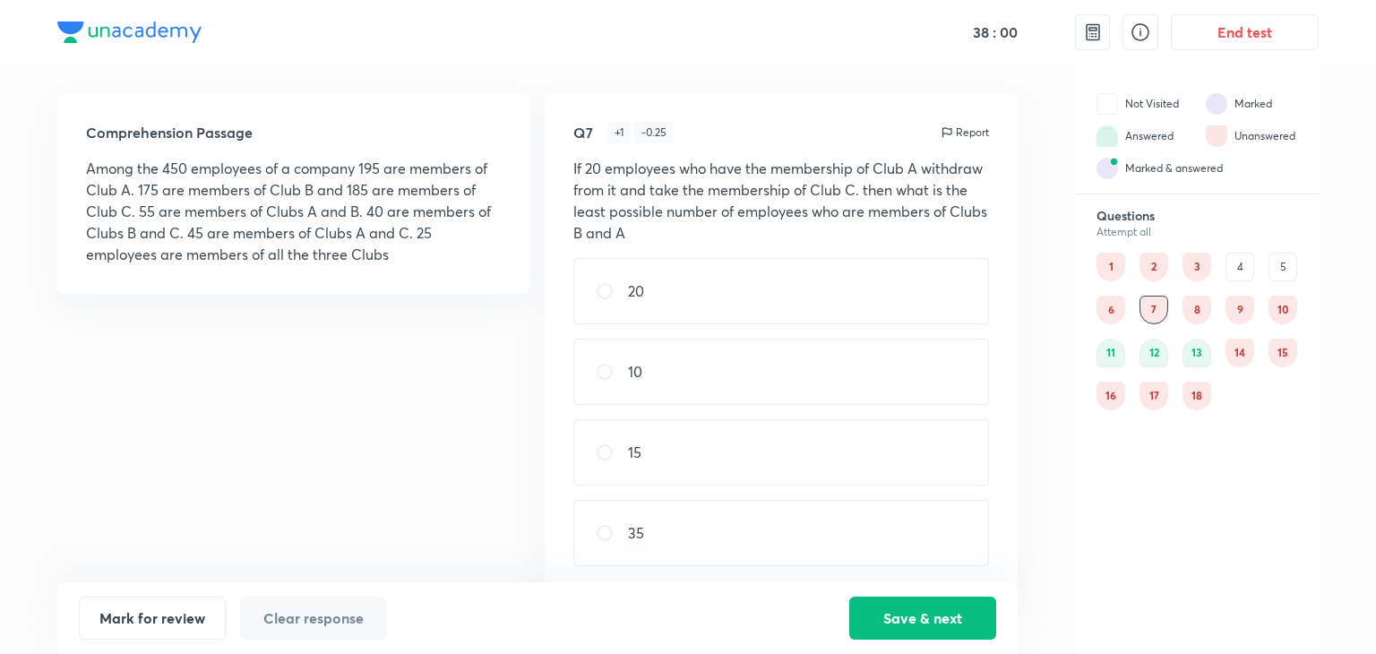
click at [1115, 308] on div "6" at bounding box center [1111, 310] width 29 height 29
click at [1109, 256] on div "1" at bounding box center [1111, 267] width 29 height 29
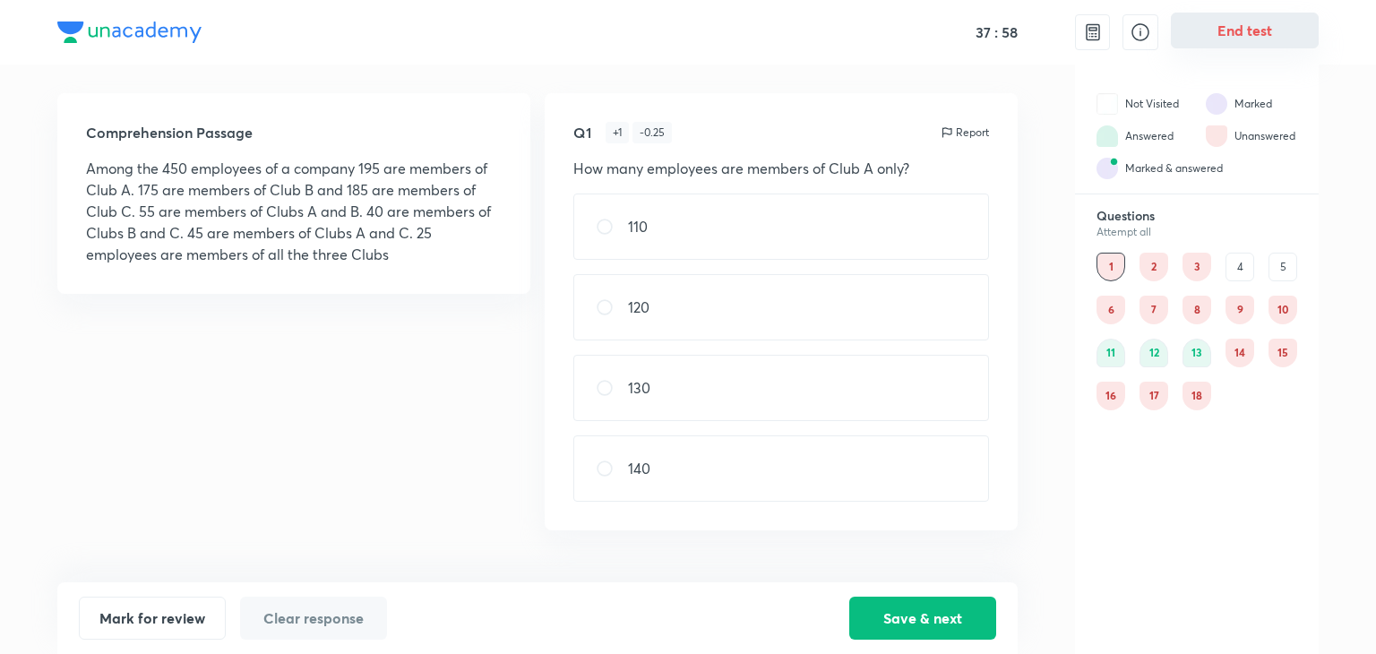
click at [1218, 25] on button "End test" at bounding box center [1245, 31] width 148 height 36
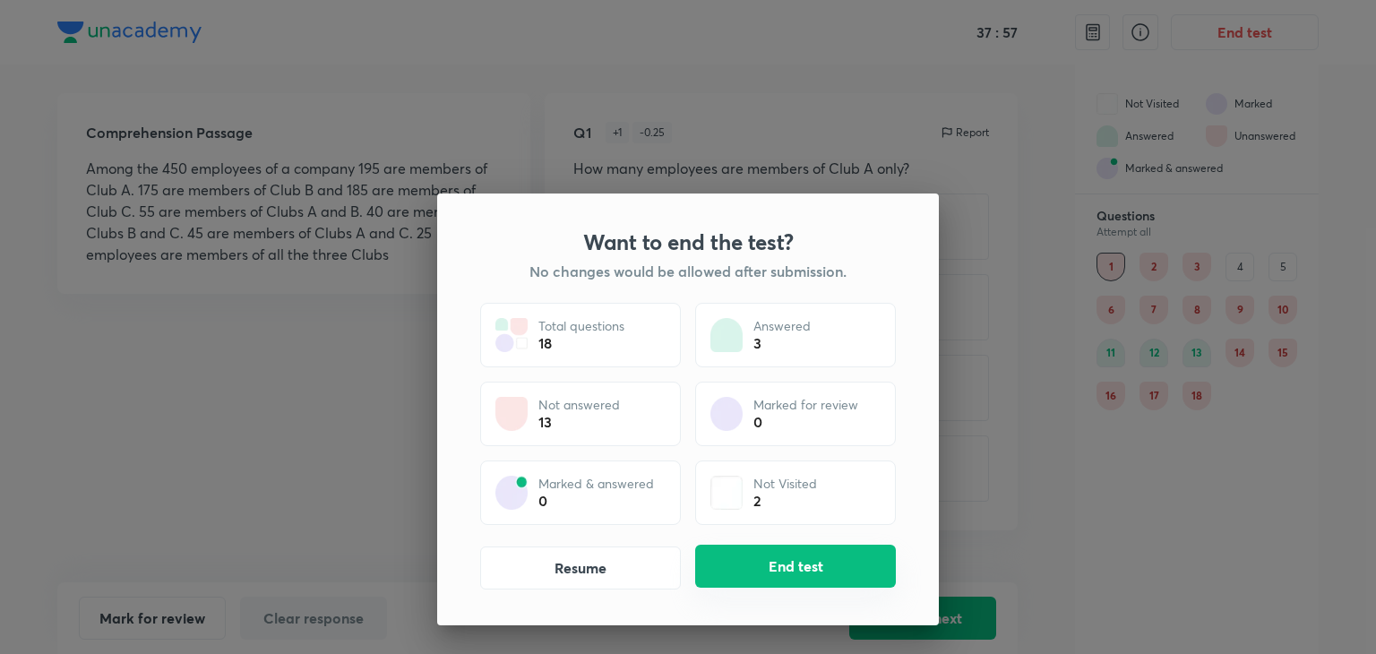
click at [781, 556] on button "End test" at bounding box center [795, 566] width 201 height 43
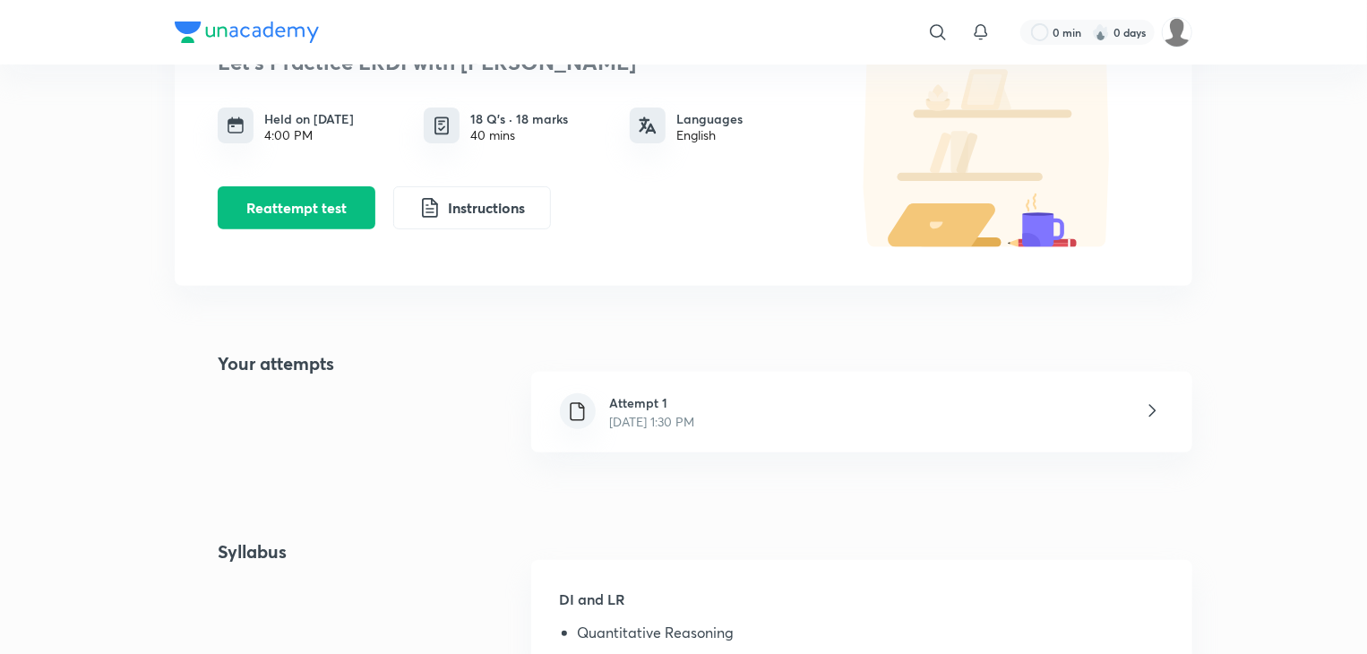
scroll to position [448, 0]
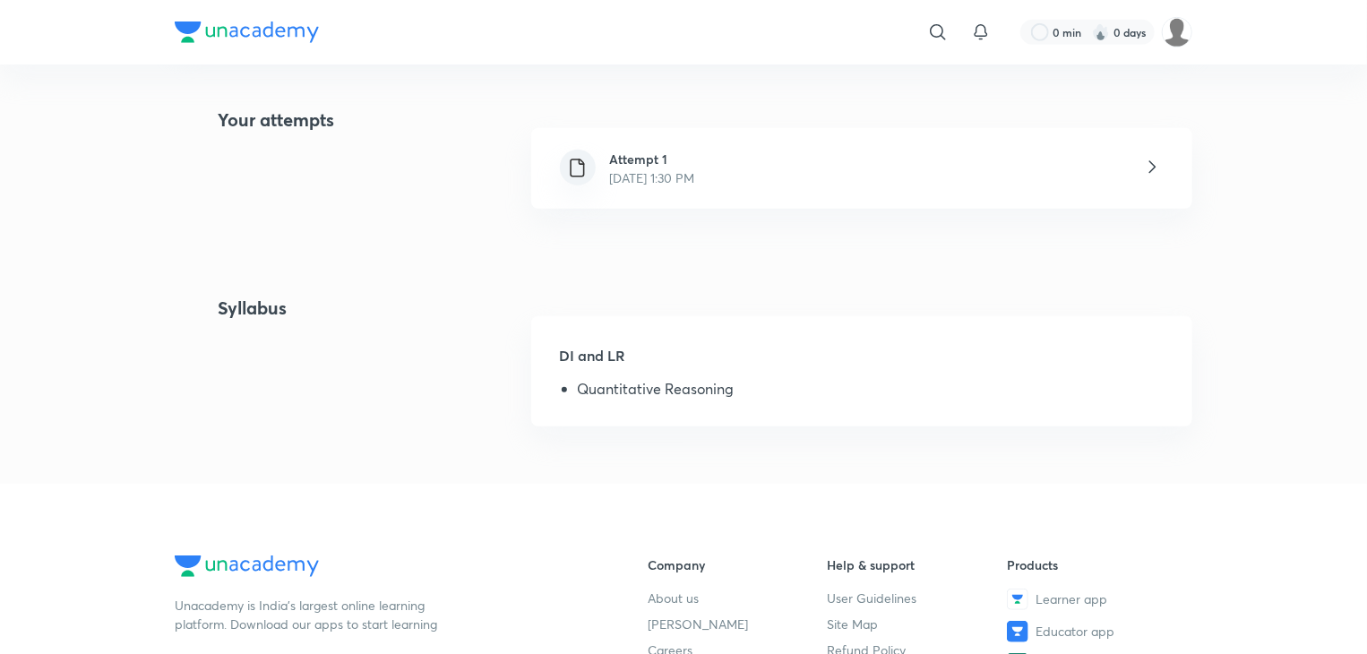
click at [686, 177] on p "[DATE] 1:30 PM" at bounding box center [652, 177] width 85 height 19
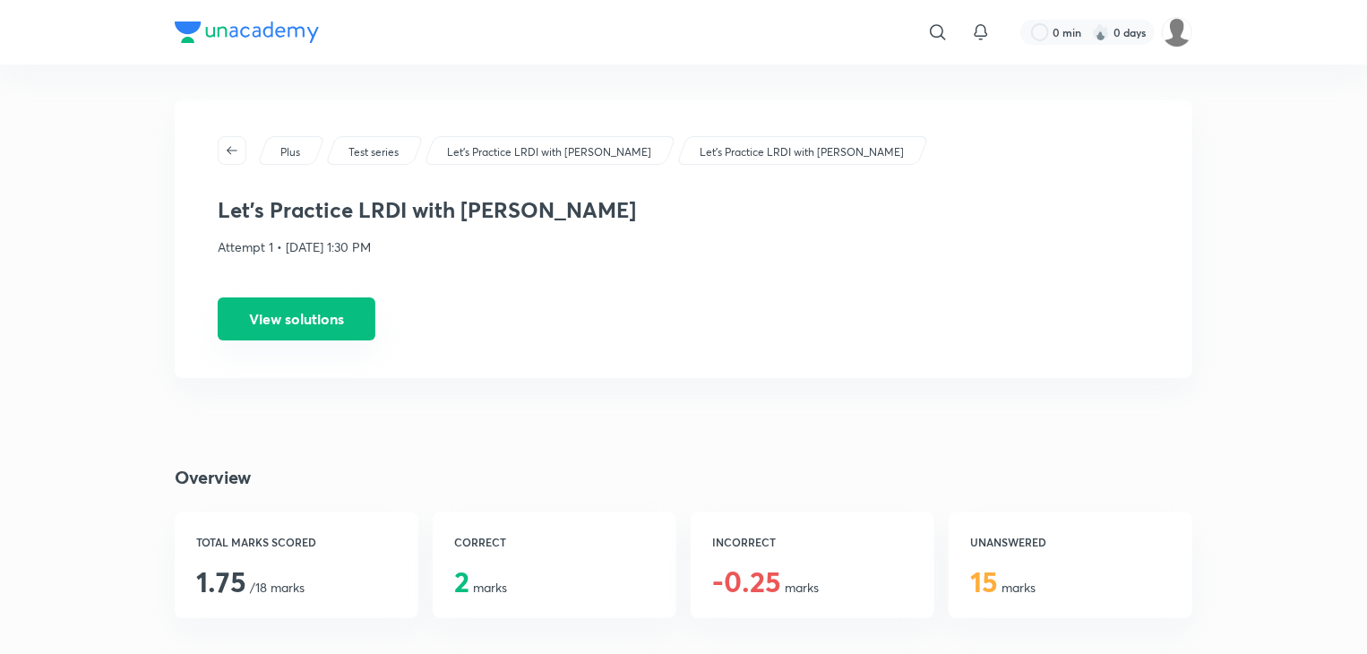
click at [314, 334] on button "View solutions" at bounding box center [297, 318] width 158 height 43
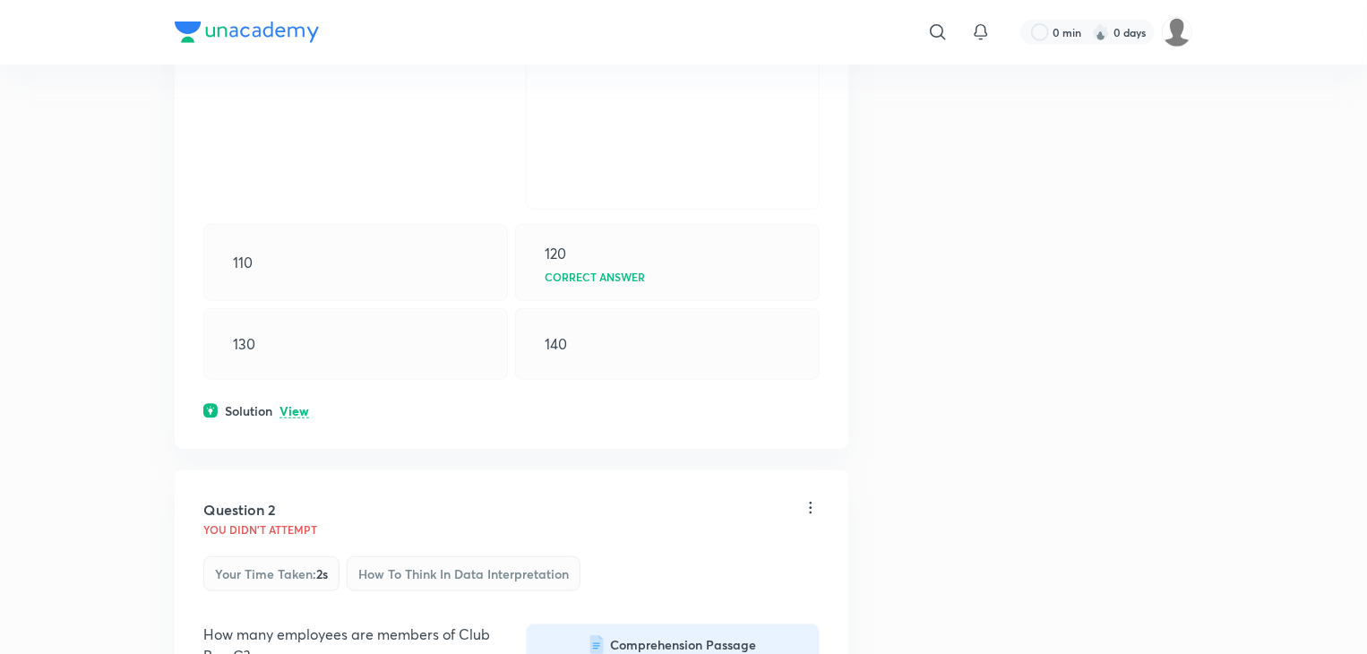
scroll to position [806, 0]
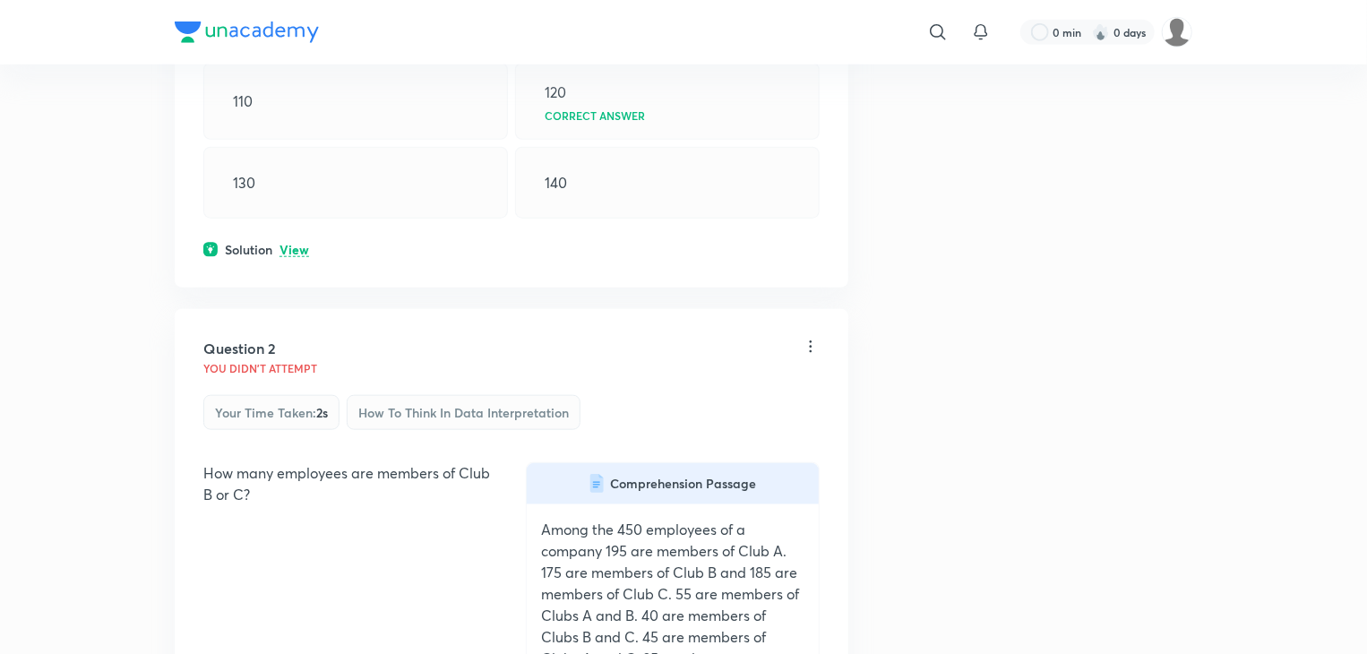
click at [297, 253] on p "View" at bounding box center [295, 250] width 30 height 13
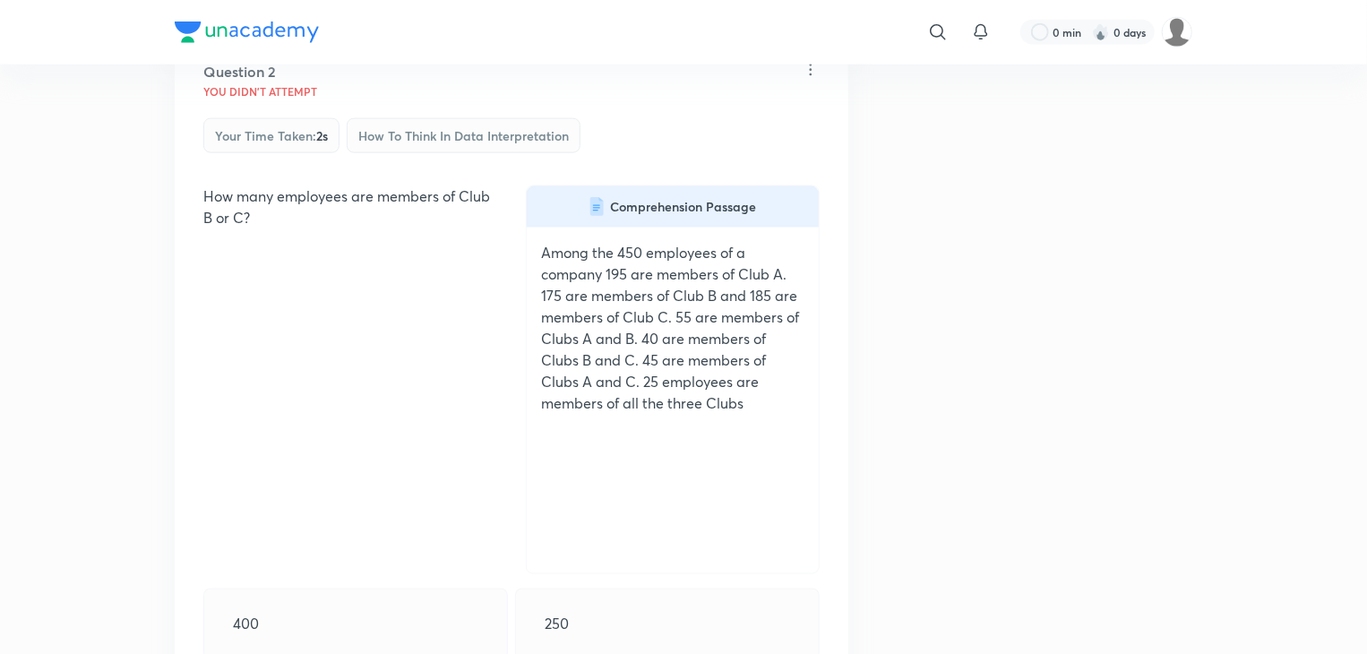
scroll to position [1344, 0]
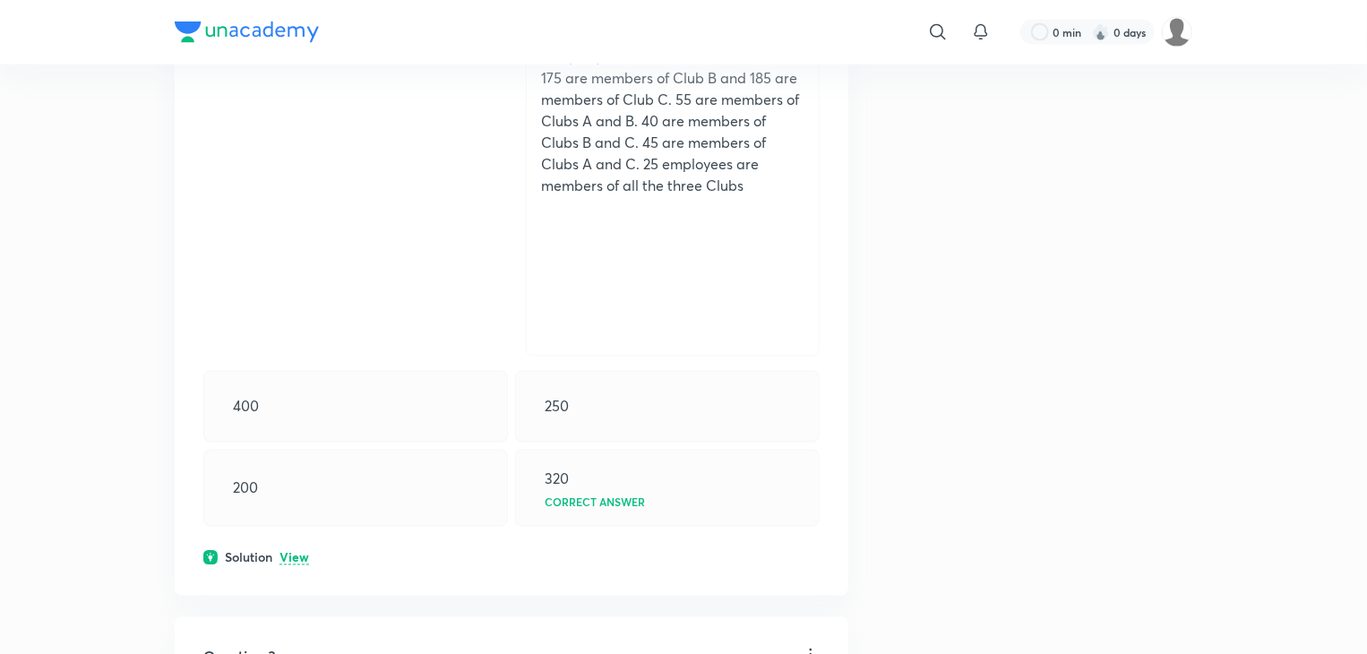
click at [297, 552] on p "View" at bounding box center [295, 558] width 30 height 13
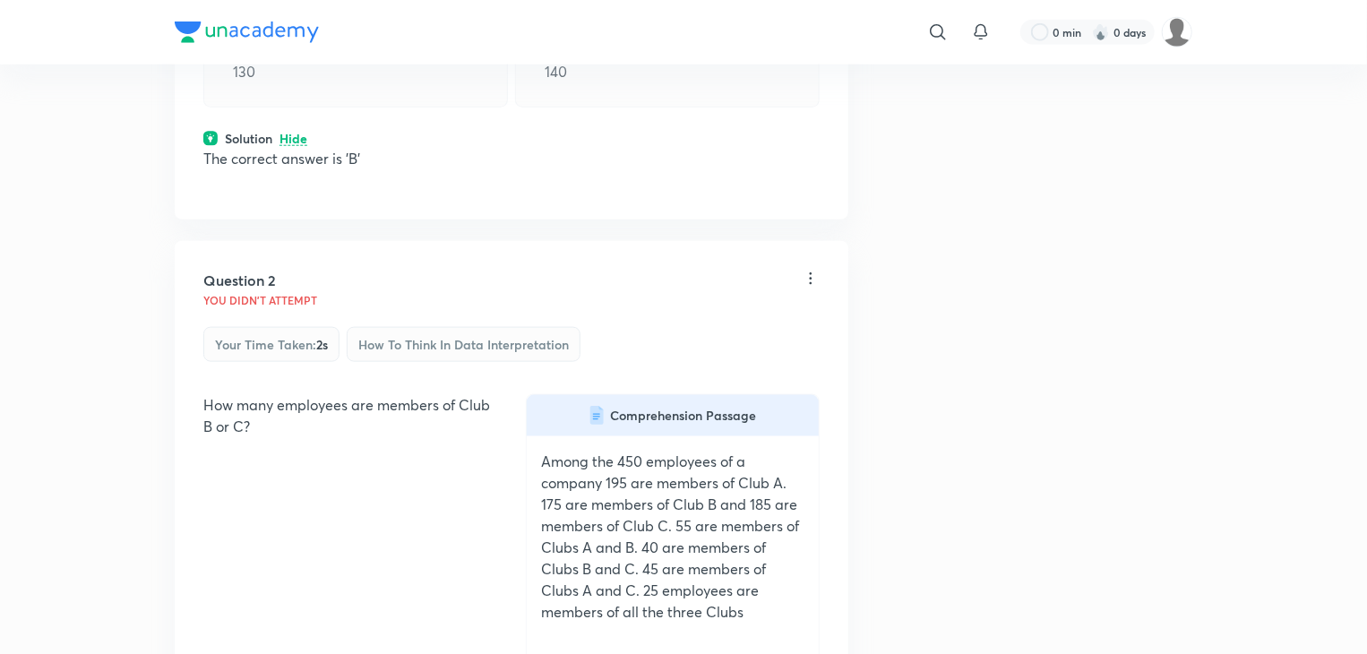
scroll to position [806, 0]
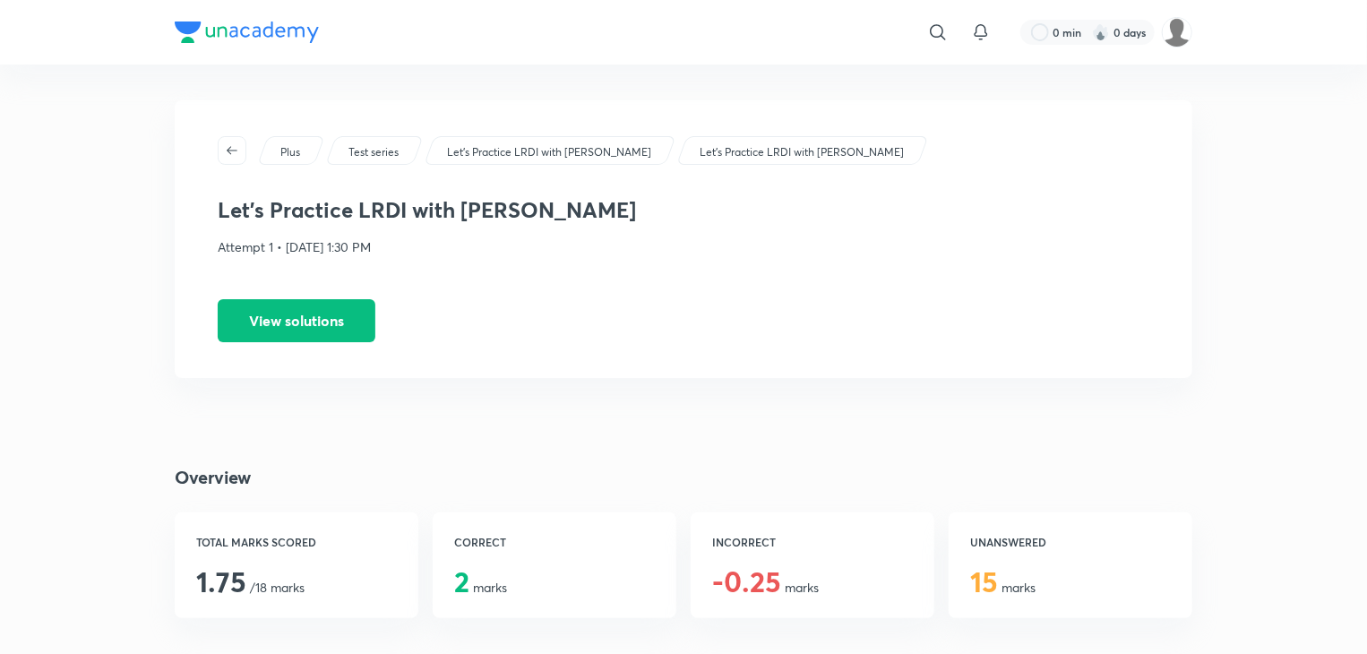
scroll to position [448, 0]
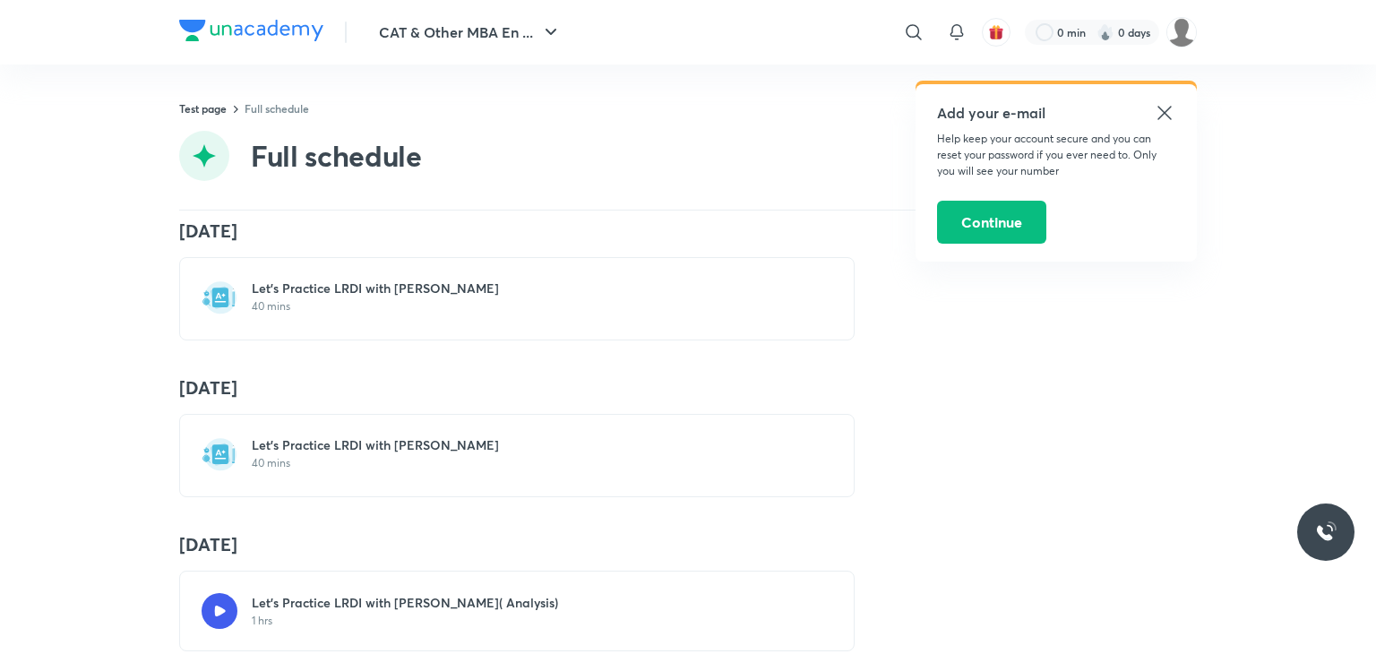
scroll to position [1043, 0]
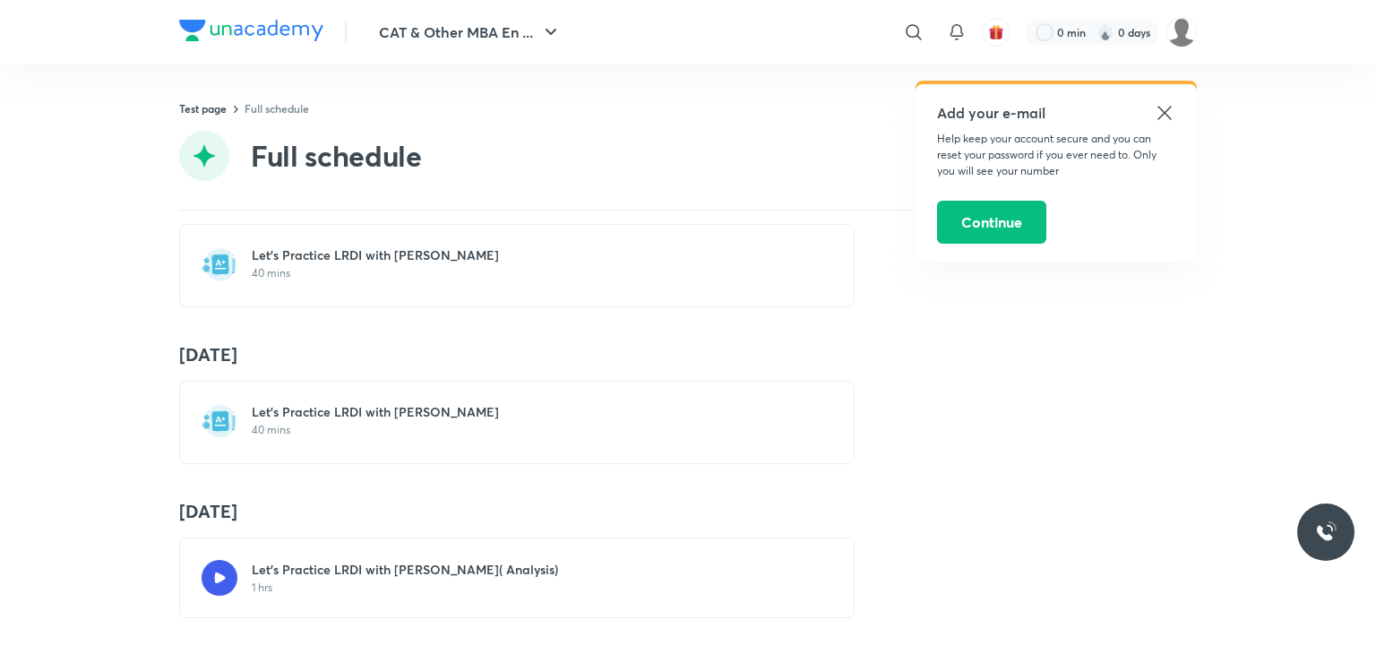
click at [322, 403] on h6 "Let's Practice LRDI with [PERSON_NAME]" at bounding box center [528, 412] width 552 height 18
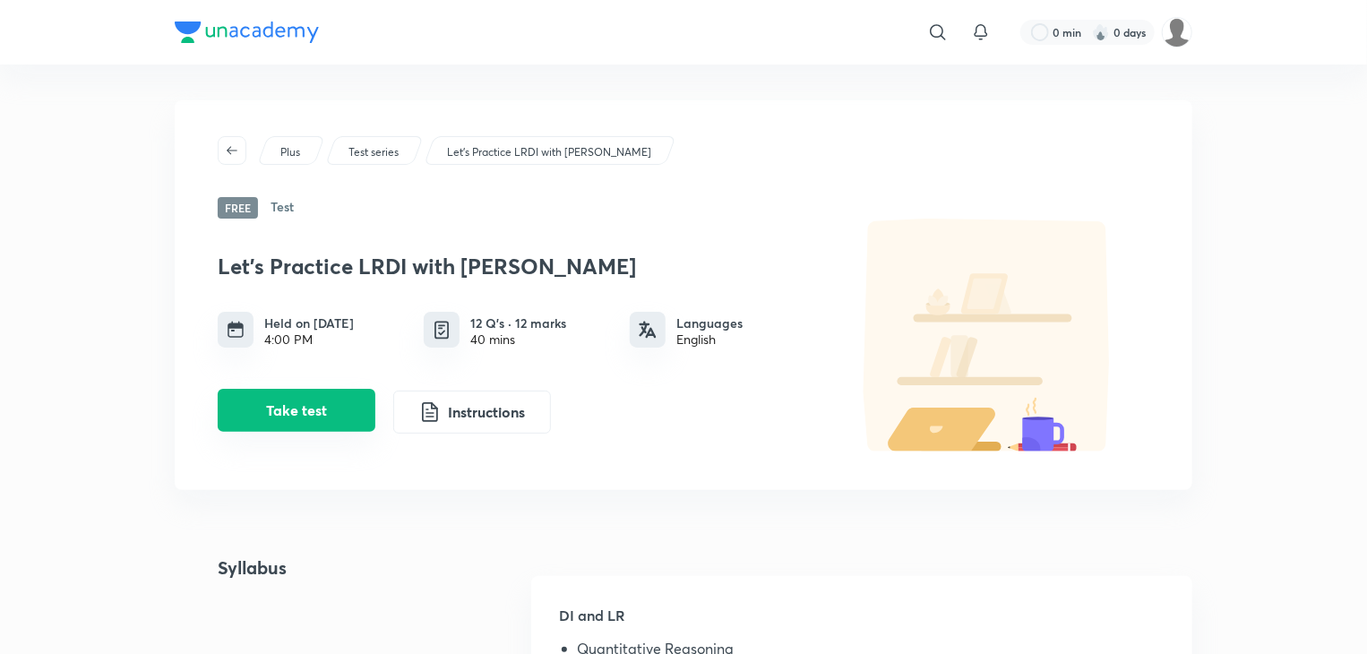
click at [364, 418] on button "Take test" at bounding box center [297, 410] width 158 height 43
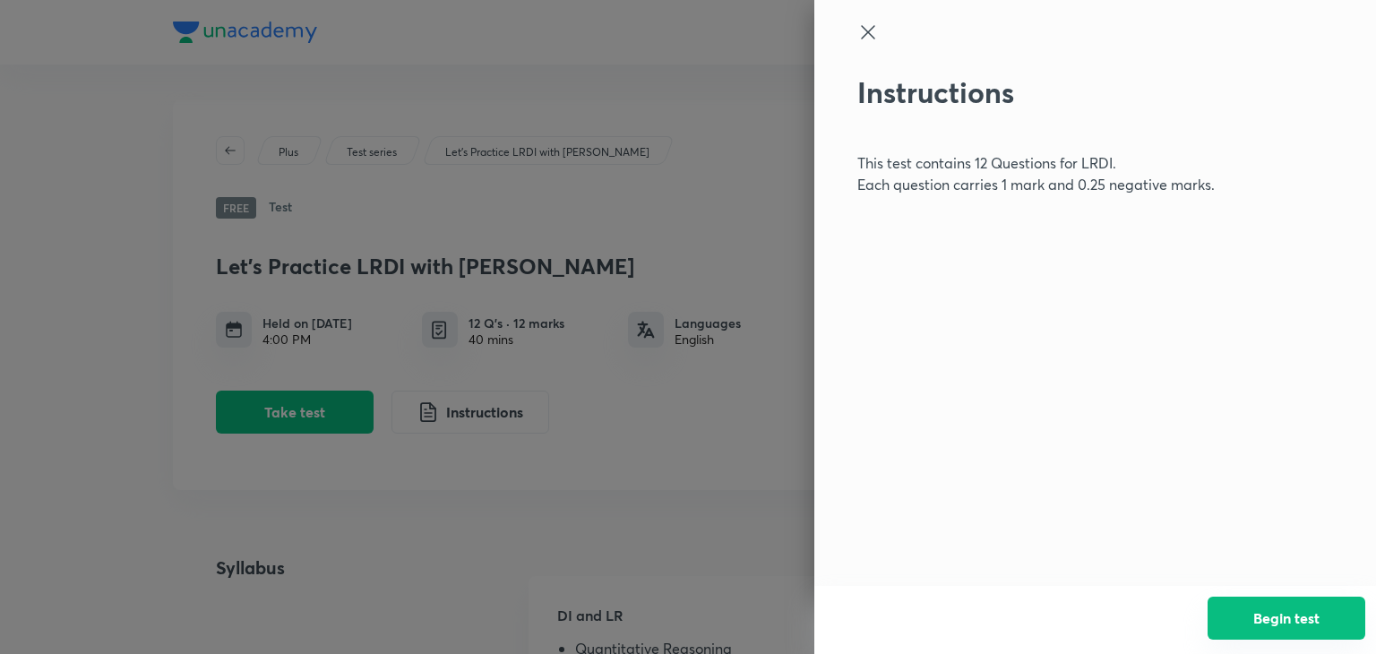
click at [1302, 620] on button "Begin test" at bounding box center [1287, 618] width 158 height 43
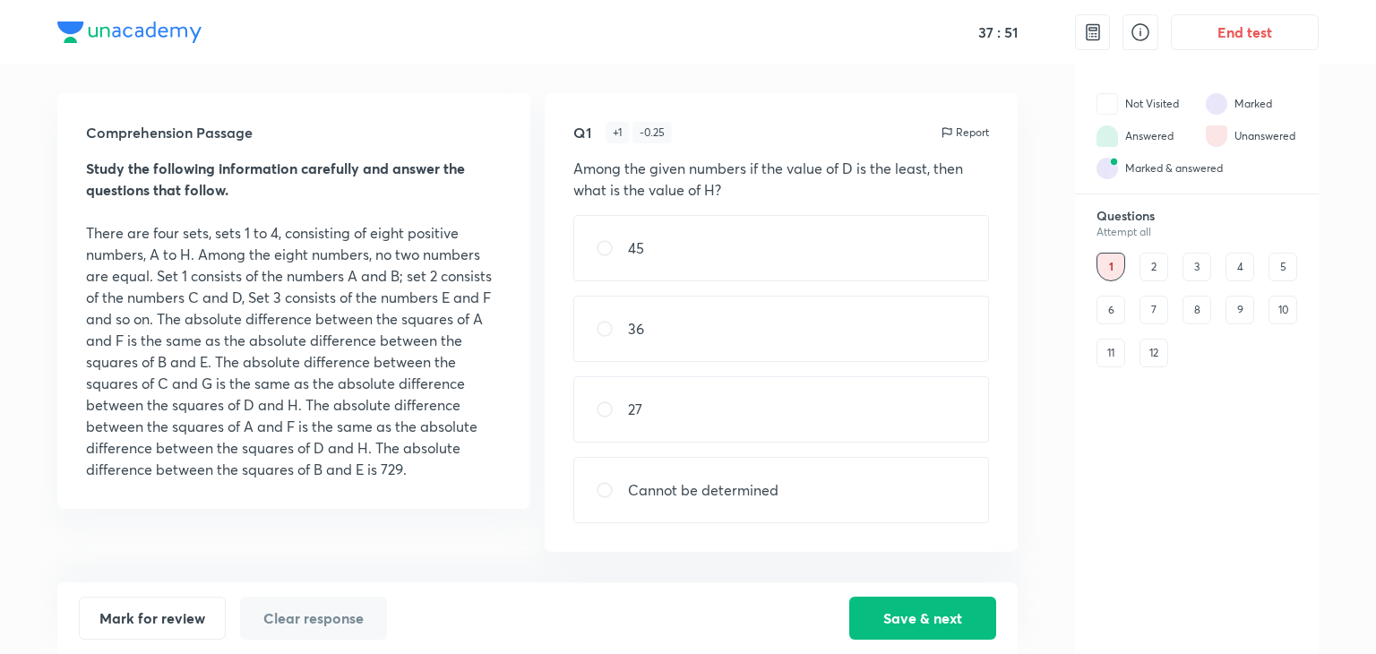
click at [1158, 263] on div "2" at bounding box center [1154, 267] width 29 height 29
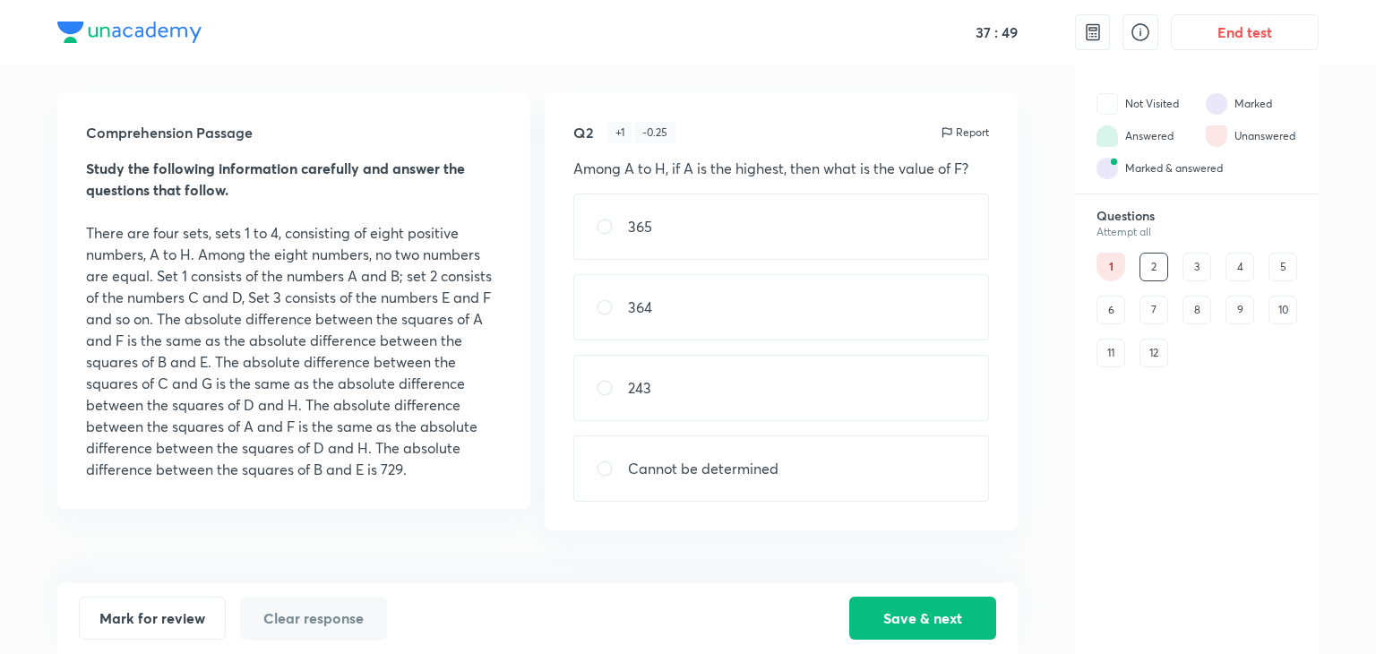
click at [1193, 271] on div "3" at bounding box center [1197, 267] width 29 height 29
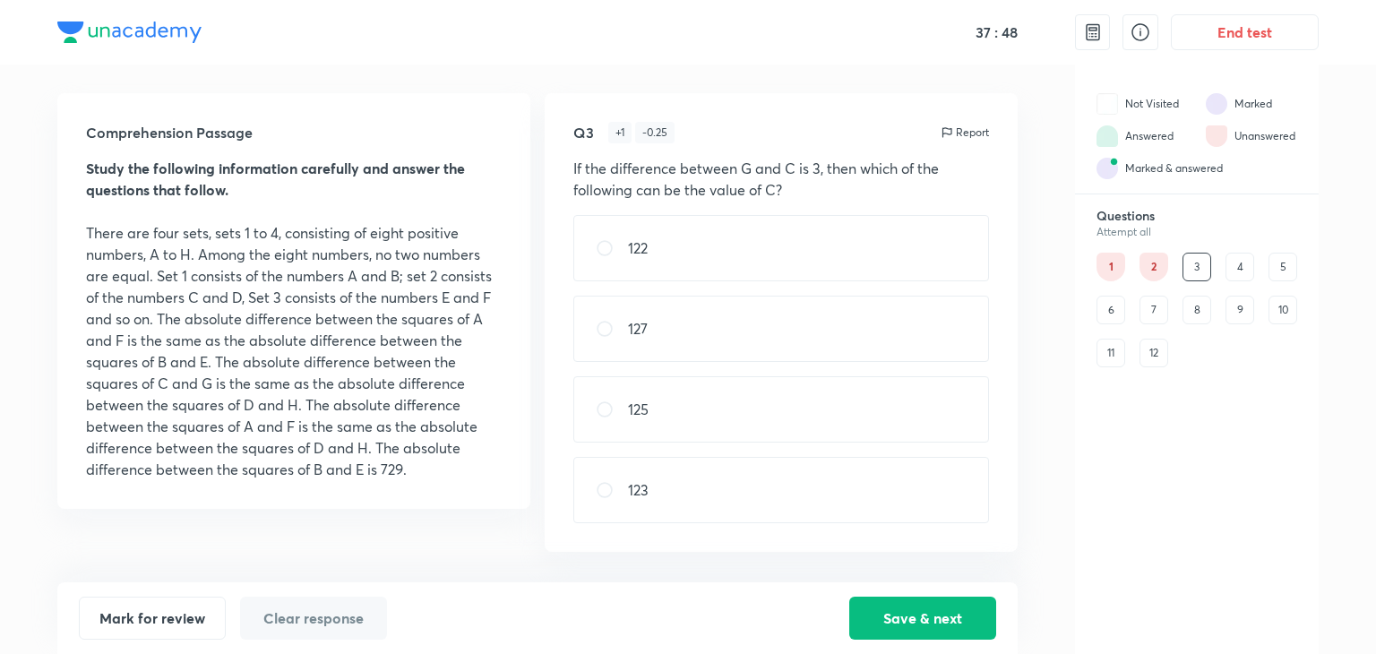
click at [1237, 264] on div "4" at bounding box center [1240, 267] width 29 height 29
click at [1279, 261] on div "5" at bounding box center [1283, 267] width 29 height 29
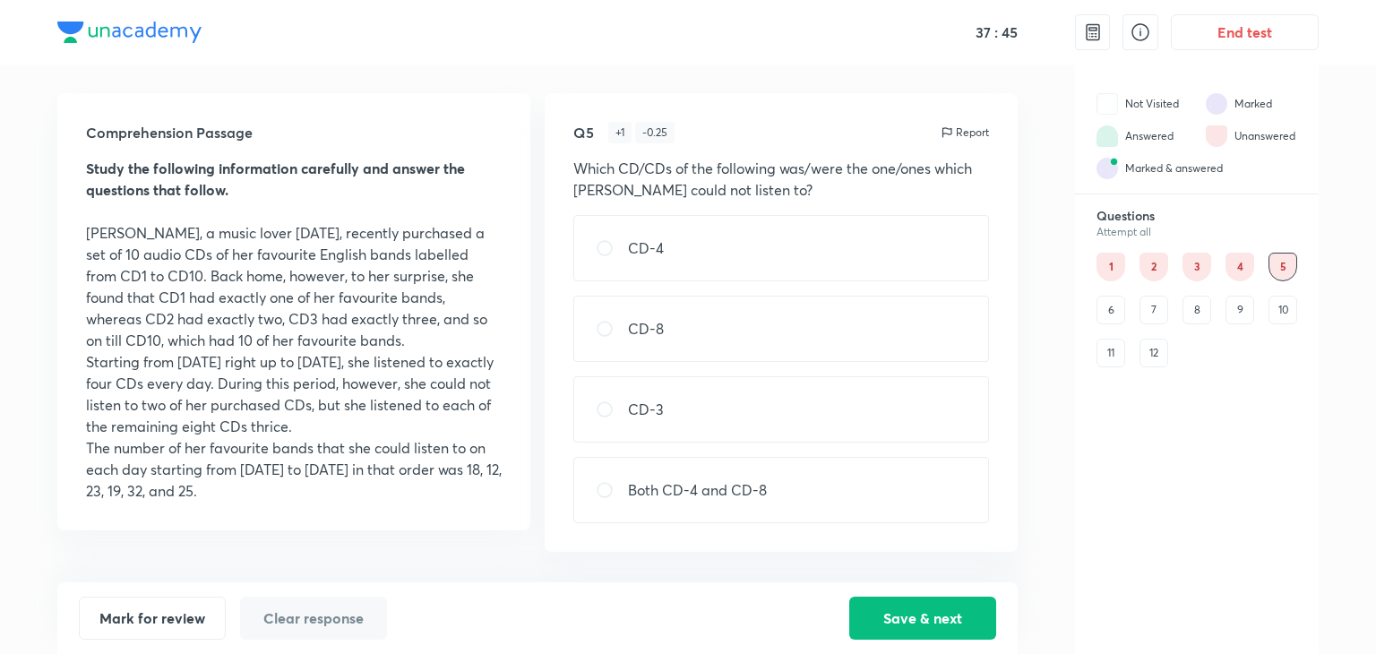
click at [1244, 264] on div "4" at bounding box center [1240, 267] width 29 height 29
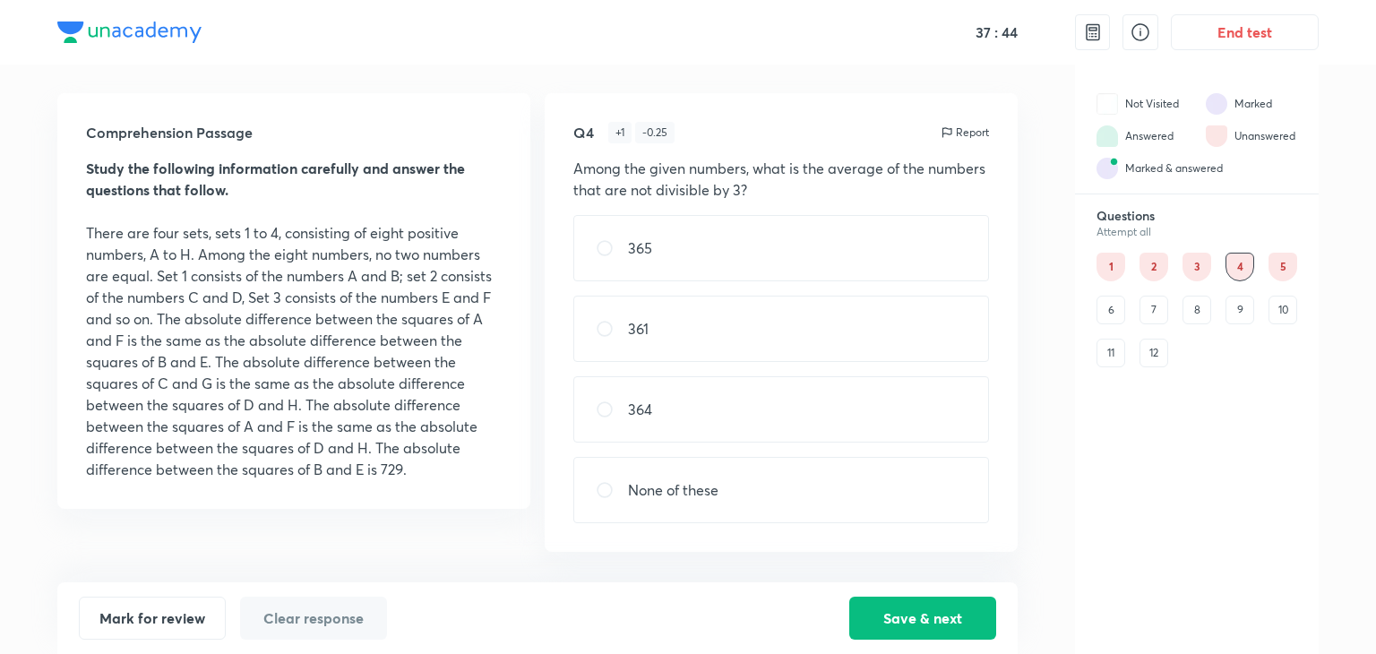
click at [1269, 266] on div "5" at bounding box center [1283, 267] width 29 height 29
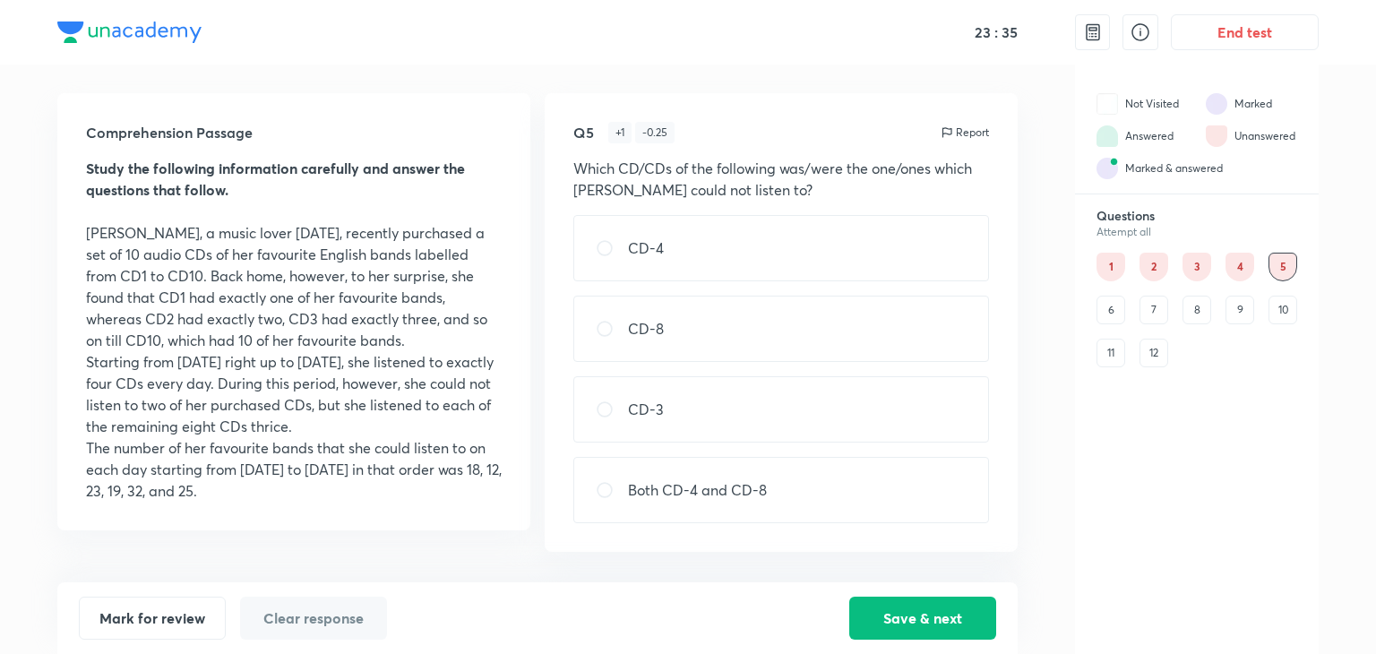
click at [1113, 313] on div "6" at bounding box center [1111, 310] width 29 height 29
click at [1115, 255] on div "1" at bounding box center [1111, 267] width 29 height 29
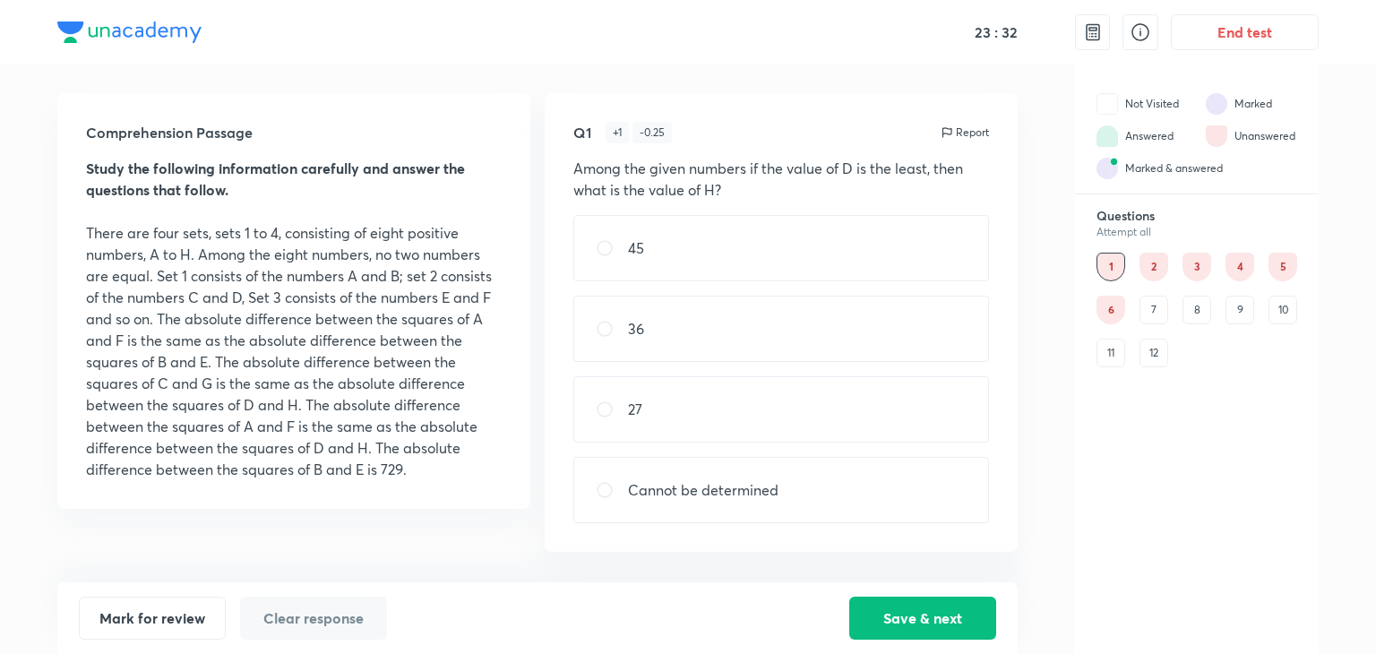
click at [1142, 313] on div "7" at bounding box center [1154, 310] width 29 height 29
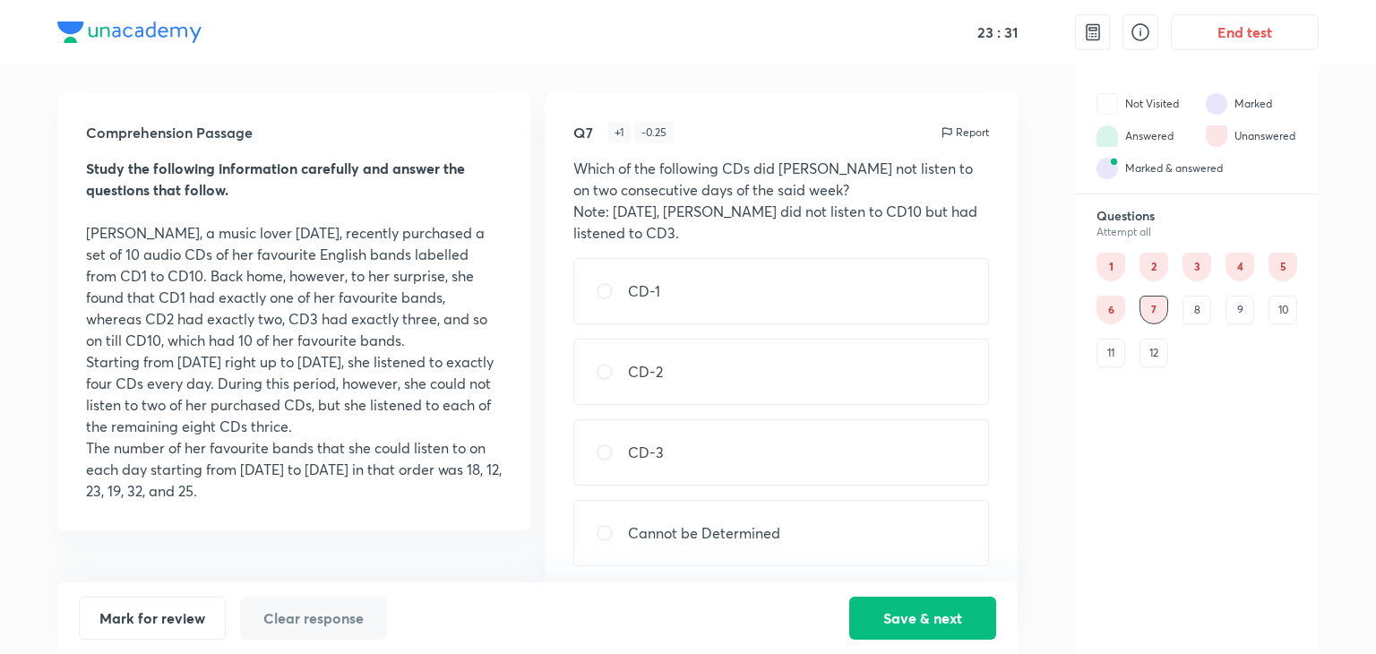
click at [1203, 313] on div "8" at bounding box center [1197, 310] width 29 height 29
click at [1236, 313] on div "9" at bounding box center [1240, 310] width 29 height 29
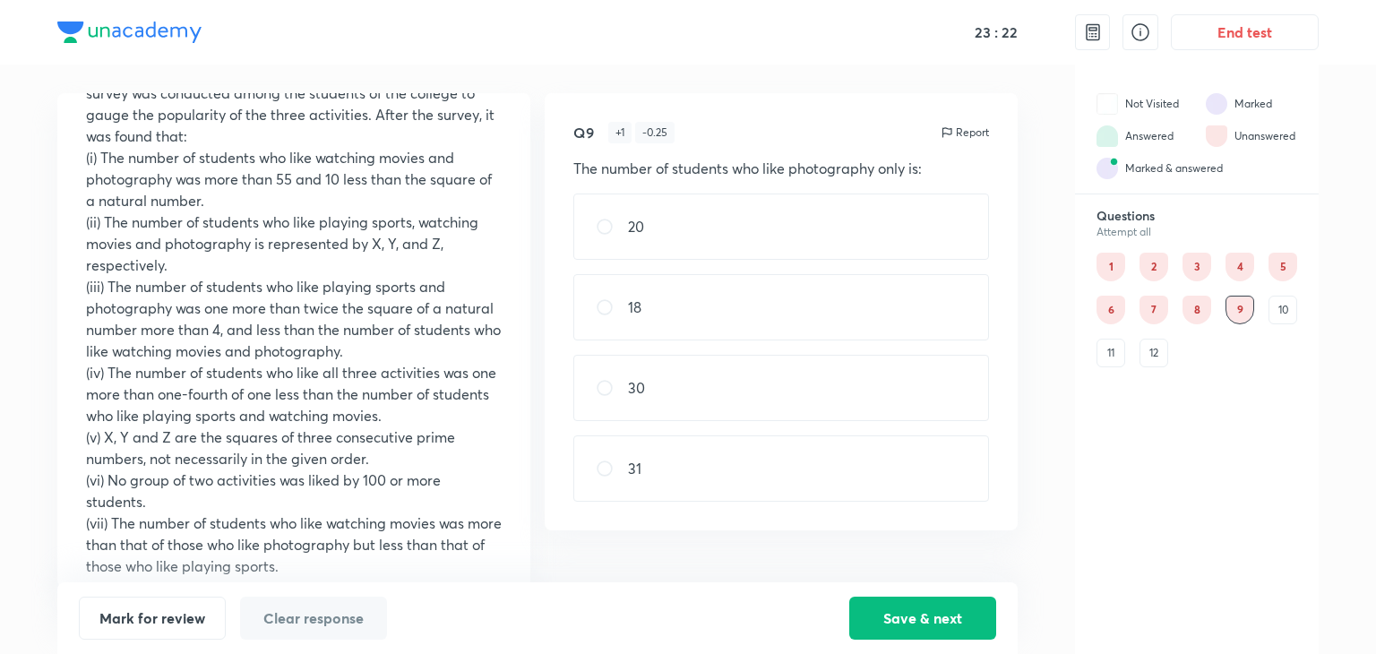
scroll to position [287, 0]
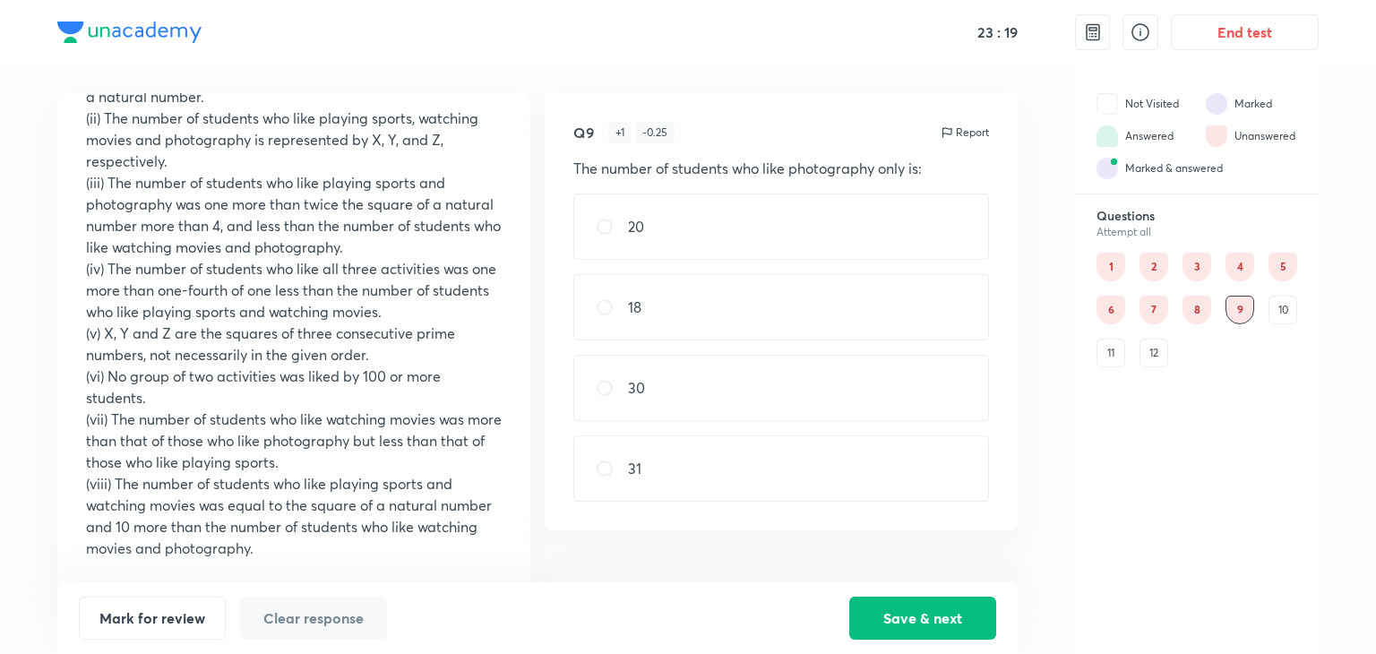
click at [1106, 258] on div "1" at bounding box center [1111, 267] width 29 height 29
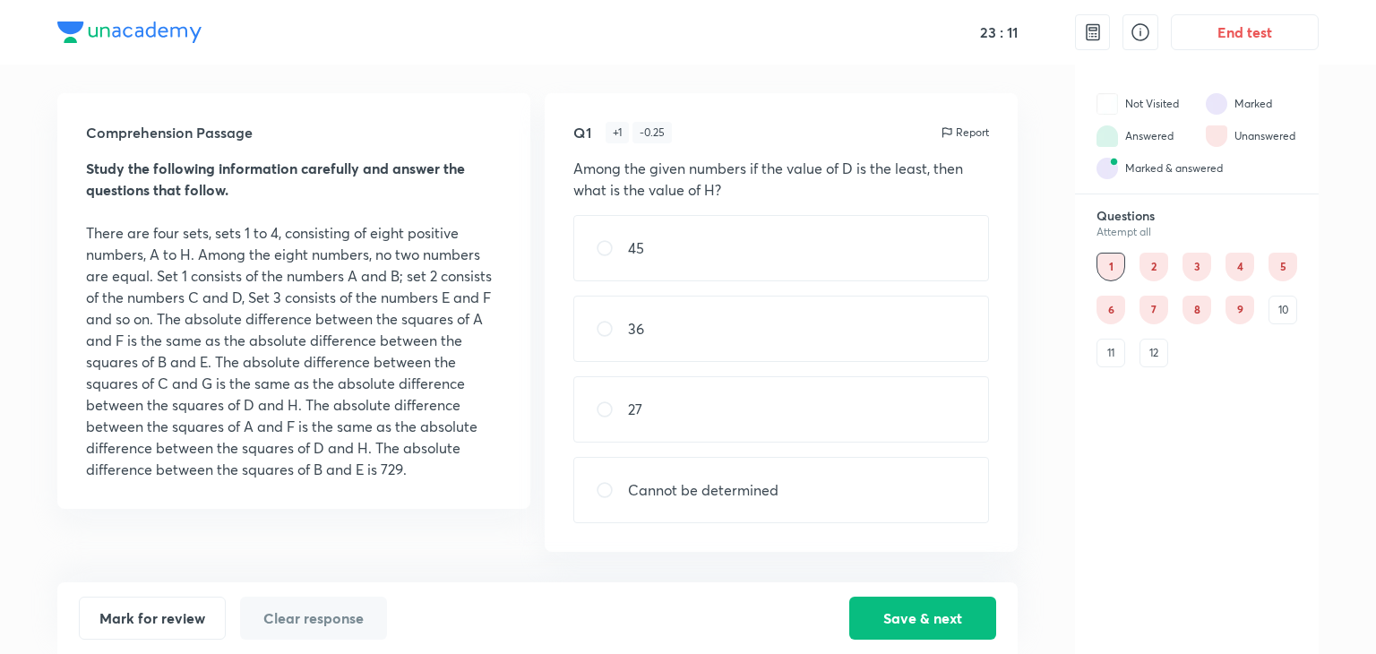
click at [1118, 308] on div "6" at bounding box center [1111, 310] width 29 height 29
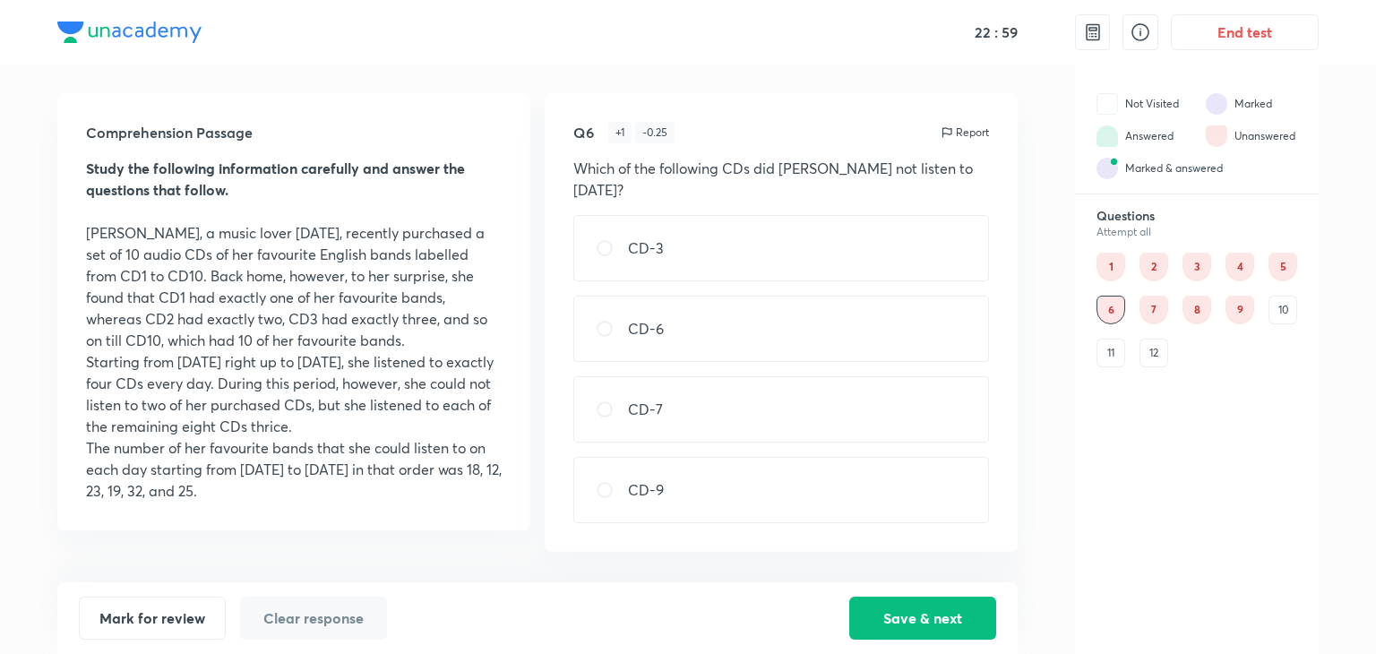
click at [671, 226] on div "CD-3" at bounding box center [781, 248] width 416 height 66
radio input "true"
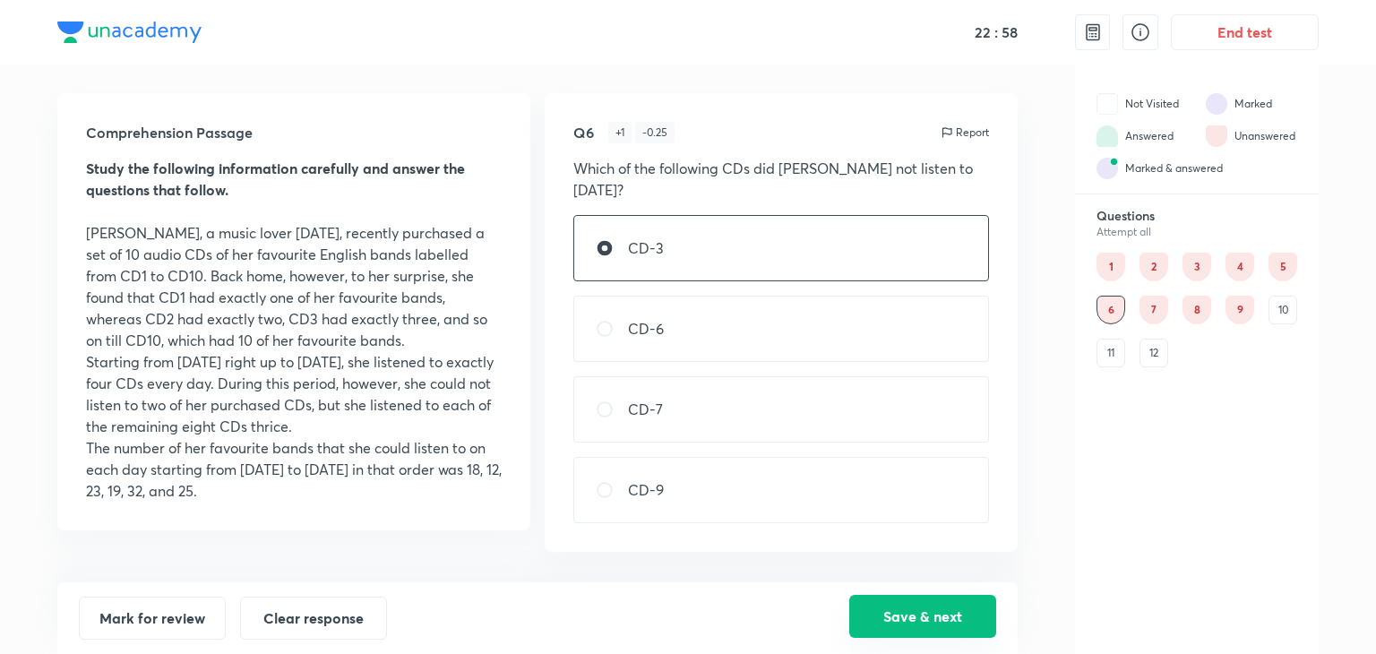
click at [937, 622] on button "Save & next" at bounding box center [922, 616] width 147 height 43
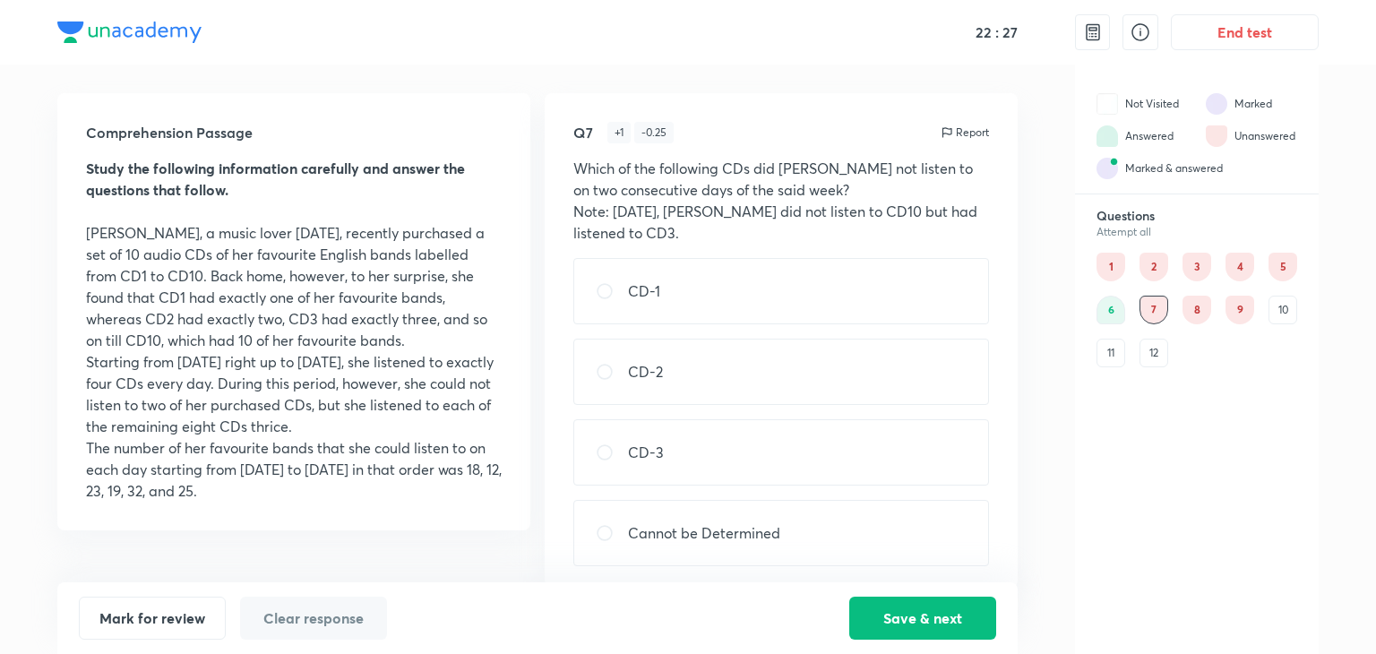
click at [731, 573] on div "Q7 + 1 - 0.25 Report Which of the following CDs did [PERSON_NAME] not listen to…" at bounding box center [781, 340] width 473 height 495
drag, startPoint x: 753, startPoint y: 538, endPoint x: 856, endPoint y: 628, distance: 136.5
click at [753, 539] on p "Cannot be Determined" at bounding box center [704, 533] width 152 height 22
radio input "true"
click at [924, 615] on button "Save & next" at bounding box center [922, 616] width 147 height 43
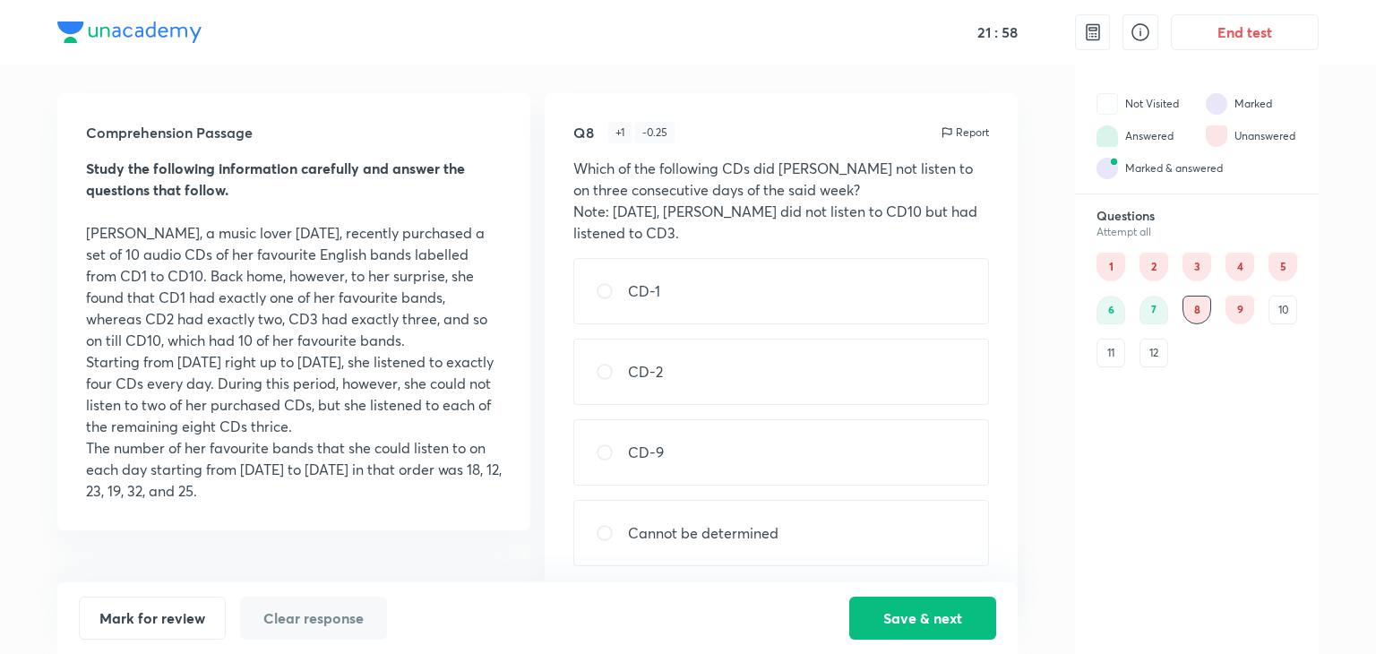
click at [1152, 306] on div "7" at bounding box center [1154, 310] width 29 height 29
click at [762, 368] on div "CD-2" at bounding box center [781, 372] width 416 height 66
radio input "true"
radio input "false"
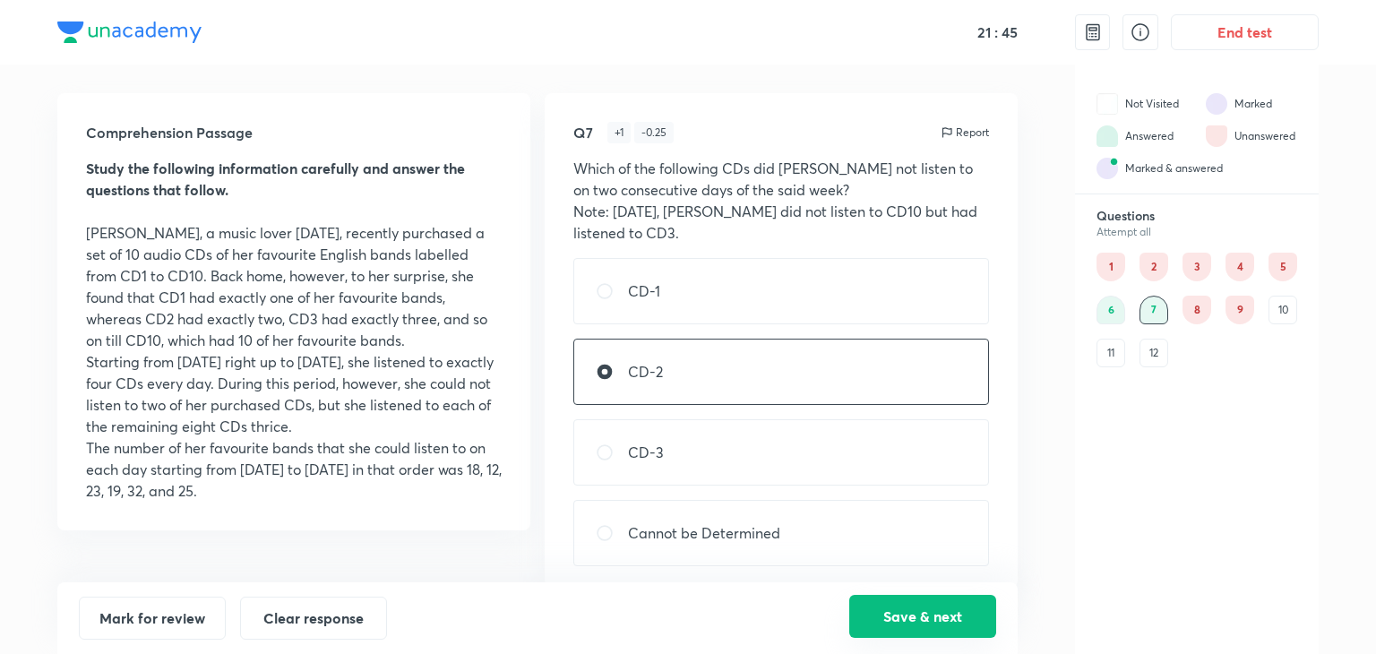
click at [901, 607] on button "Save & next" at bounding box center [922, 616] width 147 height 43
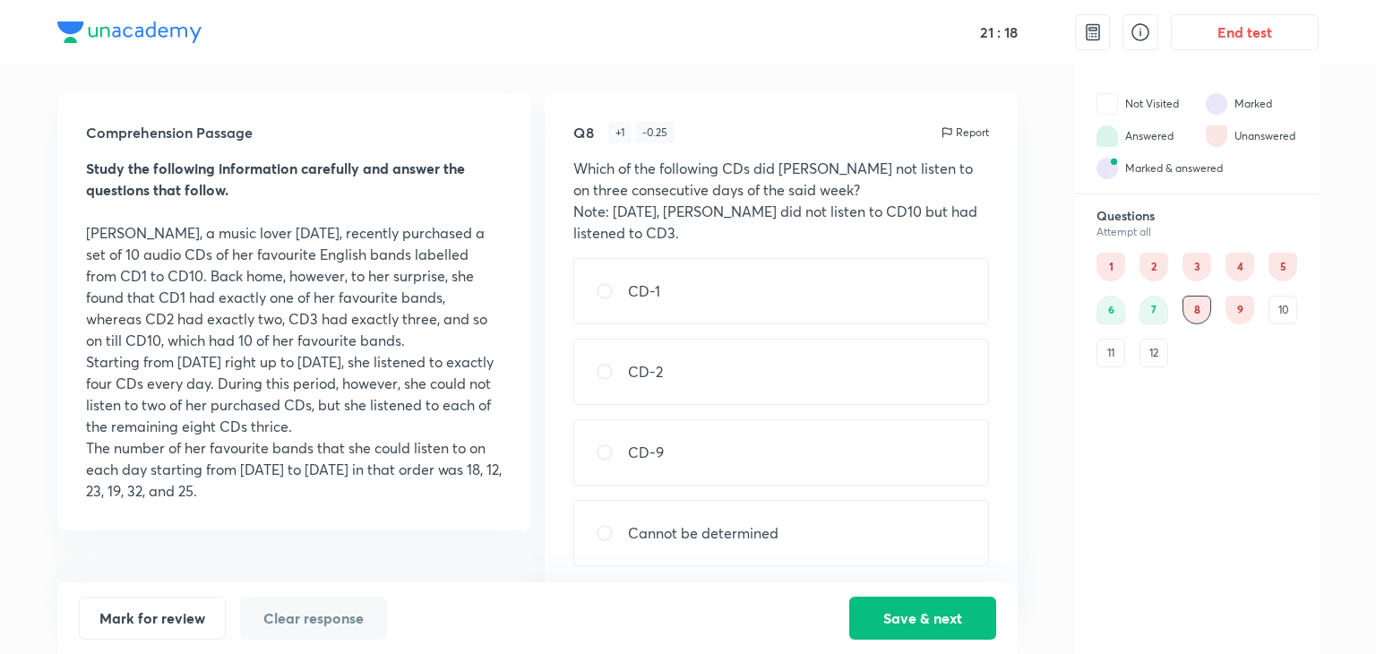
click at [794, 542] on div "Cannot be determined" at bounding box center [781, 533] width 416 height 66
radio input "true"
click at [884, 607] on button "Save & next" at bounding box center [922, 616] width 147 height 43
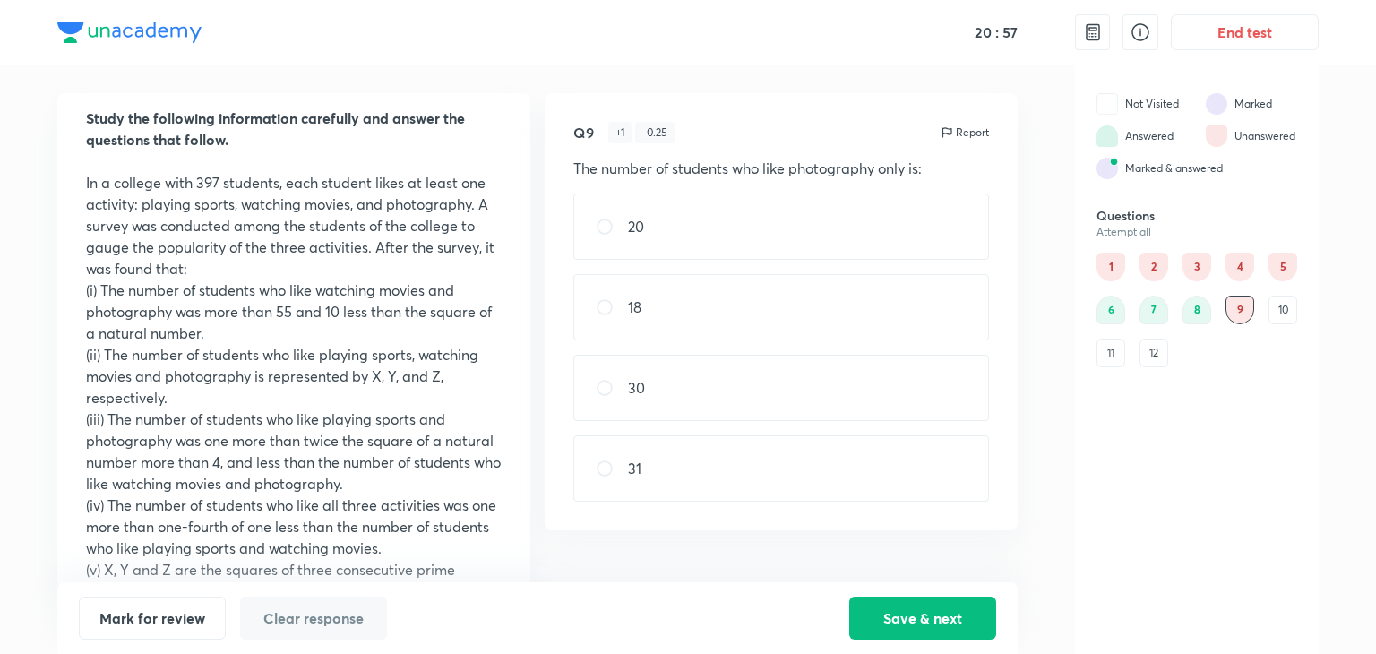
scroll to position [90, 0]
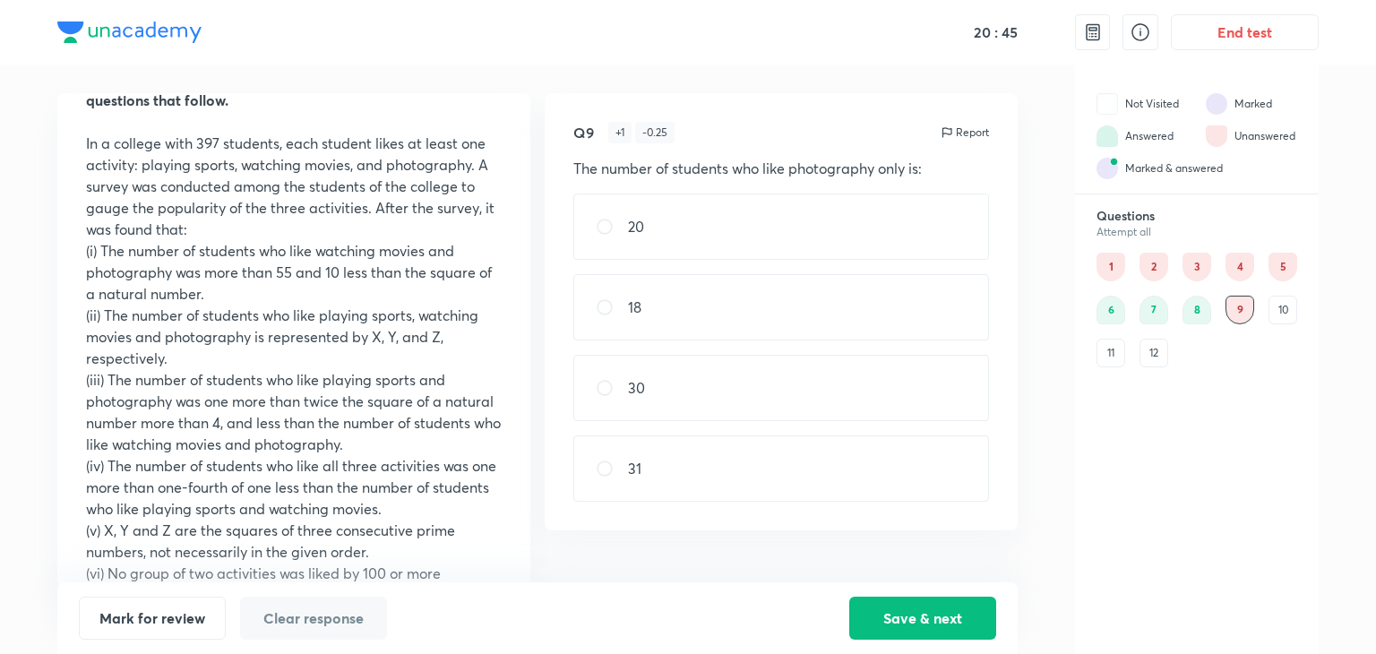
drag, startPoint x: 1120, startPoint y: 255, endPoint x: 1112, endPoint y: 248, distance: 10.8
click at [1120, 254] on div "1" at bounding box center [1111, 267] width 29 height 29
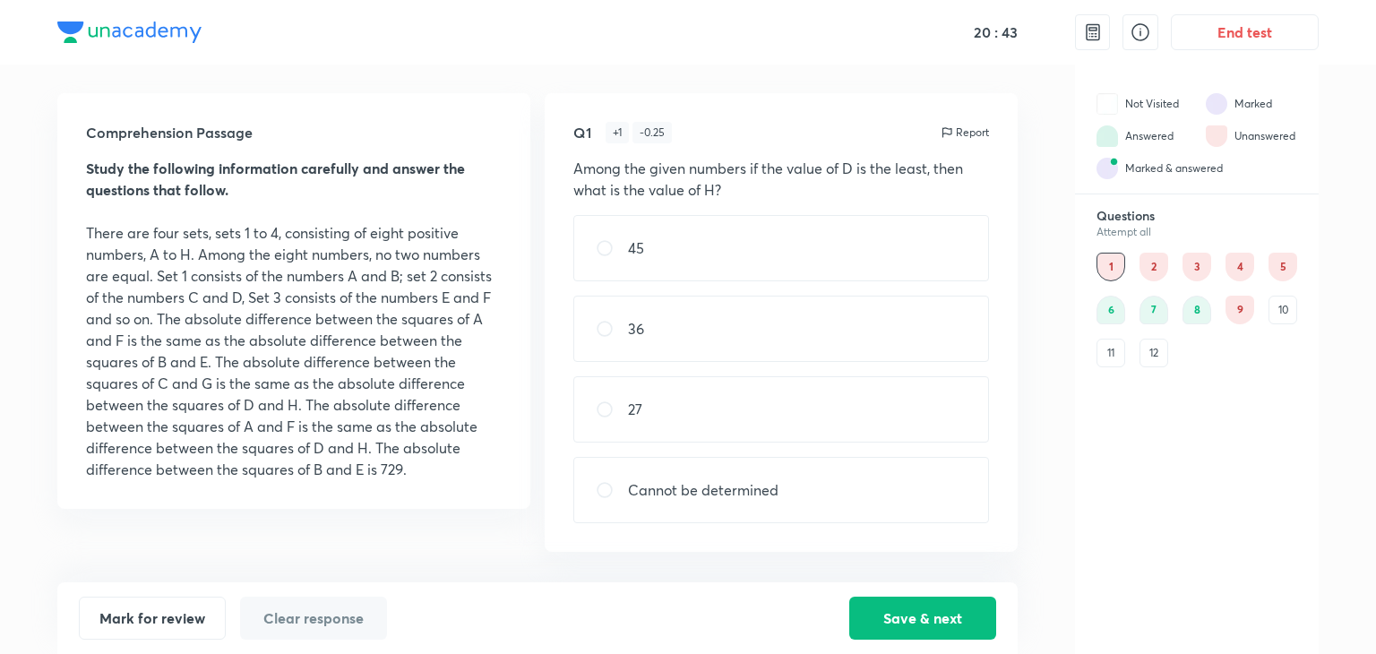
click at [1247, 308] on div "9" at bounding box center [1240, 310] width 29 height 29
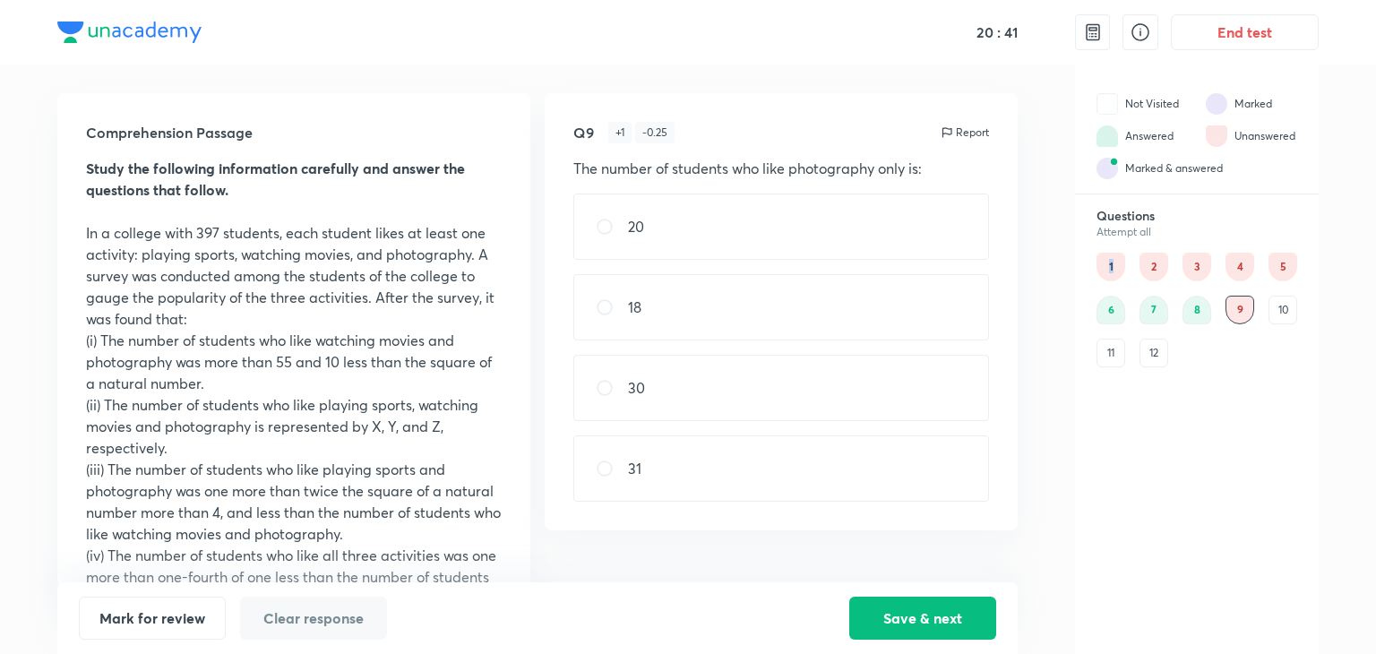
drag, startPoint x: 1115, startPoint y: 271, endPoint x: 1104, endPoint y: 264, distance: 12.4
click at [1107, 266] on div "1" at bounding box center [1111, 267] width 29 height 29
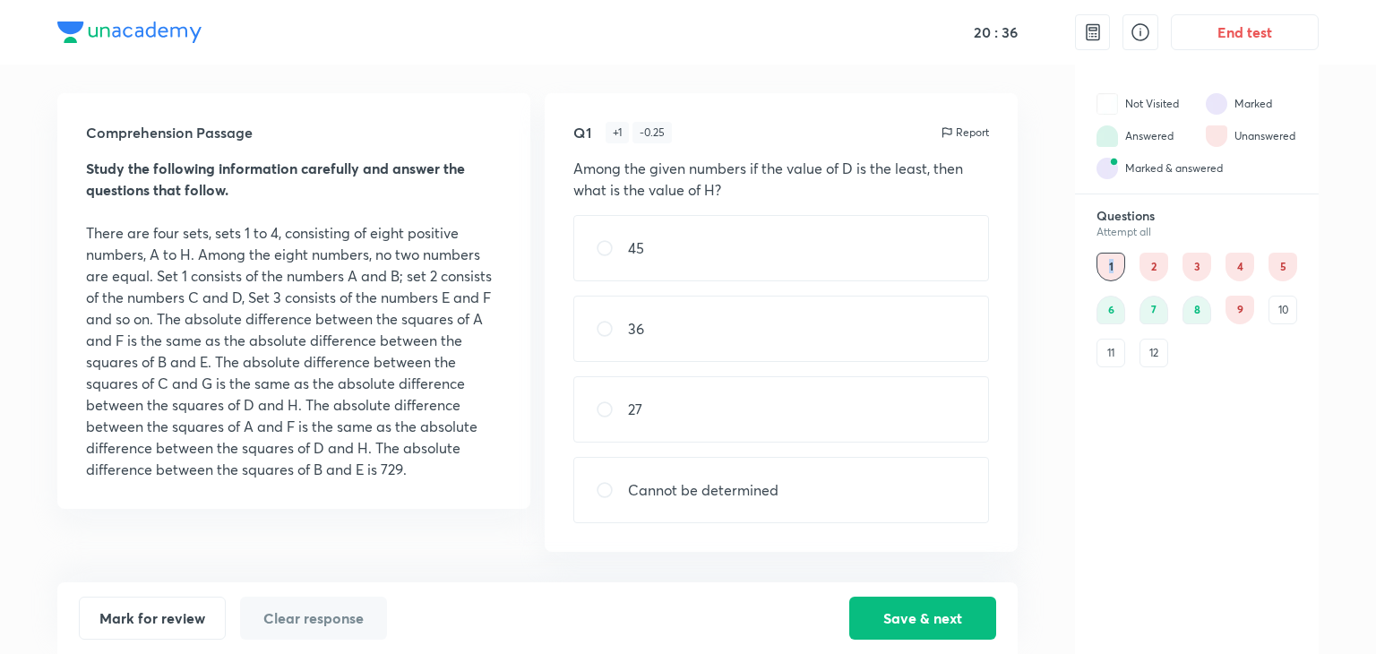
click at [724, 241] on div "45" at bounding box center [781, 248] width 416 height 66
radio input "true"
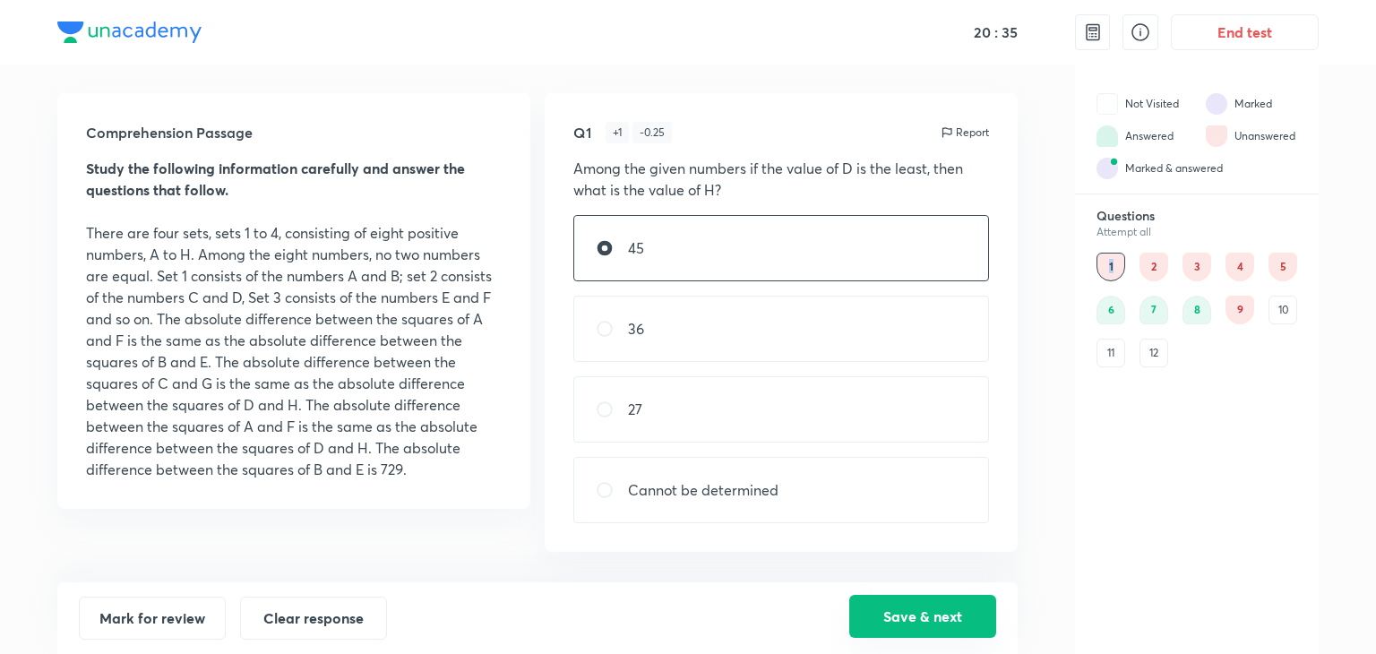
click at [960, 614] on button "Save & next" at bounding box center [922, 616] width 147 height 43
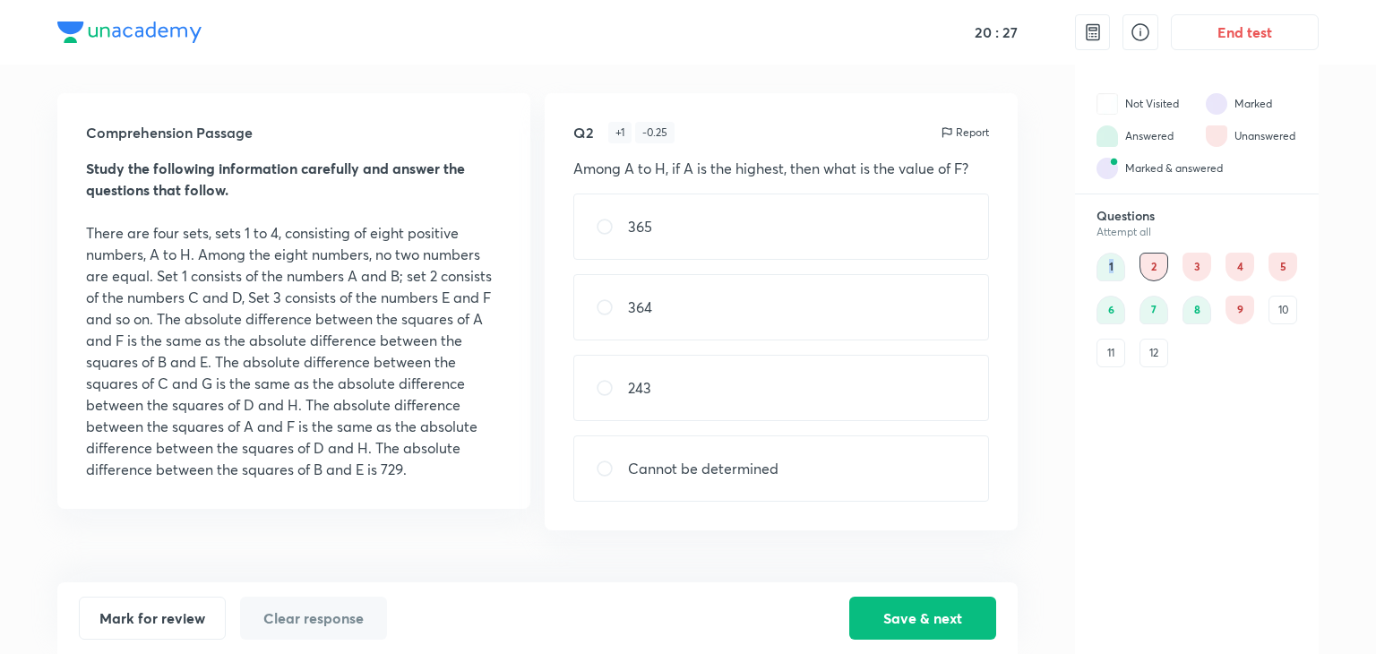
click at [643, 383] on p "243" at bounding box center [639, 388] width 23 height 22
radio input "true"
drag, startPoint x: 896, startPoint y: 622, endPoint x: 886, endPoint y: 590, distance: 33.7
click at [895, 614] on button "Save & next" at bounding box center [922, 618] width 147 height 43
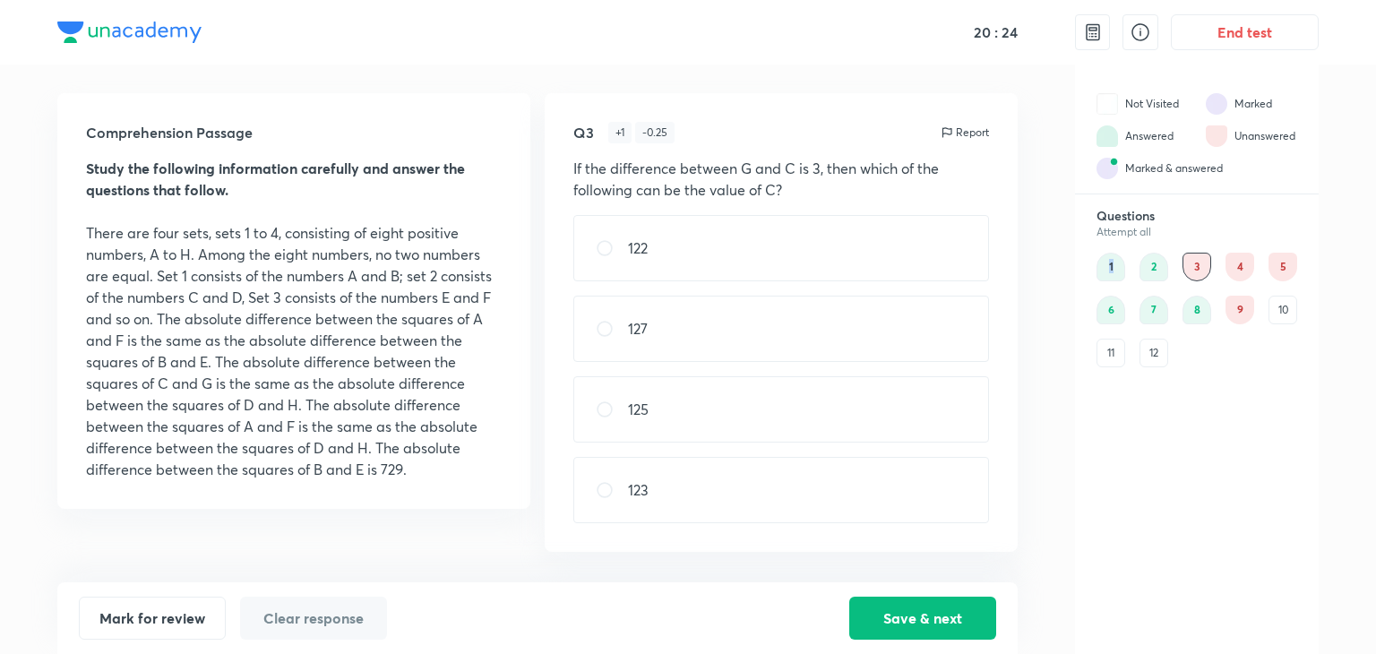
click at [1109, 270] on div "1" at bounding box center [1111, 267] width 29 height 29
click at [1159, 256] on div "2" at bounding box center [1154, 267] width 29 height 29
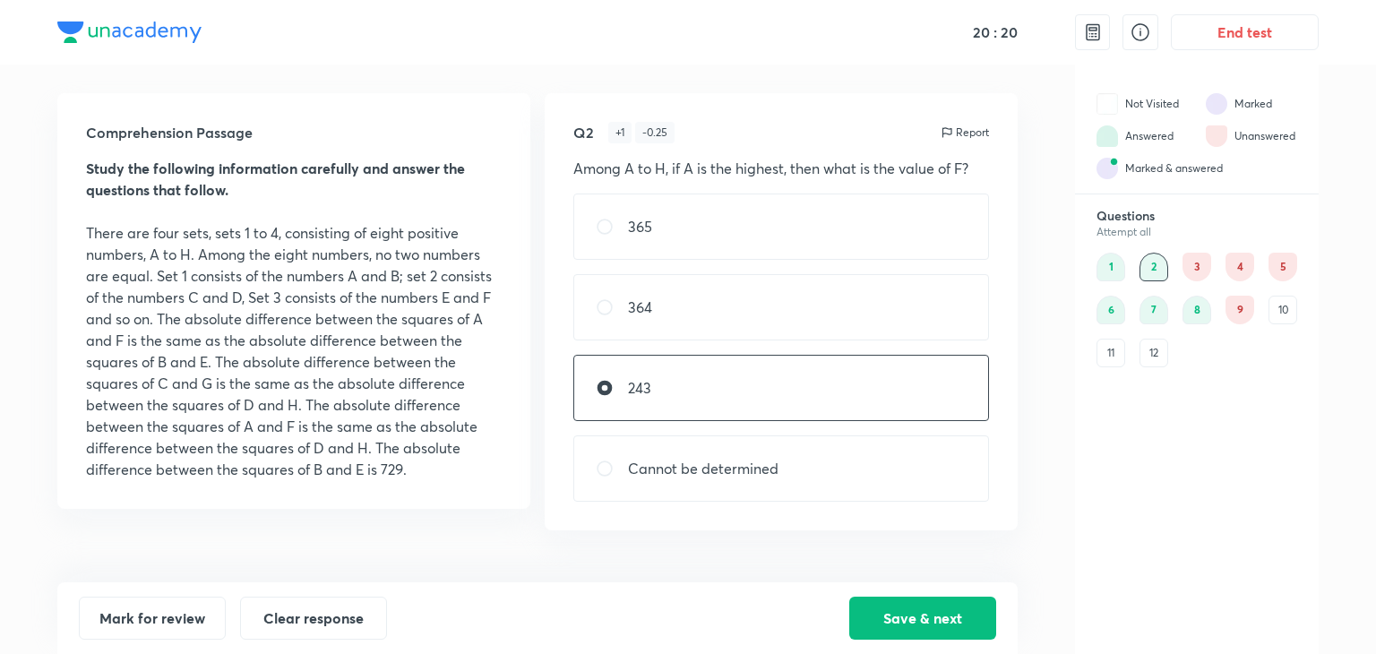
drag, startPoint x: 1211, startPoint y: 273, endPoint x: 1193, endPoint y: 275, distance: 18.0
click at [1210, 275] on div "1 2 3 4 5 6 7 8 9 10 11 12" at bounding box center [1197, 310] width 201 height 115
click at [1185, 272] on div "3" at bounding box center [1197, 267] width 29 height 29
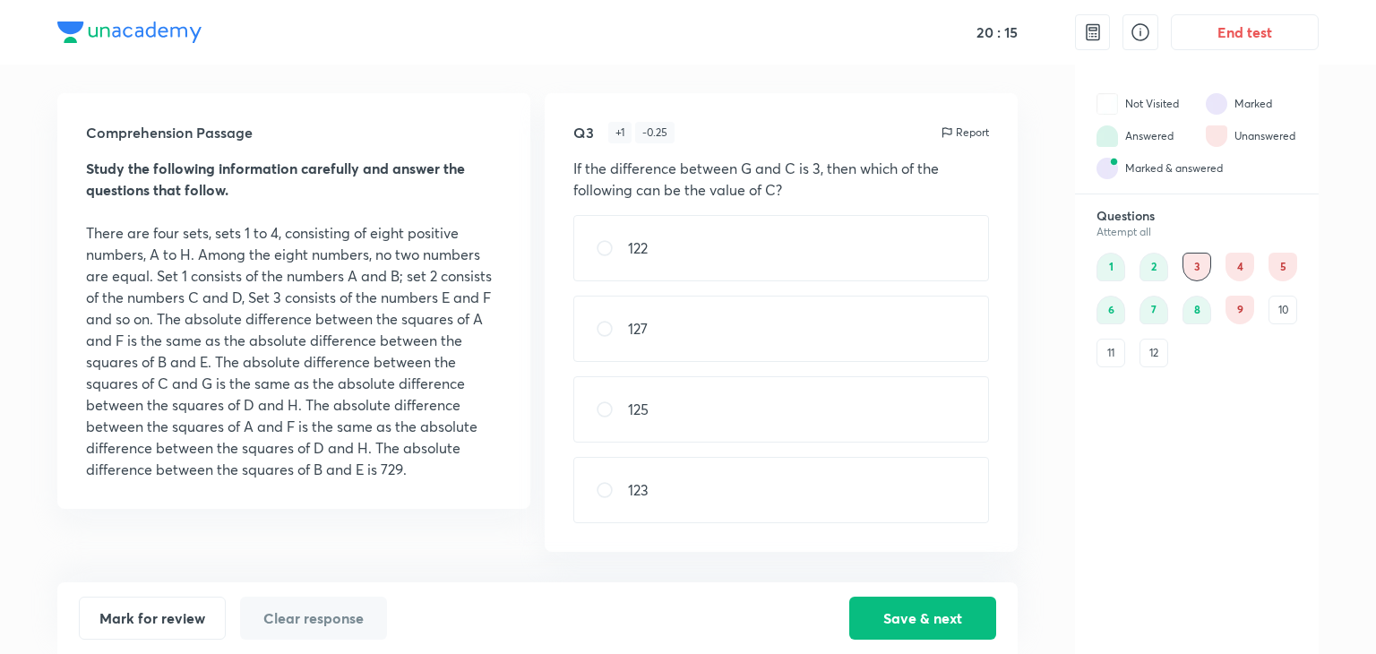
click at [648, 474] on div "123" at bounding box center [781, 490] width 416 height 66
radio input "true"
click at [873, 608] on button "Save & next" at bounding box center [922, 616] width 147 height 43
click at [715, 260] on div "365" at bounding box center [781, 248] width 416 height 66
radio input "true"
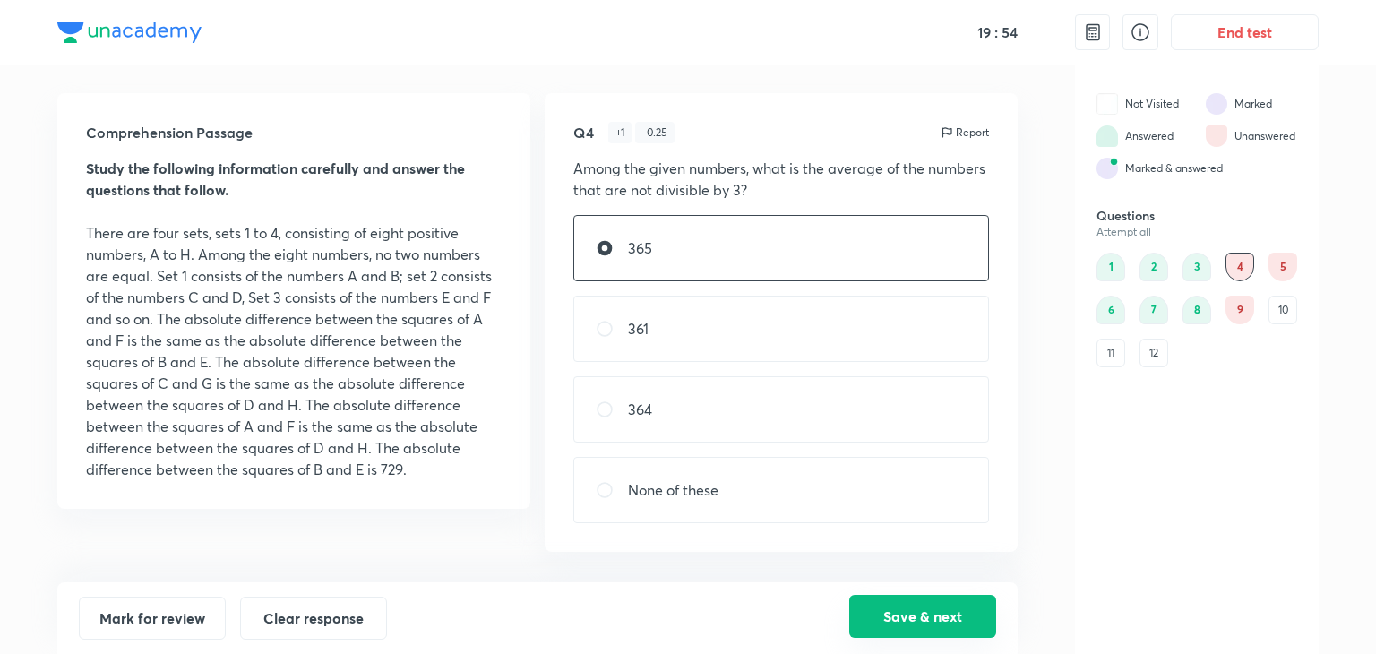
click at [908, 599] on button "Save & next" at bounding box center [922, 616] width 147 height 43
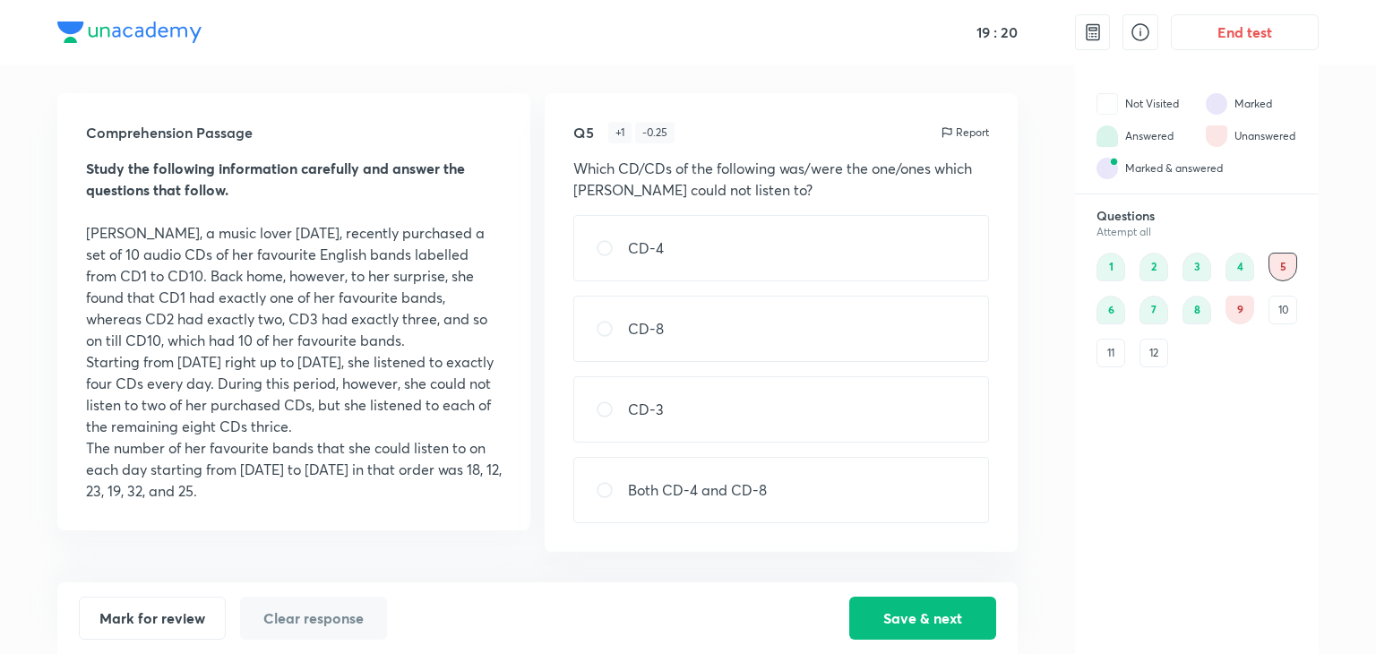
click at [682, 408] on div "CD-3" at bounding box center [781, 409] width 416 height 66
radio input "true"
click at [896, 586] on div "Mark for review Clear response Save & next" at bounding box center [537, 618] width 960 height 72
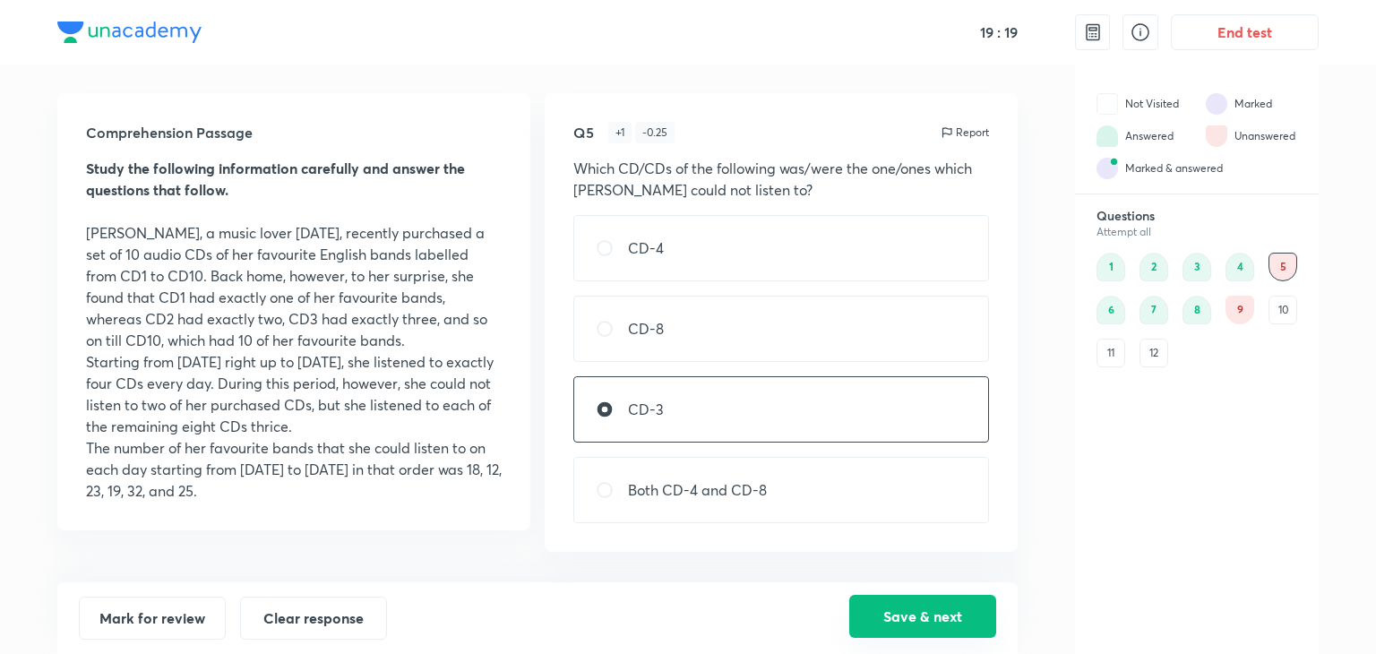
click at [900, 599] on button "Save & next" at bounding box center [922, 616] width 147 height 43
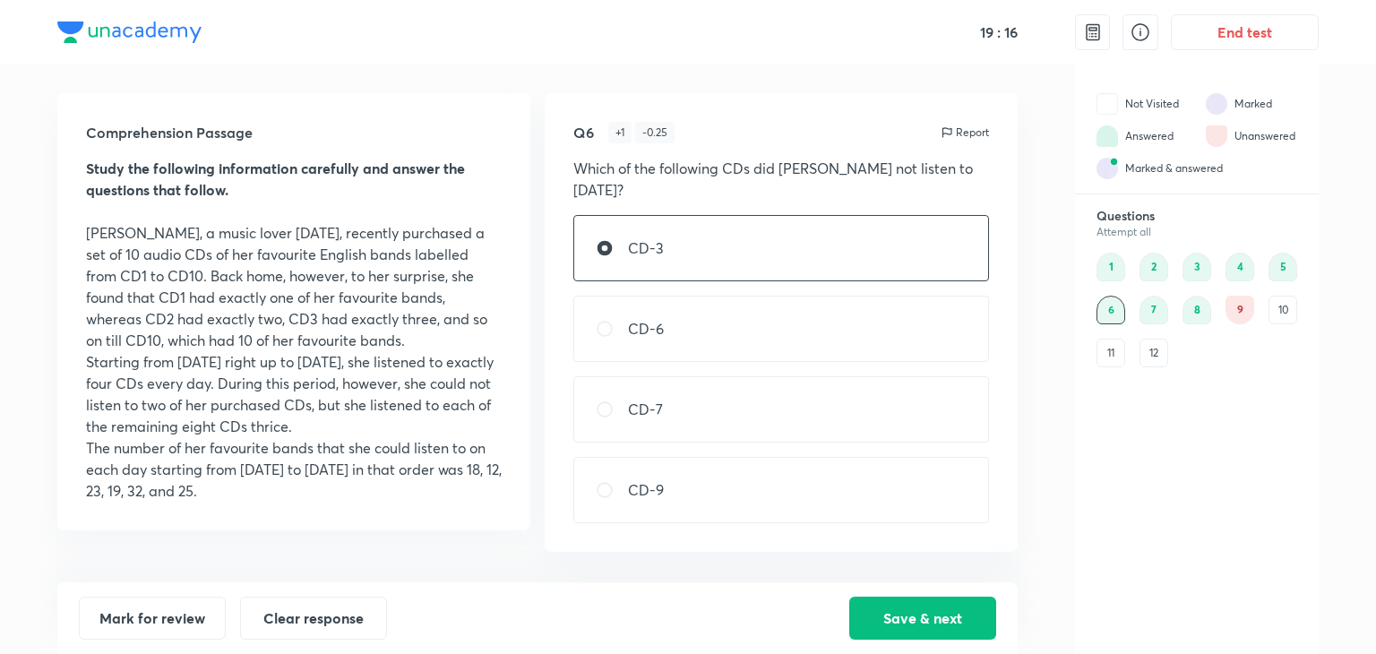
click at [1240, 310] on div "9" at bounding box center [1240, 310] width 29 height 29
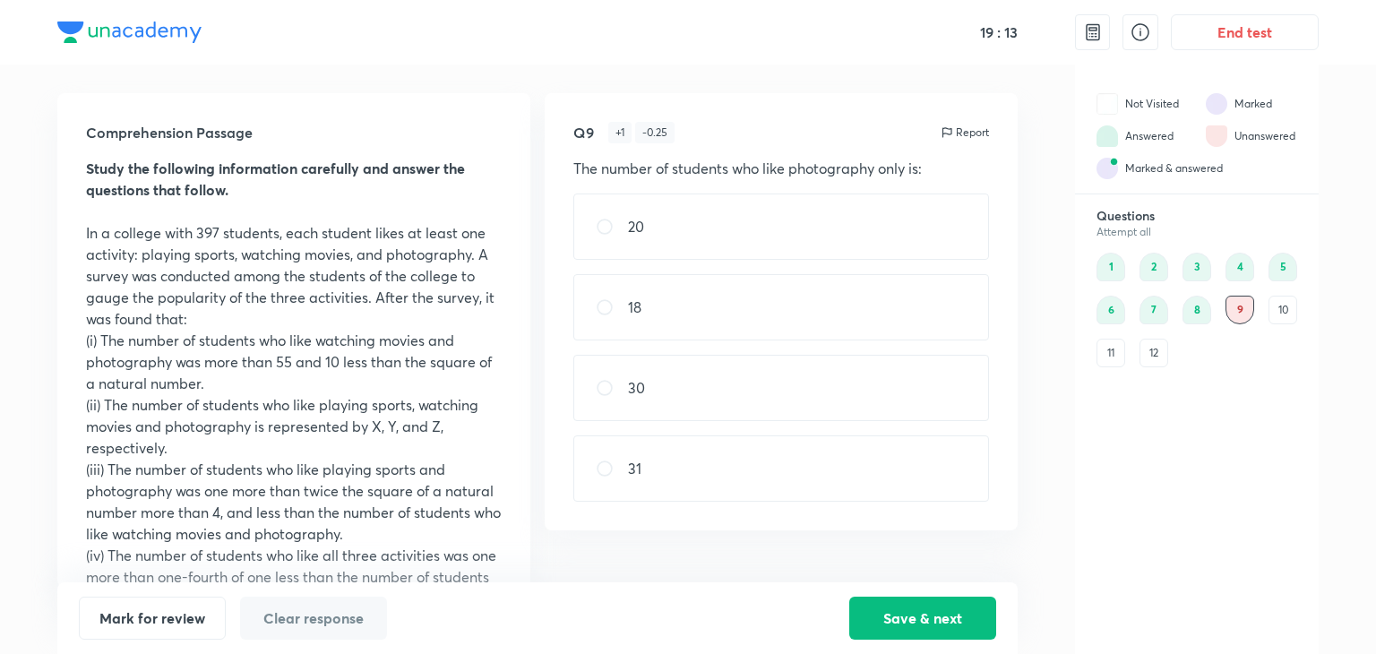
click at [745, 317] on div "18" at bounding box center [781, 307] width 416 height 66
radio input "true"
click at [879, 605] on button "Save & next" at bounding box center [922, 616] width 147 height 43
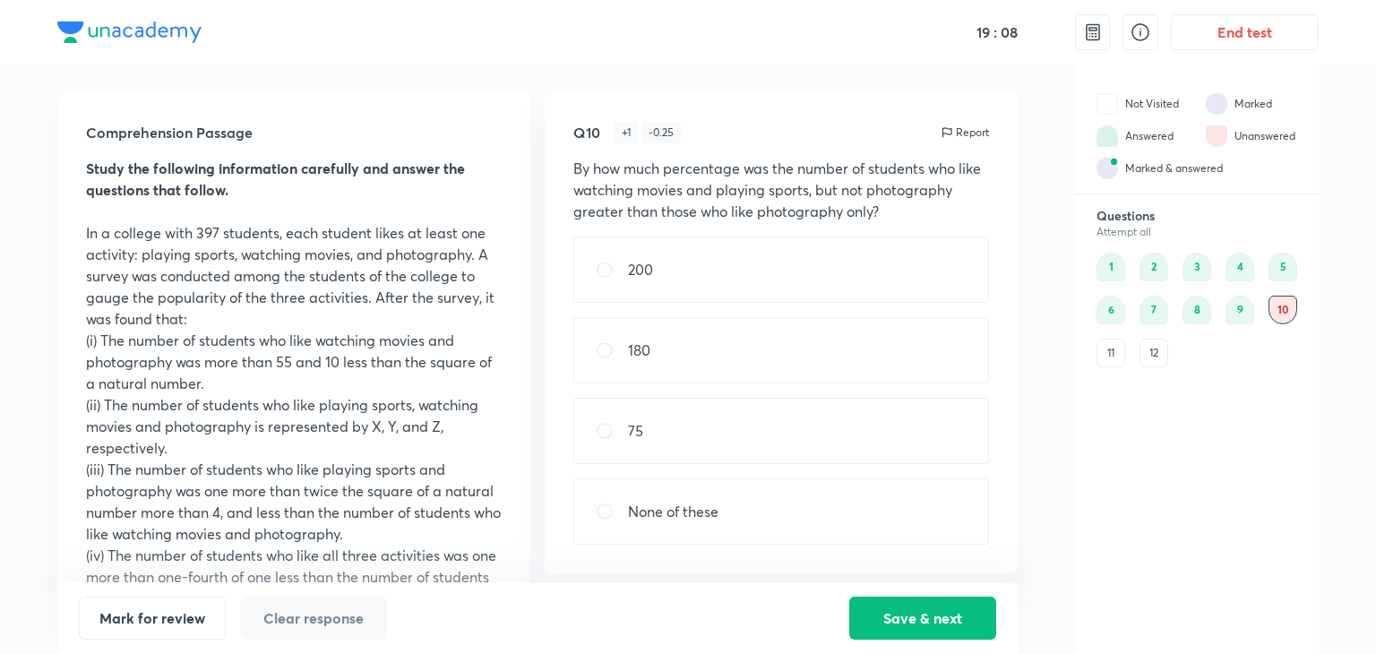
drag, startPoint x: 829, startPoint y: 237, endPoint x: 851, endPoint y: 248, distance: 25.2
click at [847, 245] on div "200" at bounding box center [781, 270] width 416 height 66
radio input "true"
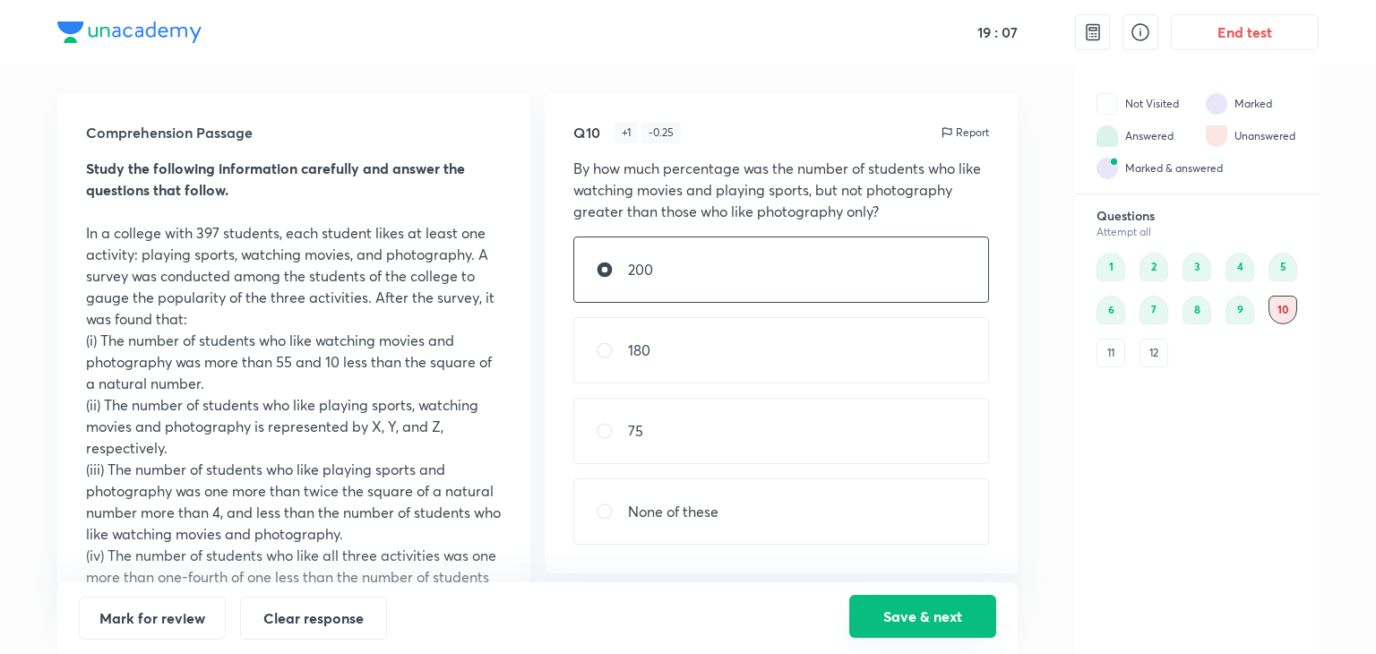
click at [896, 609] on button "Save & next" at bounding box center [922, 616] width 147 height 43
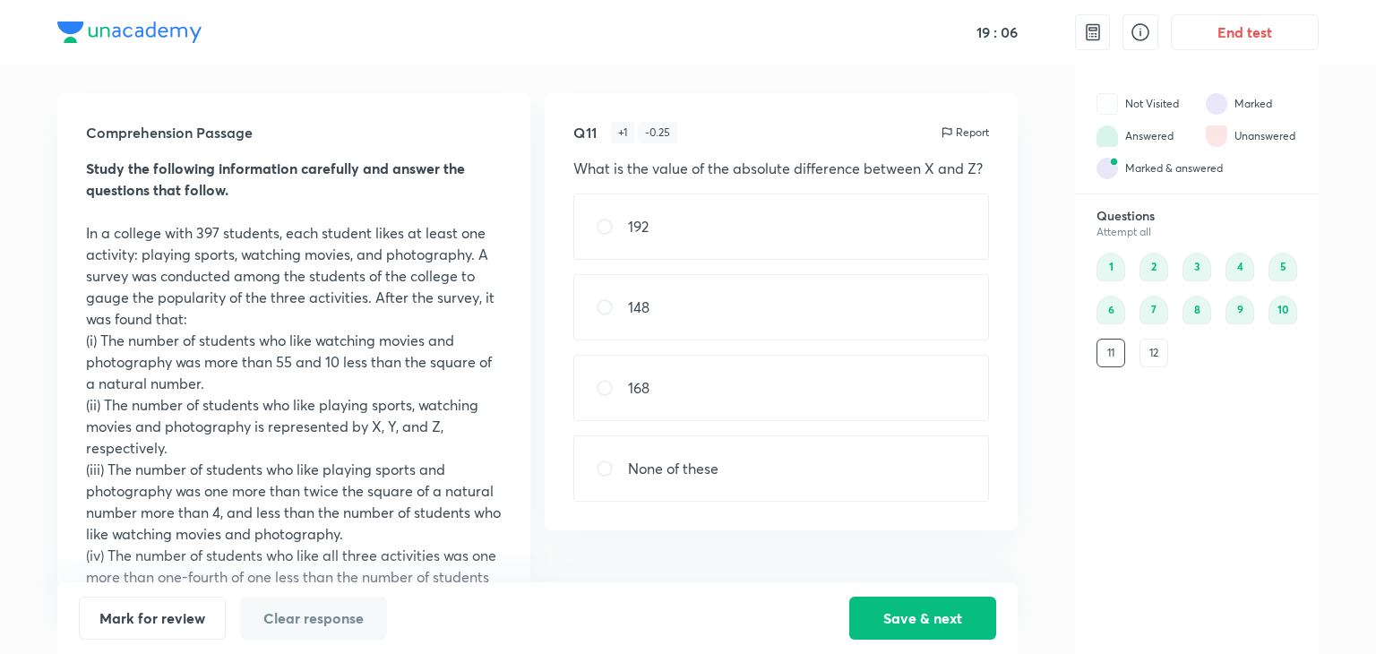
click at [695, 409] on div "168" at bounding box center [781, 388] width 416 height 66
radio input "true"
click at [892, 607] on button "Save & next" at bounding box center [922, 616] width 147 height 43
click at [754, 314] on div "17" at bounding box center [781, 307] width 416 height 66
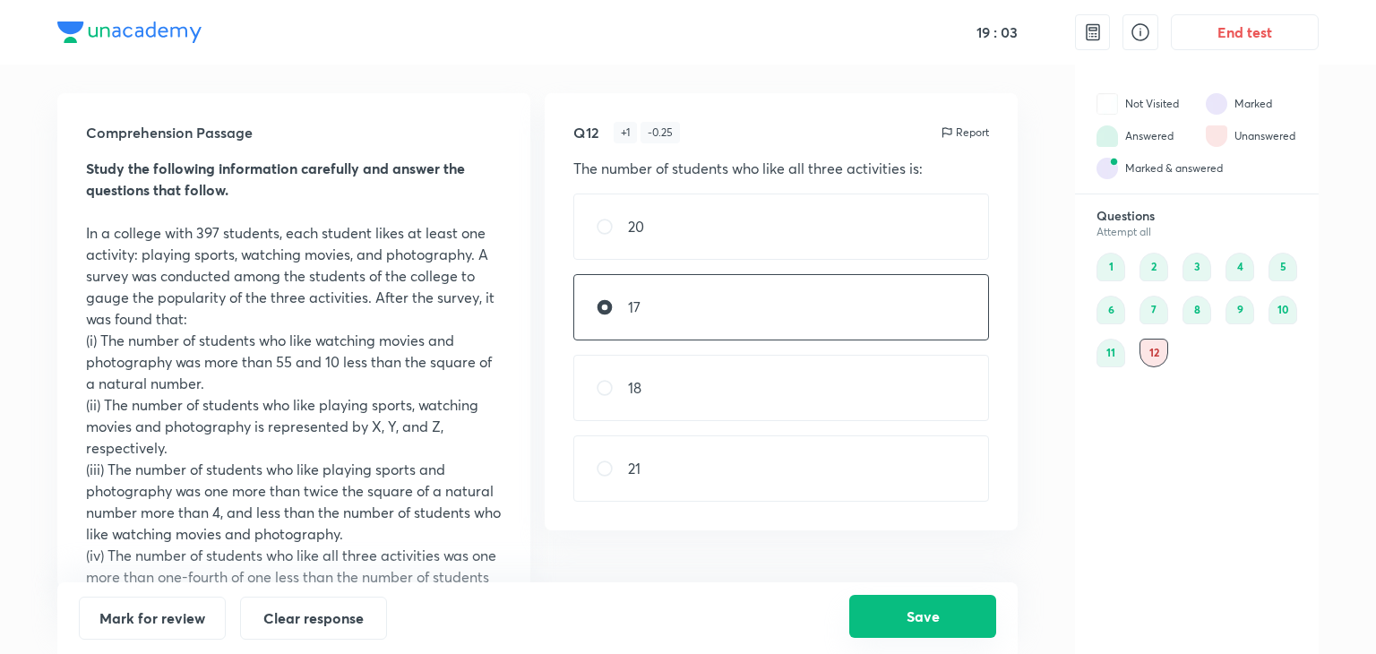
click at [910, 615] on button "Save" at bounding box center [922, 616] width 147 height 43
click at [646, 480] on div "21" at bounding box center [781, 468] width 416 height 66
radio input "false"
radio input "true"
click at [962, 617] on button "Save" at bounding box center [922, 616] width 147 height 43
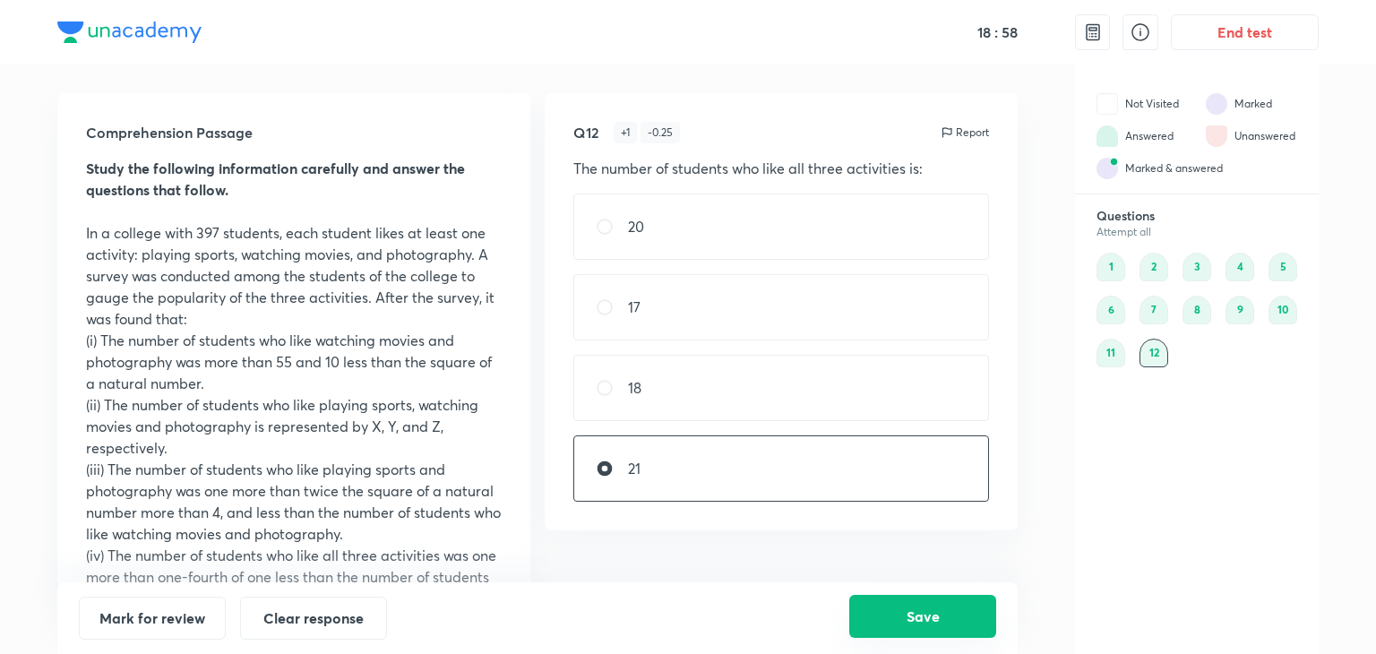
click at [913, 617] on button "Save" at bounding box center [922, 616] width 147 height 43
click at [914, 612] on button "Save" at bounding box center [922, 616] width 147 height 43
click at [1231, 51] on div "End test" at bounding box center [1197, 32] width 244 height 65
click at [1230, 39] on button "End test" at bounding box center [1245, 31] width 148 height 36
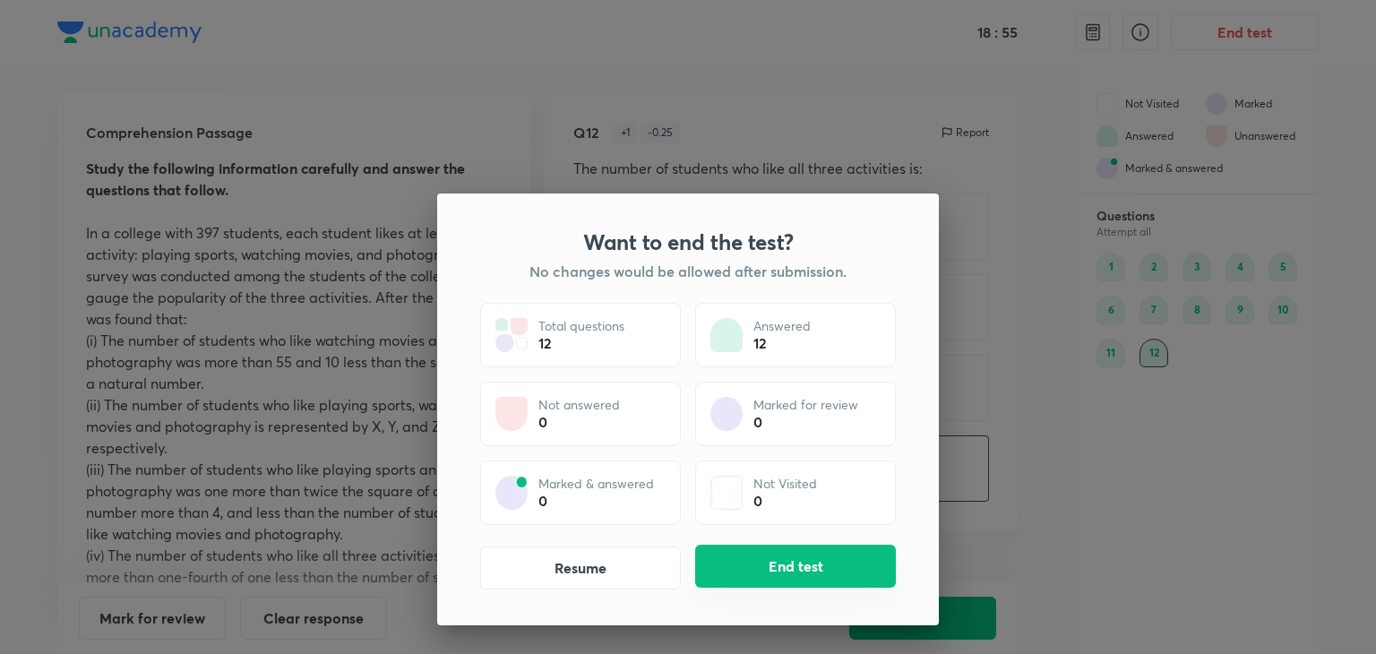
drag, startPoint x: 827, startPoint y: 571, endPoint x: 814, endPoint y: 555, distance: 20.4
click at [827, 568] on button "End test" at bounding box center [795, 566] width 201 height 43
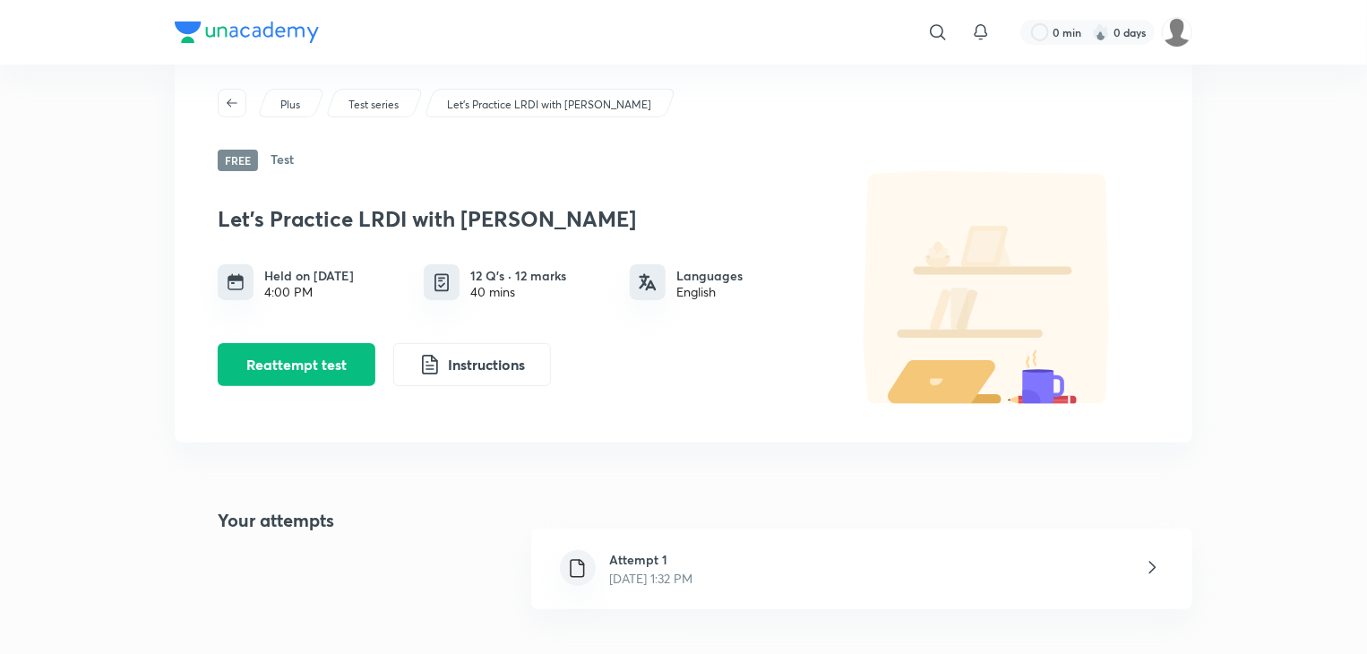
scroll to position [90, 0]
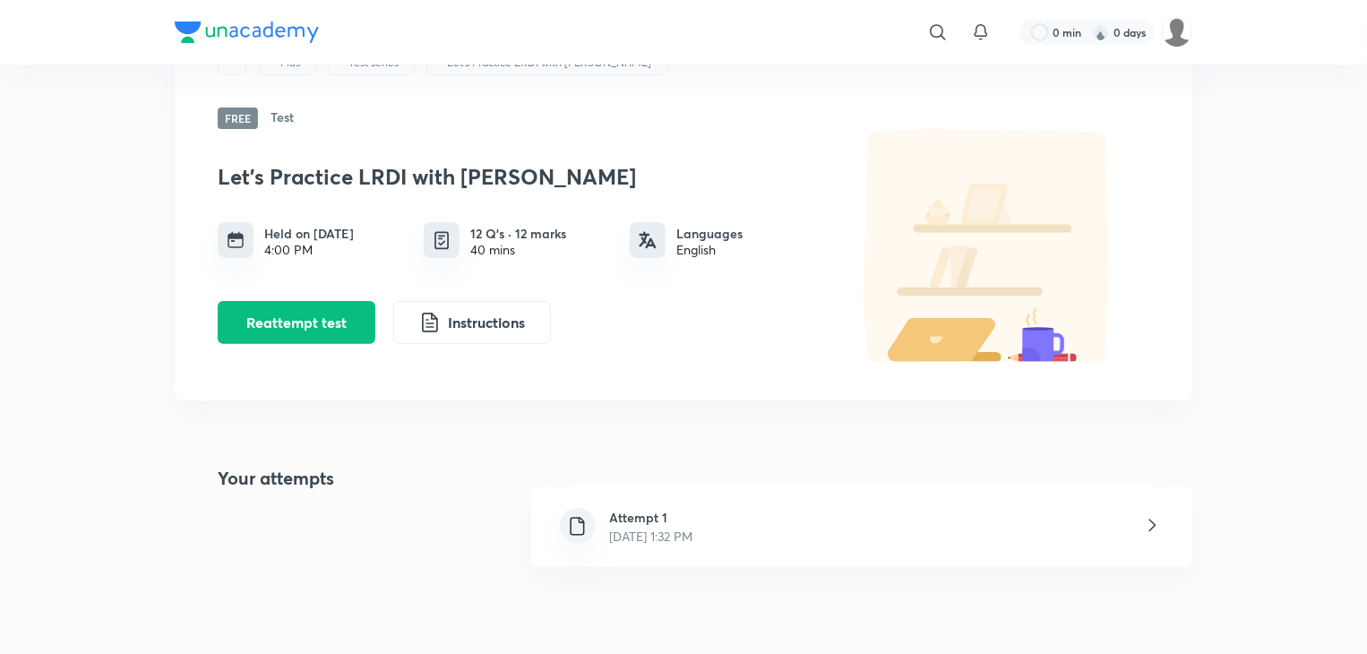
drag, startPoint x: 767, startPoint y: 559, endPoint x: 770, endPoint y: 549, distance: 10.2
click at [768, 555] on div "Attempt 1 [DATE] 1:32 PM" at bounding box center [861, 527] width 661 height 81
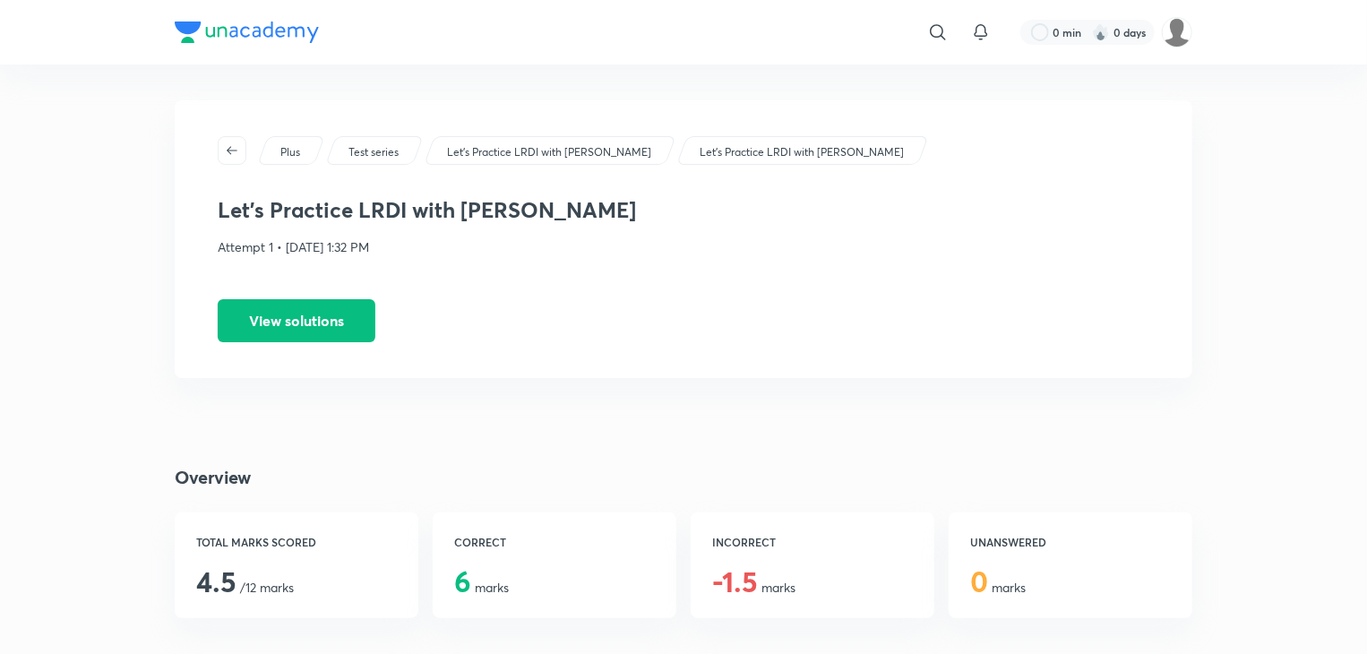
click at [258, 295] on div "Plus Test series Let's Practice LRDI with [PERSON_NAME] Let's Practice LRDI wit…" at bounding box center [684, 239] width 1018 height 278
click at [253, 331] on button "View solutions" at bounding box center [297, 318] width 158 height 43
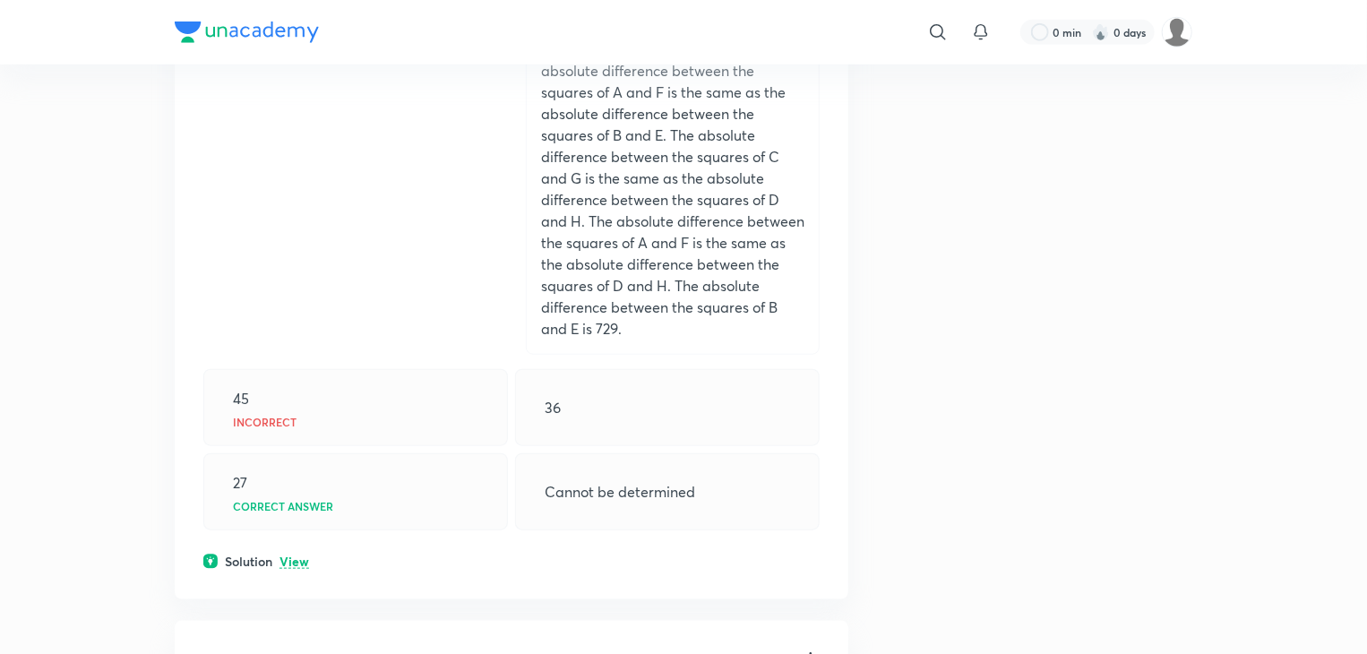
scroll to position [806, 0]
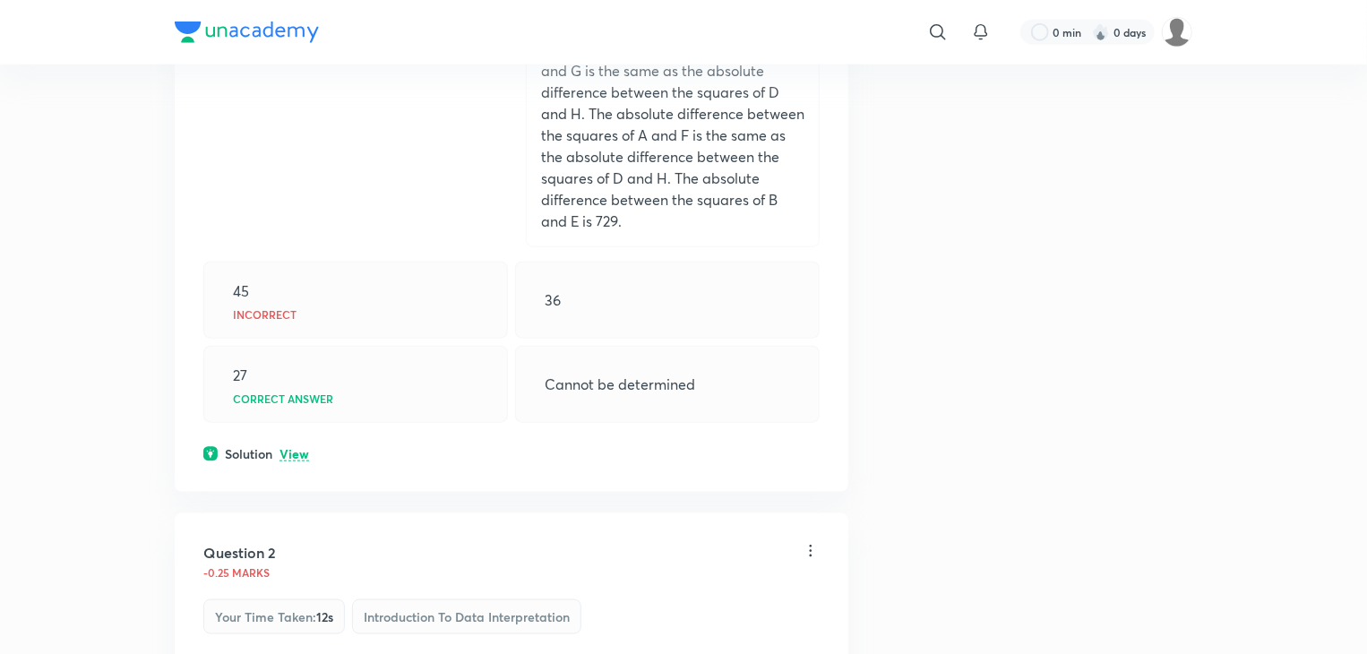
click at [298, 457] on p "View" at bounding box center [295, 454] width 30 height 13
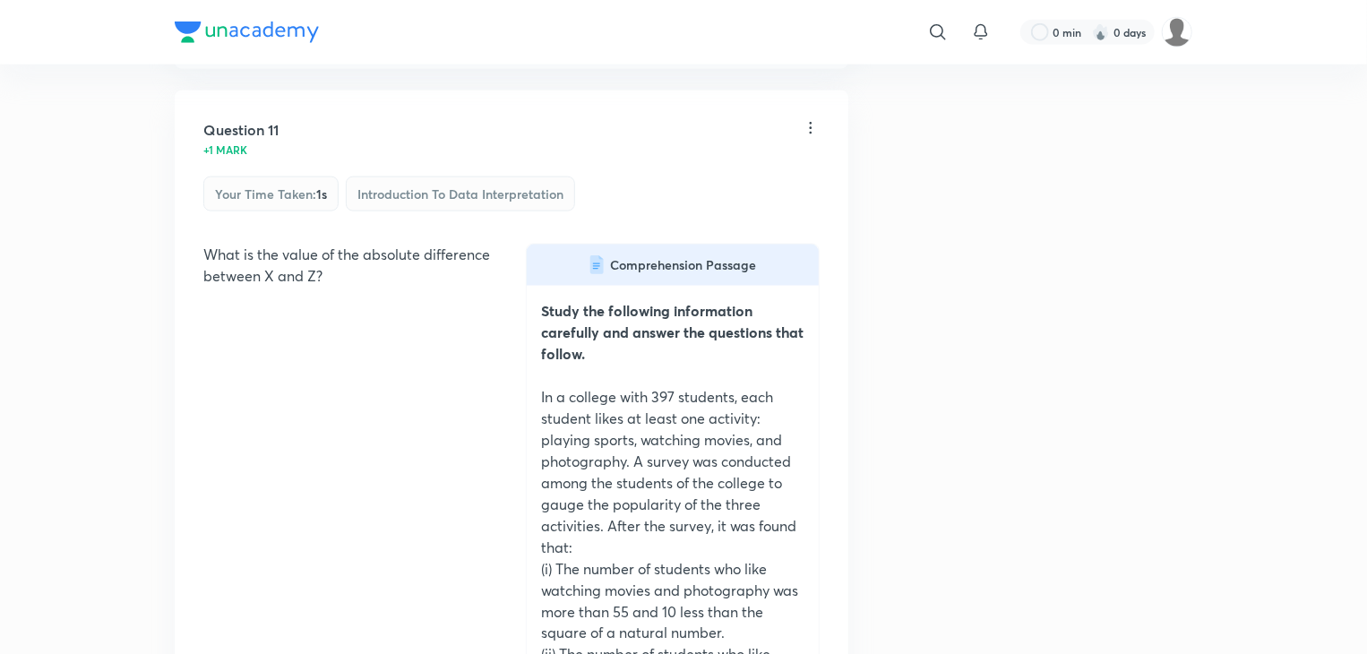
scroll to position [11379, 0]
